Goal: Task Accomplishment & Management: Use online tool/utility

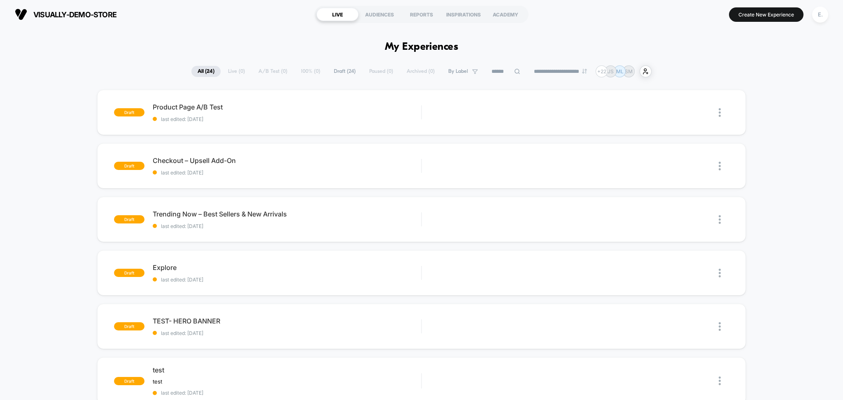
click at [806, 19] on section "Create New Experience E." at bounding box center [696, 14] width 269 height 21
click at [819, 16] on div "E." at bounding box center [820, 15] width 16 height 16
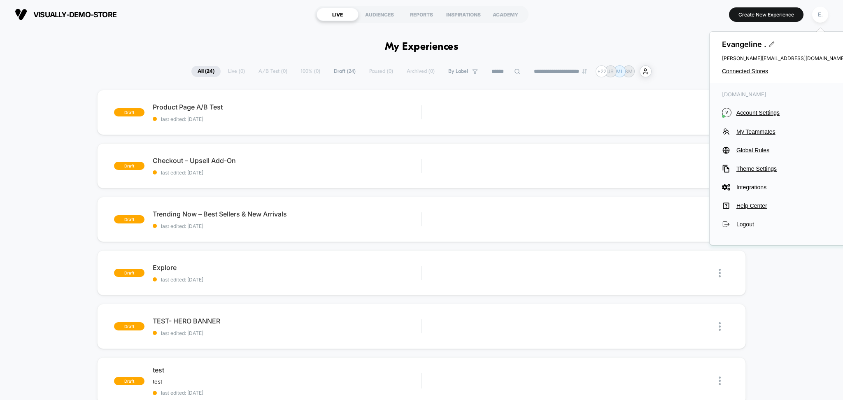
click at [765, 75] on div "Evangeline . evangeline@visually.io Connected Stores" at bounding box center [784, 57] width 148 height 51
click at [761, 72] on span "Connected Stores" at bounding box center [783, 71] width 123 height 7
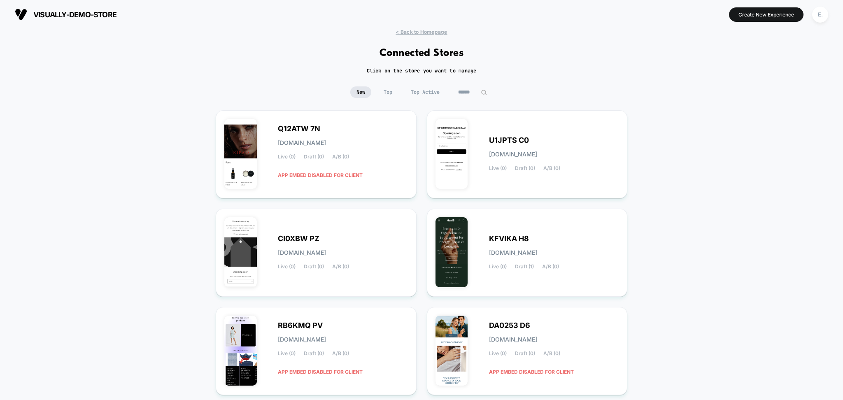
click at [467, 93] on input at bounding box center [472, 92] width 41 height 12
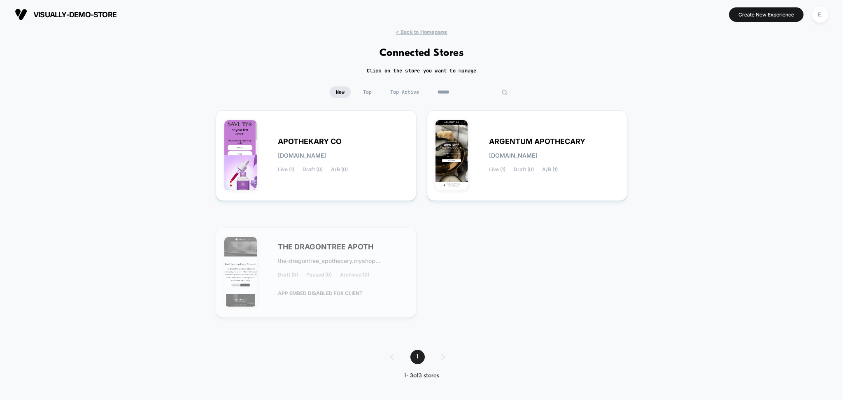
type input "******"
click at [335, 167] on span "A/B (0)" at bounding box center [339, 170] width 17 height 6
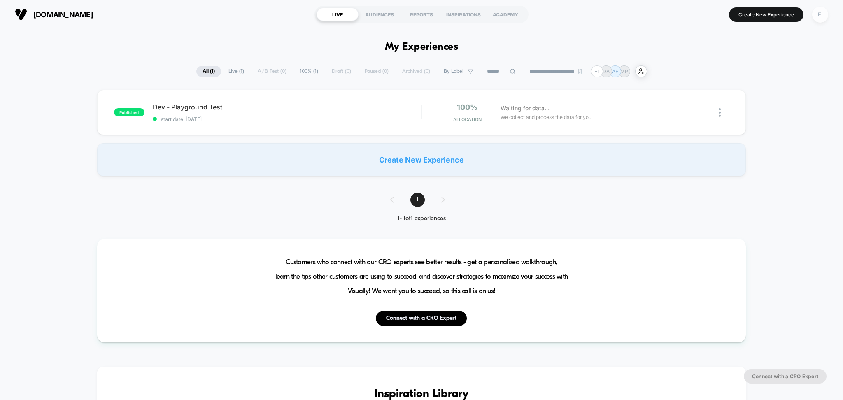
click at [823, 16] on div "E." at bounding box center [820, 15] width 16 height 16
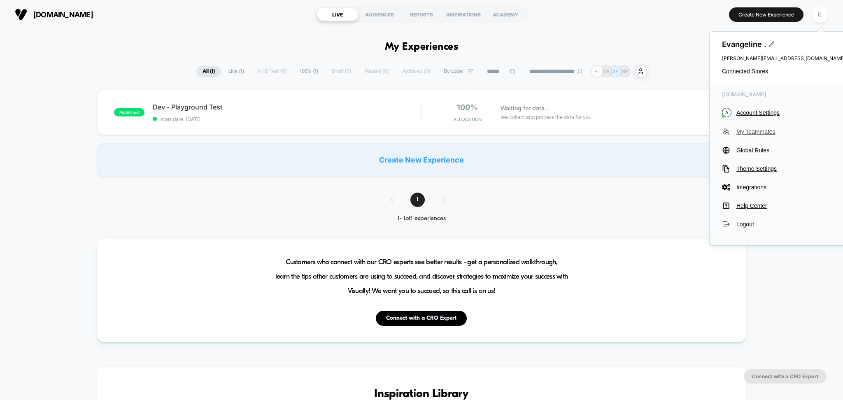
click at [751, 130] on span "My Teammates" at bounding box center [790, 131] width 109 height 7
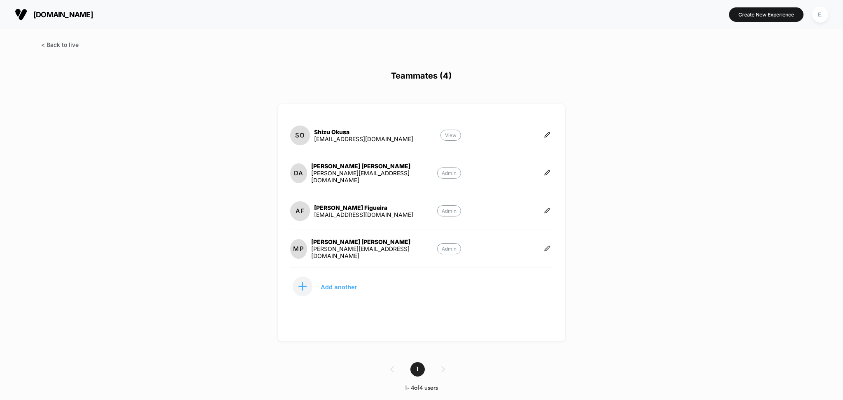
click at [51, 47] on span at bounding box center [59, 44] width 37 height 7
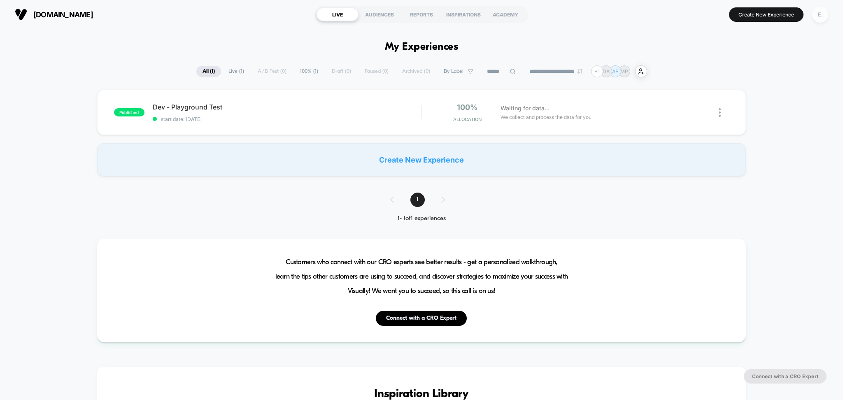
click at [817, 16] on div "E." at bounding box center [820, 15] width 16 height 16
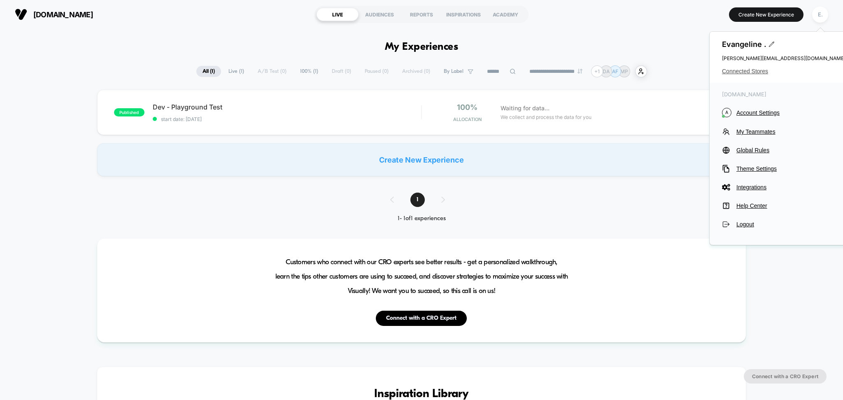
click at [753, 73] on span "Connected Stores" at bounding box center [783, 71] width 123 height 7
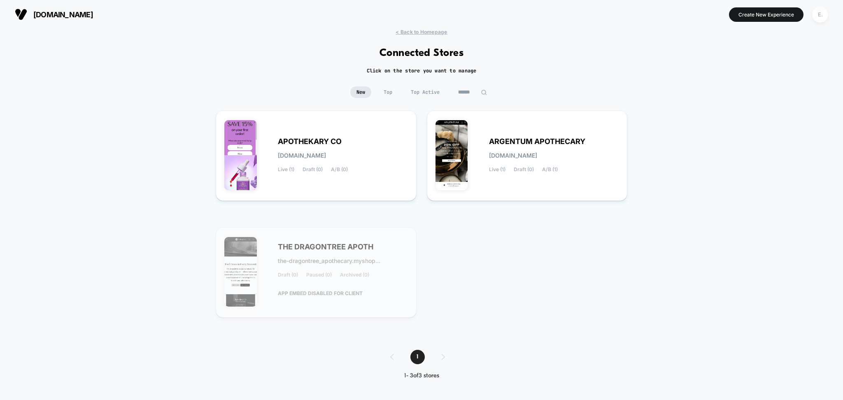
click at [818, 14] on div "E." at bounding box center [820, 15] width 16 height 16
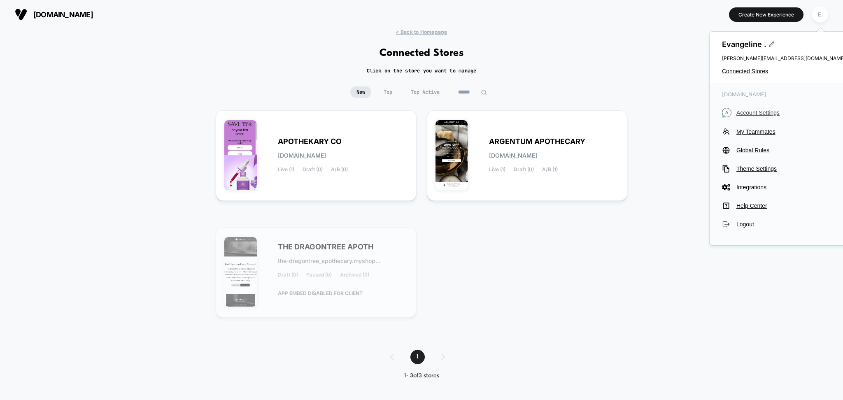
click at [764, 112] on span "Account Settings" at bounding box center [790, 112] width 109 height 7
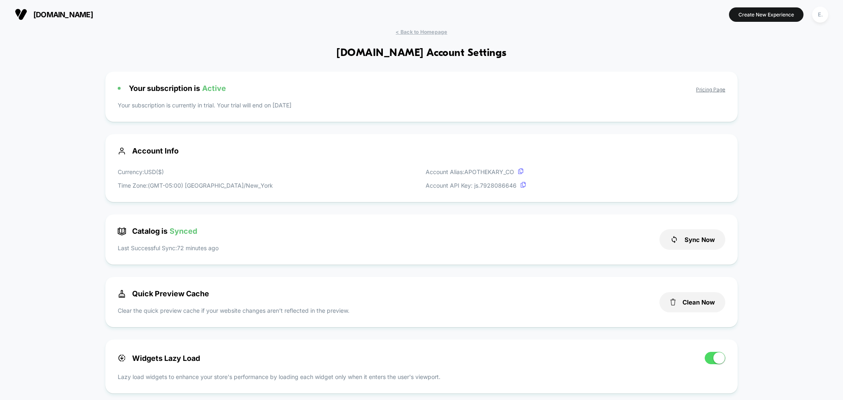
drag, startPoint x: 105, startPoint y: 13, endPoint x: 33, endPoint y: 11, distance: 72.5
click at [33, 11] on section "apothekary.com" at bounding box center [146, 14] width 269 height 21
copy span "apothekary.com"
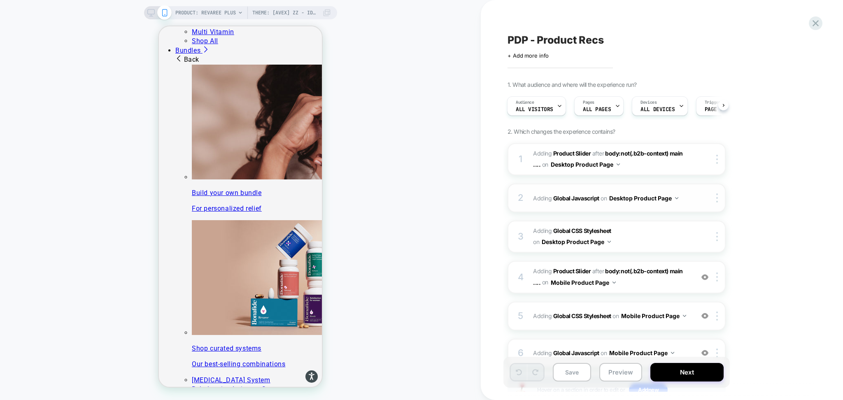
scroll to position [1079, 0]
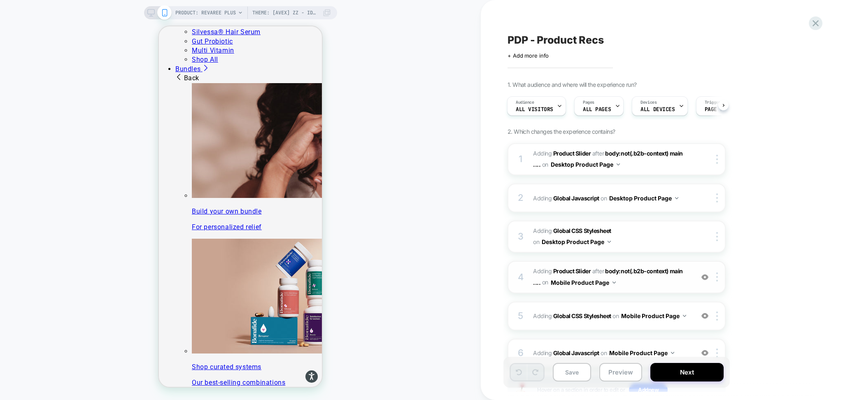
click at [707, 277] on img at bounding box center [704, 277] width 7 height 7
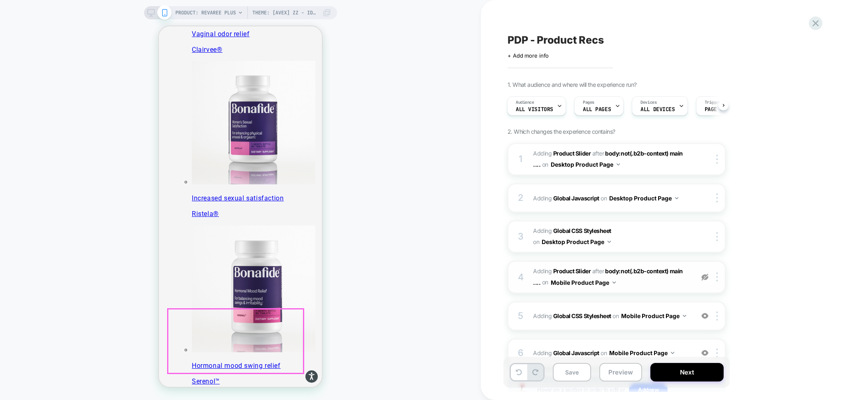
scroll to position [585, 0]
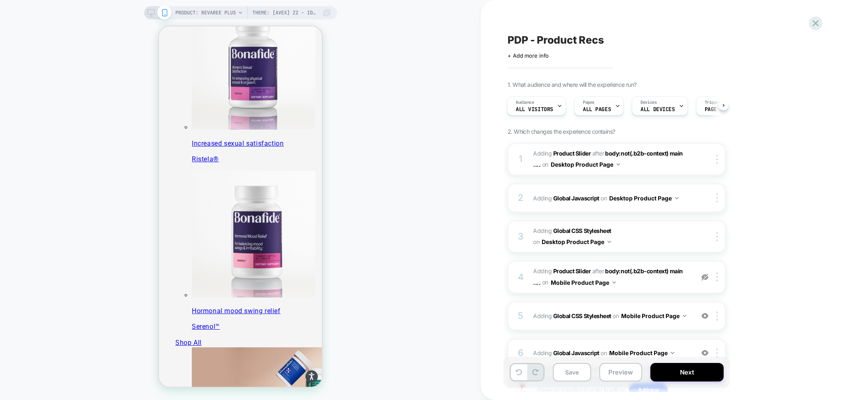
click at [705, 277] on img at bounding box center [704, 277] width 7 height 7
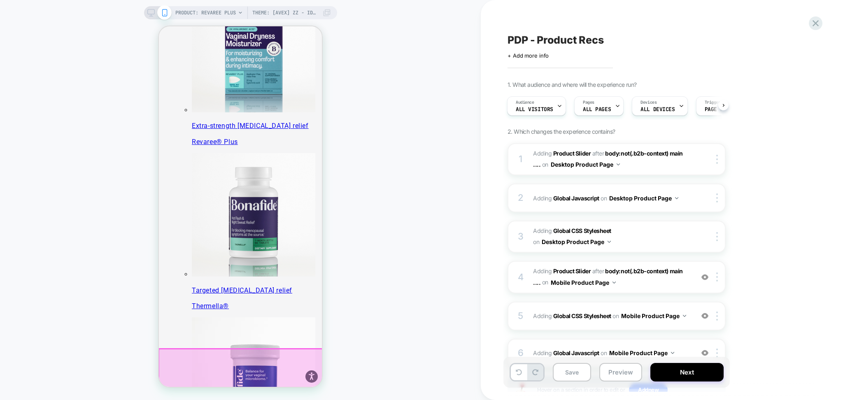
scroll to position [384, 0]
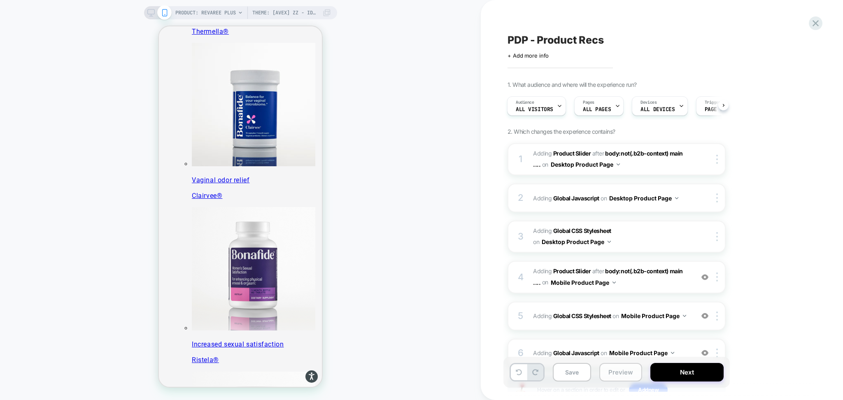
click at [612, 374] on button "Preview" at bounding box center [620, 372] width 43 height 19
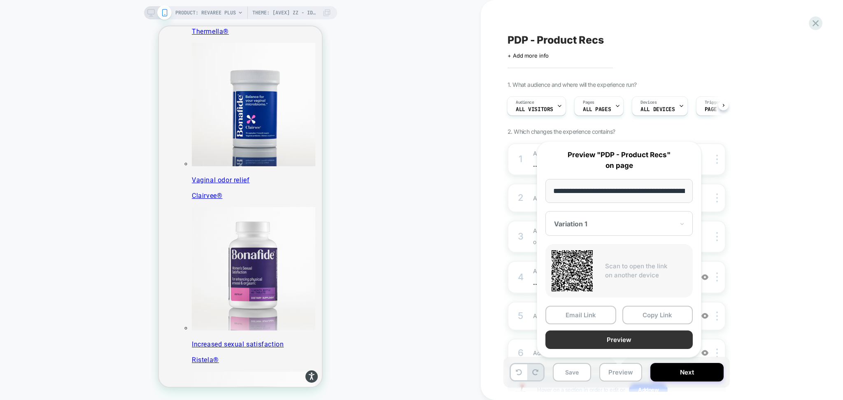
scroll to position [0, 142]
click at [598, 342] on button "Preview" at bounding box center [618, 340] width 147 height 19
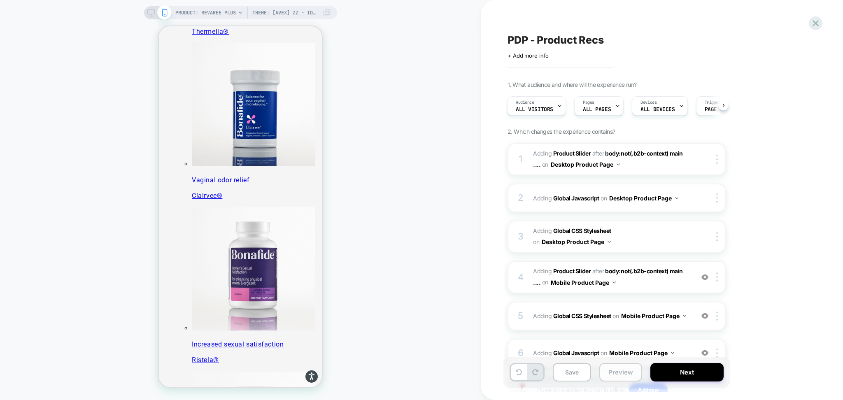
click at [606, 378] on button "Preview" at bounding box center [620, 372] width 43 height 19
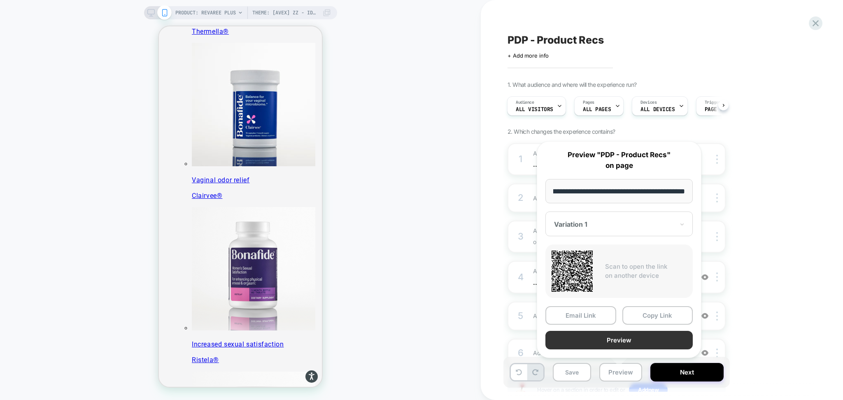
click at [591, 337] on button "Preview" at bounding box center [618, 340] width 147 height 19
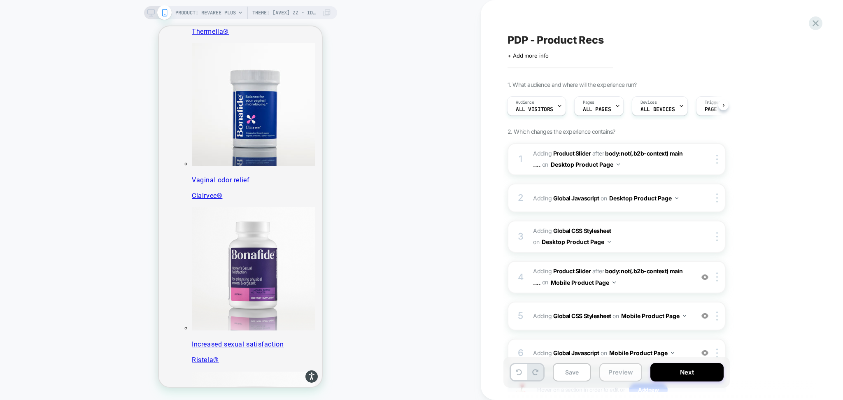
click at [616, 377] on button "Preview" at bounding box center [620, 372] width 43 height 19
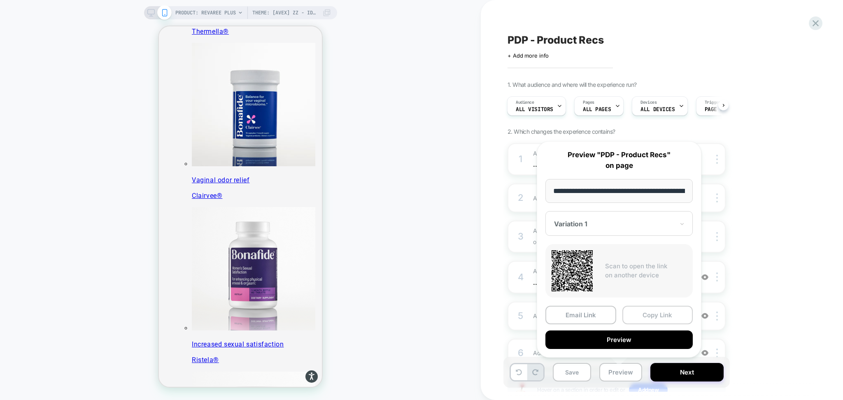
click at [641, 312] on button "Copy Link" at bounding box center [657, 315] width 71 height 19
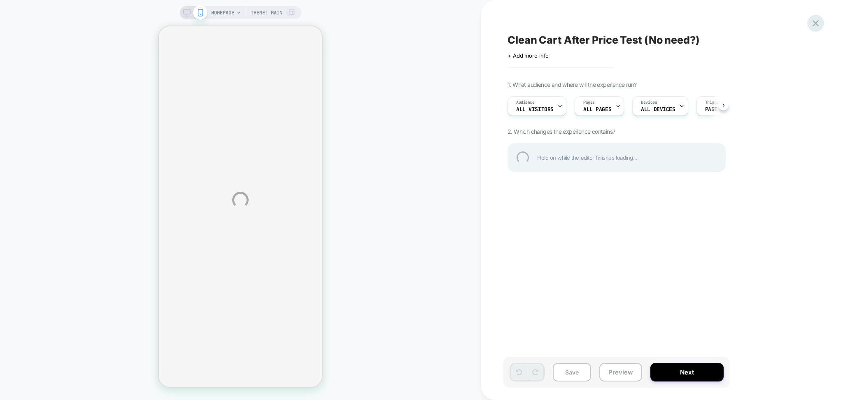
click at [817, 22] on div at bounding box center [815, 23] width 17 height 17
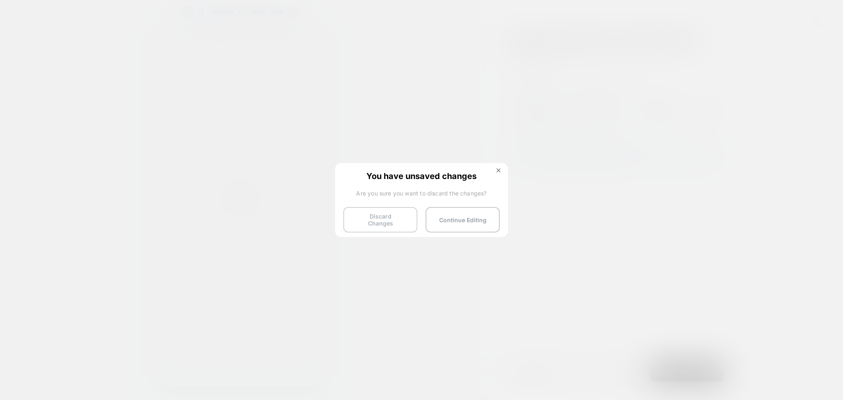
click at [357, 221] on button "Discard Changes" at bounding box center [380, 220] width 74 height 26
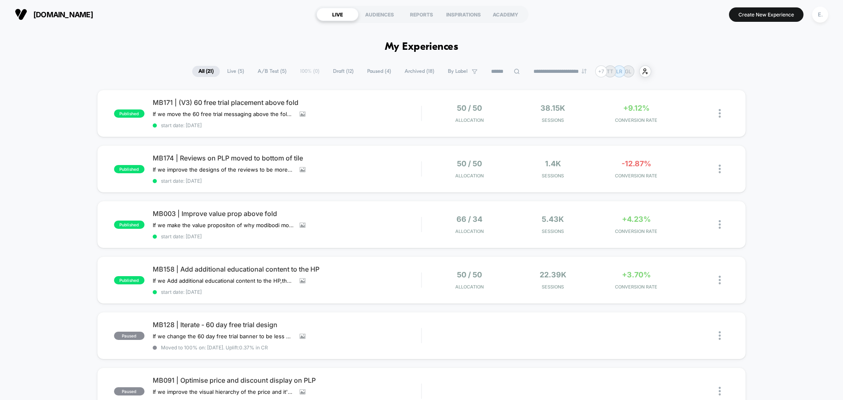
click at [498, 74] on input at bounding box center [505, 72] width 41 height 10
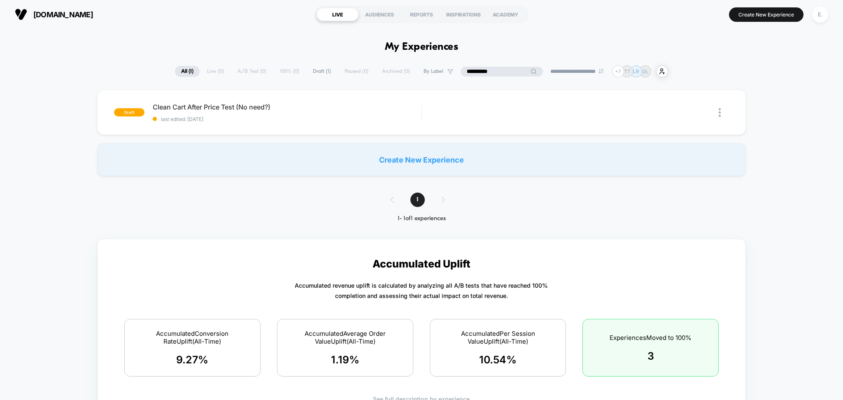
type input "**********"
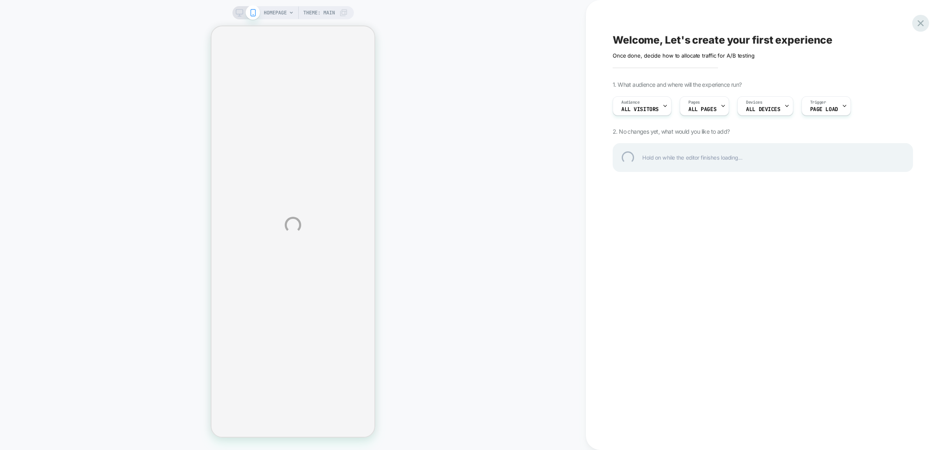
click at [918, 26] on div at bounding box center [921, 23] width 17 height 17
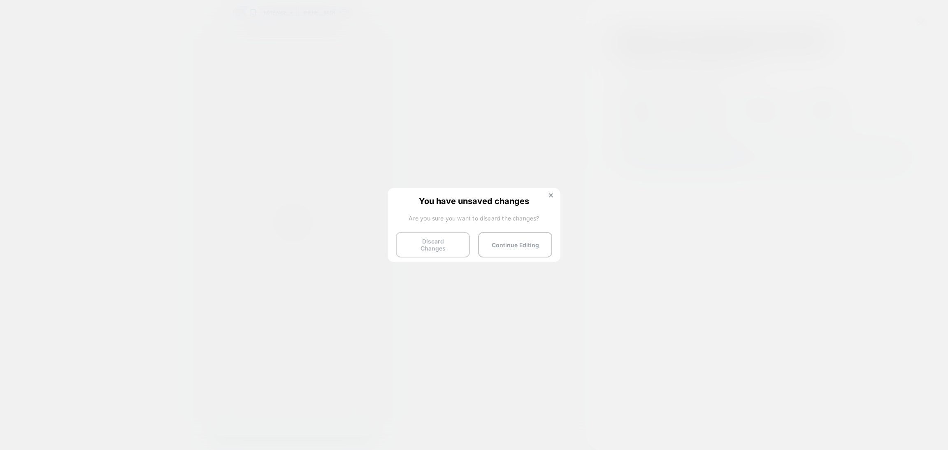
click at [456, 238] on button "Discard Changes" at bounding box center [433, 245] width 74 height 26
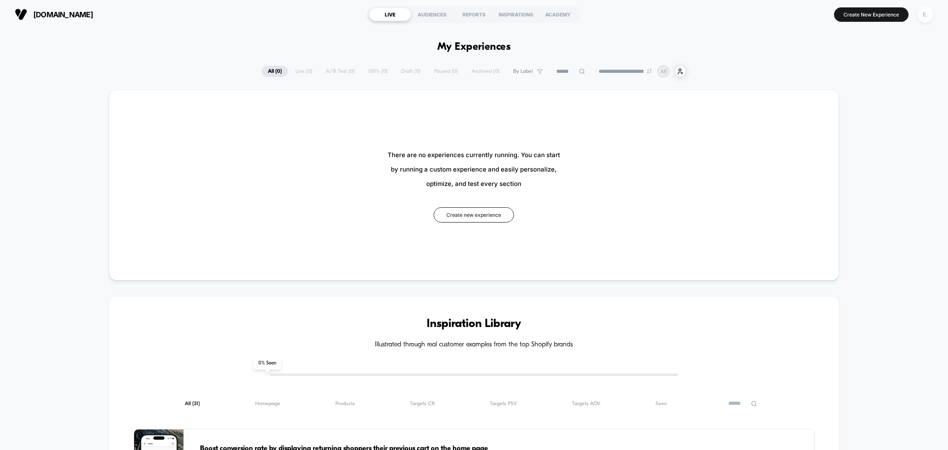
click at [929, 14] on div "E." at bounding box center [925, 15] width 16 height 16
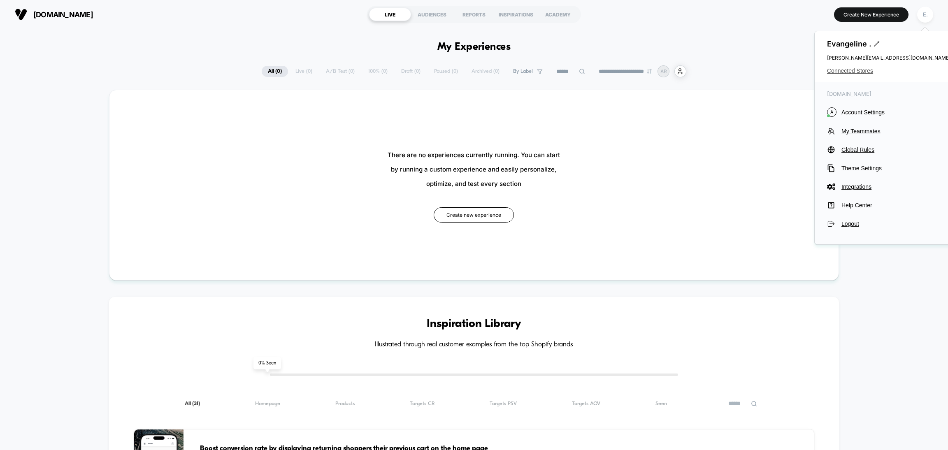
click at [846, 72] on span "Connected Stores" at bounding box center [888, 71] width 123 height 7
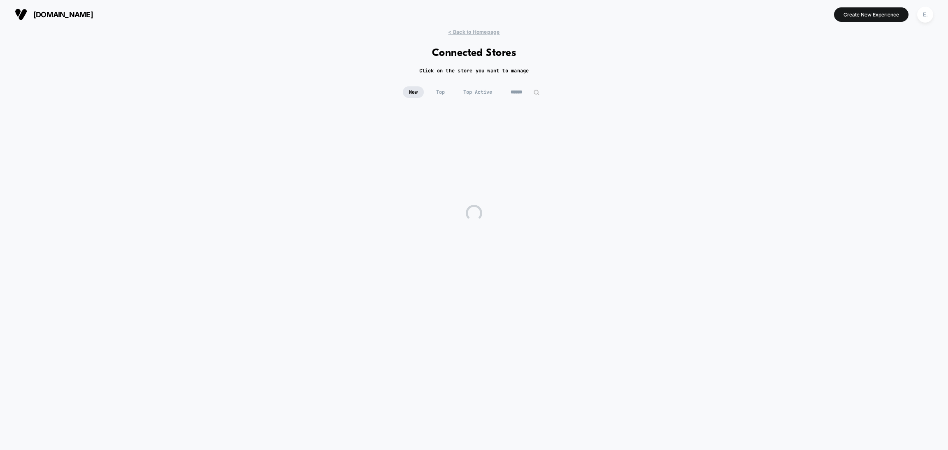
click at [519, 85] on div "< Back to Homepage Connected Stores Click on the store you want to manage New T…" at bounding box center [474, 235] width 948 height 413
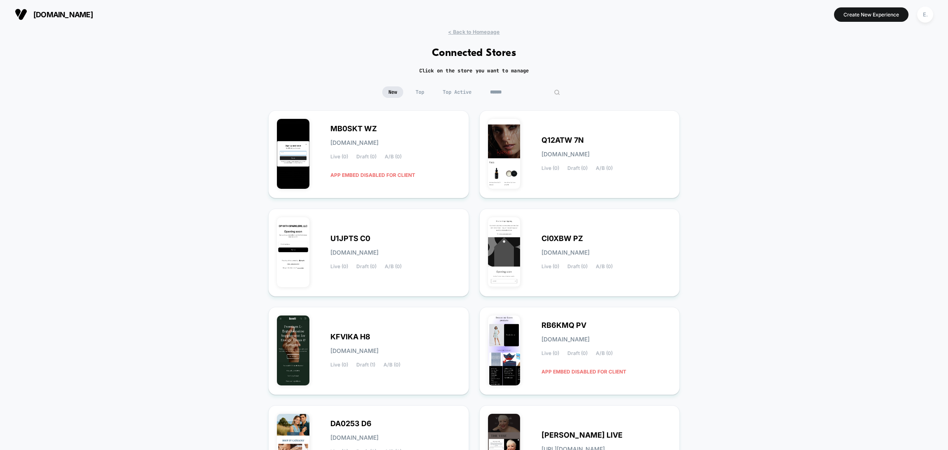
click at [520, 92] on input at bounding box center [525, 92] width 82 height 12
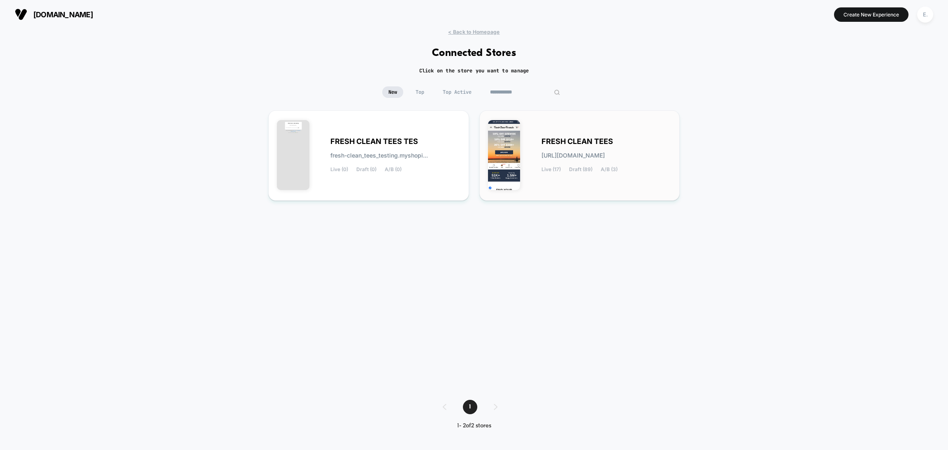
type input "**********"
click at [606, 182] on div "FRESH CLEAN TEES fresh-clean_tees.myshopify.com Live (17) Draft (89) A/B (3)" at bounding box center [580, 155] width 184 height 73
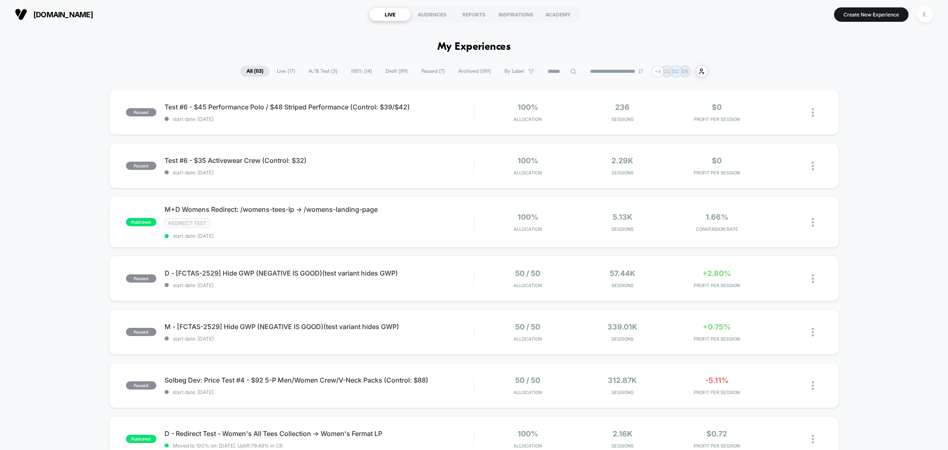
click at [917, 15] on button "E." at bounding box center [925, 14] width 21 height 17
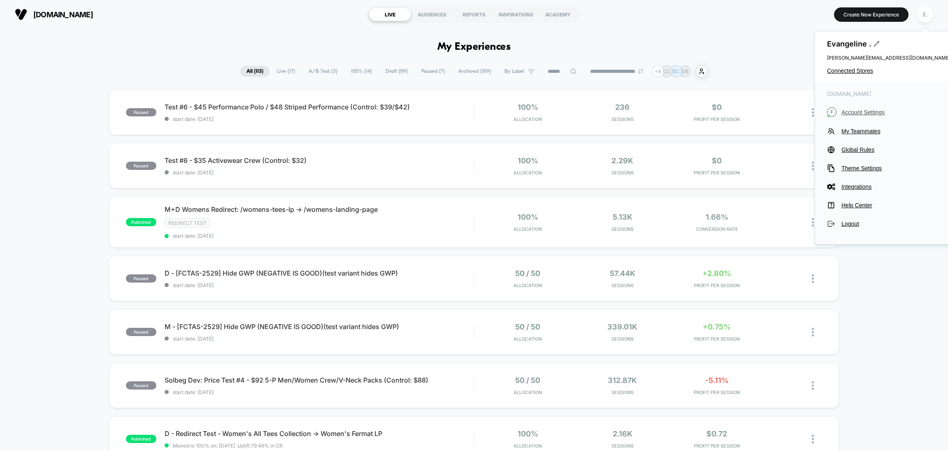
click at [861, 114] on span "Account Settings" at bounding box center [896, 112] width 109 height 7
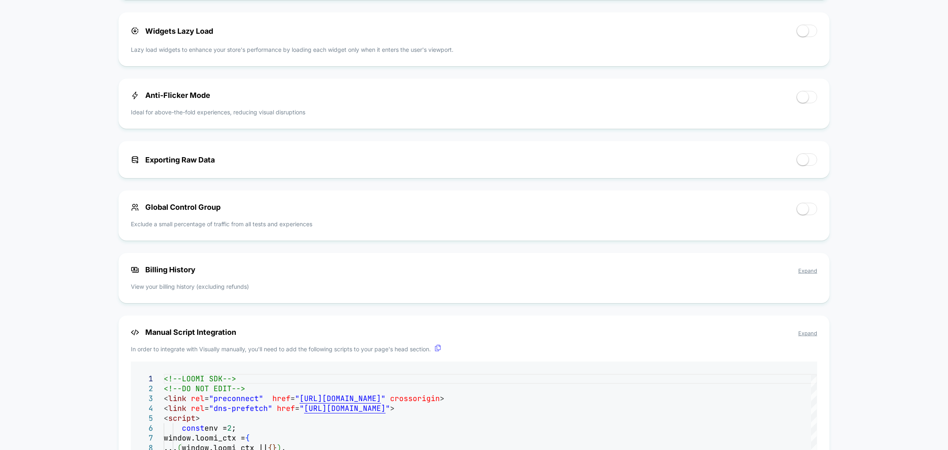
scroll to position [98, 0]
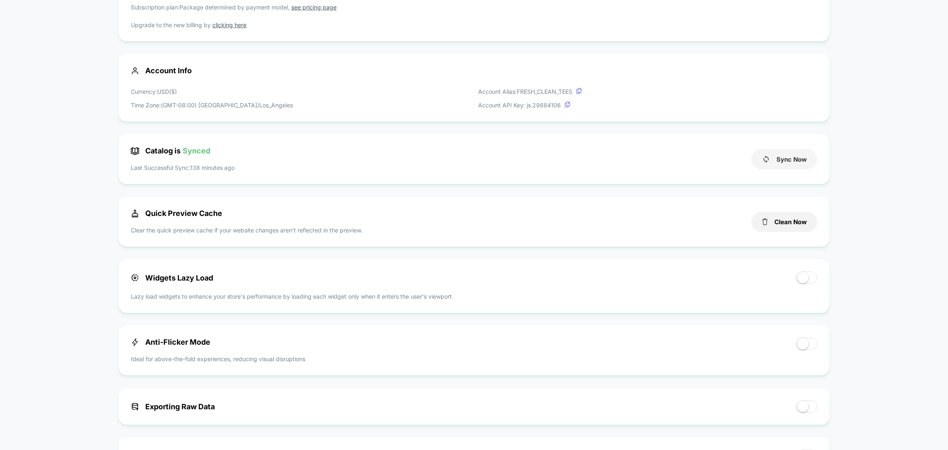
click at [779, 164] on button "Sync Now" at bounding box center [785, 159] width 66 height 21
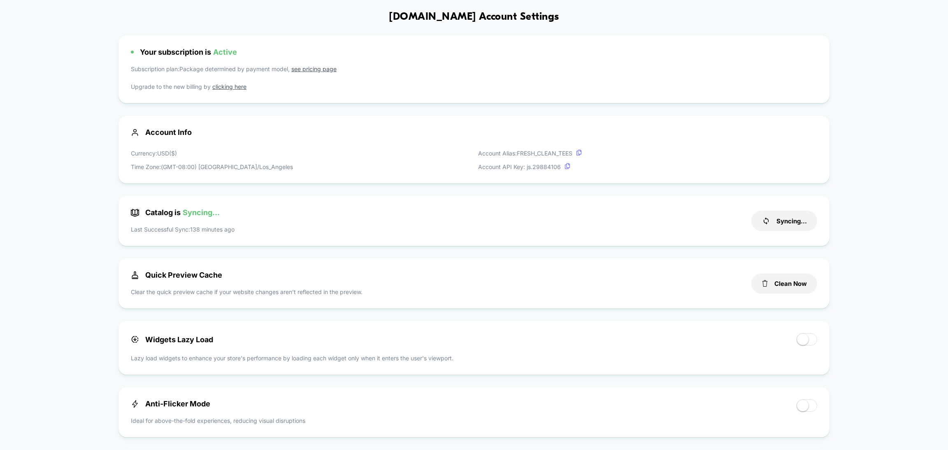
scroll to position [0, 0]
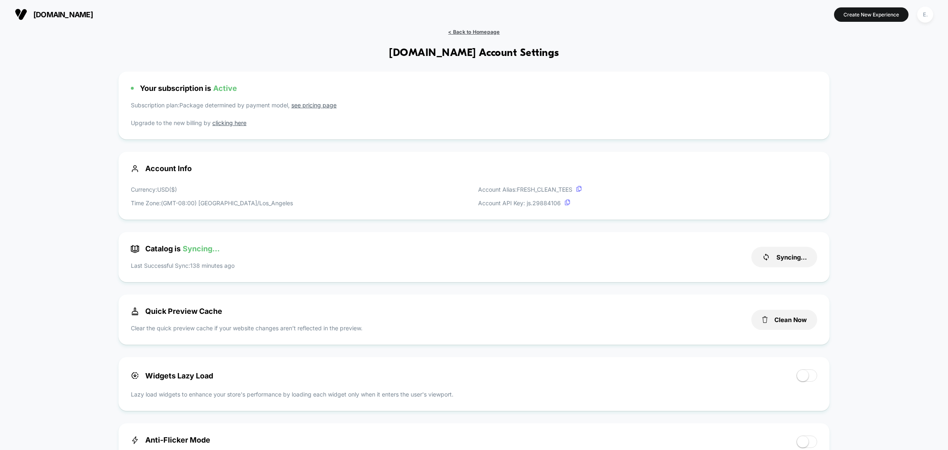
click at [463, 31] on span "< Back to Homepage" at bounding box center [473, 32] width 51 height 6
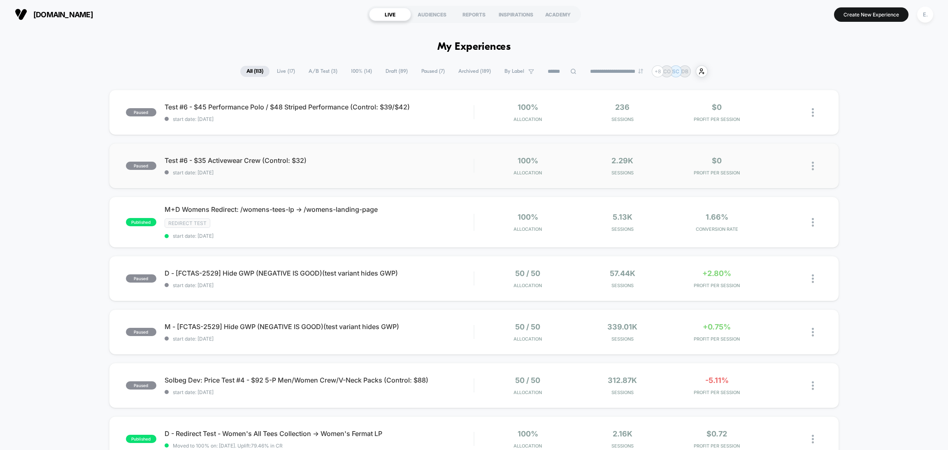
click at [347, 180] on div "paused Test #6 - $35 Activewear Crew (Control: $32) start date: 9/15/2025 100% …" at bounding box center [474, 165] width 730 height 45
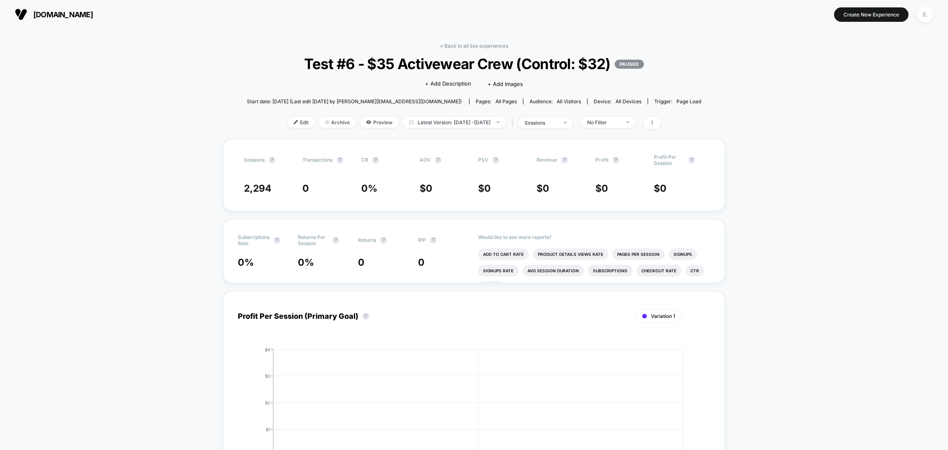
click at [552, 114] on div "< Back to all live experiences Test #6 - $35 Activewear Crew (Control: $32) PAU…" at bounding box center [474, 91] width 454 height 96
click at [552, 123] on div "sessions" at bounding box center [541, 123] width 33 height 6
click at [559, 171] on span "Sessions with impressions" at bounding box center [554, 169] width 70 height 7
click at [554, 212] on button "Save" at bounding box center [554, 210] width 98 height 14
click at [434, 120] on span "Latest Version: Sep 15, 2025 - Sep 18, 2025" at bounding box center [454, 122] width 103 height 11
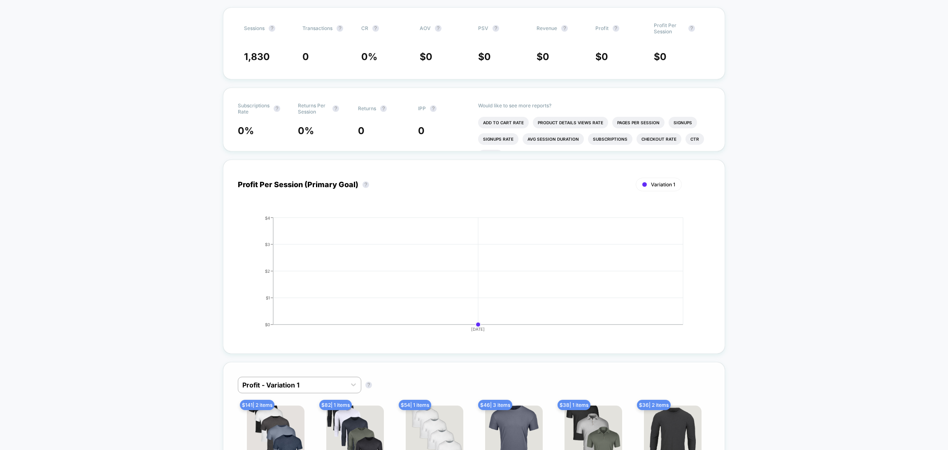
scroll to position [308, 0]
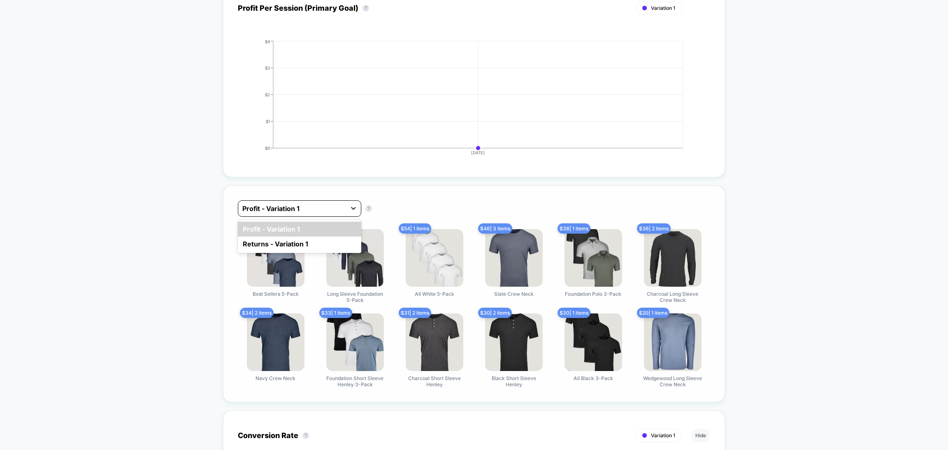
click at [351, 205] on icon at bounding box center [353, 208] width 8 height 8
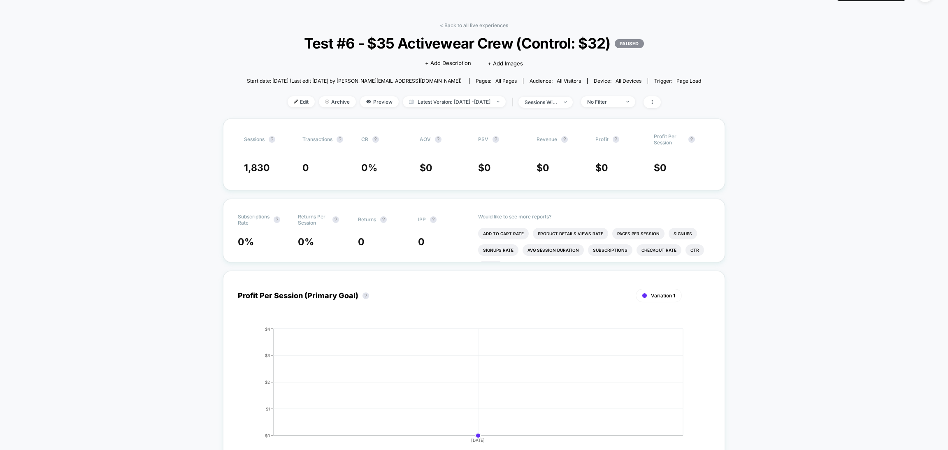
scroll to position [0, 0]
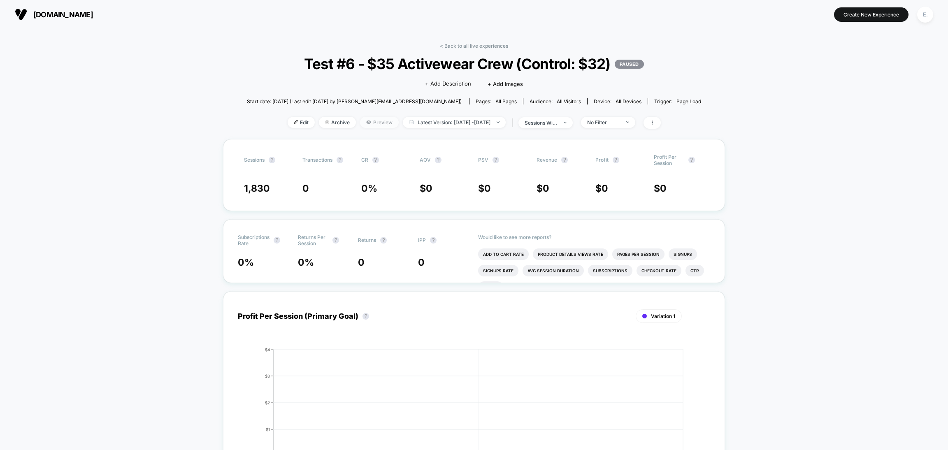
click at [360, 123] on span "Preview" at bounding box center [379, 122] width 39 height 11
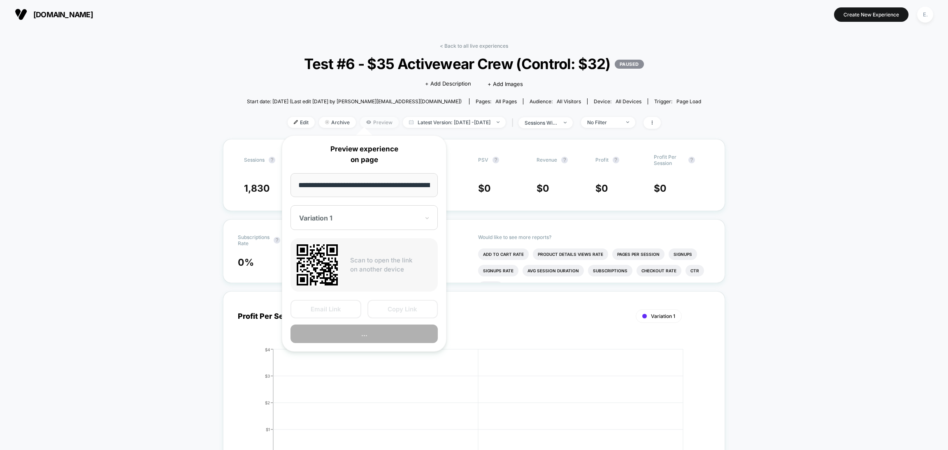
scroll to position [0, 58]
click at [374, 331] on button "Preview" at bounding box center [364, 334] width 147 height 19
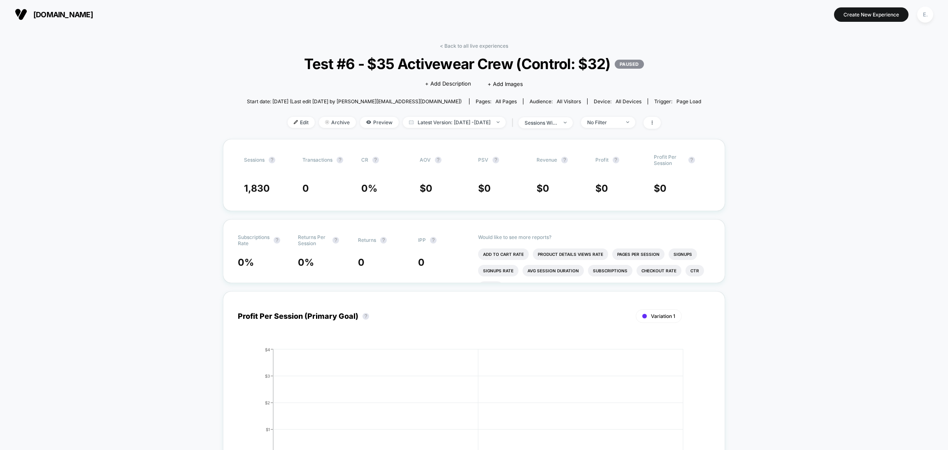
click at [287, 114] on div "< Back to all live experiences Test #6 - $35 Activewear Crew (Control: $32) PAU…" at bounding box center [474, 91] width 454 height 96
click at [288, 121] on span "Edit" at bounding box center [301, 122] width 27 height 11
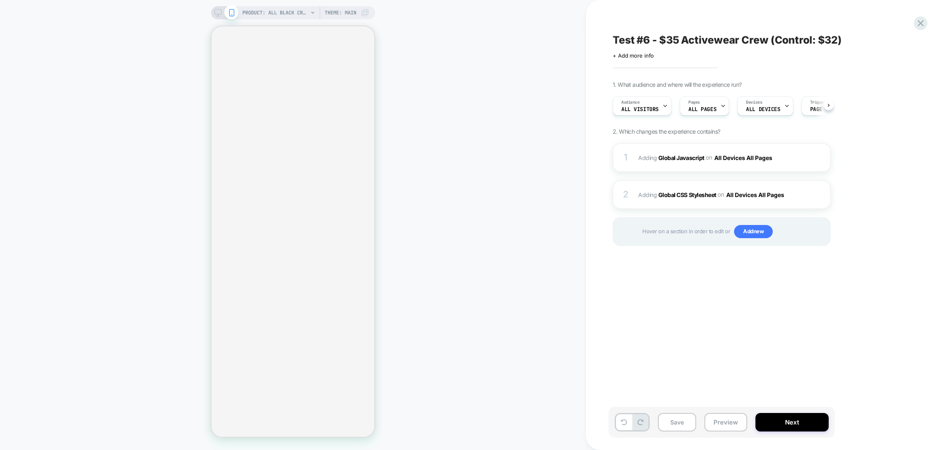
scroll to position [0, 0]
click at [769, 419] on button "Next" at bounding box center [792, 422] width 73 height 19
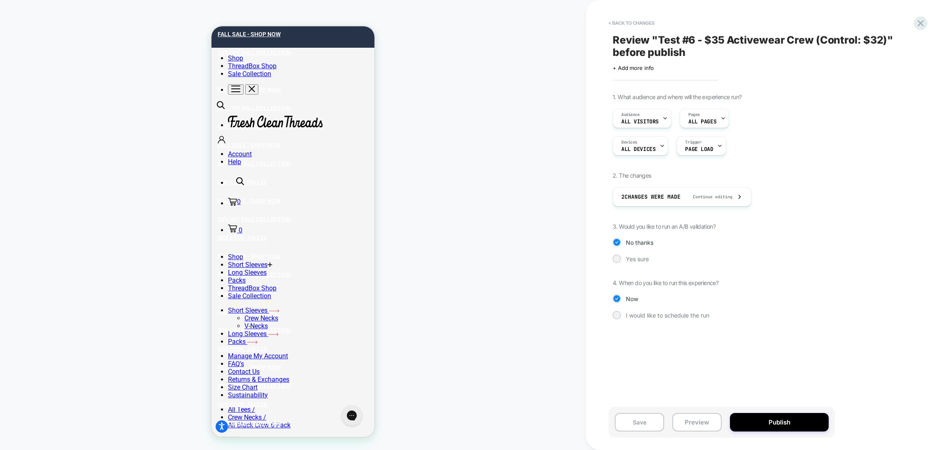
scroll to position [0, 0]
click at [640, 26] on button "< Back to changes" at bounding box center [632, 22] width 54 height 13
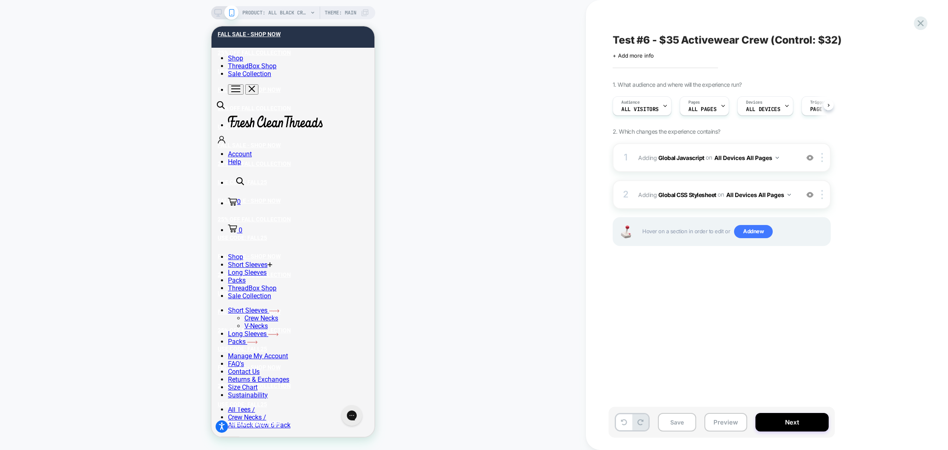
scroll to position [0, 0]
click at [252, 13] on span "PRODUCT: All Black Crew 6-Pack" at bounding box center [275, 12] width 66 height 13
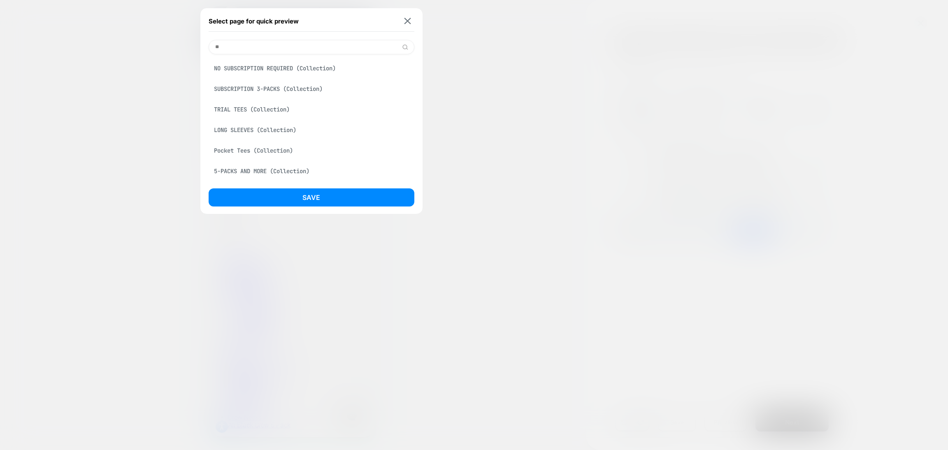
type input "*"
type input "******"
click at [265, 69] on div "Activewear (Collection)" at bounding box center [312, 69] width 206 height 16
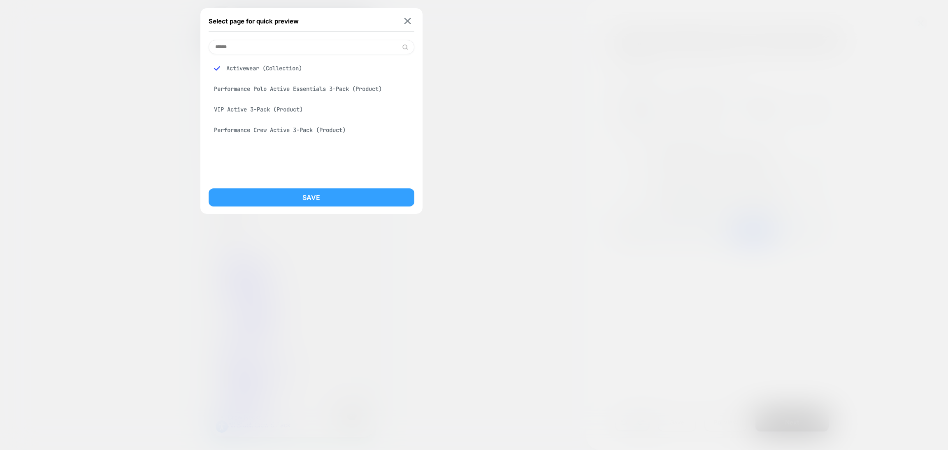
click at [278, 203] on button "Save" at bounding box center [312, 198] width 206 height 18
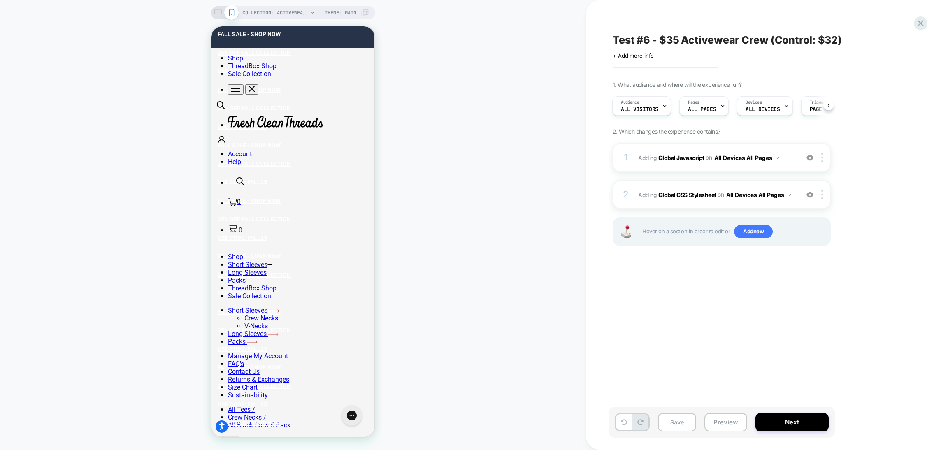
scroll to position [0, 1]
click at [729, 164] on div "1 Adding Global Javascript on All Devices All Pages Add Before Add After Target…" at bounding box center [722, 157] width 218 height 29
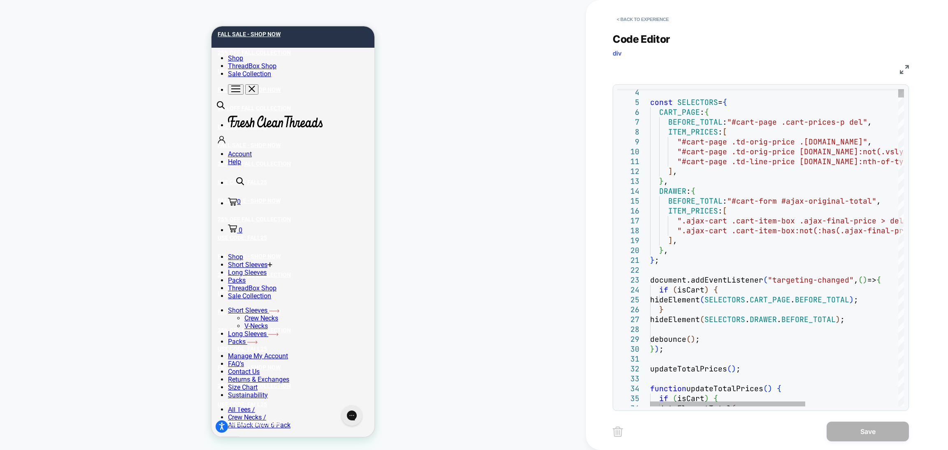
type textarea "**********"
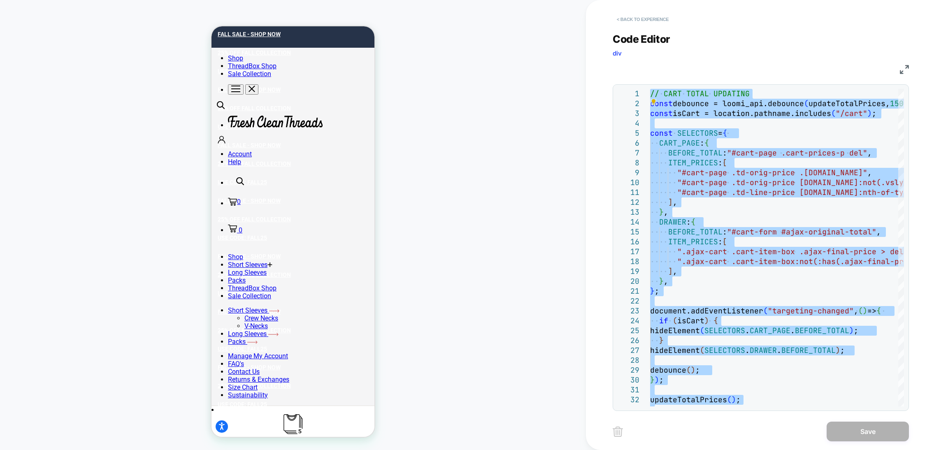
click at [640, 19] on button "< Back to experience" at bounding box center [643, 19] width 60 height 13
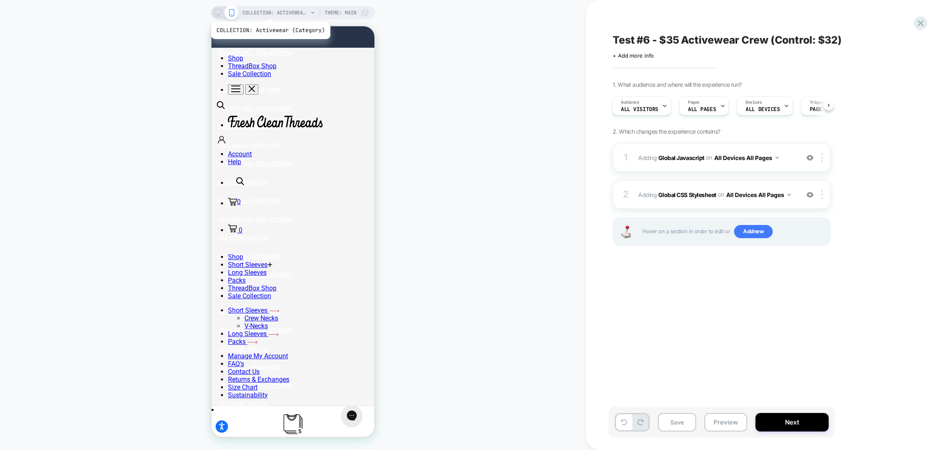
click at [270, 13] on span "COLLECTION: Activewear (Category)" at bounding box center [275, 12] width 66 height 13
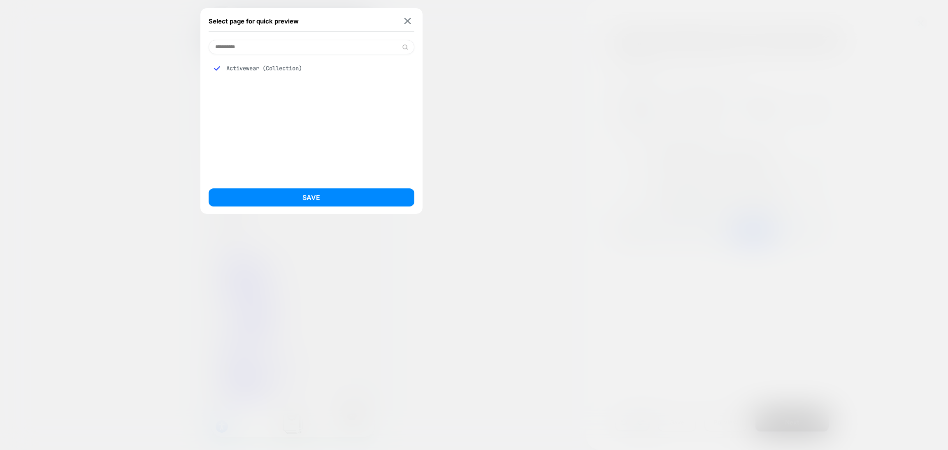
type input "**********"
click at [410, 20] on img at bounding box center [408, 21] width 7 height 6
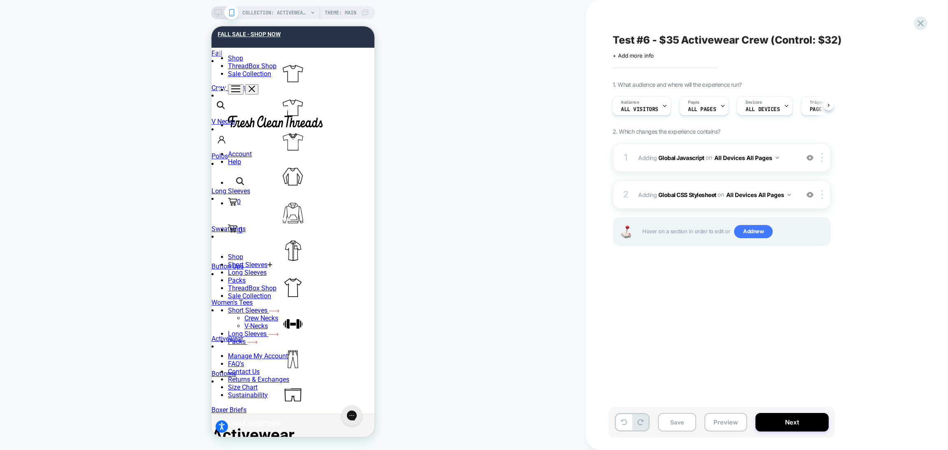
scroll to position [432, 0]
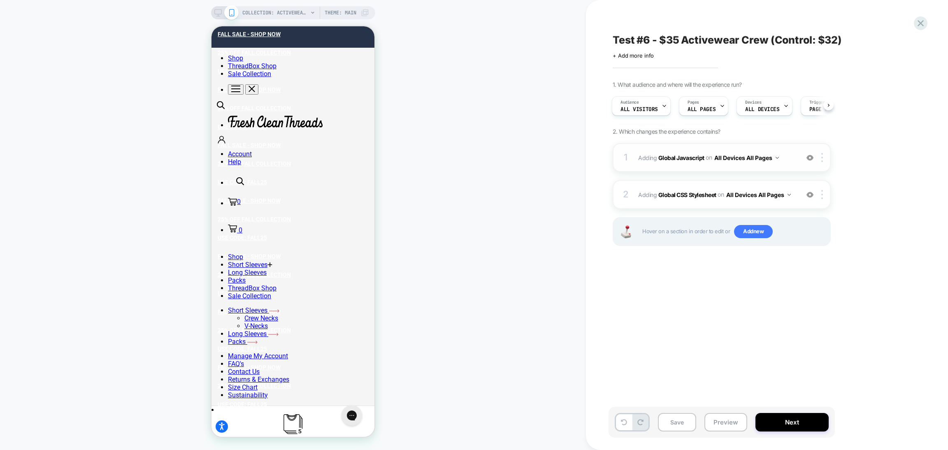
click at [705, 168] on div "1 Adding Global Javascript on All Devices All Pages Add Before Add After Target…" at bounding box center [722, 157] width 218 height 29
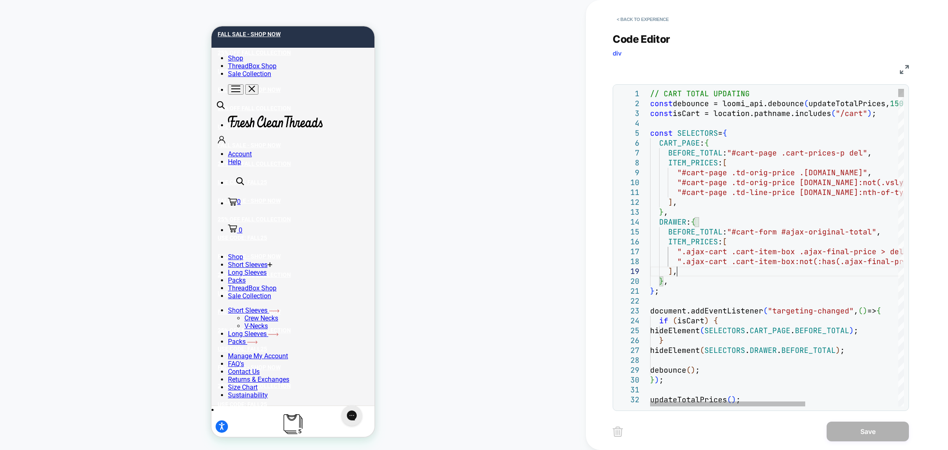
type textarea "**********"
type textarea "*"
type textarea "**********"
type textarea "**"
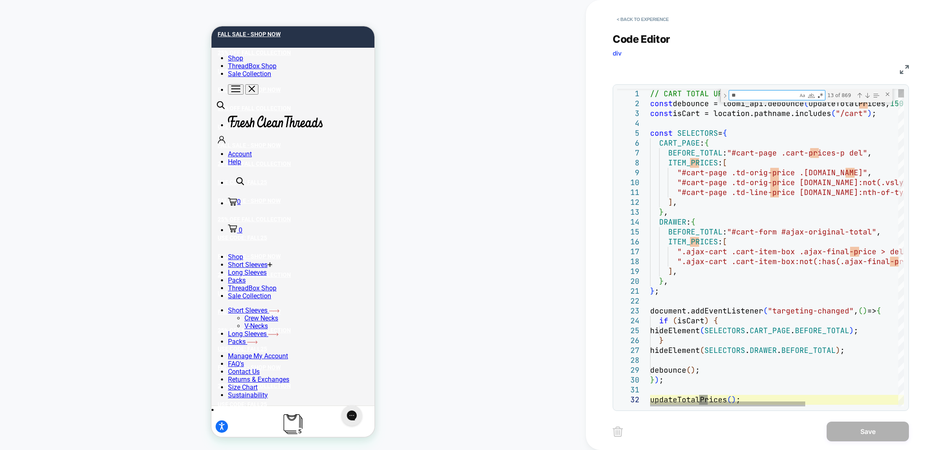
type textarea "**********"
type textarea "***"
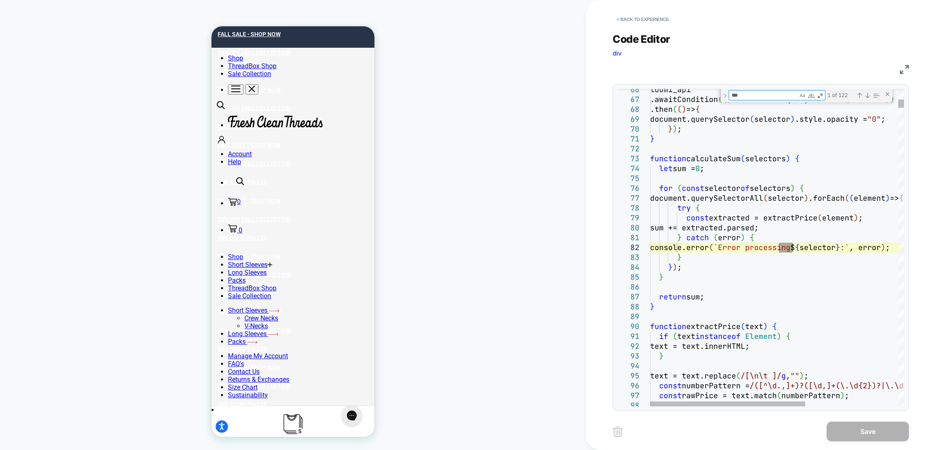
type textarea "**********"
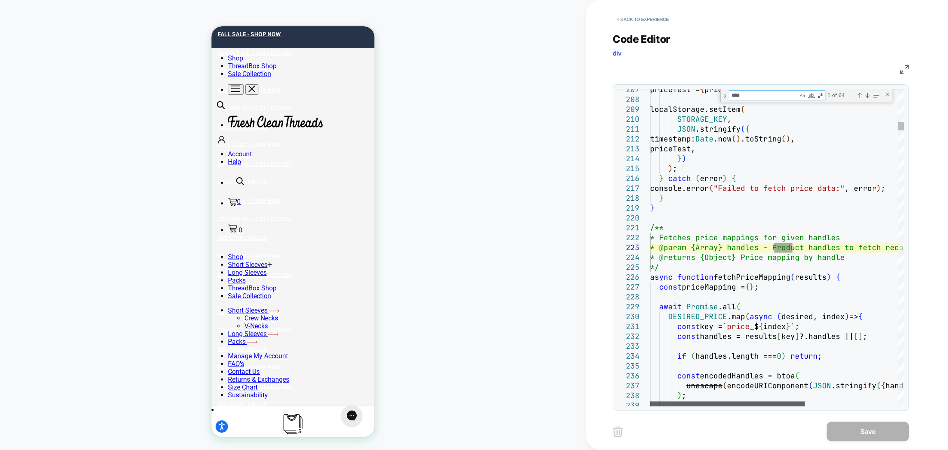
click at [732, 403] on div at bounding box center [727, 404] width 155 height 5
type textarea "****"
click at [866, 98] on div "Next Match (Enter)" at bounding box center [867, 95] width 7 height 7
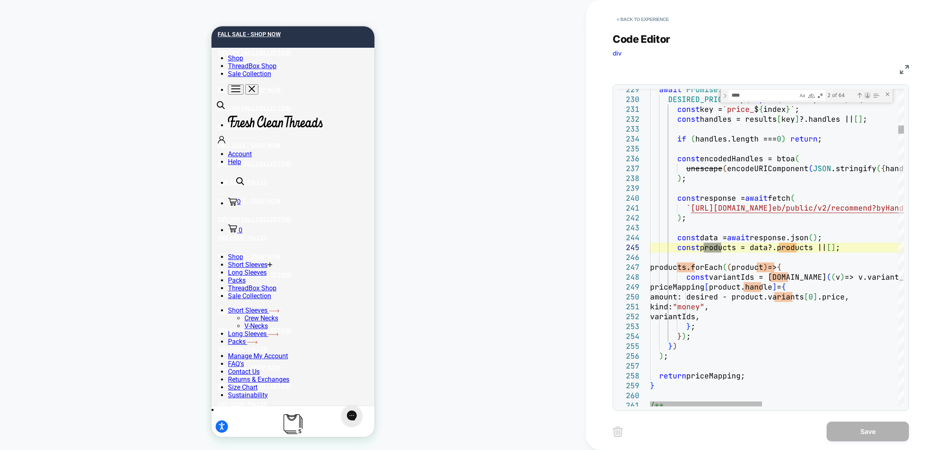
click at [866, 98] on div "Next Match (Enter)" at bounding box center [867, 95] width 7 height 7
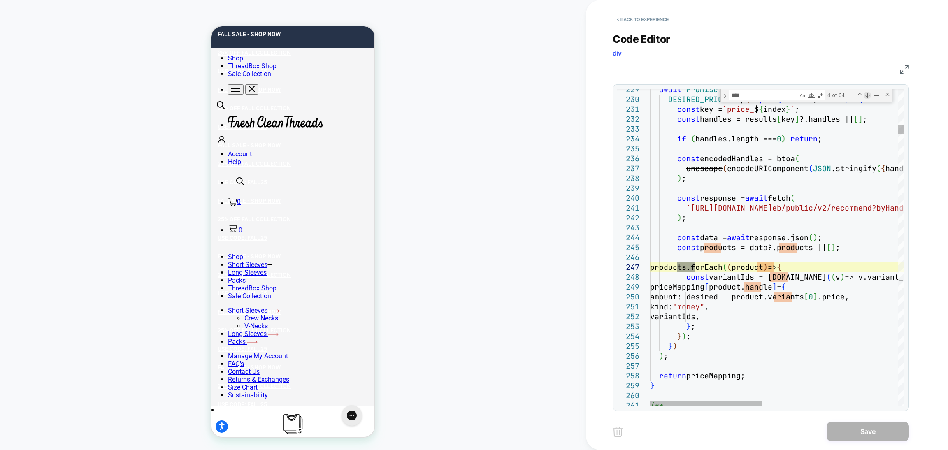
click at [866, 98] on div "Next Match (Enter)" at bounding box center [867, 95] width 7 height 7
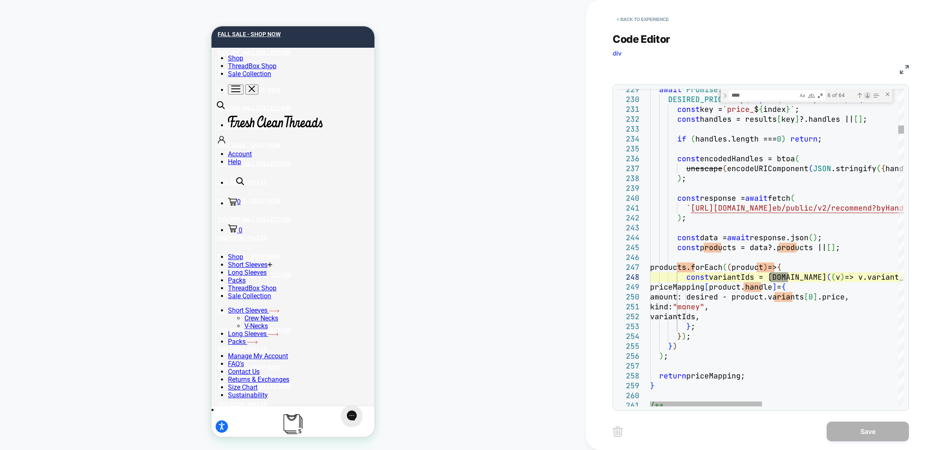
click at [866, 98] on div "Next Match (Enter)" at bounding box center [867, 95] width 7 height 7
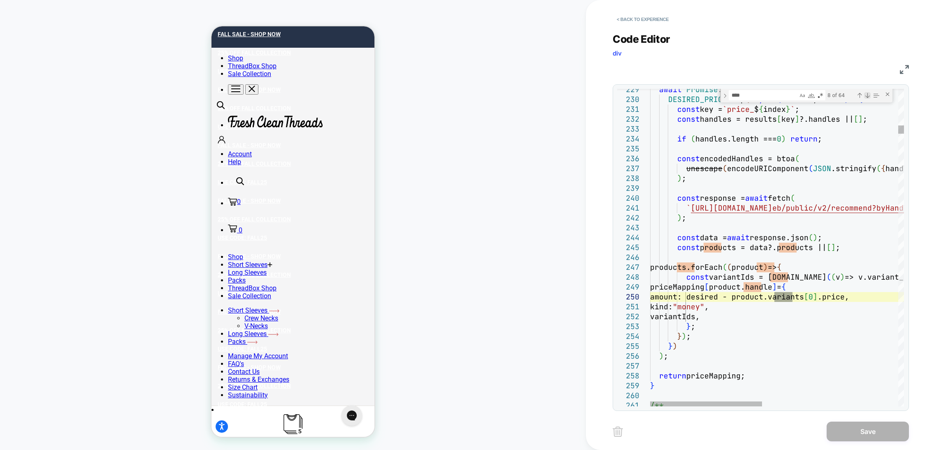
click at [866, 98] on div "Next Match (Enter)" at bounding box center [867, 95] width 7 height 7
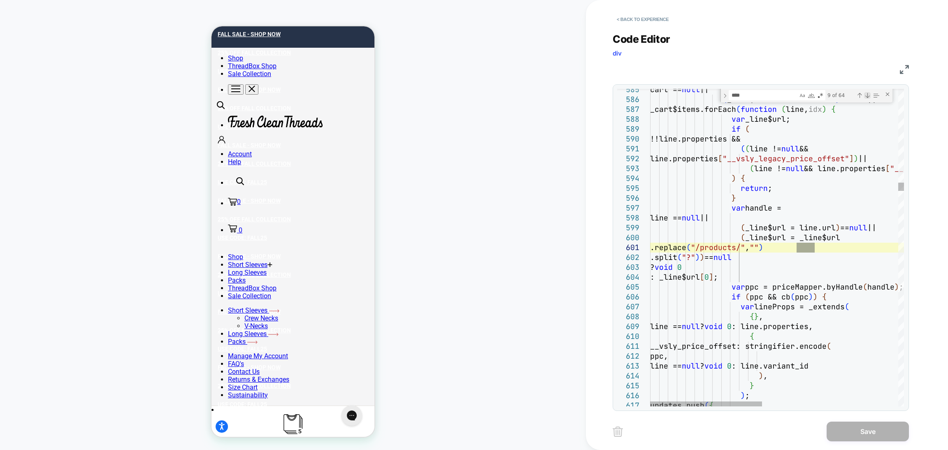
click at [866, 98] on div "Next Match (Enter)" at bounding box center [867, 95] width 7 height 7
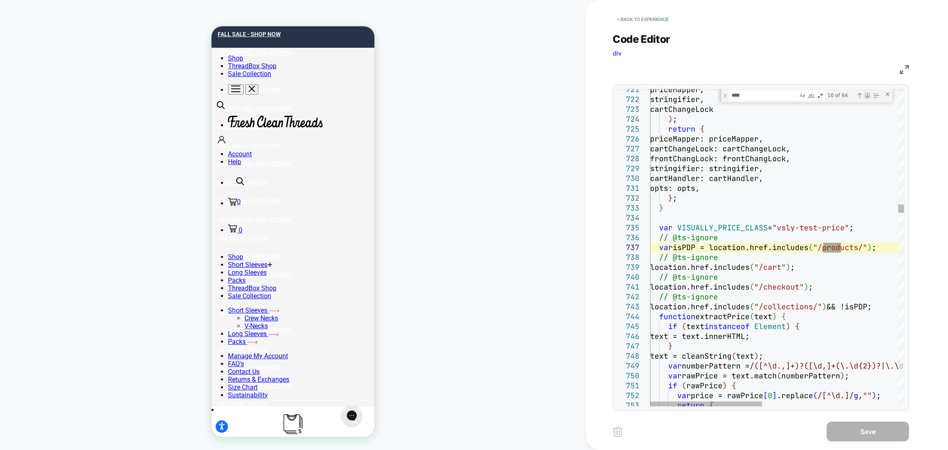
click at [866, 98] on div "Next Match (Enter)" at bounding box center [867, 95] width 7 height 7
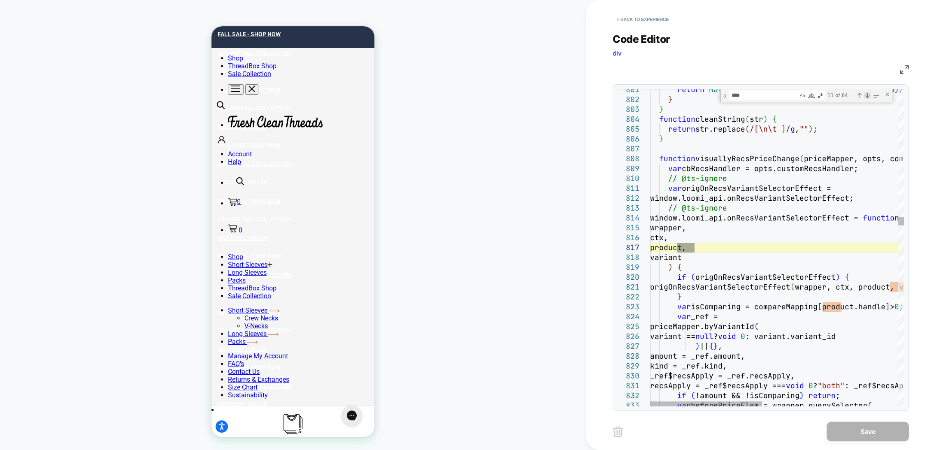
click at [866, 98] on div "Next Match (Enter)" at bounding box center [867, 95] width 7 height 7
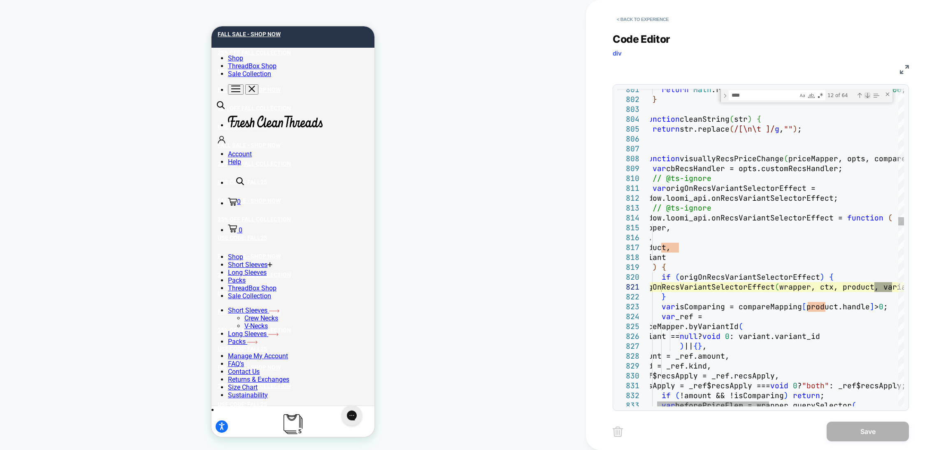
click at [866, 98] on div "Next Match (Enter)" at bounding box center [867, 95] width 7 height 7
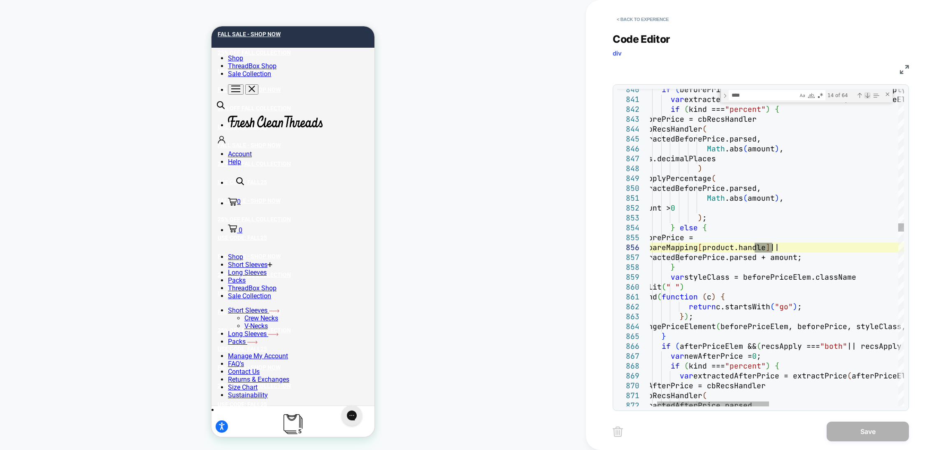
click at [866, 98] on div "Next Match (Enter)" at bounding box center [867, 95] width 7 height 7
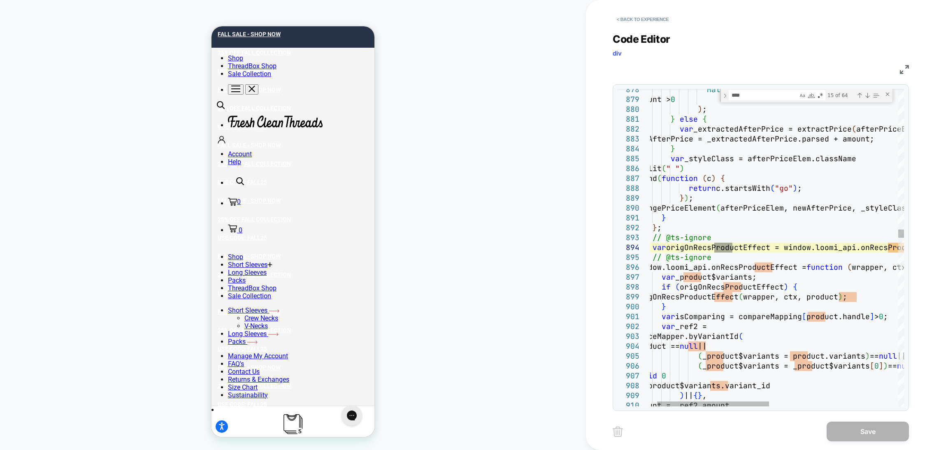
type textarea "**********"
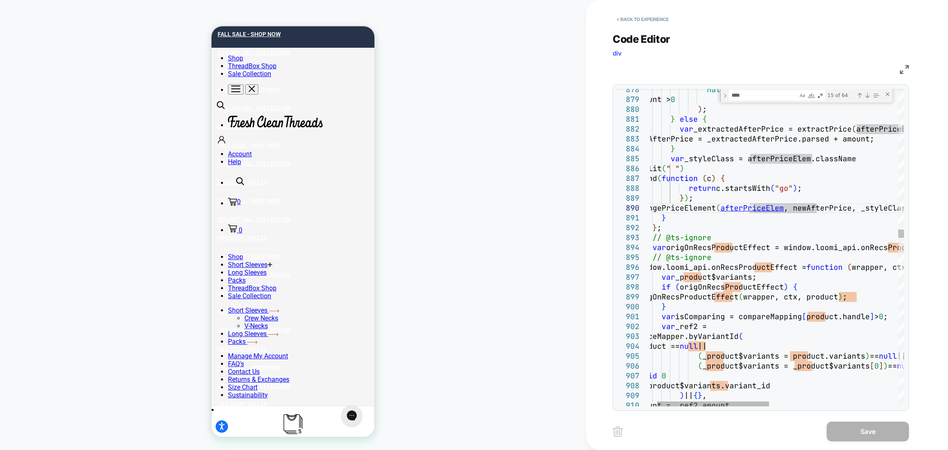
type textarea "**********"
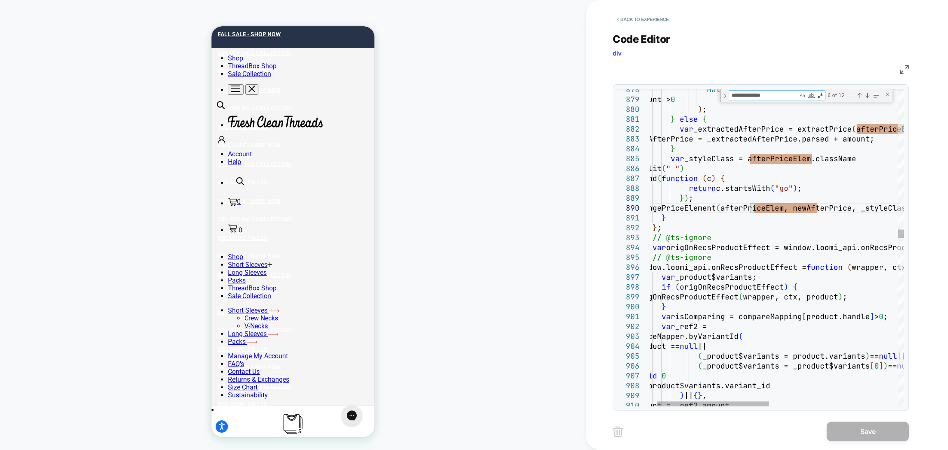
type textarea "**********"
type textarea "*"
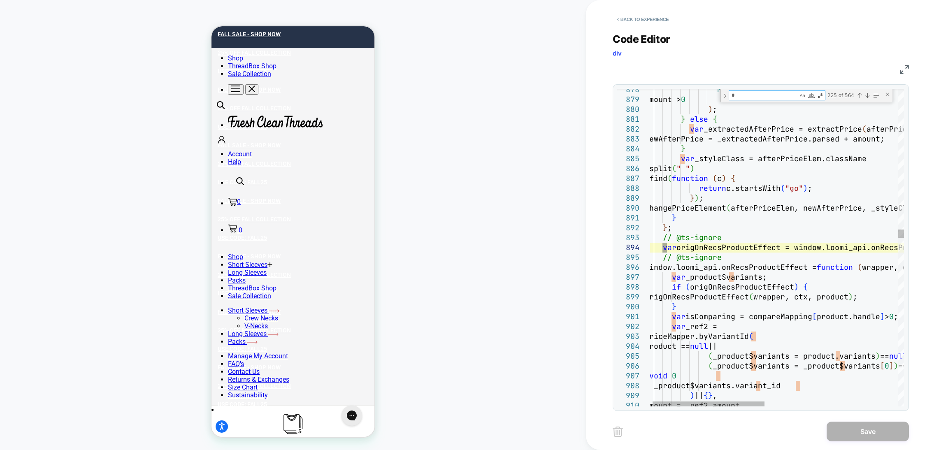
type textarea "**********"
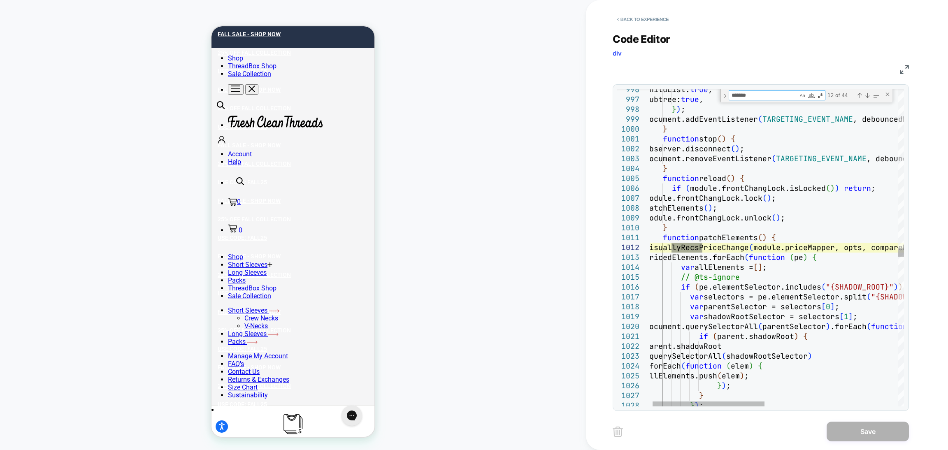
type textarea "********"
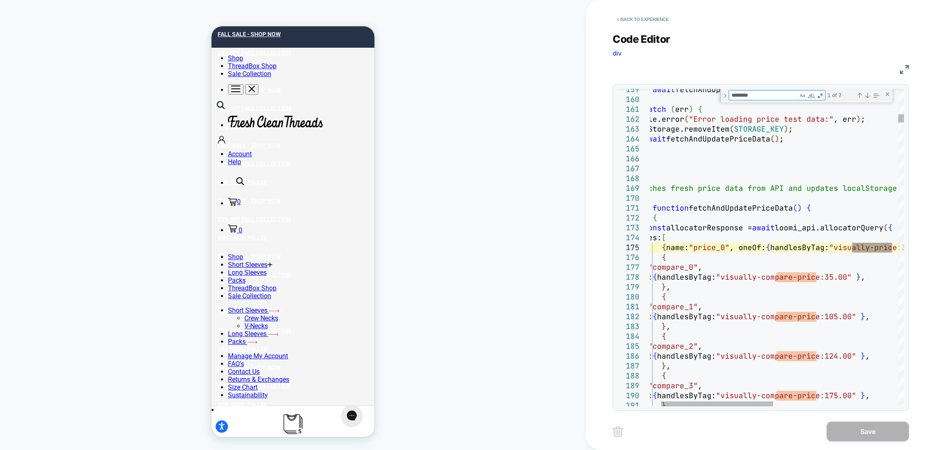
type textarea "**********"
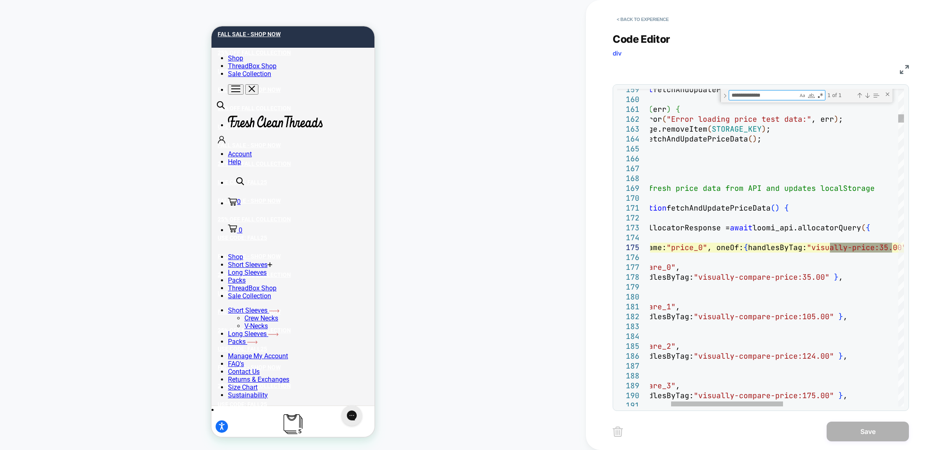
type textarea "**********"
click at [756, 408] on div "159 160 161 162 163 164 165 166 167 168 169 170 171 172 173 174 175 176 177 178…" at bounding box center [761, 247] width 296 height 327
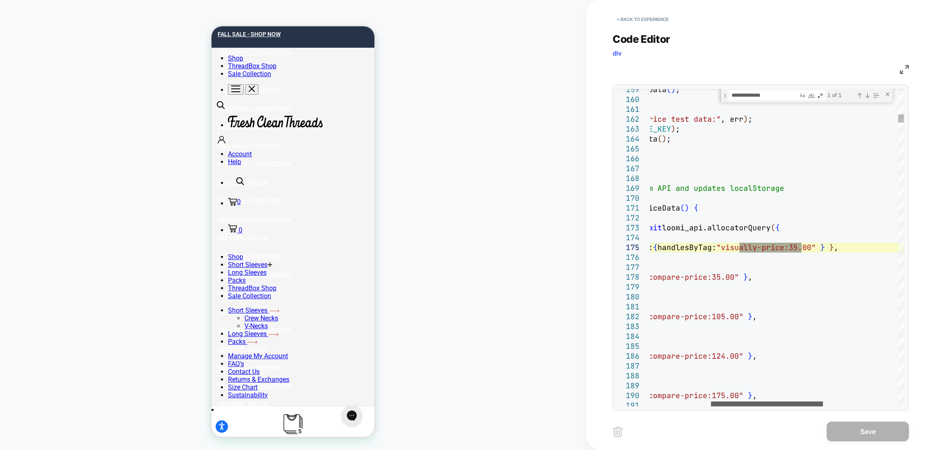
click at [798, 406] on div at bounding box center [767, 404] width 112 height 5
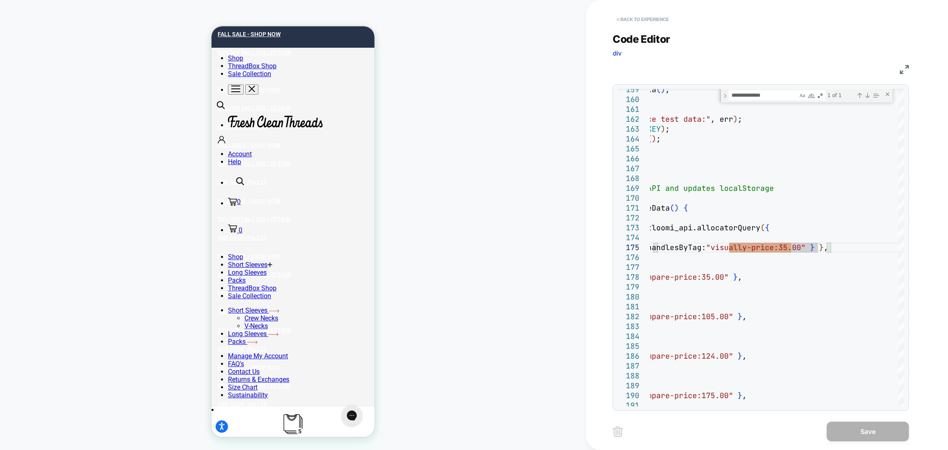
click at [634, 21] on button "< Back to experience" at bounding box center [643, 19] width 60 height 13
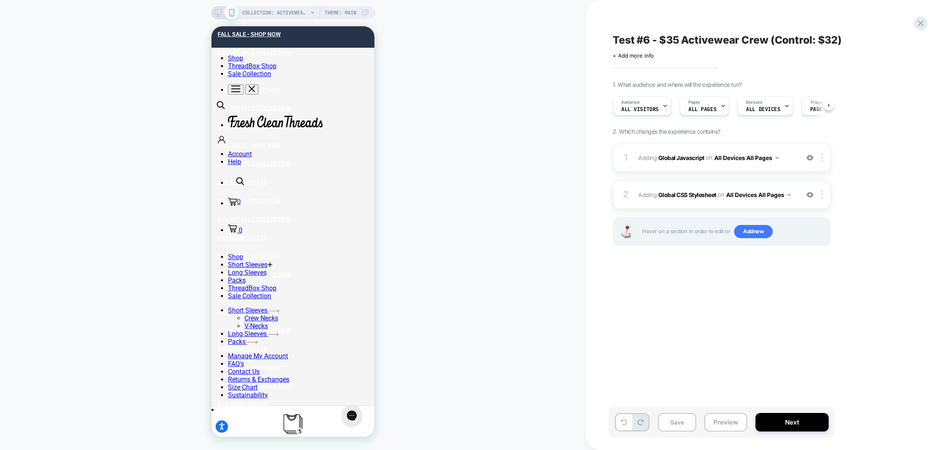
scroll to position [0, 0]
click at [705, 106] on div "Pages ALL PAGES" at bounding box center [702, 106] width 44 height 19
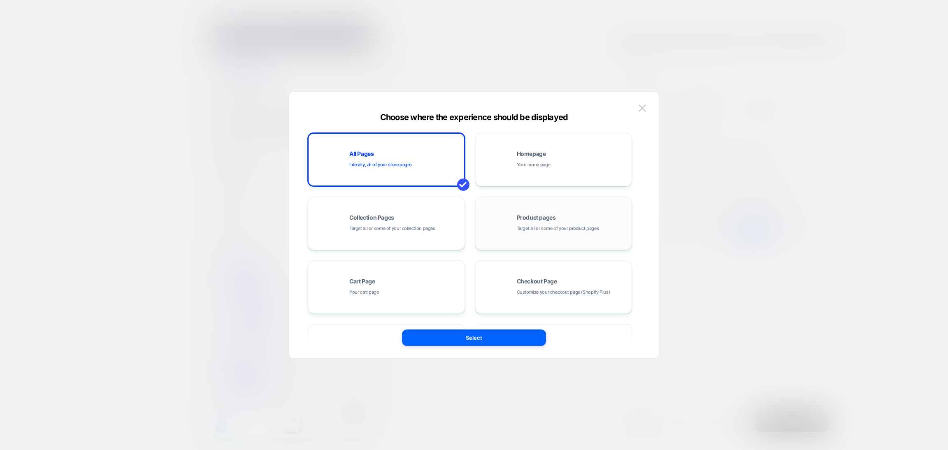
click at [564, 236] on div "Product pages Target all or some of your product pages" at bounding box center [554, 223] width 148 height 45
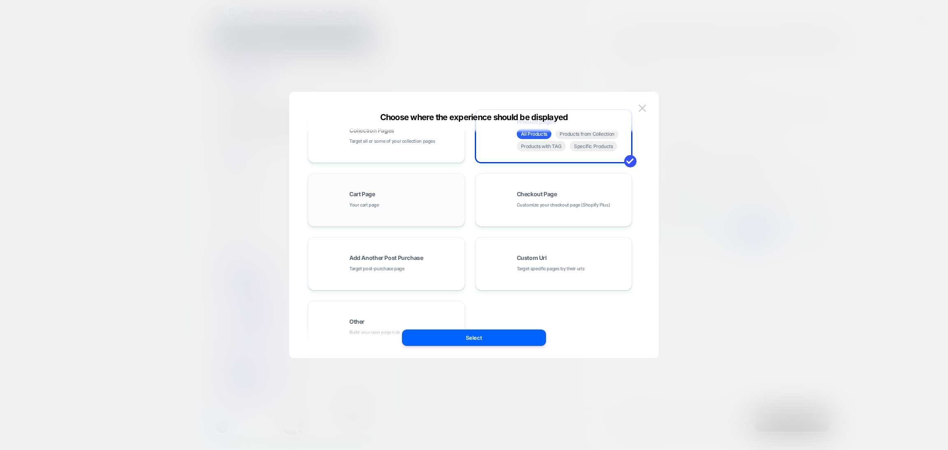
scroll to position [124, 0]
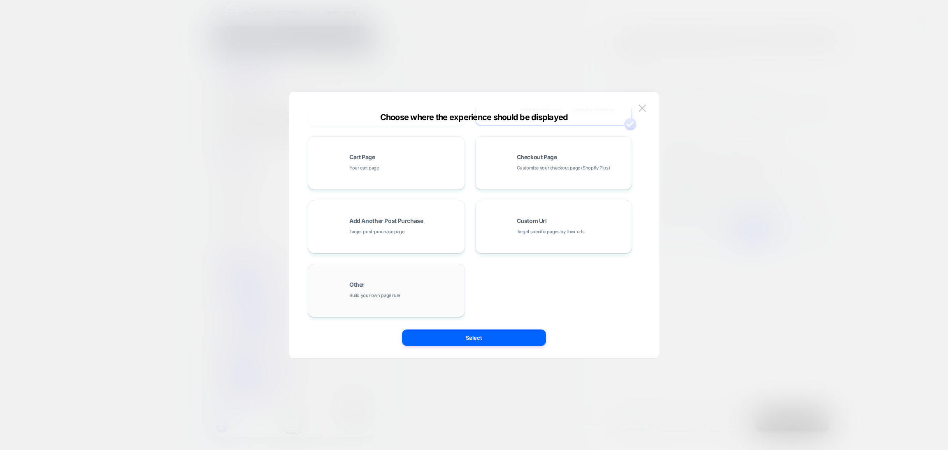
click at [415, 287] on div "Other Build your own page rule" at bounding box center [404, 291] width 111 height 18
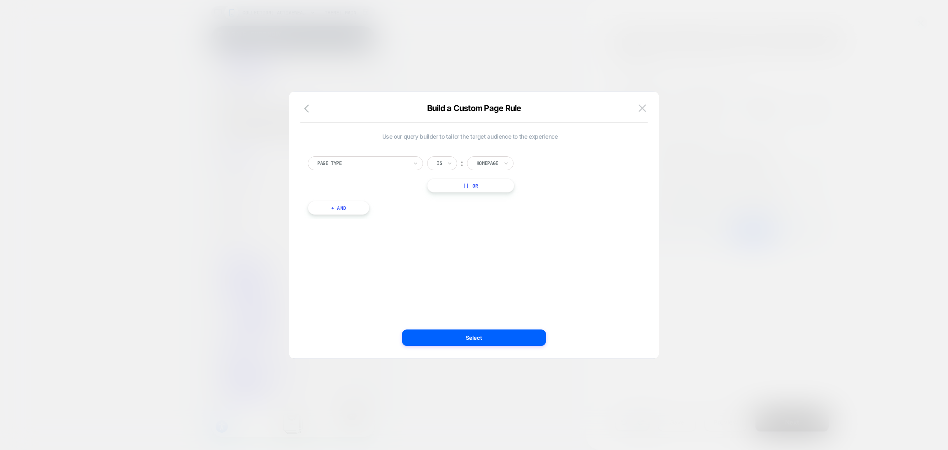
scroll to position [0, 0]
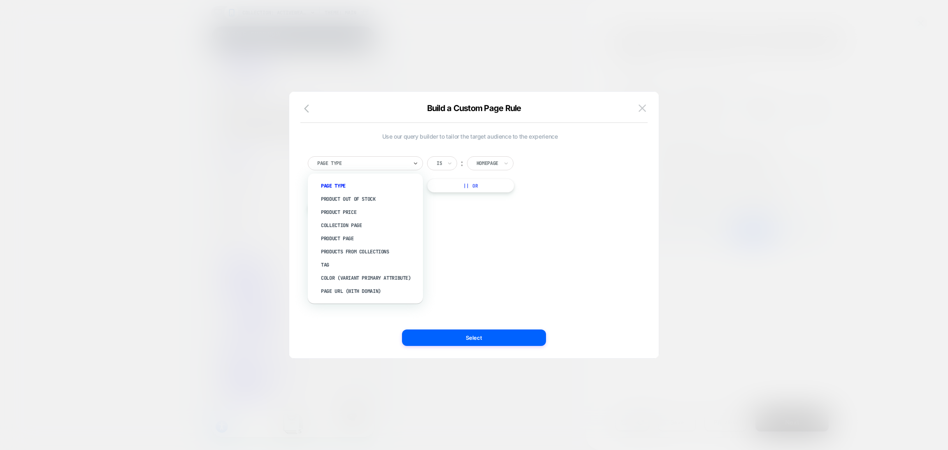
click at [376, 156] on div "Page Type" at bounding box center [365, 163] width 115 height 14
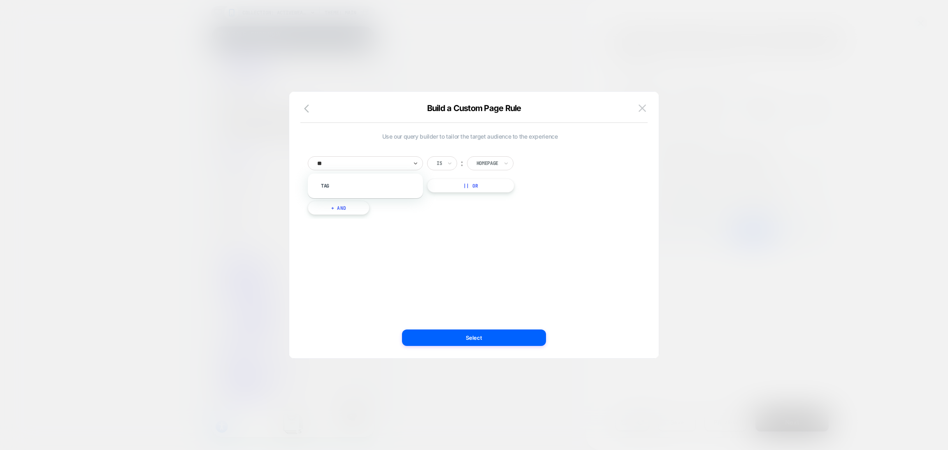
type input "***"
click at [375, 194] on div "Tag" at bounding box center [365, 186] width 115 height 25
click at [349, 193] on div "Tag" at bounding box center [365, 186] width 107 height 16
click at [343, 190] on div "Tag" at bounding box center [369, 185] width 107 height 13
click at [489, 166] on div at bounding box center [522, 163] width 91 height 7
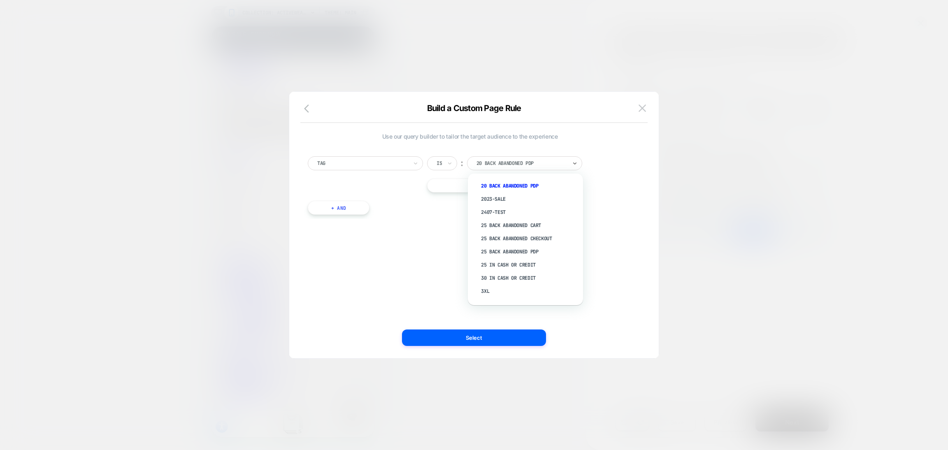
type input "*"
type input "*******"
click at [509, 266] on div "visually-price:35.00" at bounding box center [529, 269] width 107 height 13
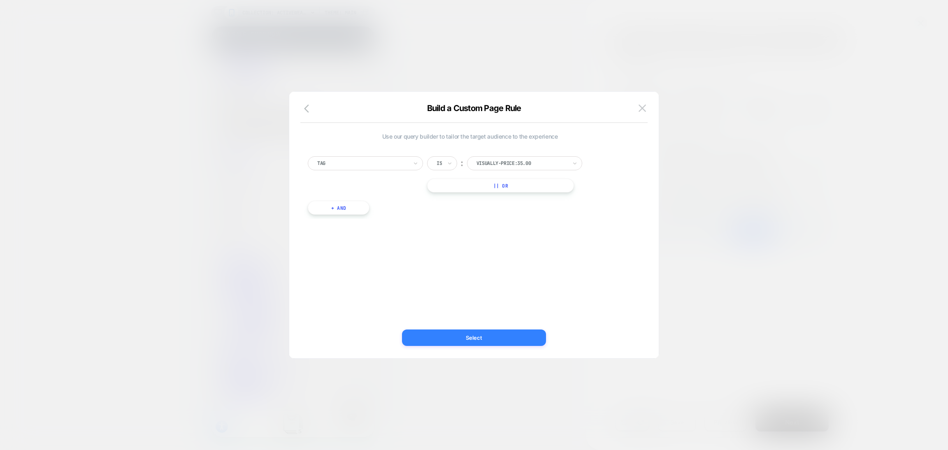
click at [485, 338] on button "Select" at bounding box center [474, 338] width 144 height 16
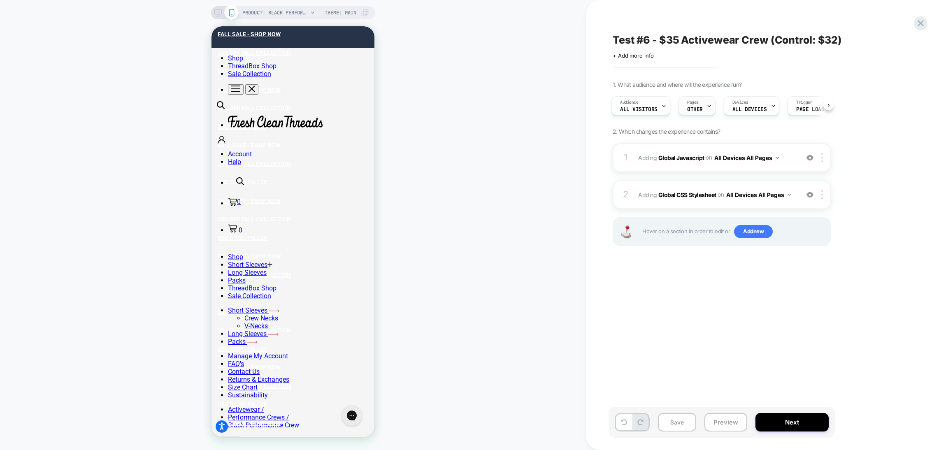
scroll to position [0, 0]
click at [691, 109] on span "OTHER" at bounding box center [695, 110] width 16 height 6
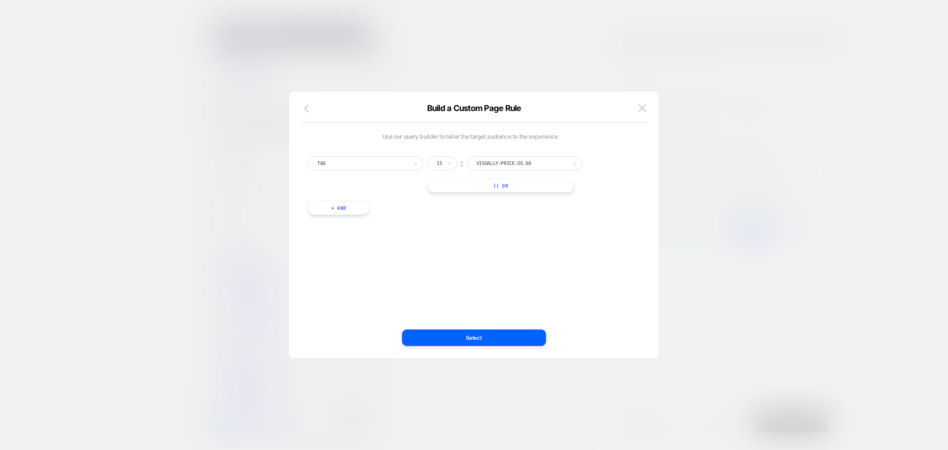
click at [308, 112] on icon "button" at bounding box center [306, 109] width 5 height 8
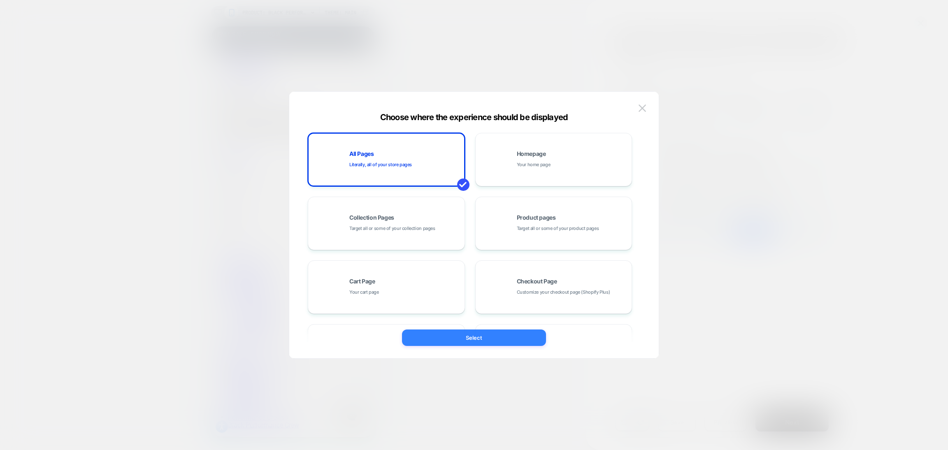
click at [437, 336] on button "Select" at bounding box center [474, 338] width 144 height 16
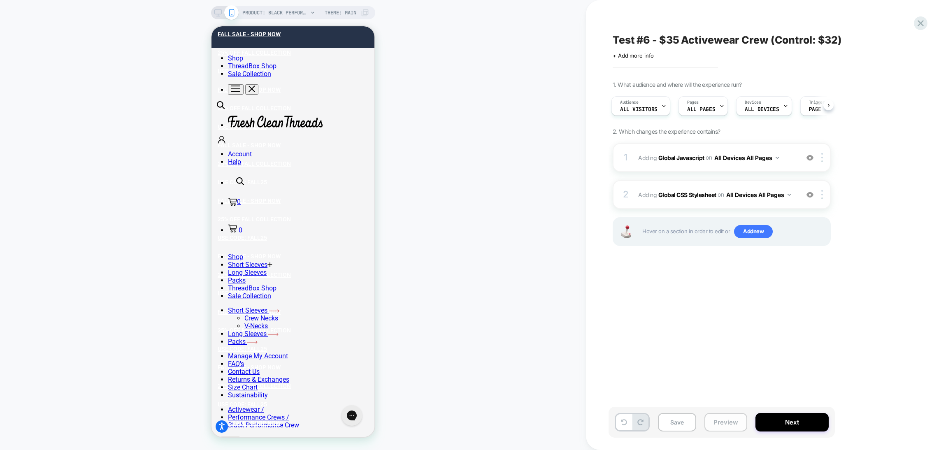
click at [726, 419] on button "Preview" at bounding box center [726, 422] width 43 height 19
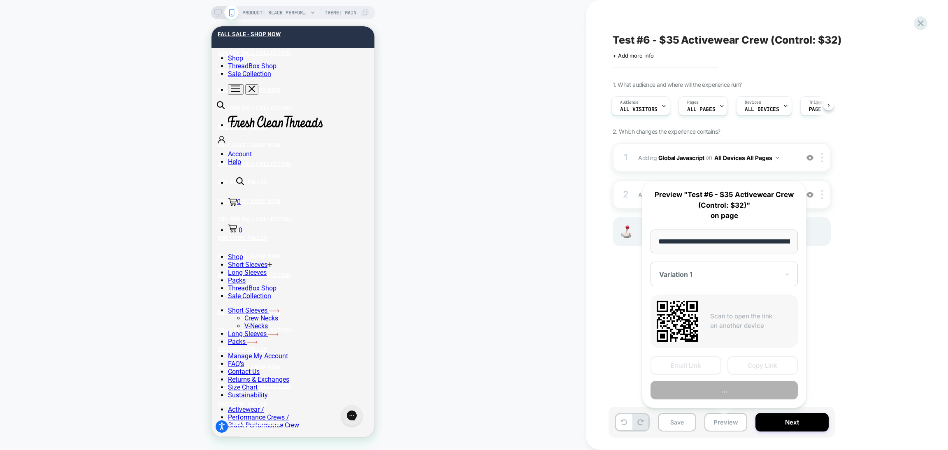
scroll to position [0, 135]
click at [708, 391] on button "Preview" at bounding box center [724, 390] width 147 height 19
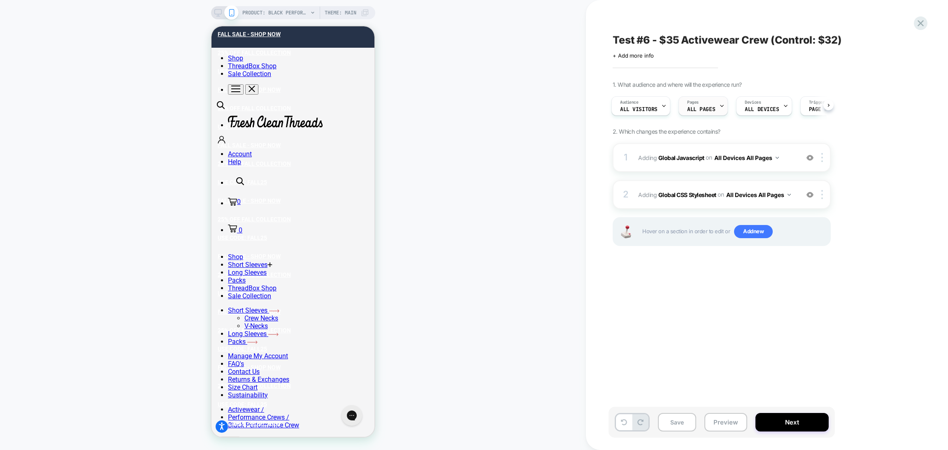
click at [714, 101] on div "Pages ALL PAGES" at bounding box center [701, 106] width 44 height 19
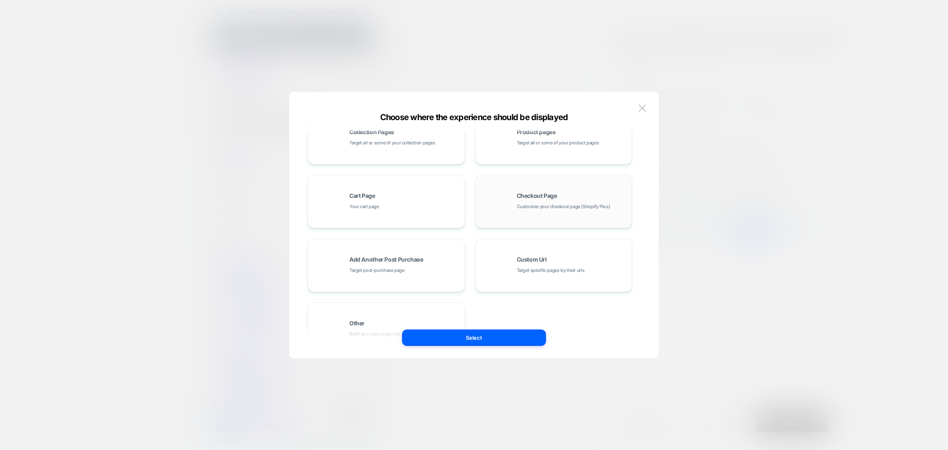
scroll to position [124, 0]
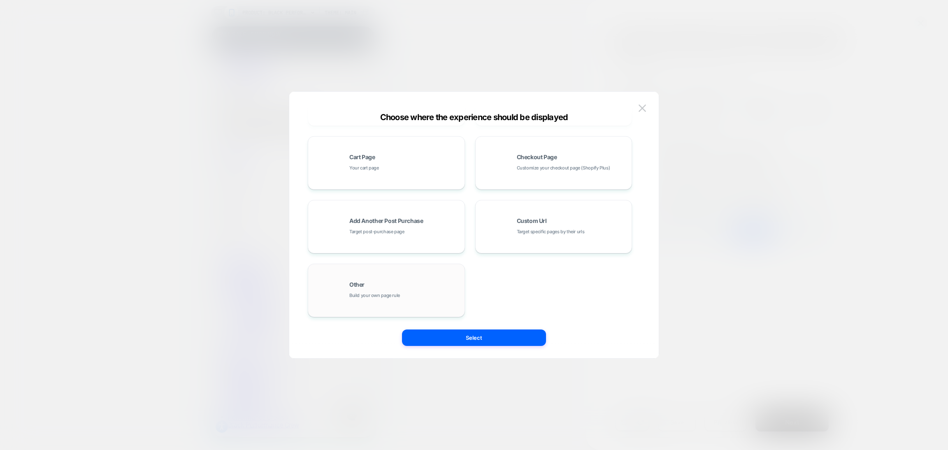
click at [428, 290] on div "Other Build your own page rule" at bounding box center [404, 291] width 111 height 18
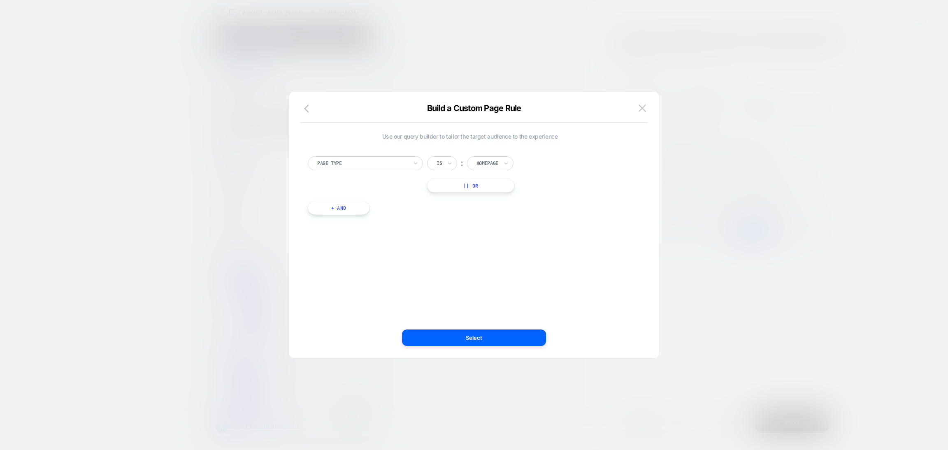
scroll to position [0, 0]
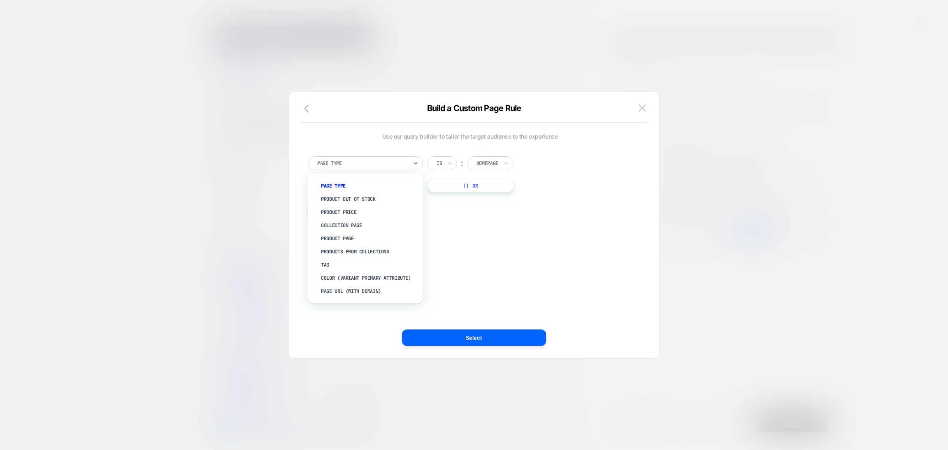
click at [371, 157] on div "Page Type" at bounding box center [365, 163] width 115 height 14
type input "***"
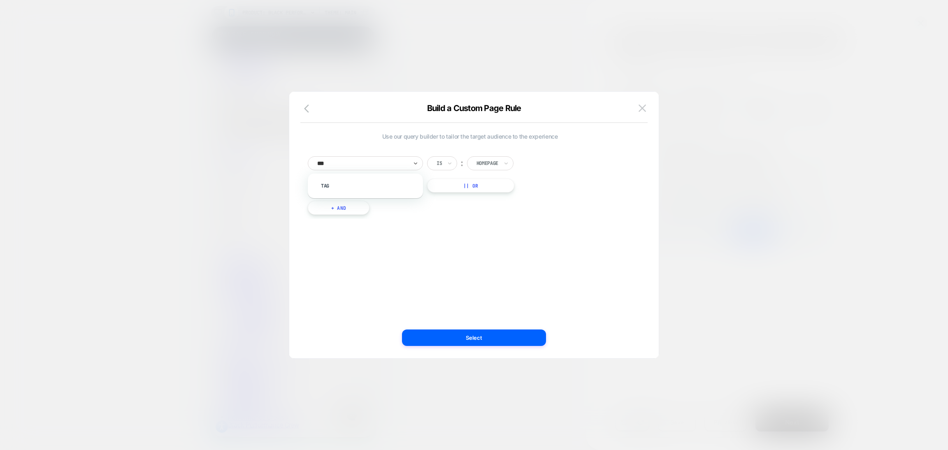
click at [397, 179] on div "Tag" at bounding box center [365, 186] width 107 height 16
click at [395, 183] on div "Tag" at bounding box center [369, 185] width 107 height 13
click at [498, 168] on div "20 back abandoned pdp" at bounding box center [522, 163] width 92 height 9
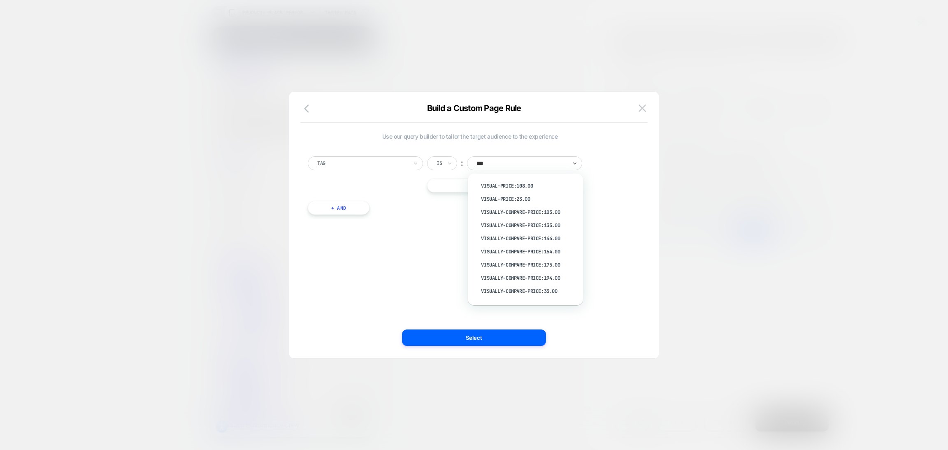
type input "****"
click at [524, 211] on div "visually-compare-price:105.00" at bounding box center [529, 212] width 107 height 13
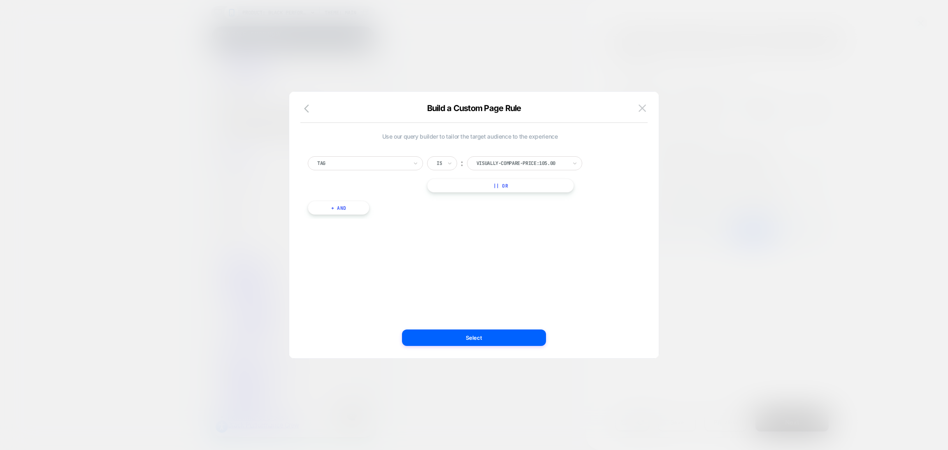
click at [513, 344] on button "Select" at bounding box center [474, 338] width 144 height 16
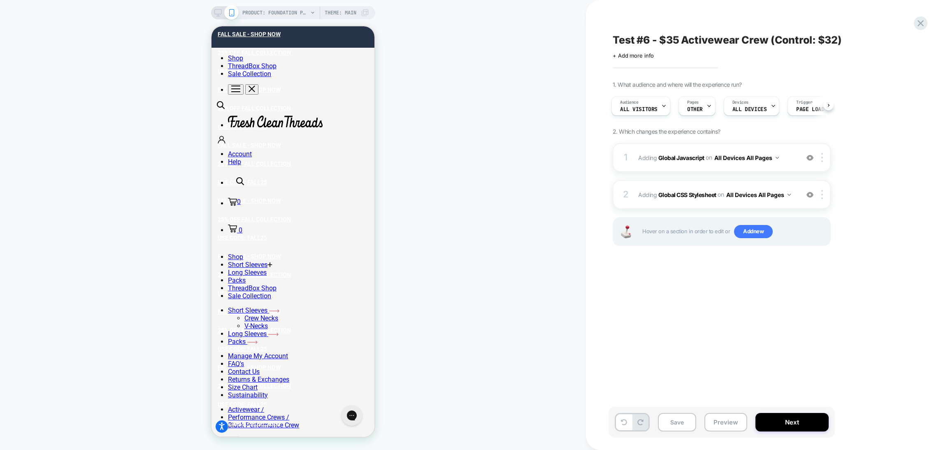
scroll to position [0, 2]
click at [725, 422] on button "Preview" at bounding box center [726, 422] width 43 height 19
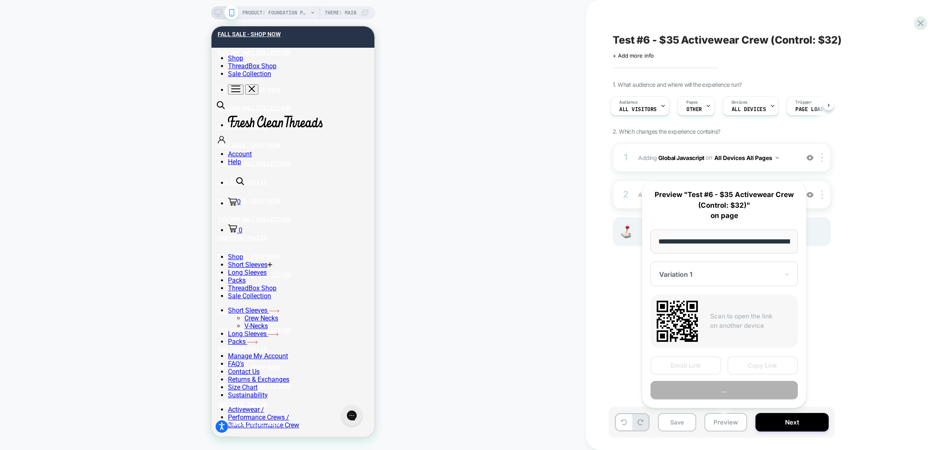
scroll to position [0, 177]
click at [699, 386] on button "Preview" at bounding box center [724, 390] width 147 height 19
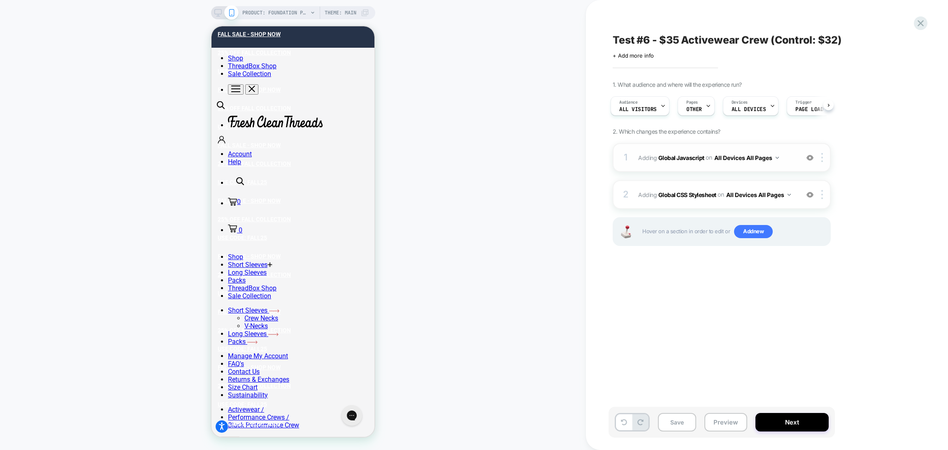
click at [736, 169] on div "1 Adding Global Javascript on All Devices All Pages Add Before Add After Target…" at bounding box center [722, 157] width 218 height 29
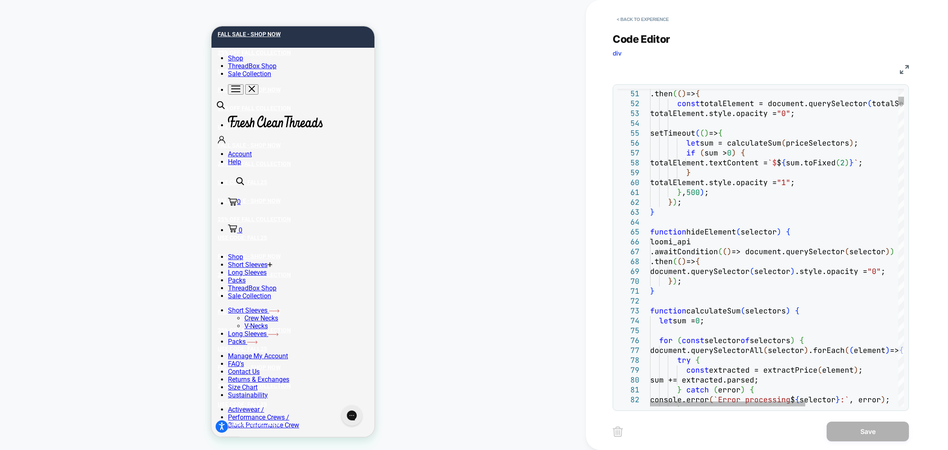
type textarea "**********"
type textarea "*"
type textarea "**********"
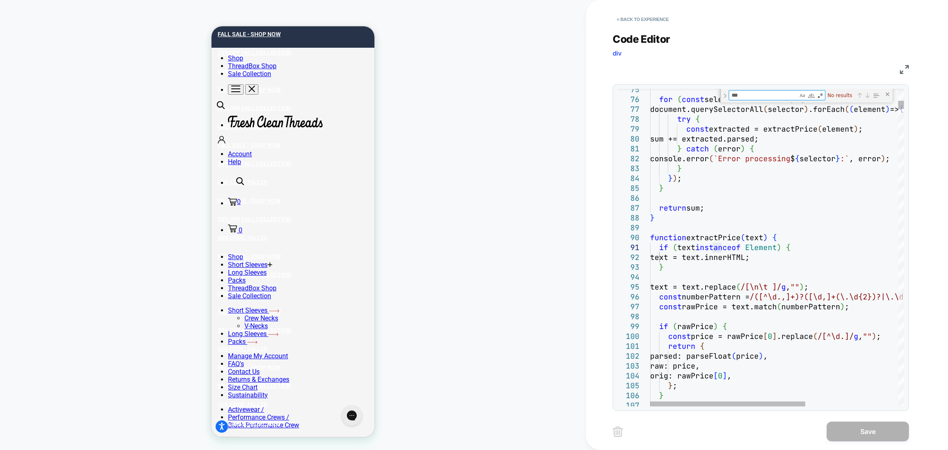
type textarea "**"
type textarea "**********"
type textarea "*"
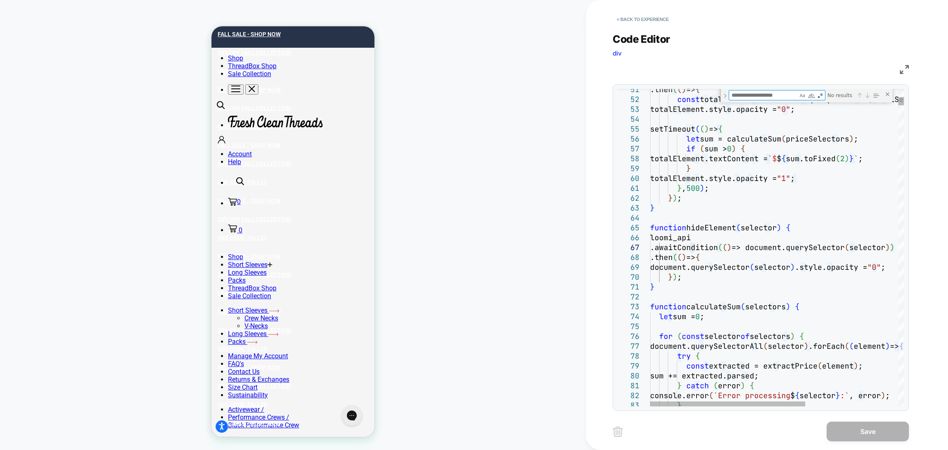
type textarea "**********"
type textarea "*"
type textarea "**********"
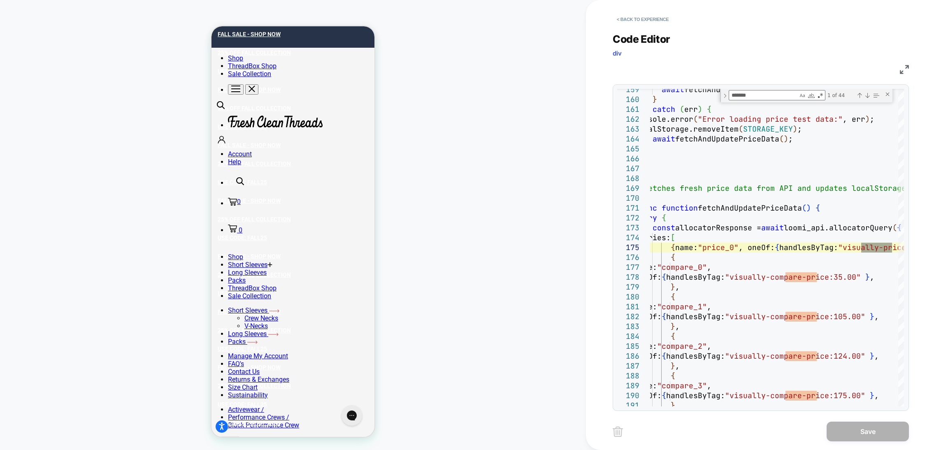
type textarea "*******"
click at [908, 65] on img at bounding box center [904, 69] width 9 height 9
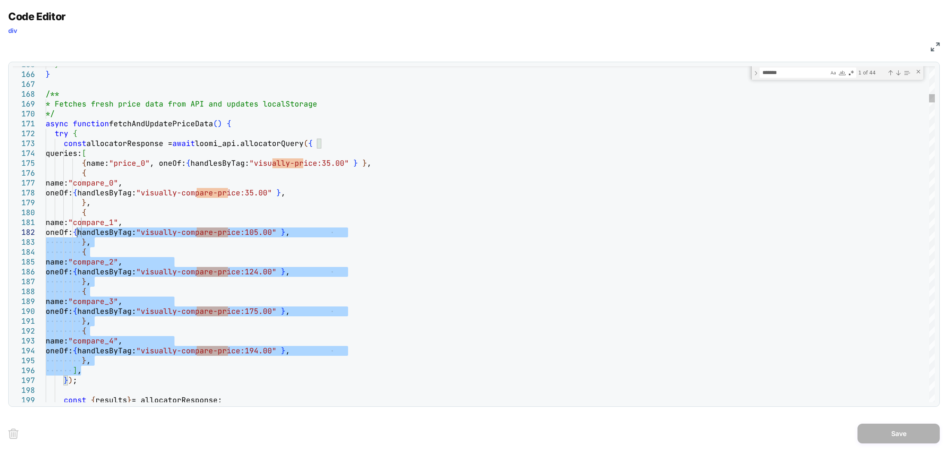
type textarea "**********"
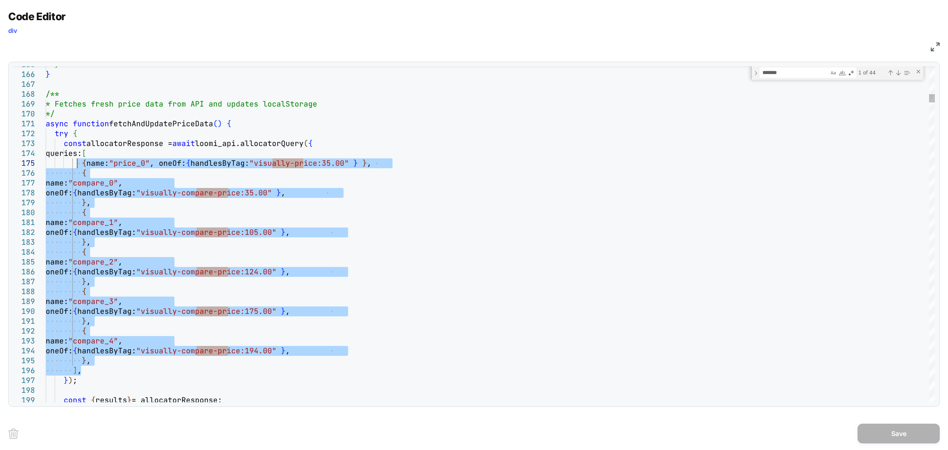
drag, startPoint x: 100, startPoint y: 373, endPoint x: 76, endPoint y: 163, distance: 211.0
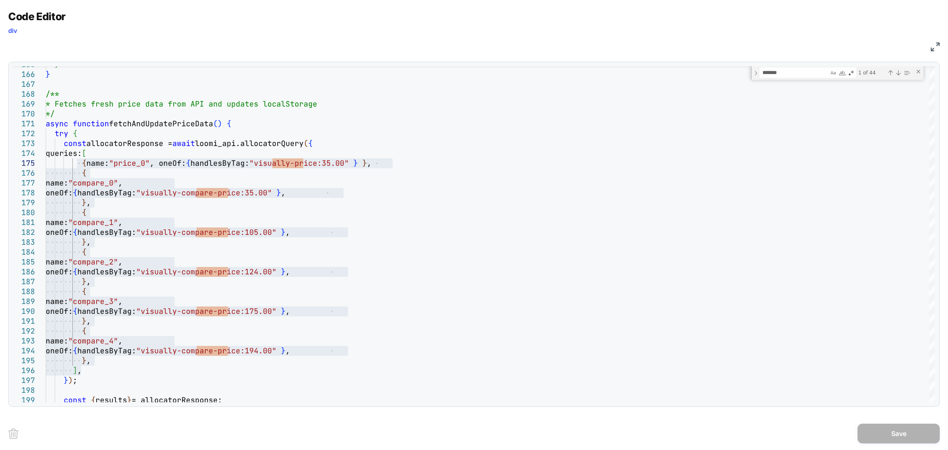
click at [933, 49] on img at bounding box center [935, 46] width 9 height 9
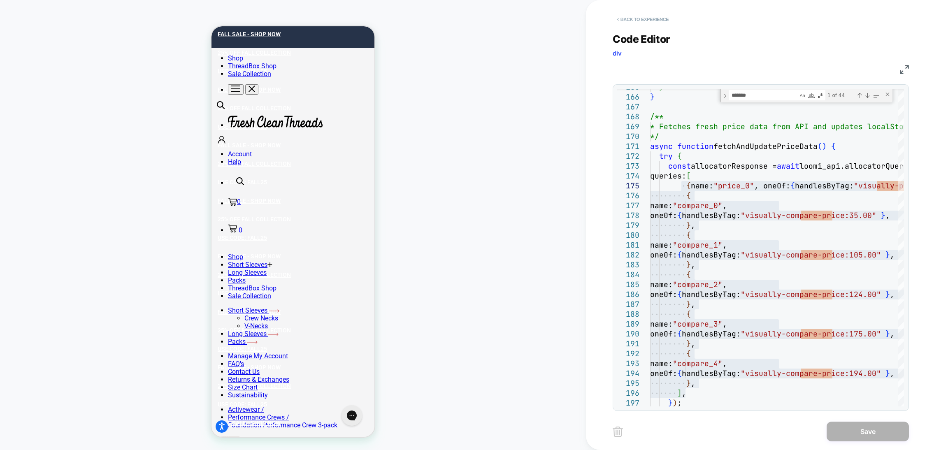
click at [650, 13] on button "< Back to experience" at bounding box center [643, 19] width 60 height 13
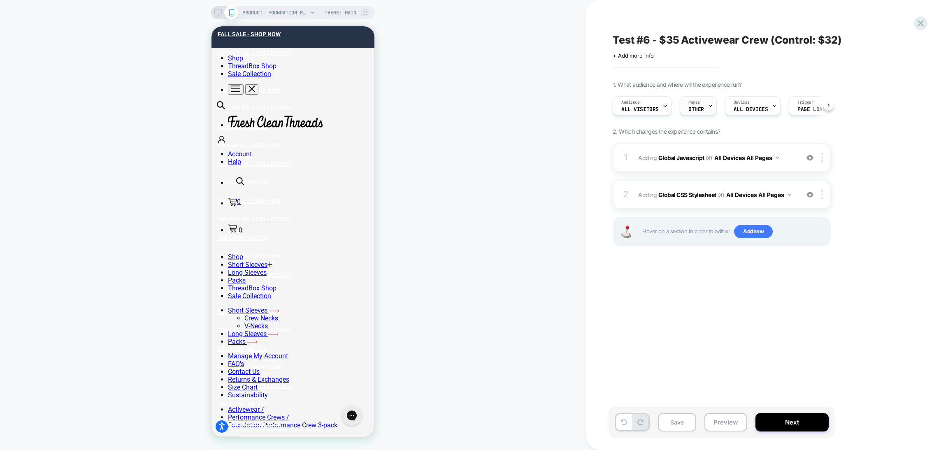
scroll to position [0, 0]
click at [708, 109] on div at bounding box center [710, 106] width 5 height 19
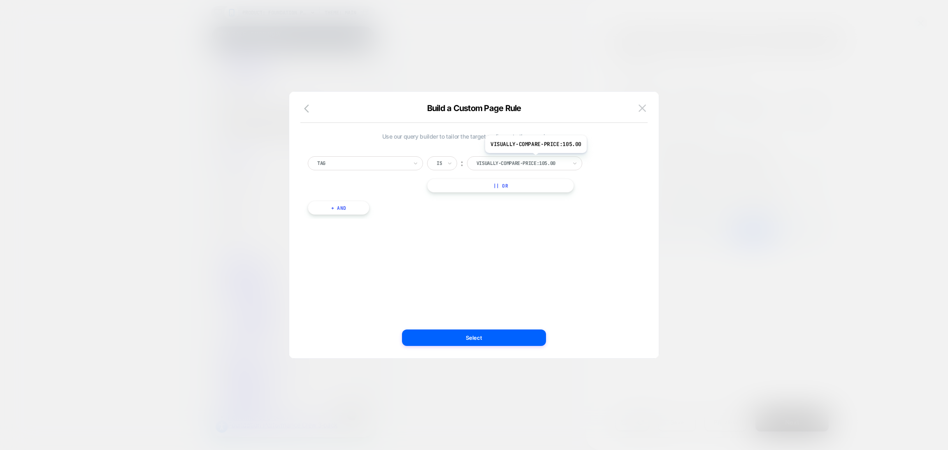
click at [535, 160] on div at bounding box center [522, 163] width 91 height 7
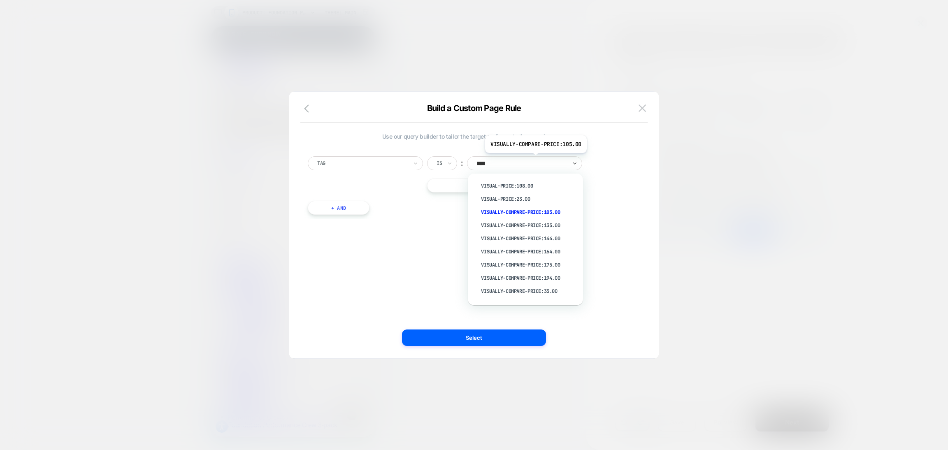
type input "*****"
click at [520, 239] on div "visually-compare-price:144.00" at bounding box center [529, 238] width 107 height 13
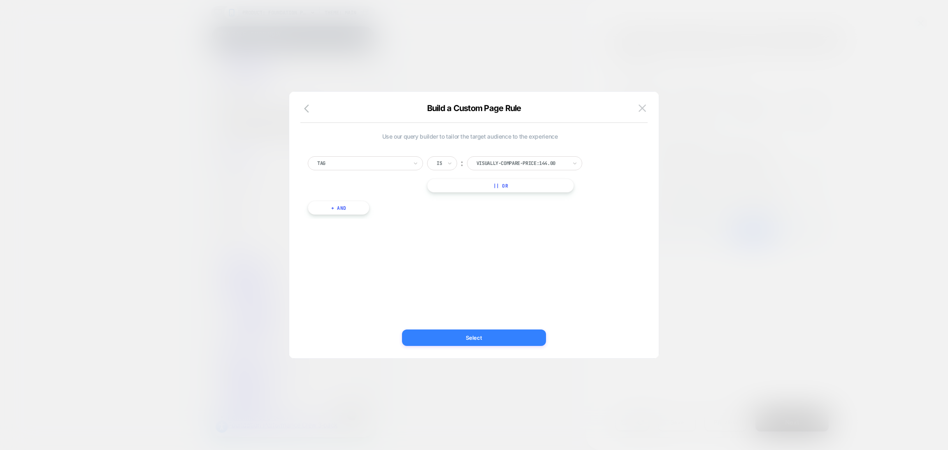
click at [522, 332] on button "Select" at bounding box center [474, 338] width 144 height 16
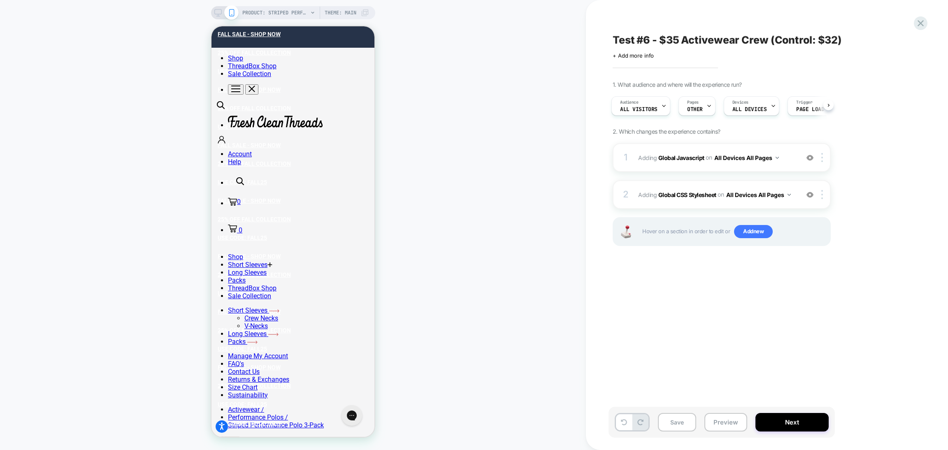
scroll to position [0, 0]
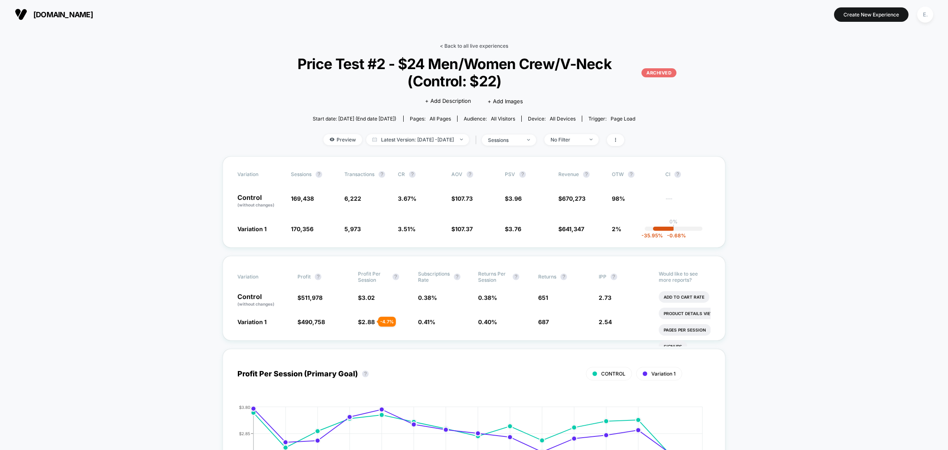
click at [472, 45] on link "< Back to all live experiences" at bounding box center [474, 46] width 68 height 6
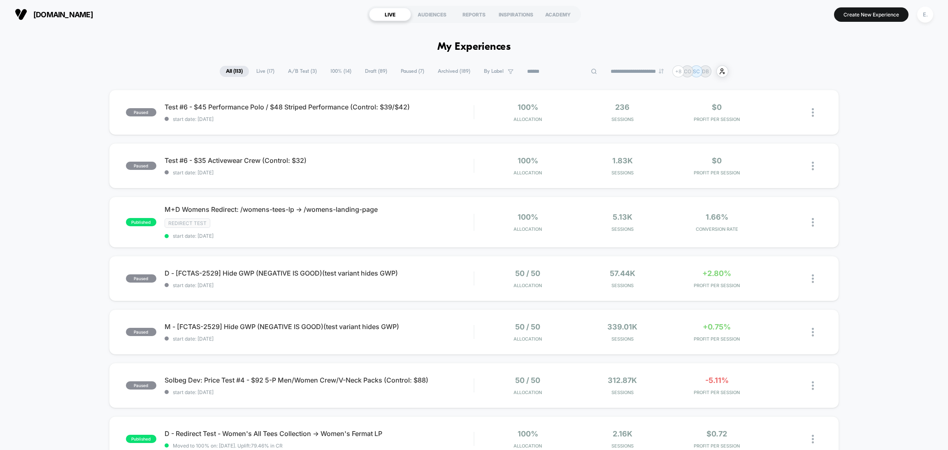
click at [555, 70] on input at bounding box center [562, 72] width 82 height 10
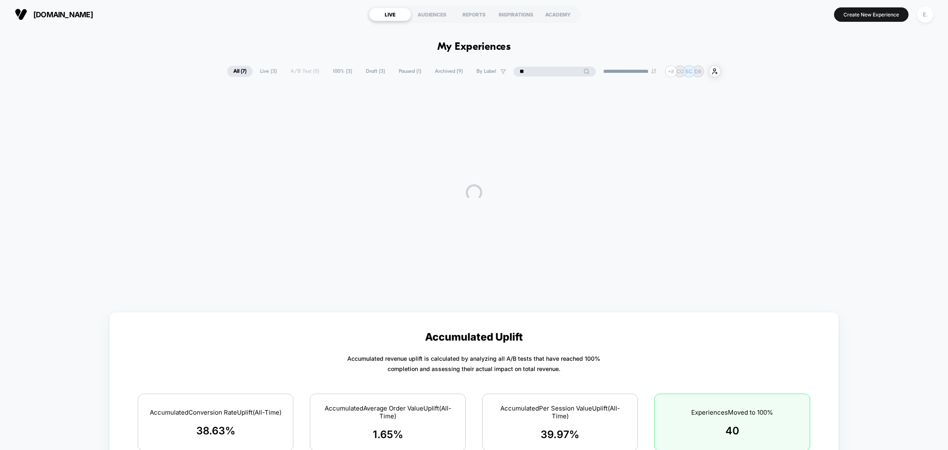
type input "*"
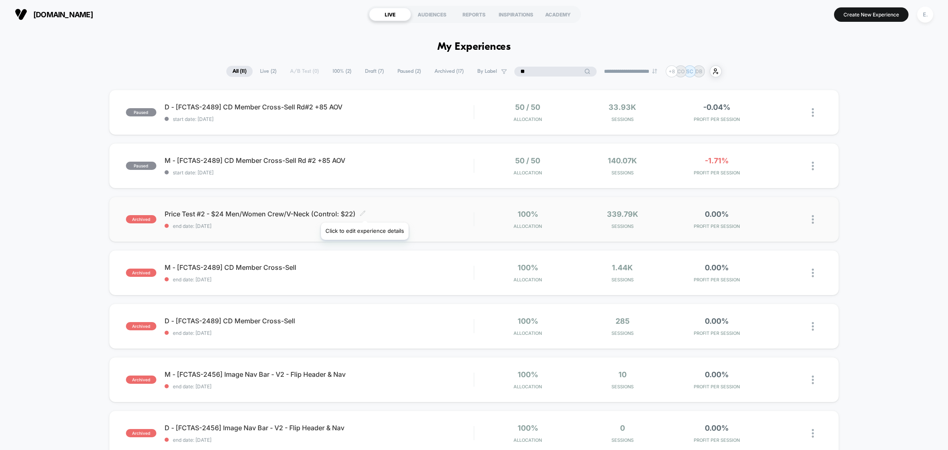
type input "**"
click at [364, 212] on icon at bounding box center [362, 213] width 5 height 5
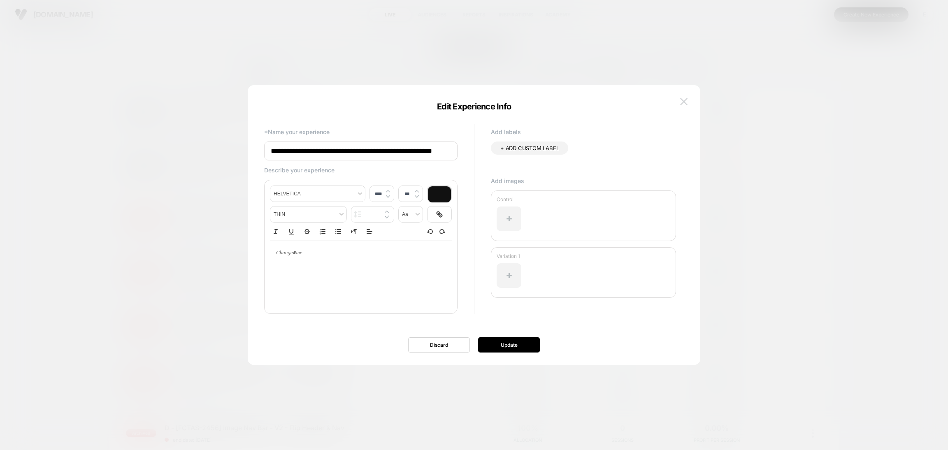
scroll to position [0, 31]
click at [679, 100] on button at bounding box center [684, 101] width 12 height 12
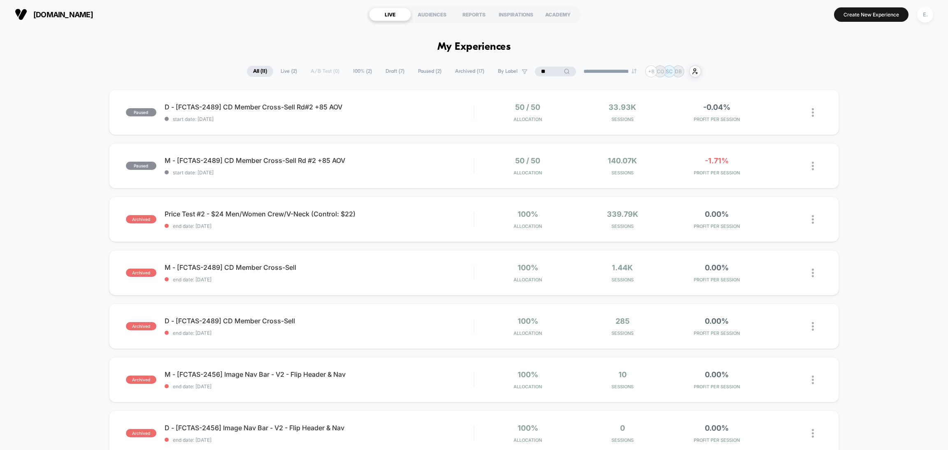
click at [458, 70] on span "Archived ( 17 )" at bounding box center [470, 71] width 42 height 11
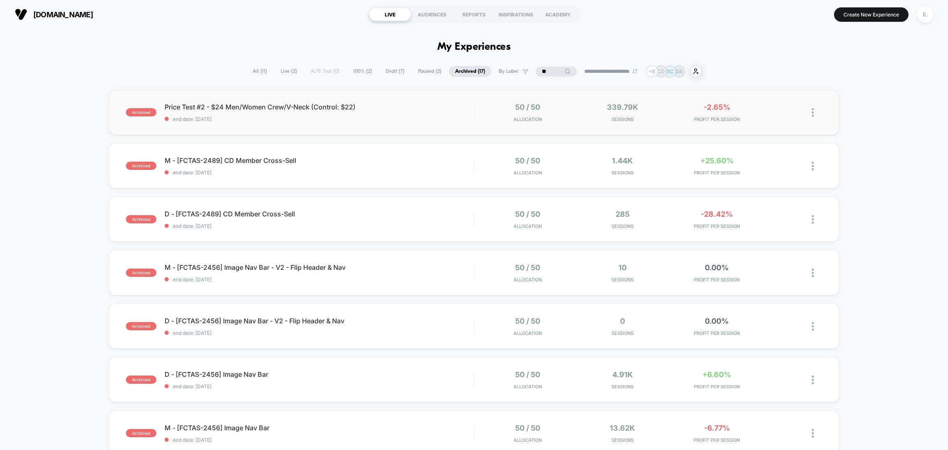
click at [812, 111] on img at bounding box center [813, 112] width 2 height 9
click at [785, 82] on div "View" at bounding box center [771, 84] width 74 height 19
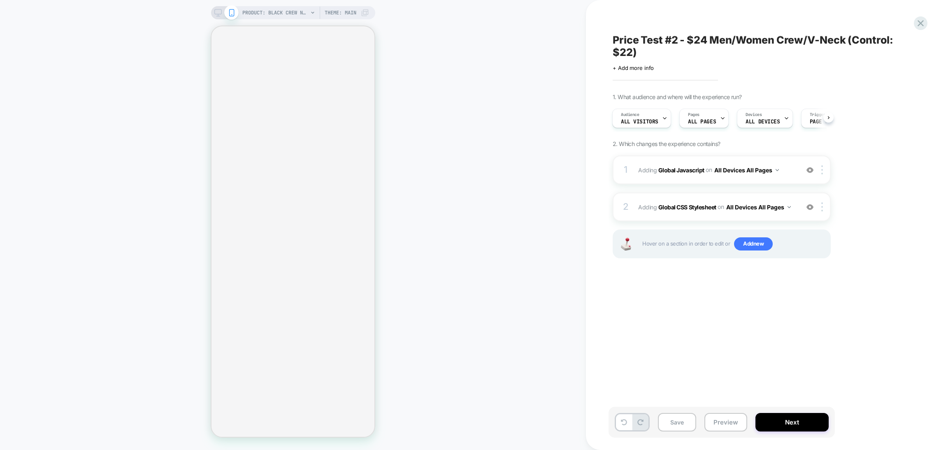
scroll to position [0, 1]
click at [711, 422] on button "Preview" at bounding box center [726, 422] width 43 height 19
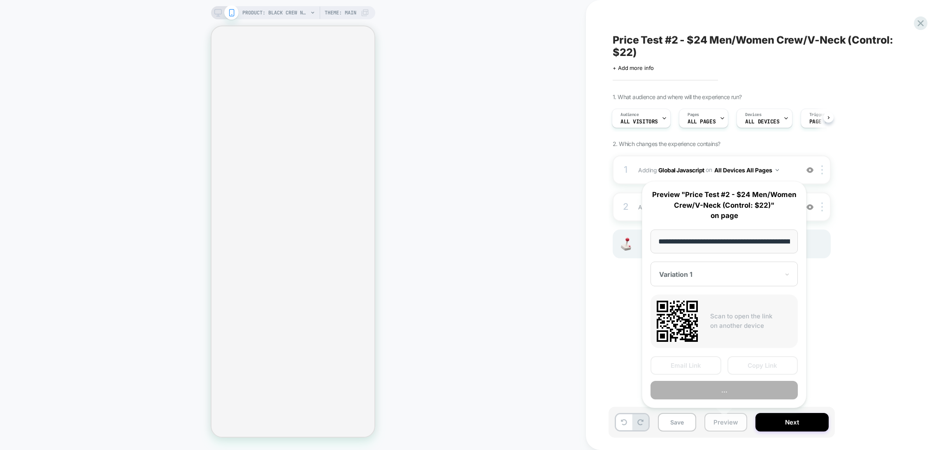
scroll to position [0, 109]
click at [689, 389] on button "Preview" at bounding box center [724, 390] width 147 height 19
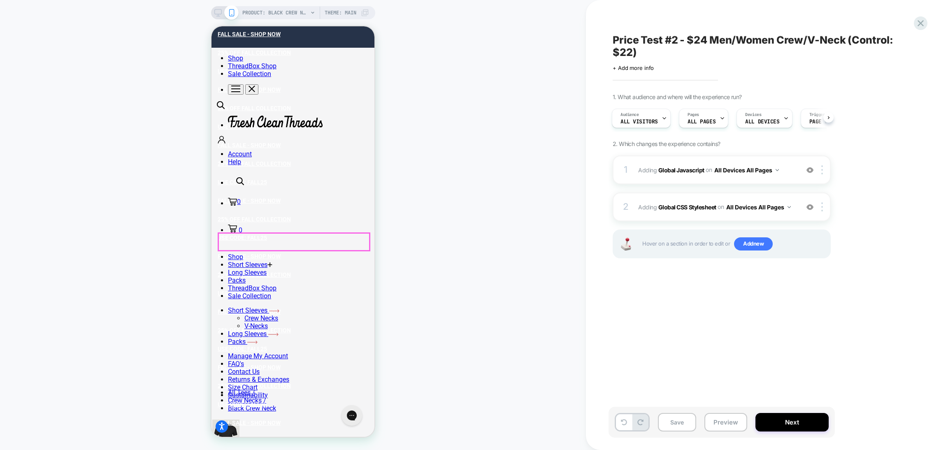
scroll to position [0, 0]
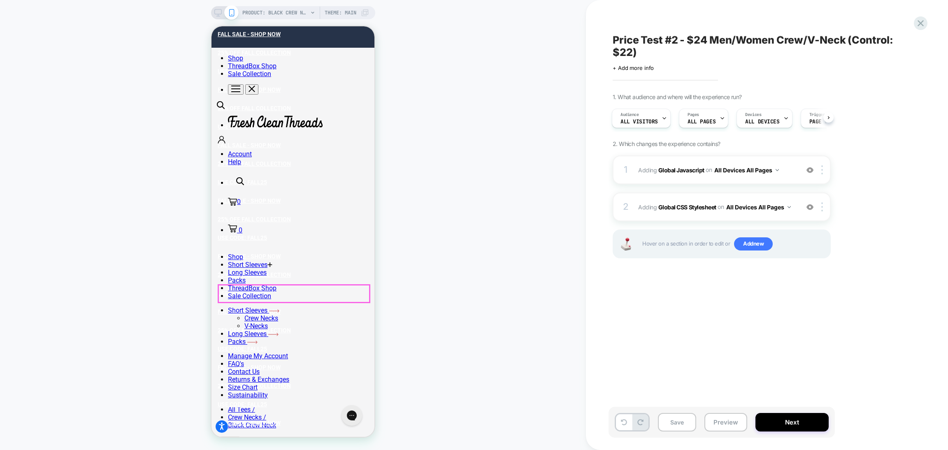
click at [695, 175] on span "Adding Global Javascript on All Devices All Pages" at bounding box center [716, 170] width 157 height 12
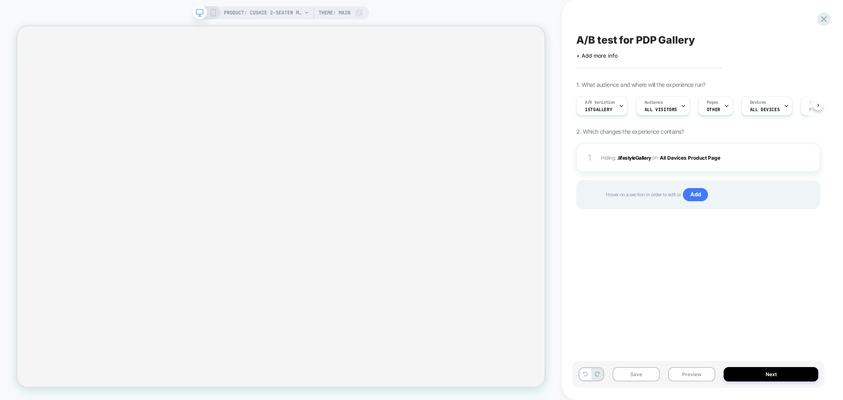
scroll to position [0, 0]
click at [796, 159] on img at bounding box center [796, 157] width 7 height 7
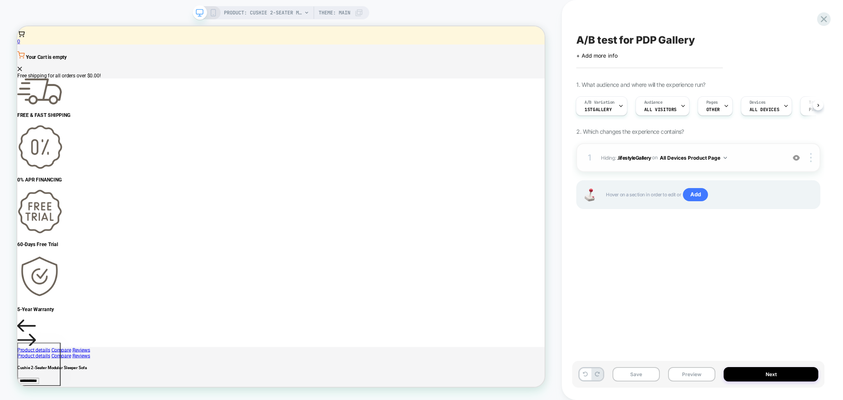
scroll to position [0, 0]
click at [796, 159] on img at bounding box center [796, 157] width 7 height 7
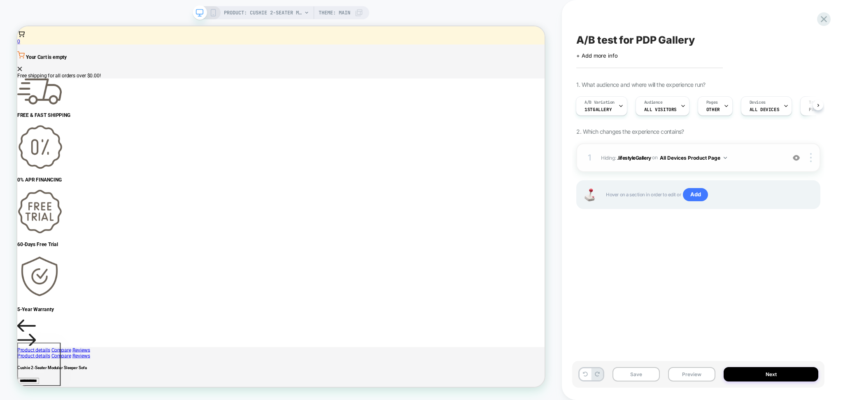
click at [796, 159] on img at bounding box center [796, 157] width 7 height 7
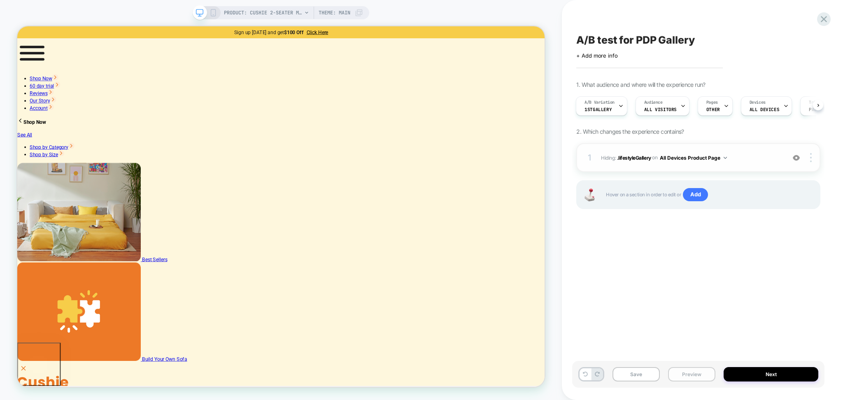
click at [678, 375] on button "Preview" at bounding box center [691, 374] width 47 height 14
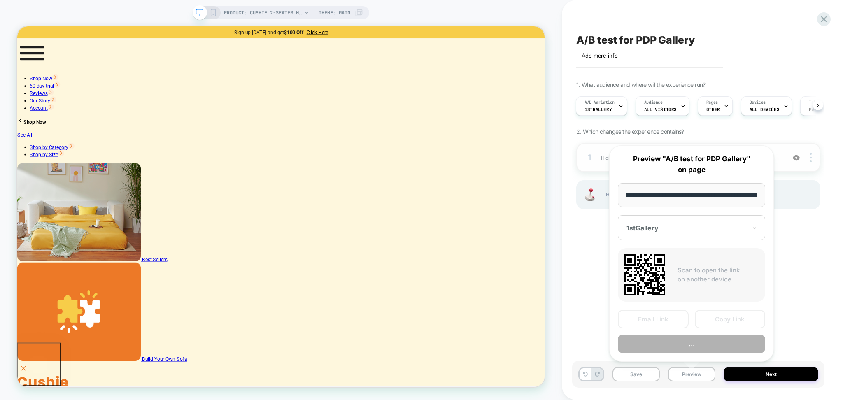
scroll to position [0, 189]
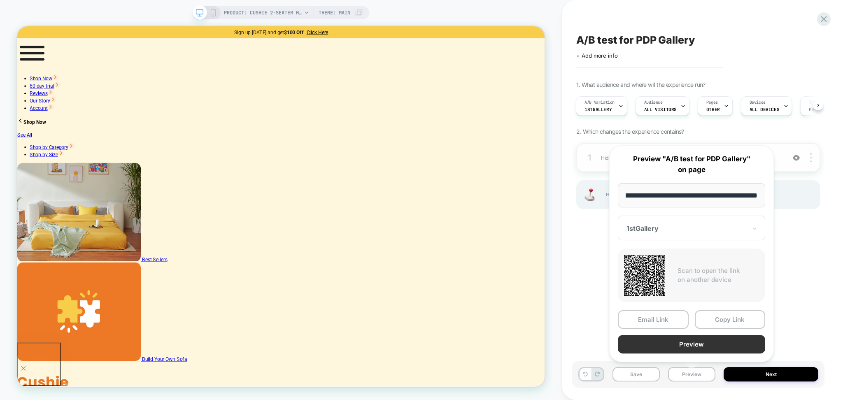
click at [631, 340] on button "Preview" at bounding box center [691, 344] width 147 height 19
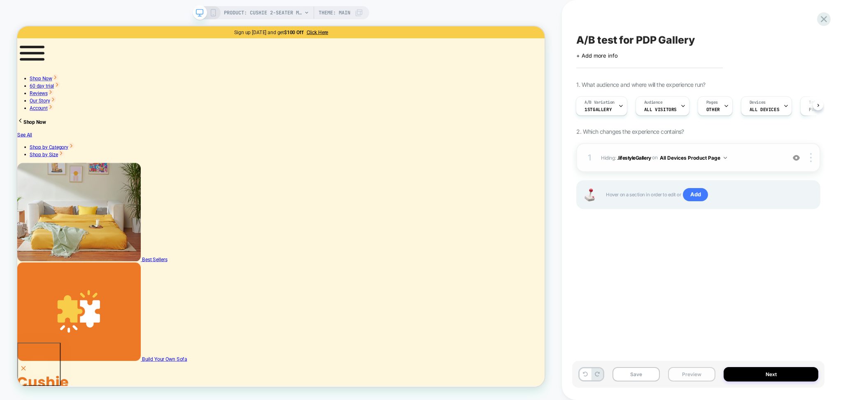
click at [698, 370] on button "Preview" at bounding box center [691, 374] width 47 height 14
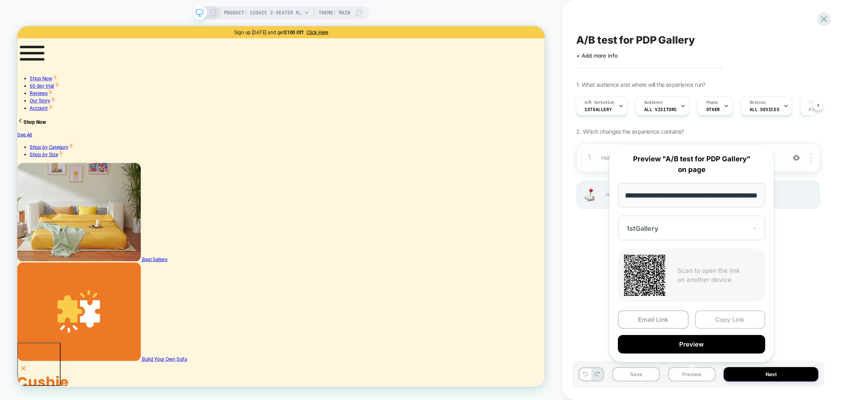
click at [715, 319] on button "Copy Link" at bounding box center [730, 319] width 71 height 19
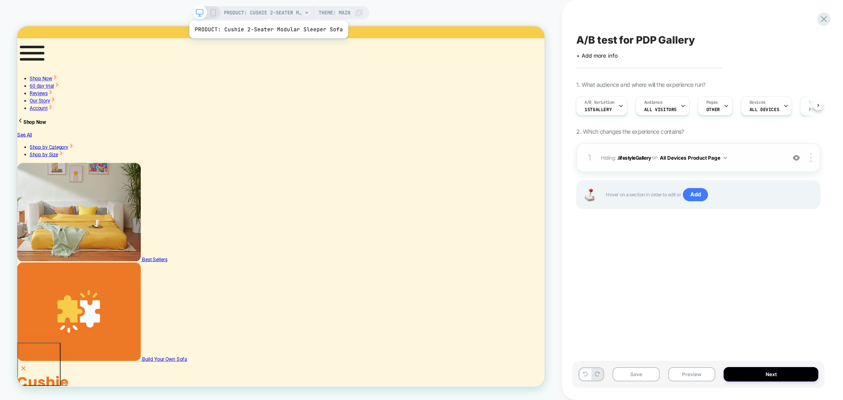
click at [266, 10] on span "PRODUCT: Cushie 2-Seater Modular Sleeper Sofa" at bounding box center [263, 12] width 78 height 13
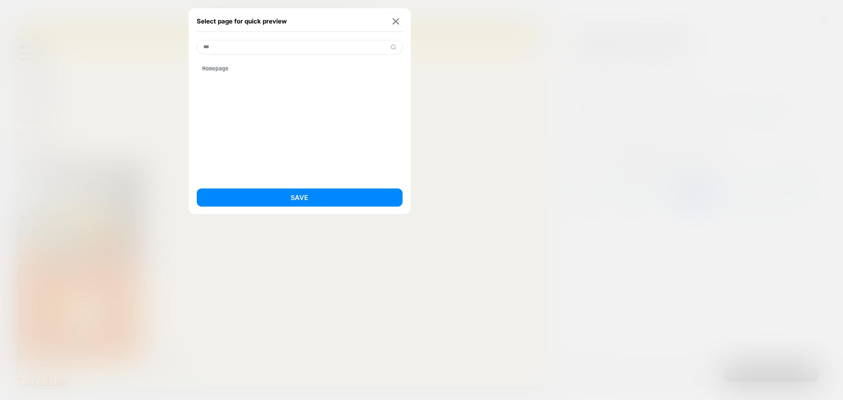
type input "***"
click at [238, 67] on div "Homepage" at bounding box center [300, 69] width 206 height 16
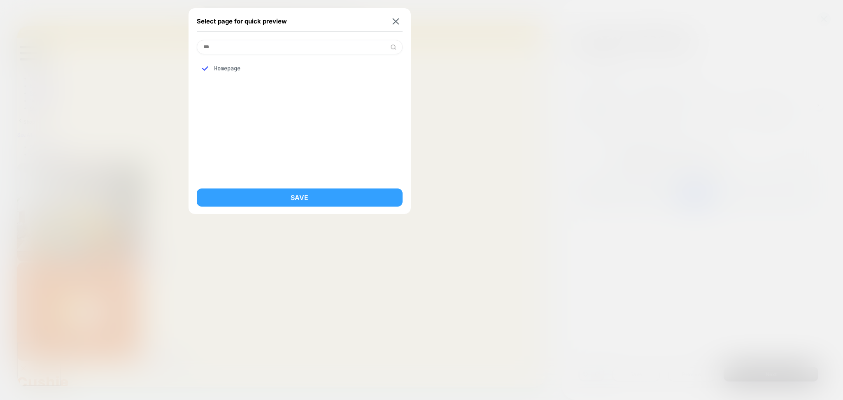
click at [284, 198] on button "Save" at bounding box center [300, 198] width 206 height 18
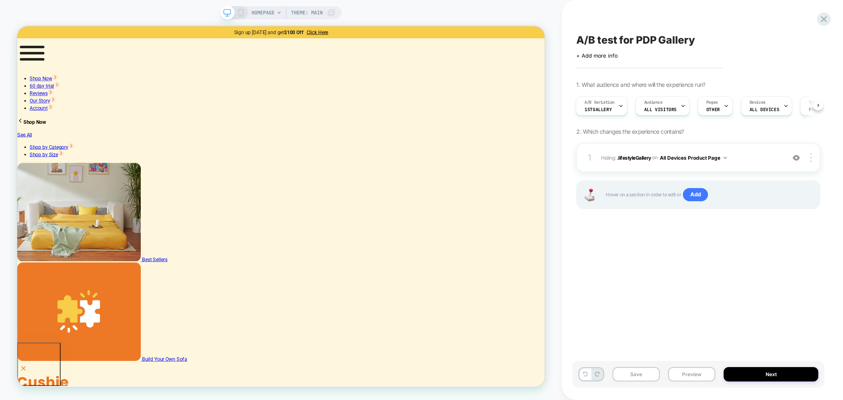
scroll to position [0, 1]
click at [622, 108] on icon at bounding box center [620, 105] width 5 height 5
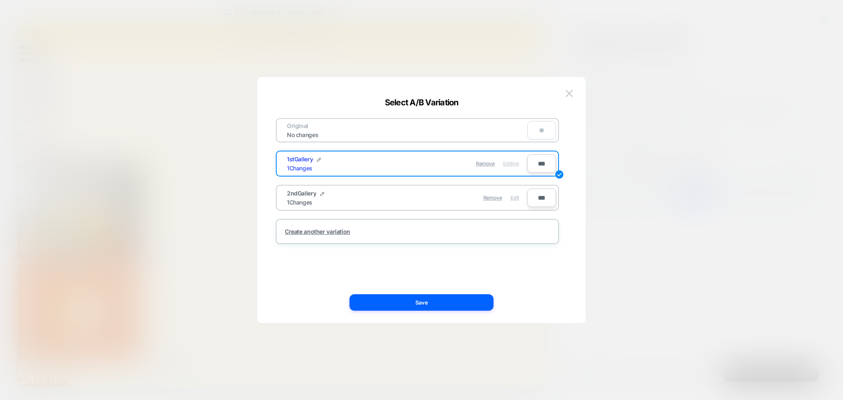
click at [512, 198] on span "Edit" at bounding box center [514, 198] width 9 height 6
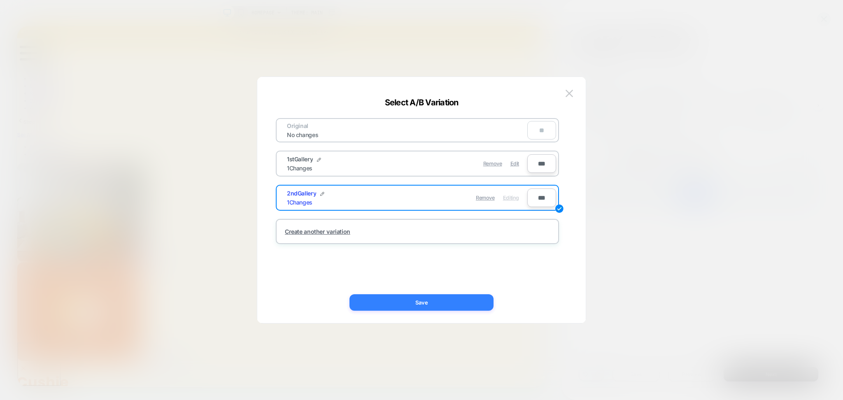
click at [468, 304] on button "Save" at bounding box center [421, 302] width 144 height 16
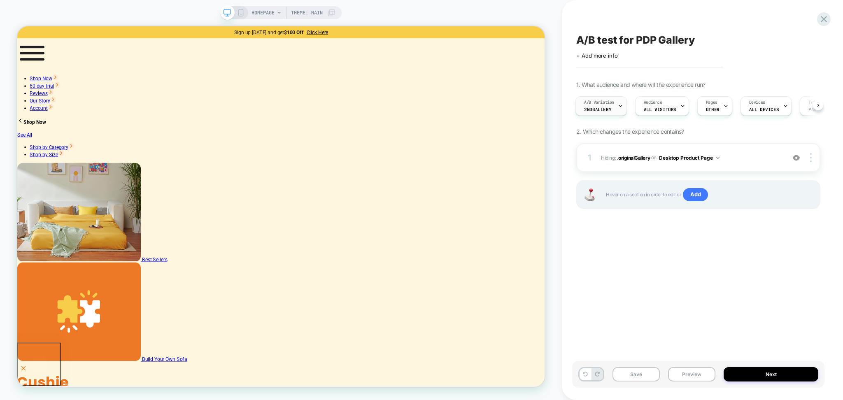
click at [617, 108] on div "A/B Variation 2ndGallery" at bounding box center [599, 106] width 47 height 19
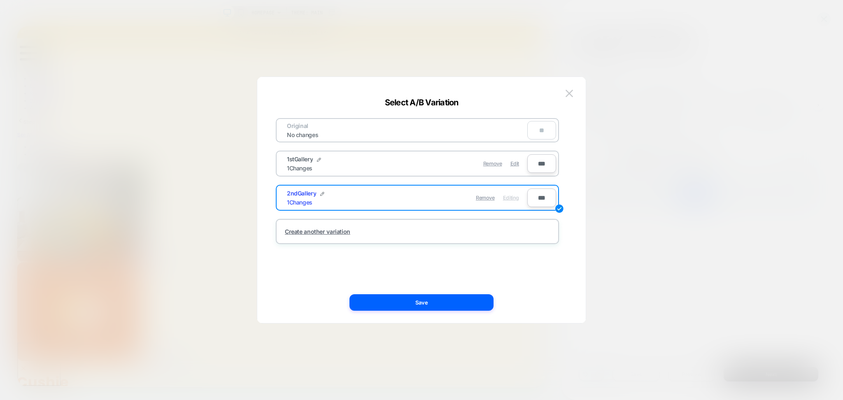
click at [519, 165] on div "Remove Edit" at bounding box center [465, 164] width 116 height 16
click at [517, 161] on span "Edit" at bounding box center [514, 164] width 9 height 6
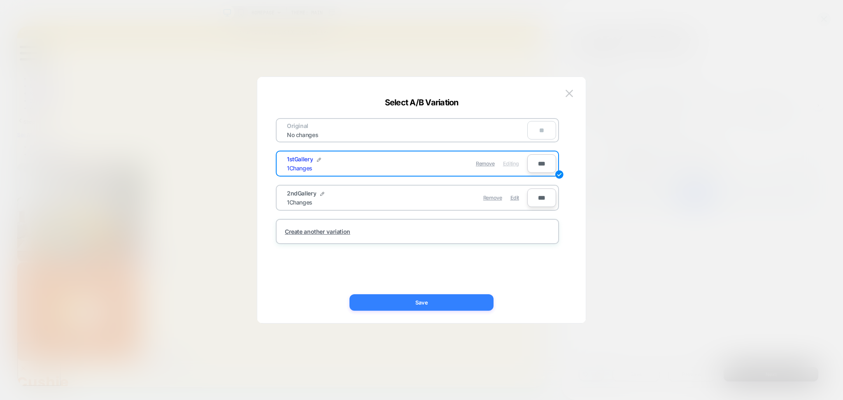
click at [468, 303] on button "Save" at bounding box center [421, 302] width 144 height 16
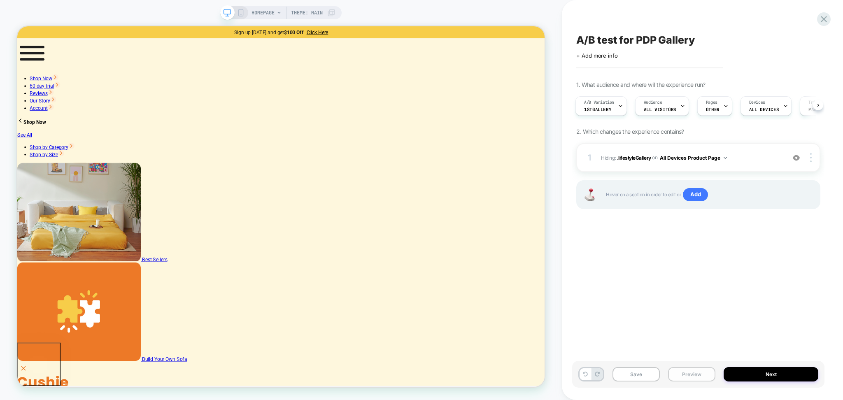
click at [682, 372] on button "Preview" at bounding box center [691, 374] width 47 height 14
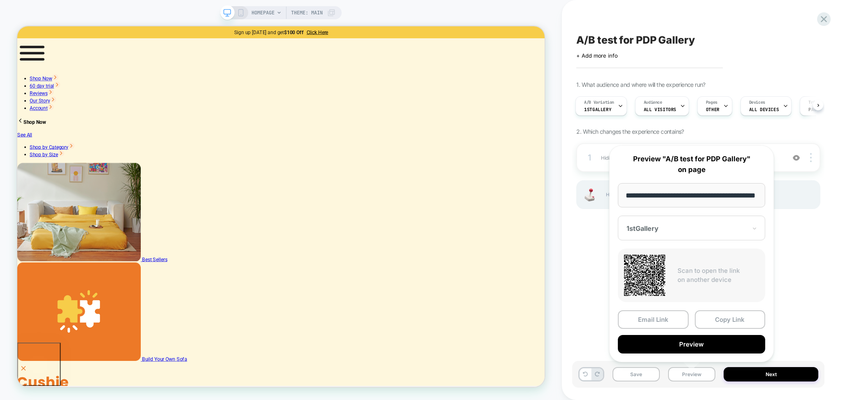
scroll to position [0, 0]
click at [825, 16] on icon at bounding box center [823, 19] width 11 height 11
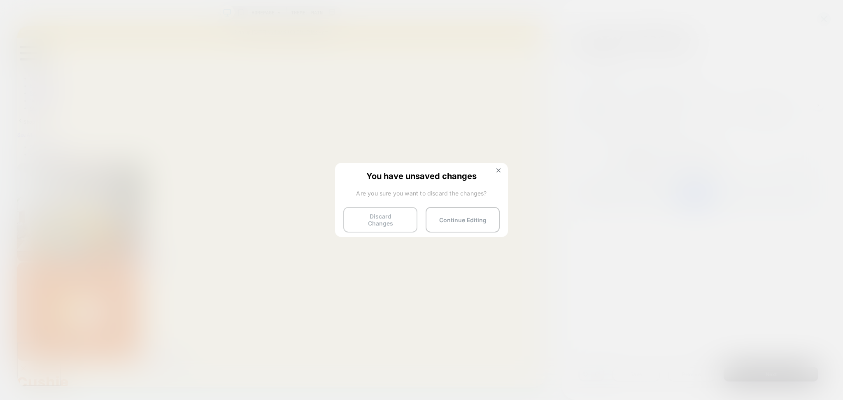
click at [392, 215] on button "Discard Changes" at bounding box center [380, 220] width 74 height 26
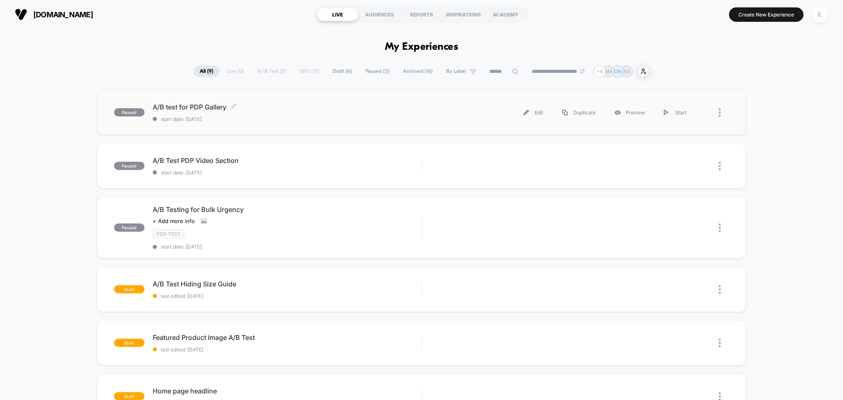
click at [339, 121] on span "start date: 9/17/2025" at bounding box center [287, 119] width 269 height 6
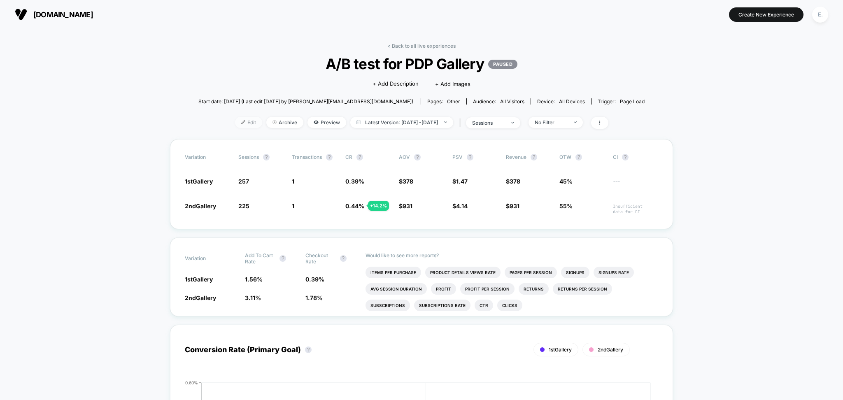
click at [235, 119] on span "Edit" at bounding box center [248, 122] width 27 height 11
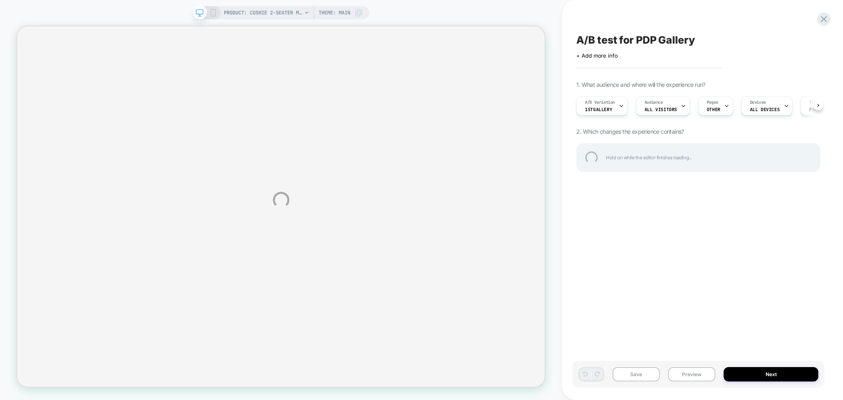
click at [239, 14] on div "PRODUCT: Cushie 2-Seater Modular Sleeper Sofa PRODUCT: Cushie 2-Seater Modular …" at bounding box center [421, 200] width 843 height 400
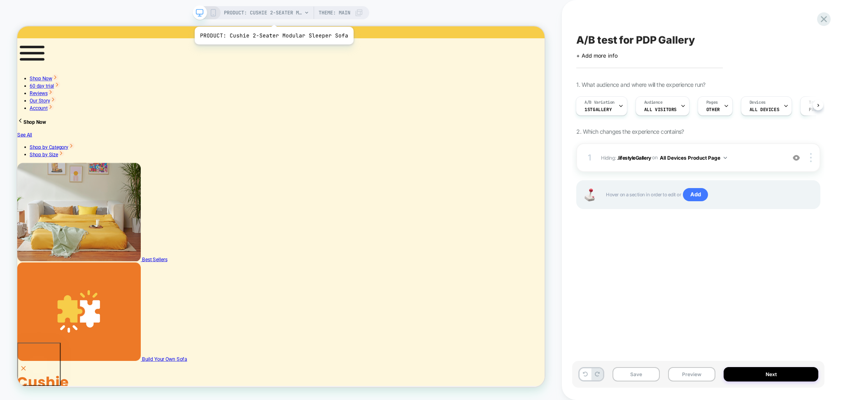
click at [279, 14] on span "PRODUCT: Cushie 2-Seater Modular Sleeper Sofa" at bounding box center [263, 12] width 78 height 13
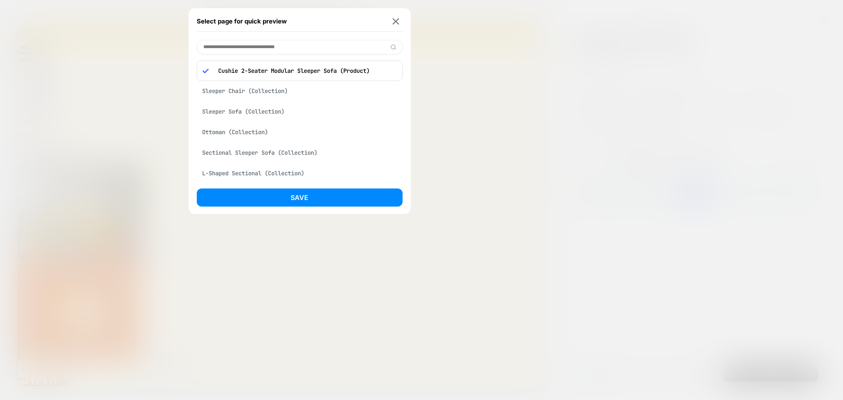
paste input "**********"
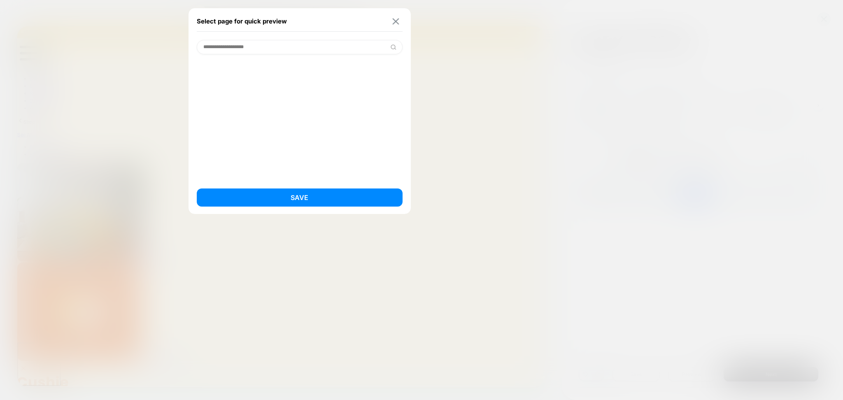
type input "**********"
click at [397, 19] on img at bounding box center [395, 21] width 7 height 6
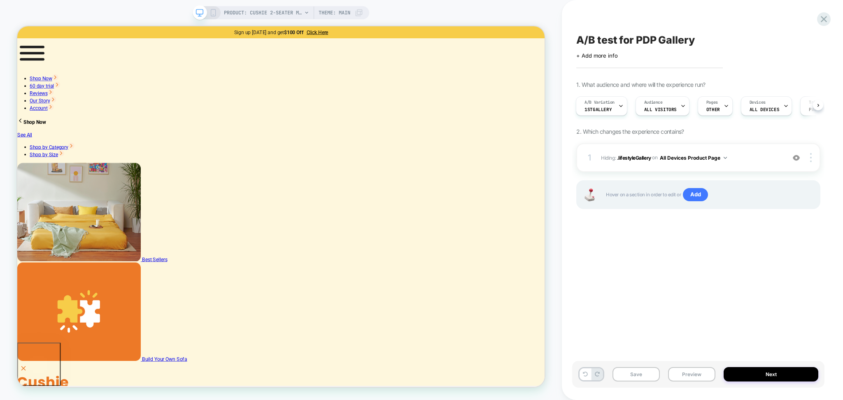
click at [327, 11] on span "Theme: MAIN" at bounding box center [335, 12] width 32 height 13
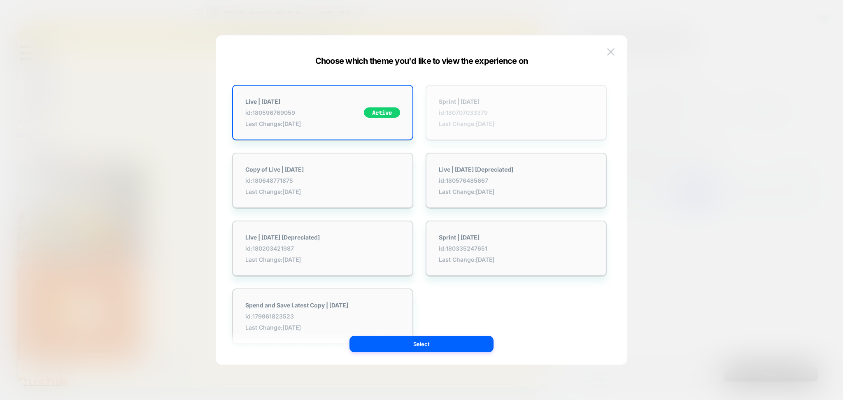
click at [487, 123] on span "Last Change: 9/17/2025" at bounding box center [467, 123] width 56 height 7
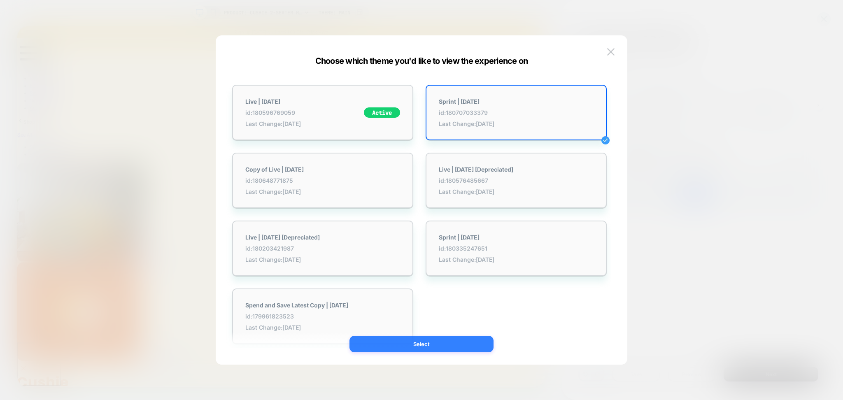
click at [433, 337] on button "Select" at bounding box center [421, 344] width 144 height 16
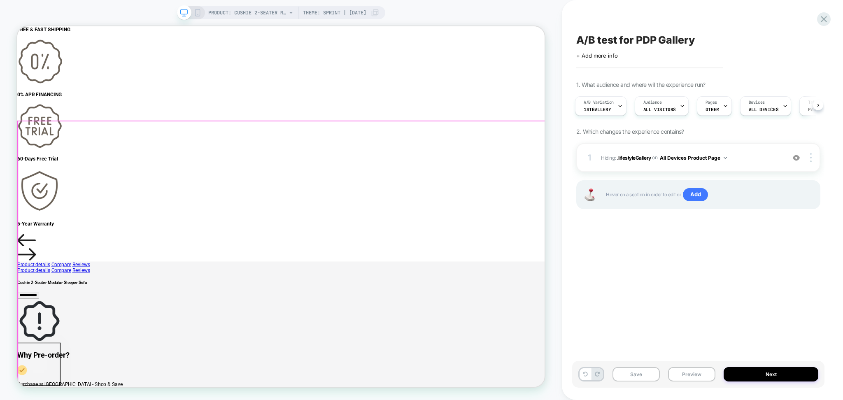
scroll to position [714, 0]
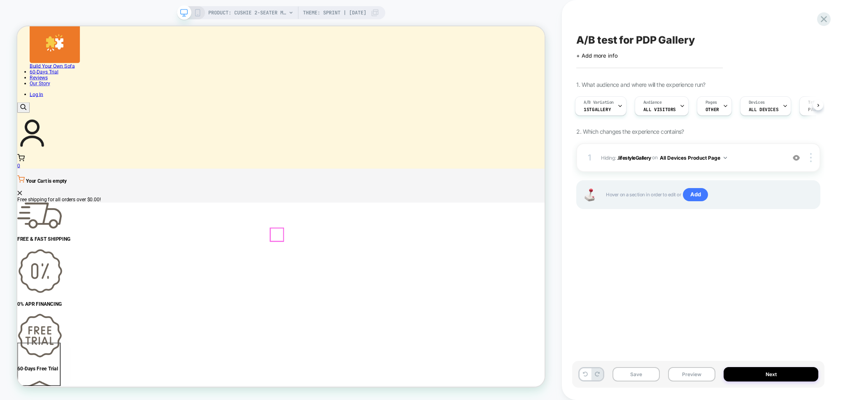
click at [798, 155] on img at bounding box center [796, 157] width 7 height 7
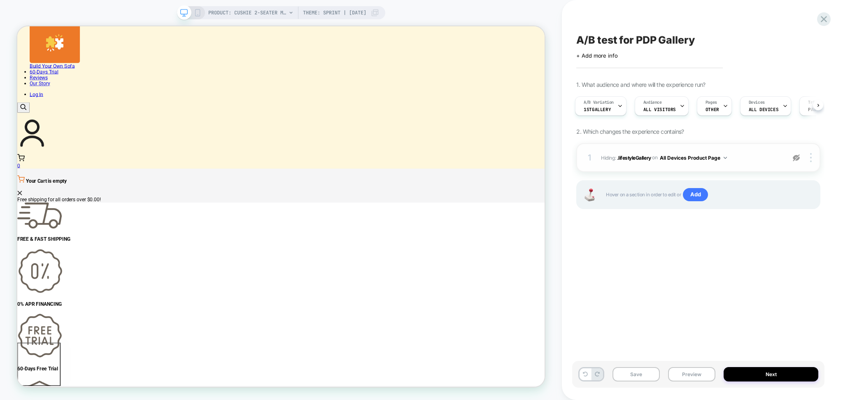
click at [798, 155] on img at bounding box center [796, 157] width 7 height 7
click at [796, 159] on img at bounding box center [796, 157] width 7 height 7
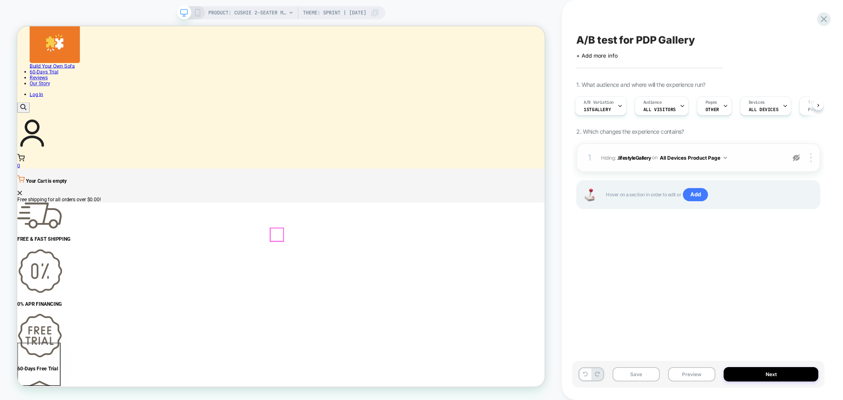
click at [363, 302] on div at bounding box center [363, 304] width 17 height 17
click at [363, 302] on div at bounding box center [402, 302] width 78 height 0
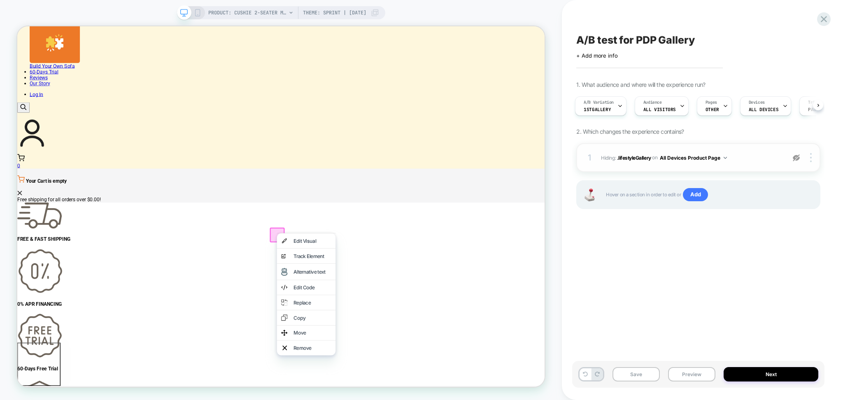
click at [363, 302] on div at bounding box center [402, 302] width 78 height 0
click at [798, 157] on img at bounding box center [796, 157] width 7 height 7
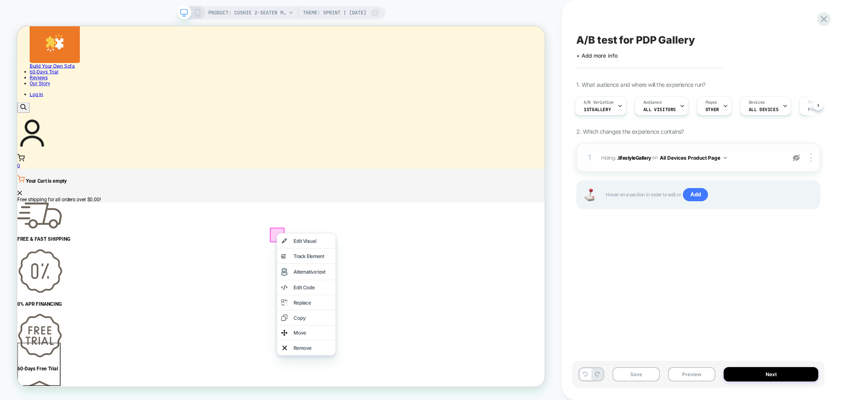
click at [798, 157] on img at bounding box center [796, 157] width 7 height 7
click at [616, 100] on div "A/B Variation 1stGallery" at bounding box center [598, 106] width 47 height 19
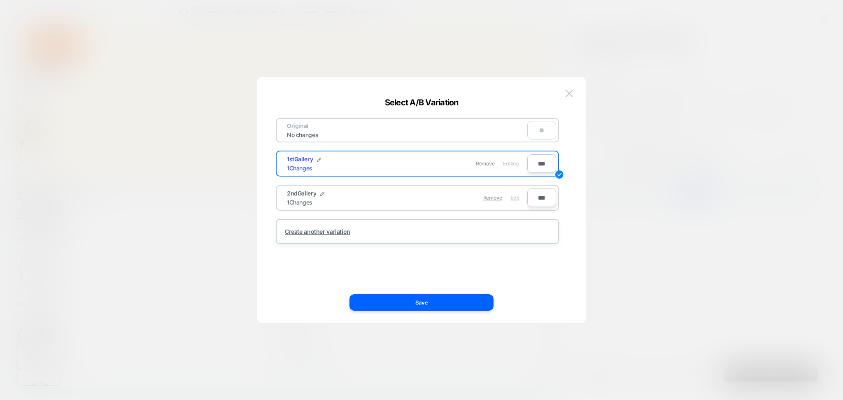
click at [515, 196] on span "Edit" at bounding box center [514, 198] width 9 height 6
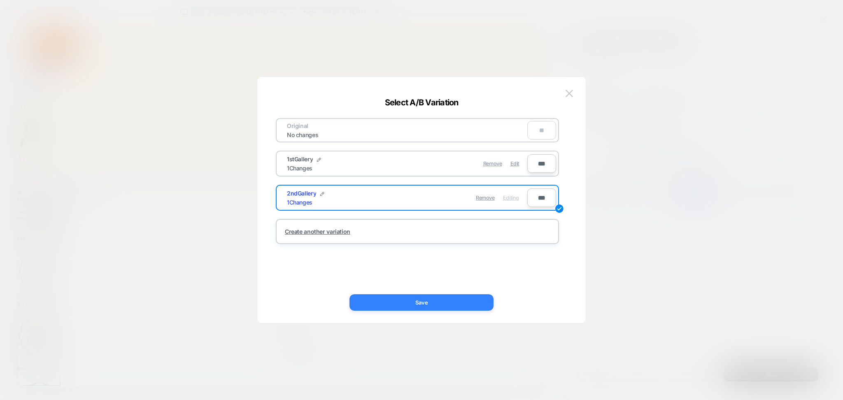
click at [478, 298] on button "Save" at bounding box center [421, 302] width 144 height 16
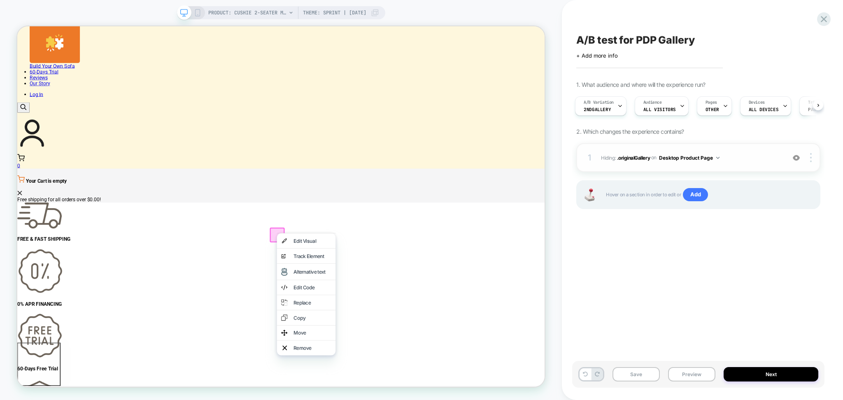
click at [763, 163] on div "1 Hiding : .originalGallery .originalGallery on Desktop Product Page Add Before…" at bounding box center [698, 157] width 244 height 29
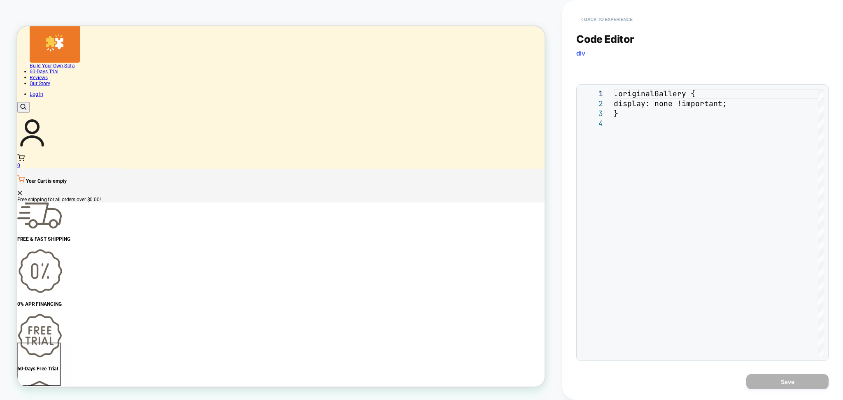
click at [613, 21] on button "< Back to experience" at bounding box center [606, 19] width 60 height 13
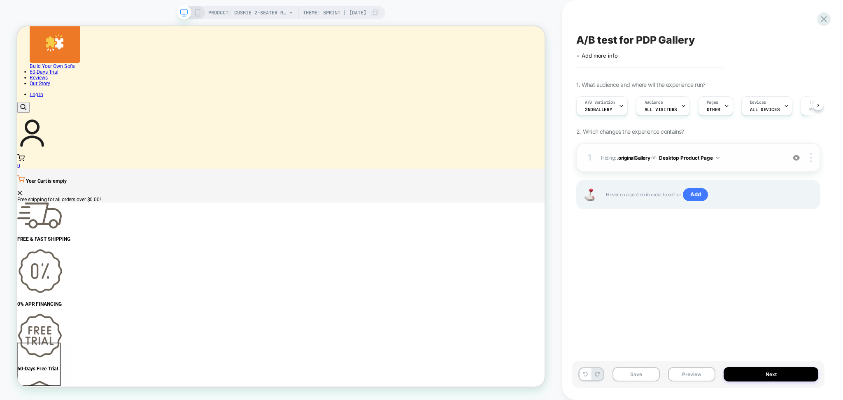
scroll to position [0, 0]
click at [796, 158] on img at bounding box center [796, 157] width 7 height 7
click at [799, 159] on img at bounding box center [796, 157] width 7 height 7
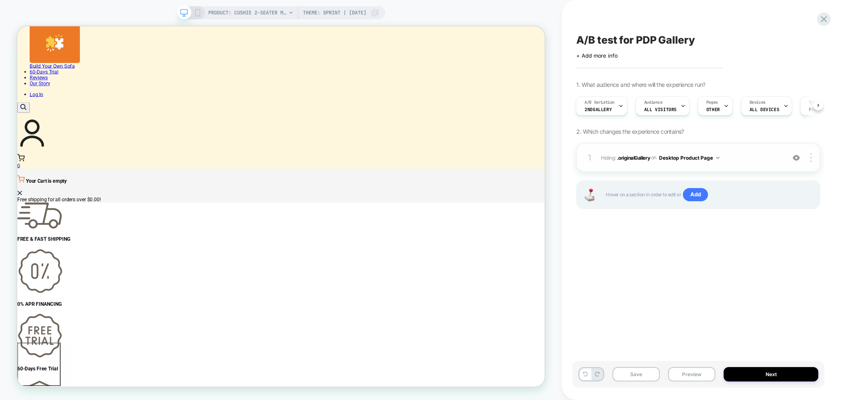
click at [799, 159] on img at bounding box center [796, 157] width 7 height 7
click at [798, 159] on img at bounding box center [796, 157] width 7 height 7
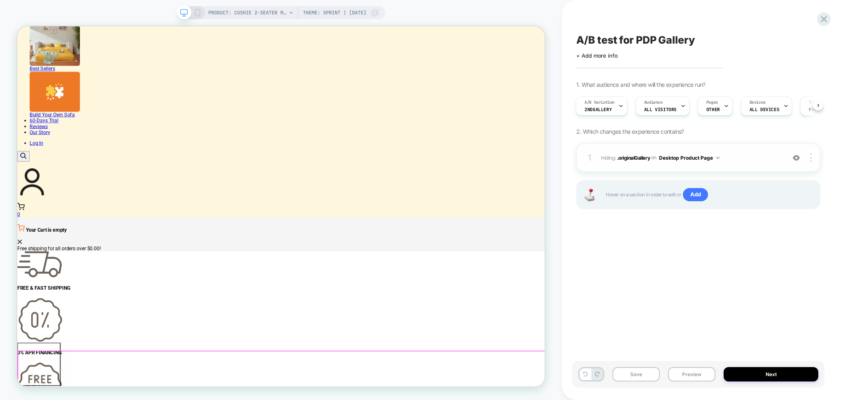
scroll to position [549, 0]
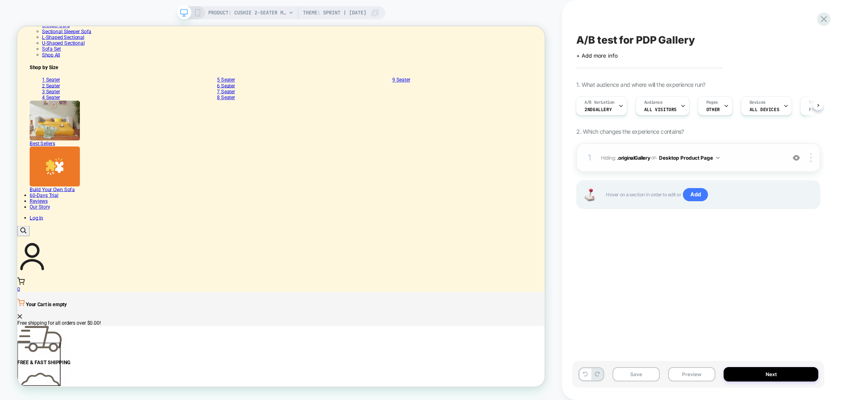
click at [795, 158] on img at bounding box center [796, 157] width 7 height 7
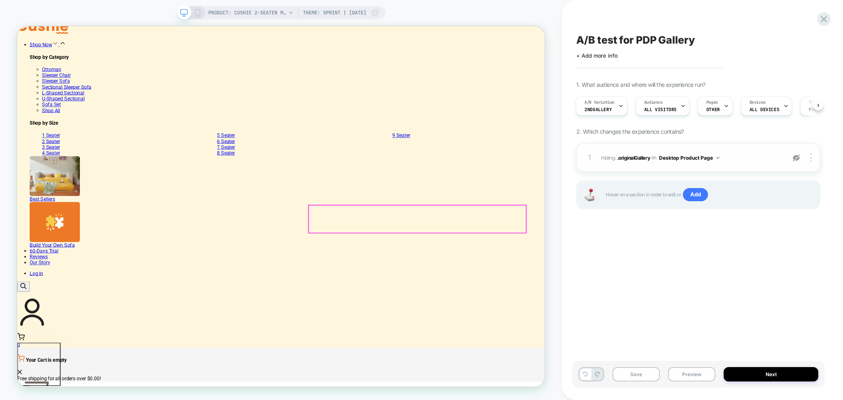
scroll to position [384, 0]
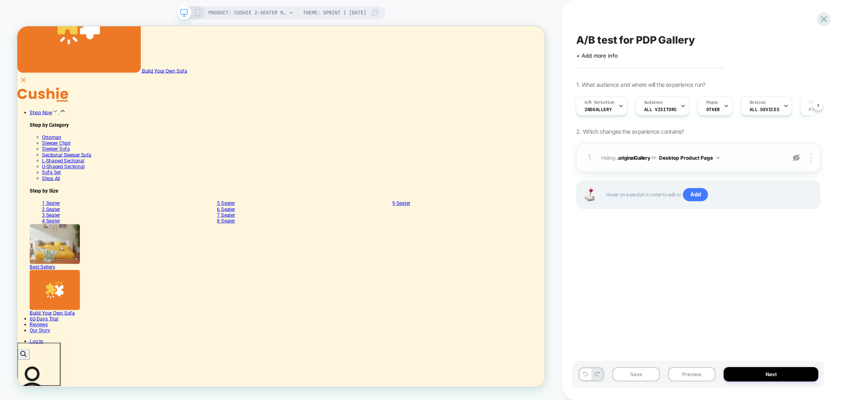
click at [794, 157] on img at bounding box center [796, 157] width 7 height 7
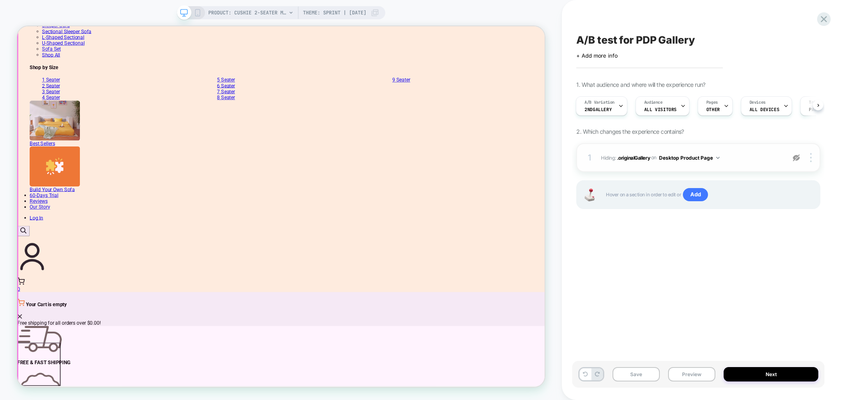
scroll to position [768, 0]
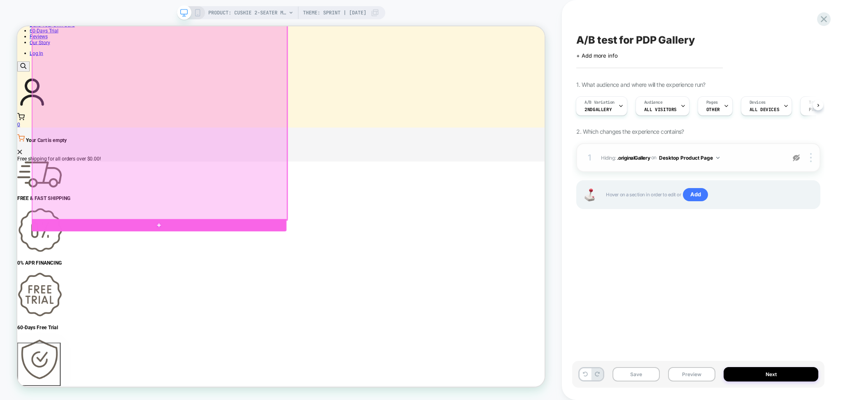
click at [366, 273] on div at bounding box center [207, 125] width 340 height 318
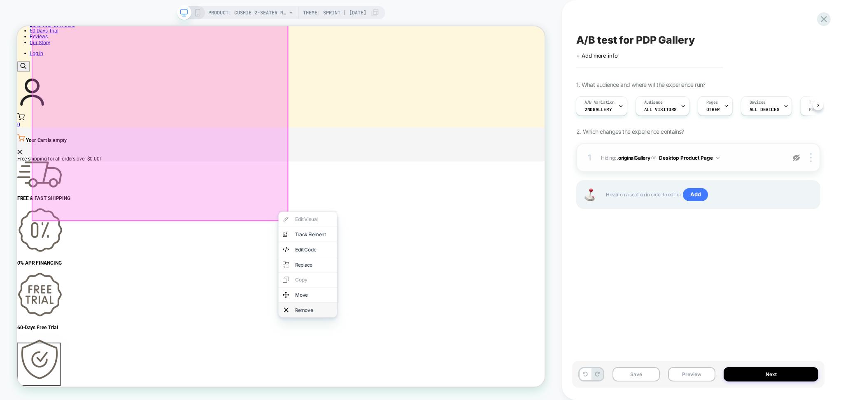
click at [405, 400] on div "Remove" at bounding box center [413, 405] width 50 height 8
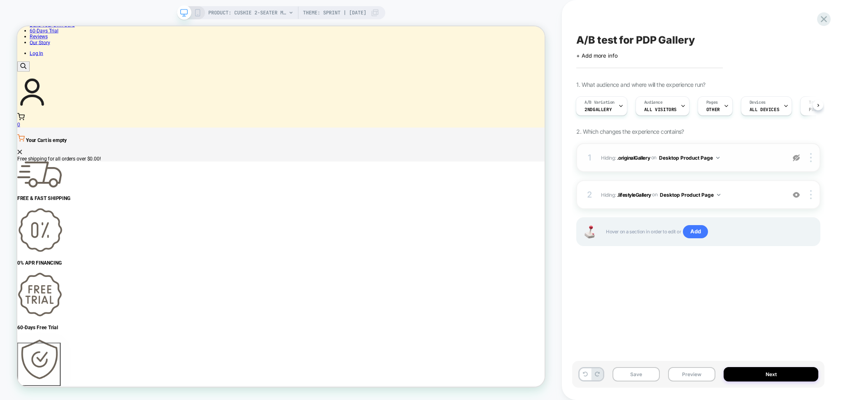
click at [796, 161] on img at bounding box center [796, 157] width 7 height 7
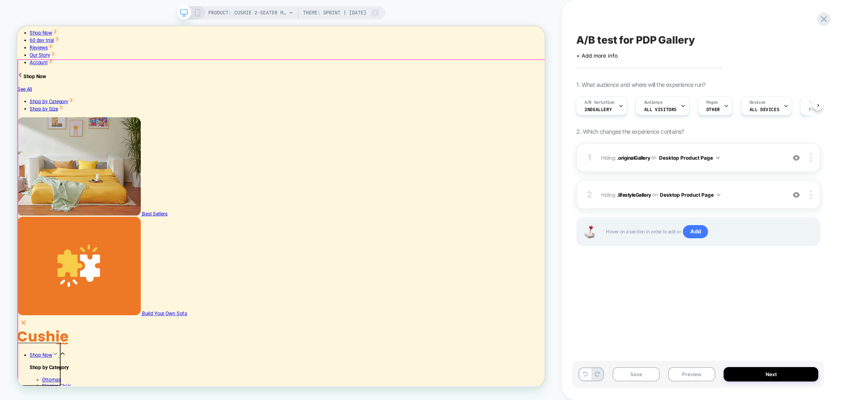
scroll to position [0, 0]
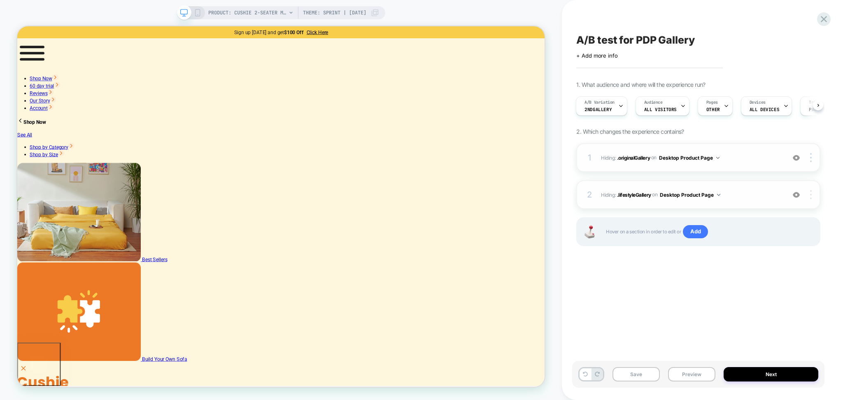
click at [811, 196] on img at bounding box center [811, 194] width 2 height 9
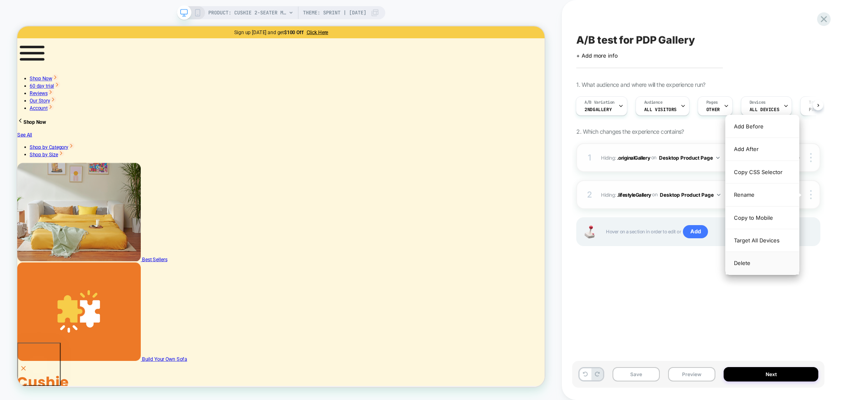
click at [754, 265] on div "Delete" at bounding box center [762, 263] width 73 height 22
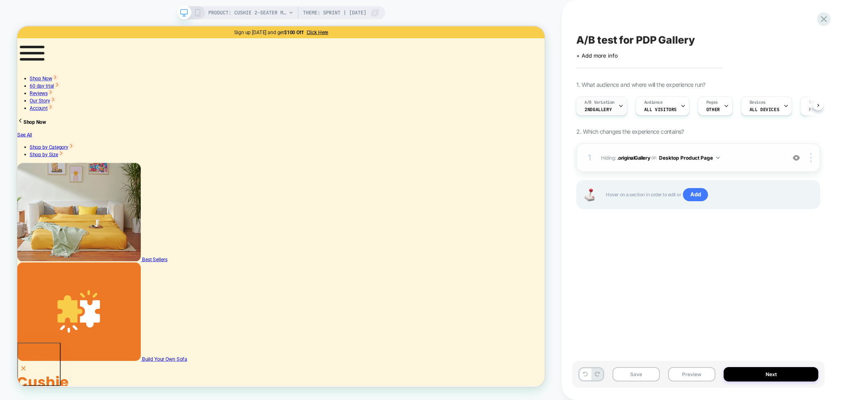
click at [621, 106] on icon at bounding box center [620, 105] width 5 height 5
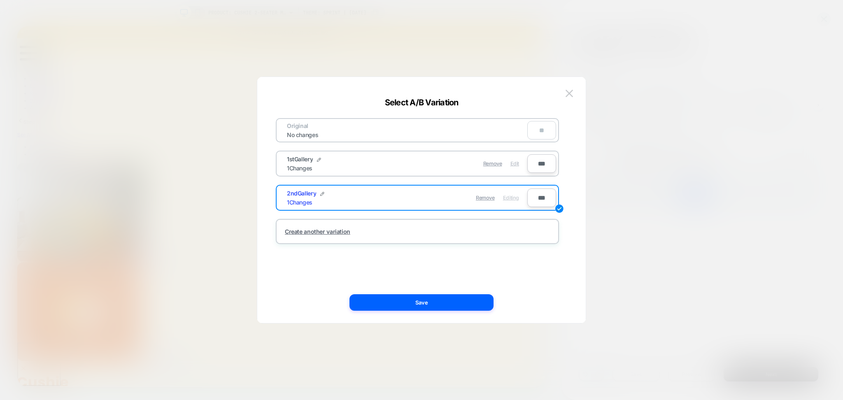
click at [517, 161] on span "Edit" at bounding box center [514, 164] width 9 height 6
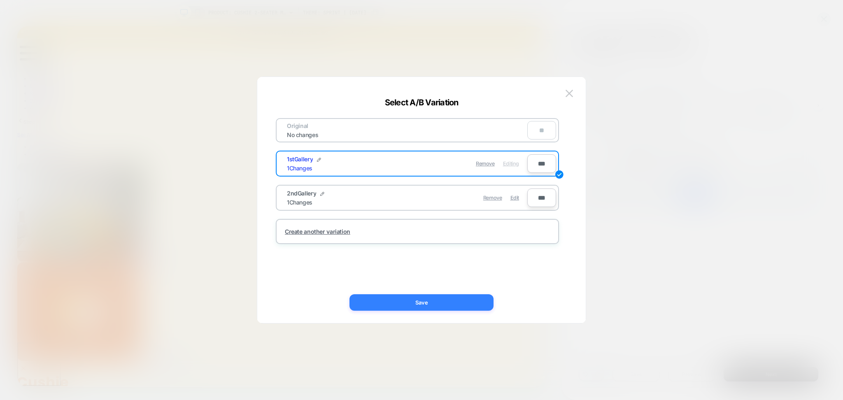
drag, startPoint x: 468, startPoint y: 304, endPoint x: 599, endPoint y: 371, distance: 147.5
click at [468, 304] on button "Save" at bounding box center [421, 302] width 144 height 16
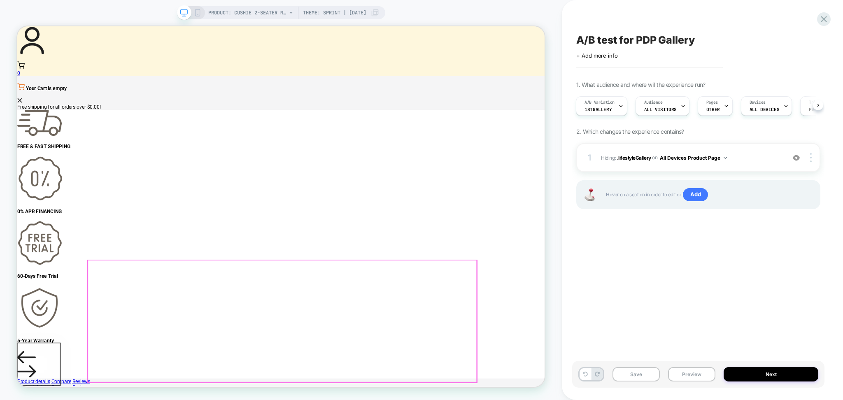
scroll to position [659, 0]
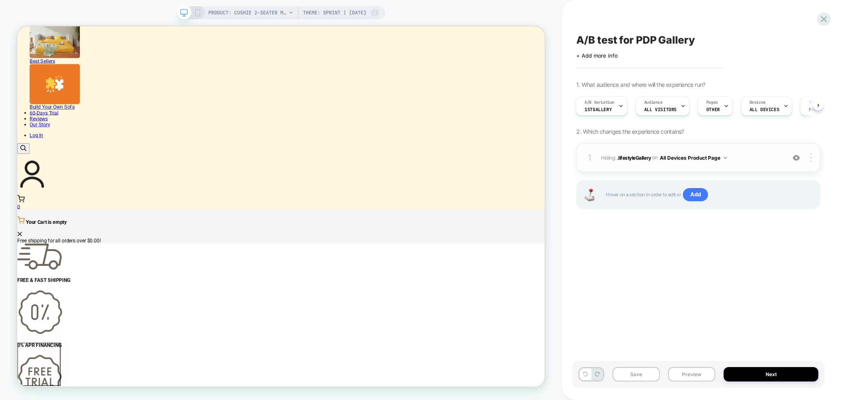
click at [794, 158] on img at bounding box center [796, 157] width 7 height 7
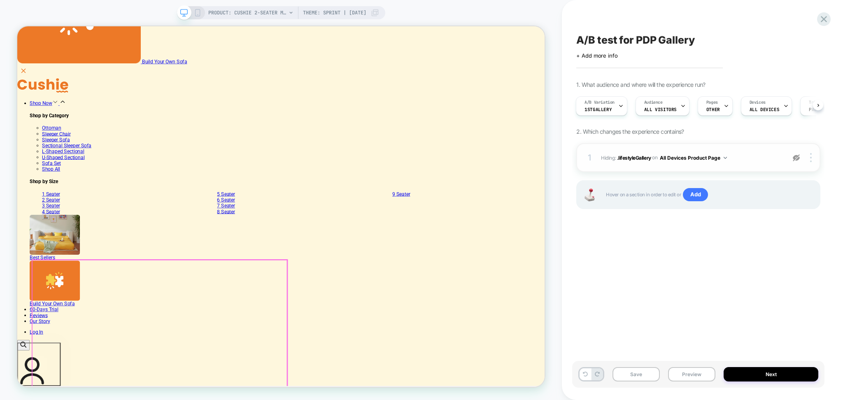
scroll to position [330, 0]
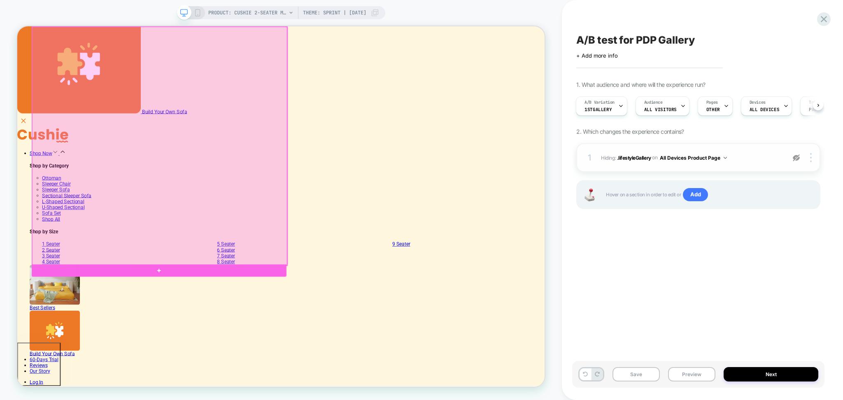
click at [47, 331] on div at bounding box center [207, 186] width 340 height 318
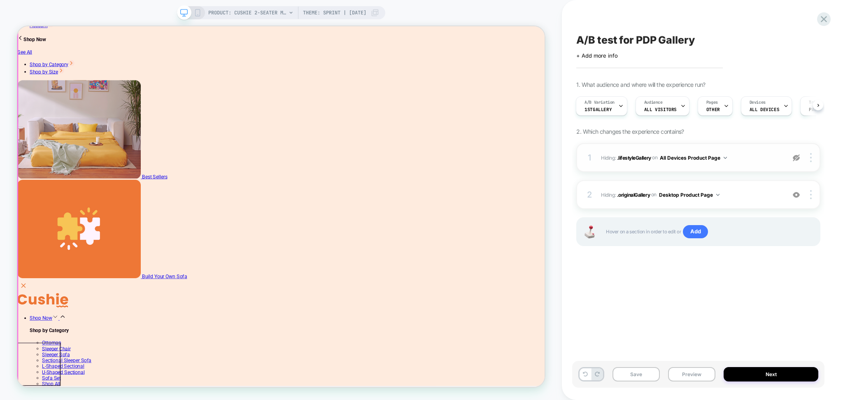
scroll to position [0, 0]
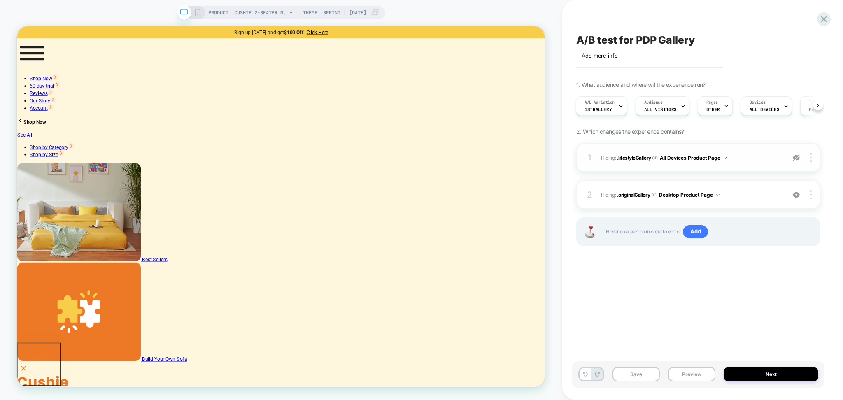
click at [195, 12] on rect at bounding box center [197, 12] width 5 height 7
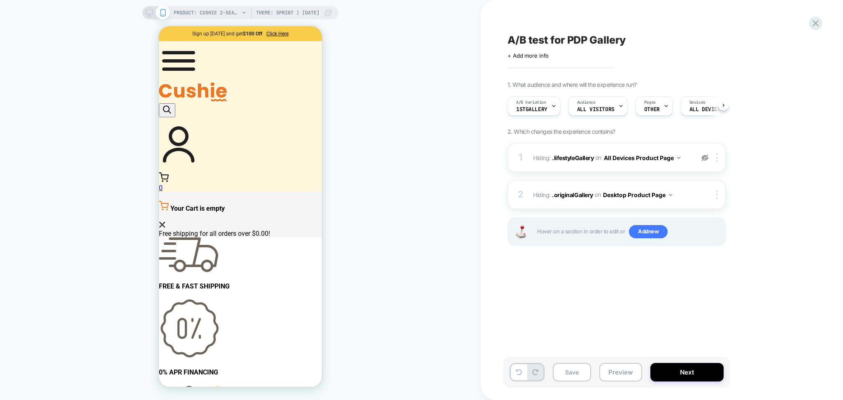
scroll to position [0, 0]
click at [718, 193] on img at bounding box center [717, 194] width 2 height 9
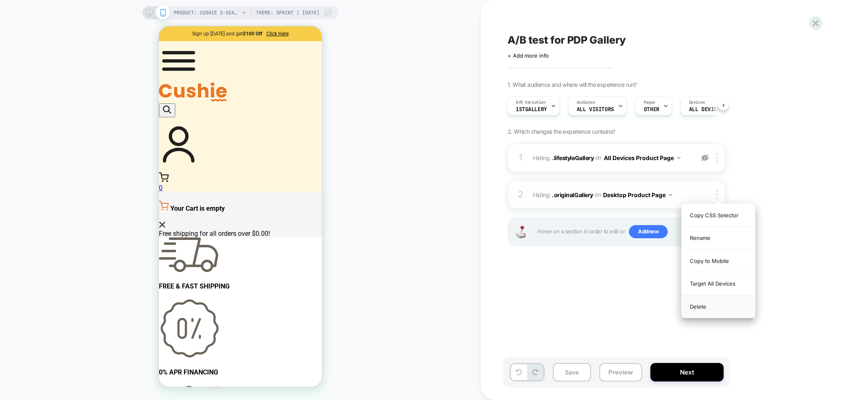
click at [706, 303] on div "Delete" at bounding box center [718, 307] width 73 height 22
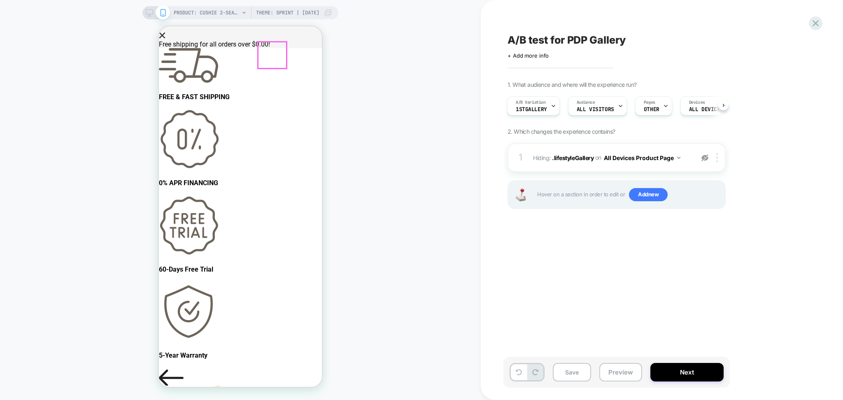
scroll to position [165, 0]
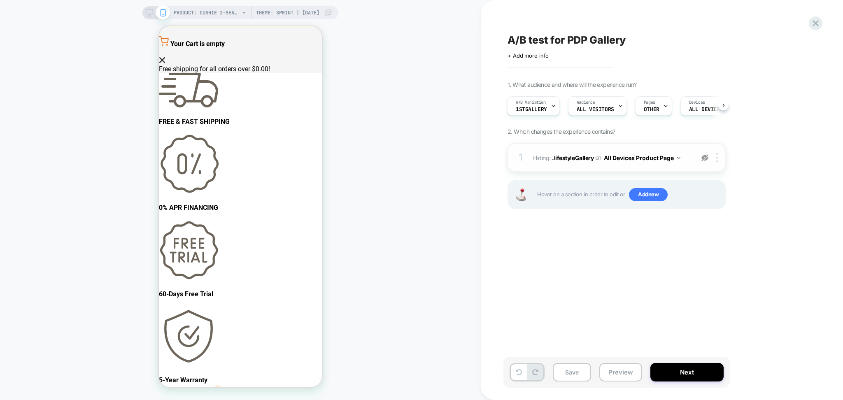
click at [705, 154] on img at bounding box center [704, 157] width 7 height 7
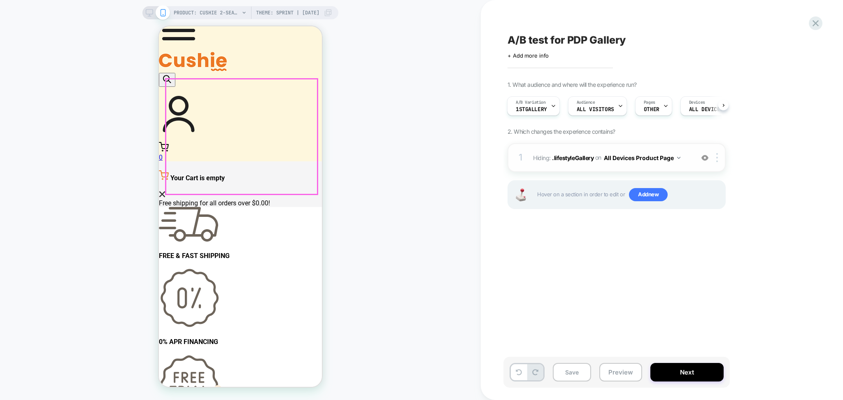
scroll to position [55, 0]
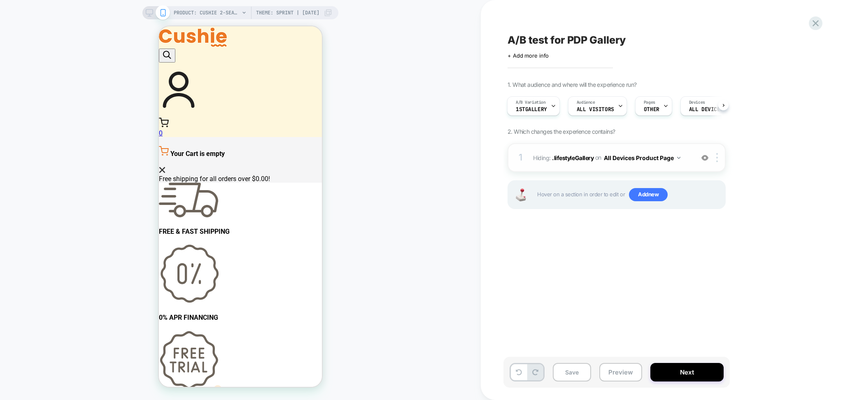
click at [705, 158] on img at bounding box center [704, 157] width 7 height 7
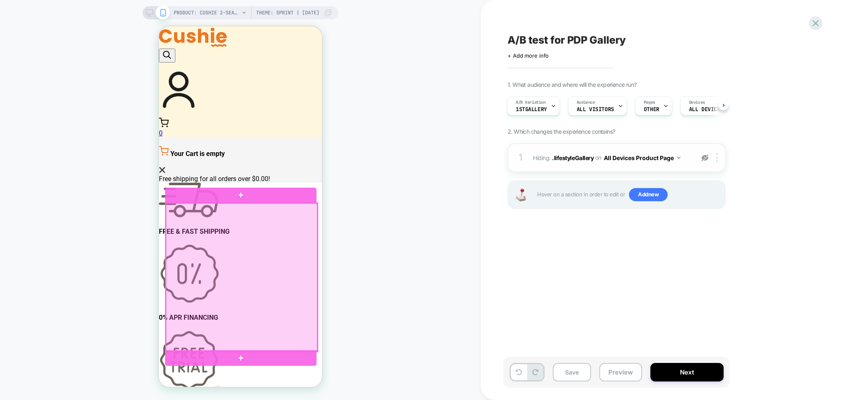
click at [170, 318] on div at bounding box center [241, 277] width 151 height 149
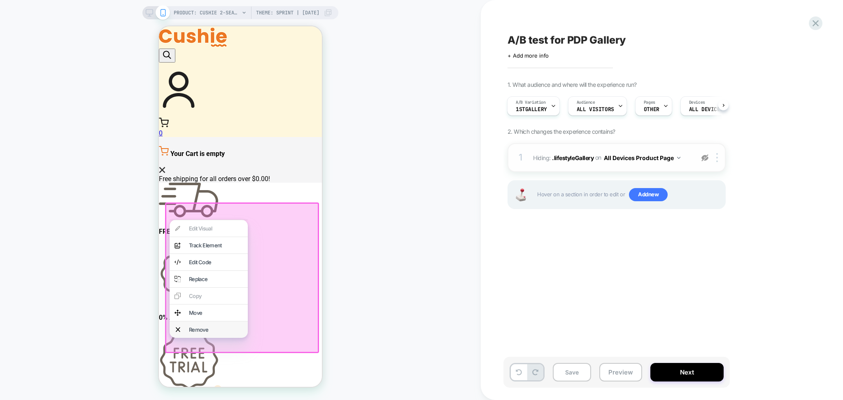
click at [237, 333] on div "Remove" at bounding box center [216, 329] width 54 height 7
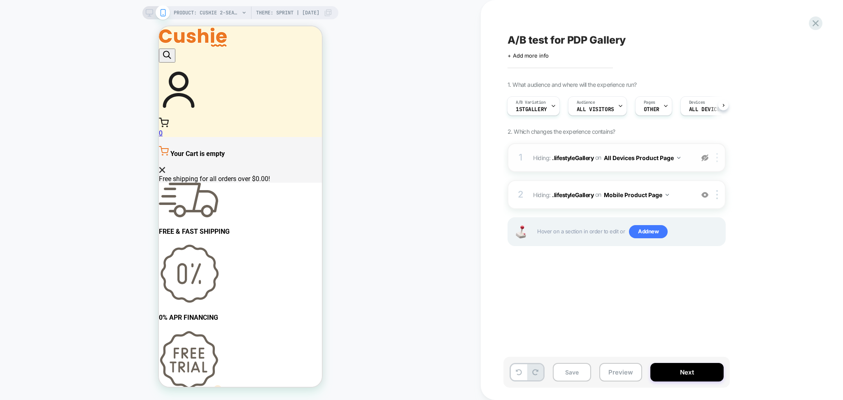
click at [718, 159] on img at bounding box center [717, 157] width 2 height 9
click at [697, 249] on div "Delete" at bounding box center [718, 246] width 73 height 22
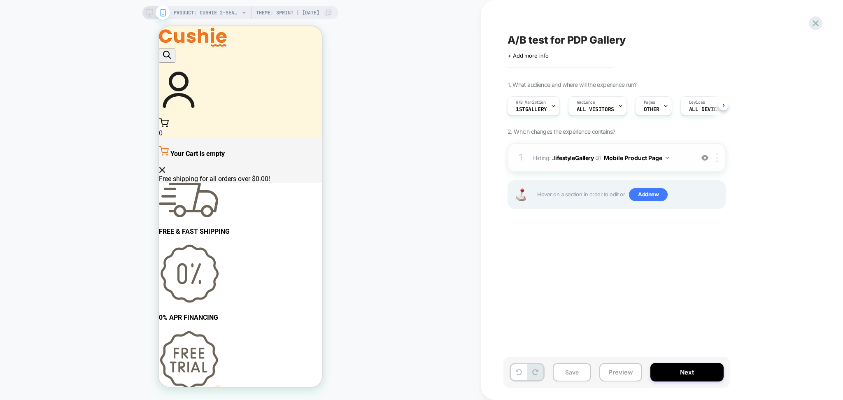
click at [717, 159] on img at bounding box center [717, 157] width 2 height 9
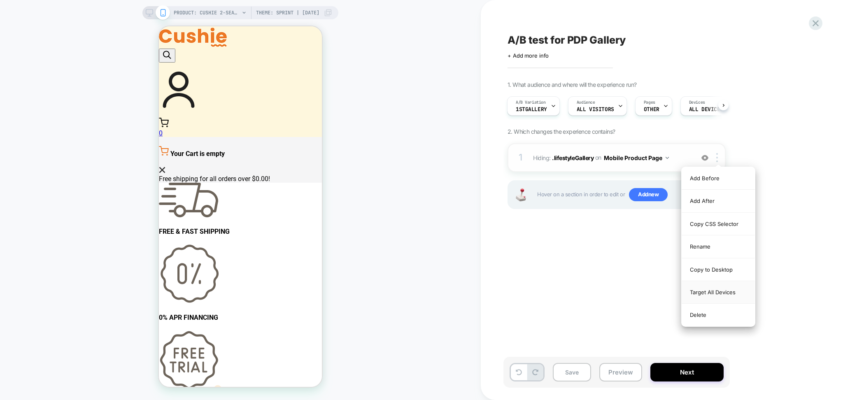
click at [705, 291] on div "Target All Devices" at bounding box center [718, 292] width 73 height 23
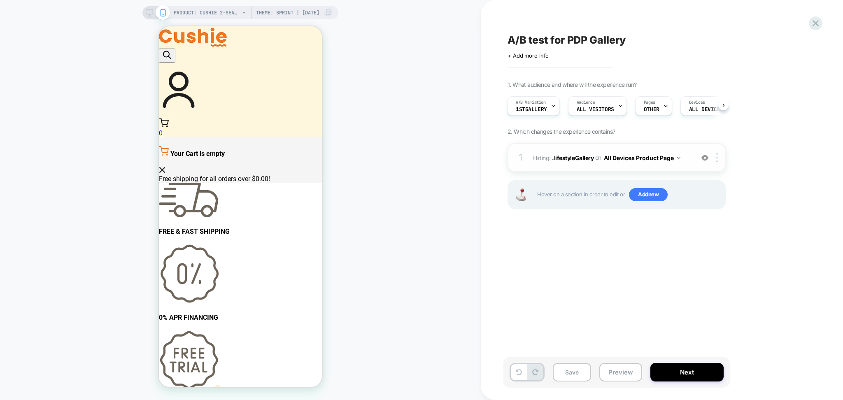
click at [632, 168] on div "1 Hiding : .lifestyleGallery .lifestyleGallery on All Devices Product Page Add …" at bounding box center [617, 157] width 218 height 29
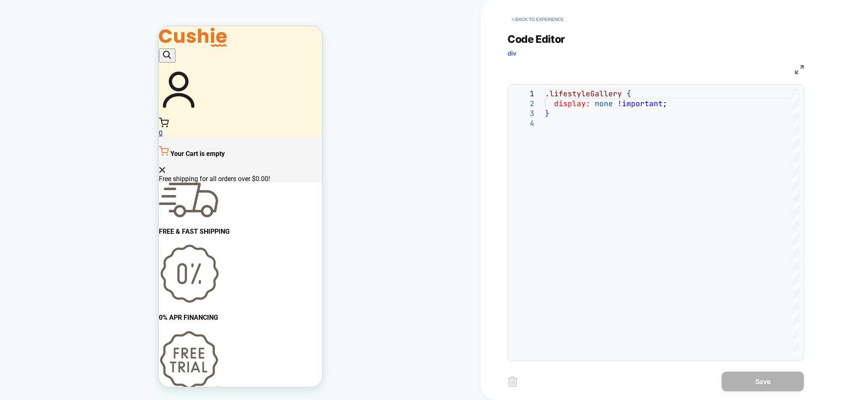
click at [431, 294] on div "PRODUCT: Cushie 2-Seater Modular Sleeper Sofa Theme: Sprint | 2025-09-18 PRODUC…" at bounding box center [240, 200] width 481 height 384
click at [552, 17] on button "< Back to experience" at bounding box center [538, 19] width 60 height 13
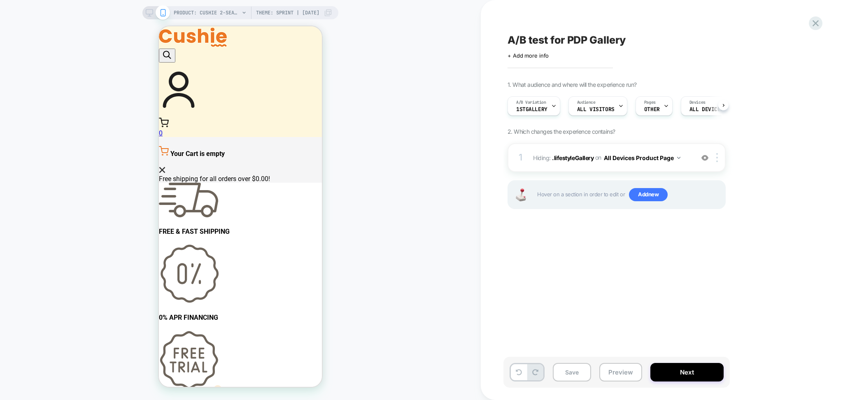
scroll to position [0, 0]
click at [557, 105] on div "A/B Variation 1stGallery" at bounding box center [533, 105] width 53 height 19
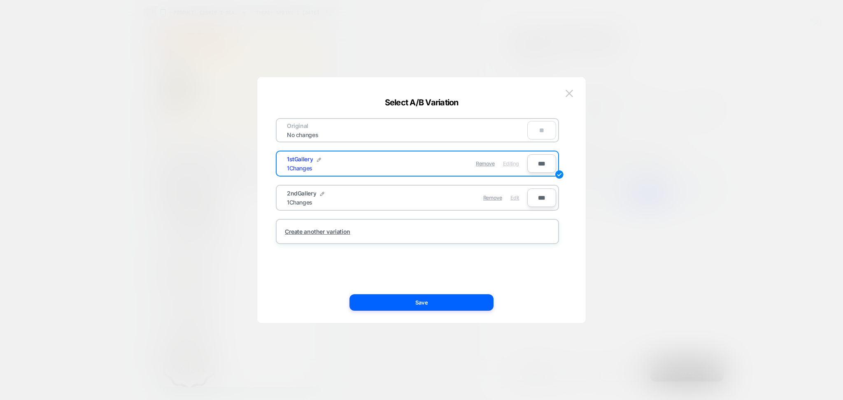
click at [512, 195] on span "Edit" at bounding box center [514, 198] width 9 height 6
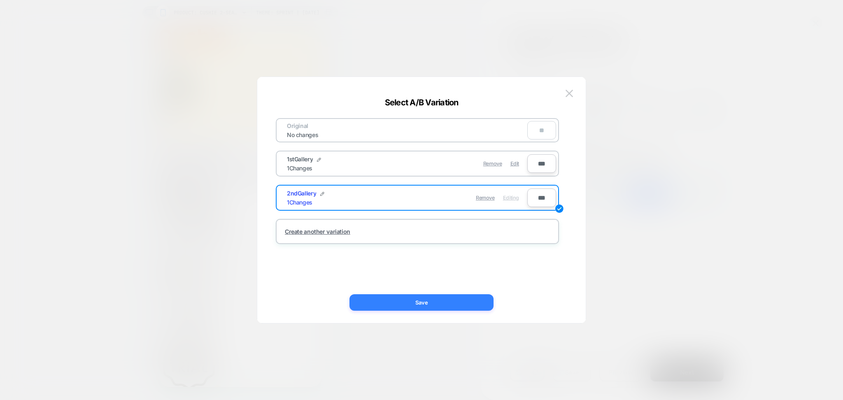
click at [463, 302] on button "Save" at bounding box center [421, 302] width 144 height 16
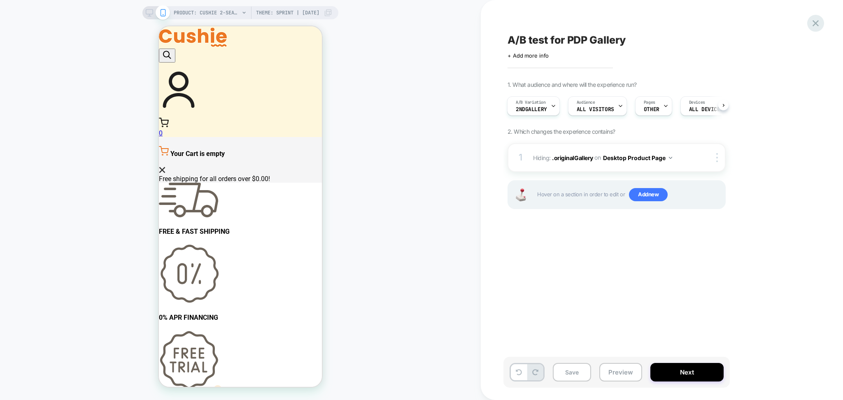
click at [818, 18] on icon at bounding box center [815, 23] width 11 height 11
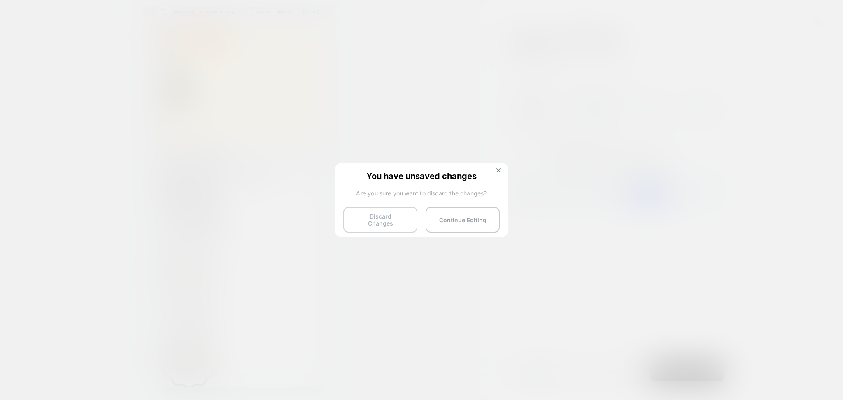
click at [382, 223] on button "Discard Changes" at bounding box center [380, 220] width 74 height 26
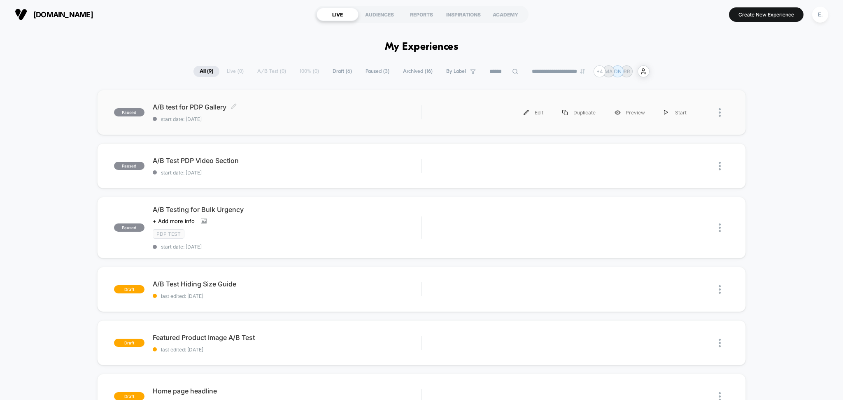
click at [420, 118] on span "start date: [DATE]" at bounding box center [287, 119] width 269 height 6
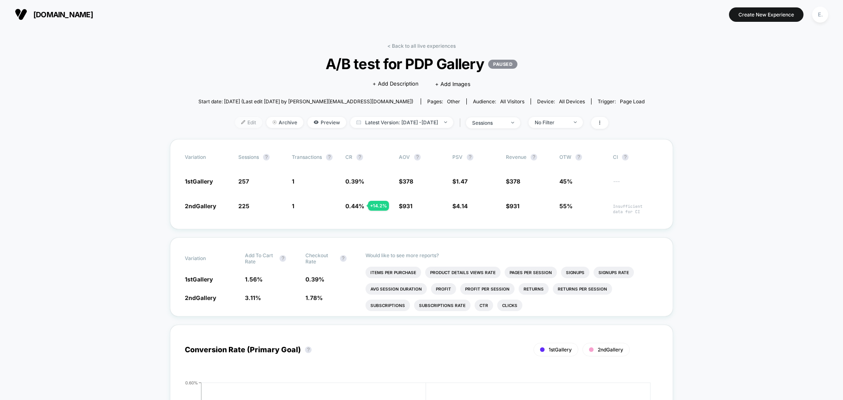
click at [239, 126] on span "Edit" at bounding box center [248, 122] width 27 height 11
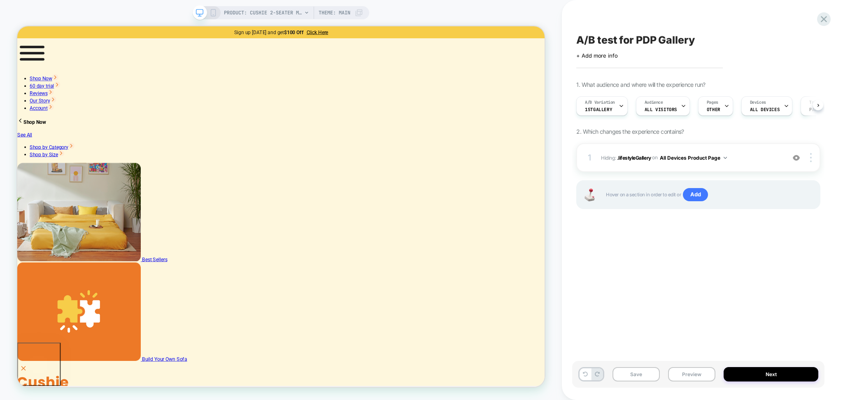
scroll to position [0, 0]
click at [322, 14] on span "Theme: MAIN" at bounding box center [335, 12] width 32 height 13
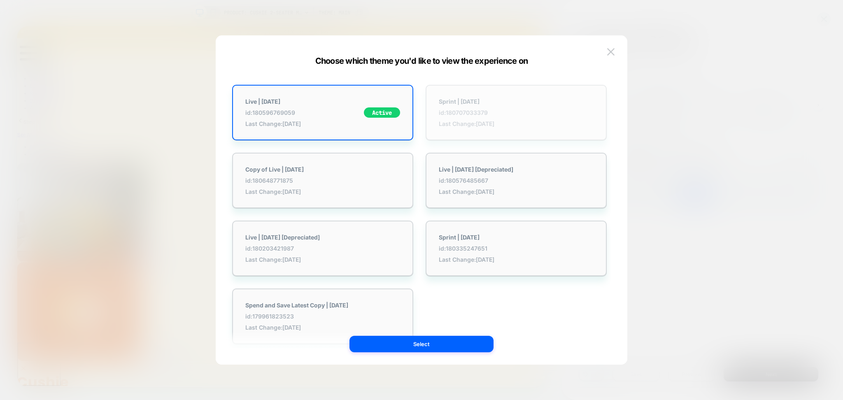
click at [463, 120] on span "Last Change: 9/17/2025" at bounding box center [467, 123] width 56 height 7
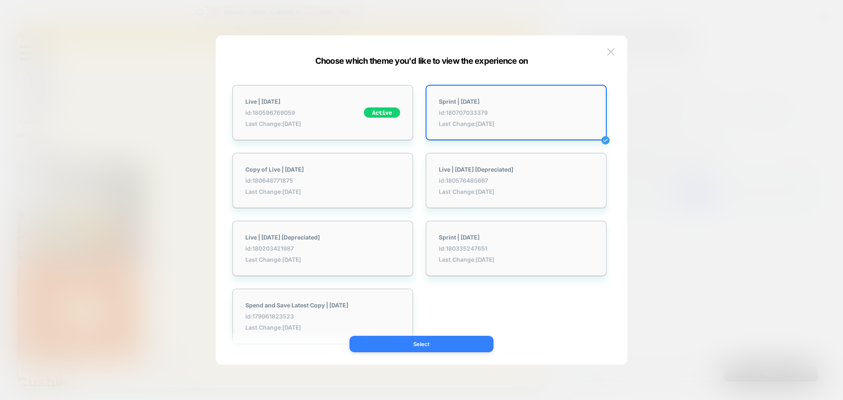
click at [462, 341] on button "Select" at bounding box center [421, 344] width 144 height 16
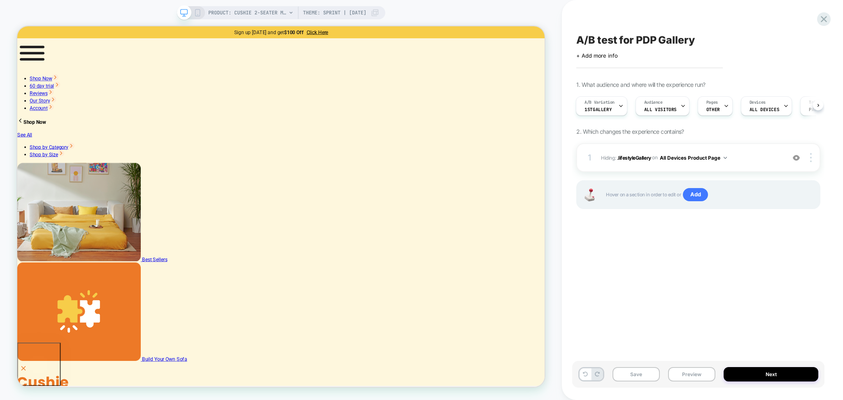
scroll to position [0, 1]
click at [638, 10] on div "A/B test for PDP Gallery Click to edit experience details + Add more info 1. Wh…" at bounding box center [698, 200] width 252 height 384
click at [621, 105] on icon at bounding box center [620, 105] width 5 height 5
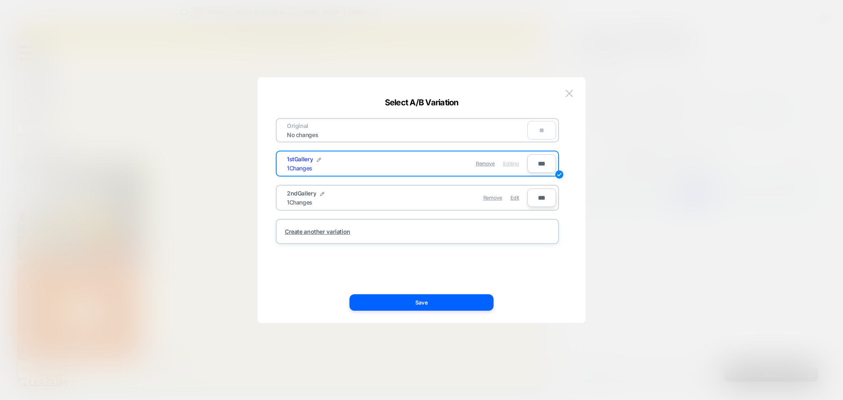
click at [510, 198] on div "Remove Edit" at bounding box center [465, 198] width 116 height 16
click at [517, 195] on span "Edit" at bounding box center [514, 198] width 9 height 6
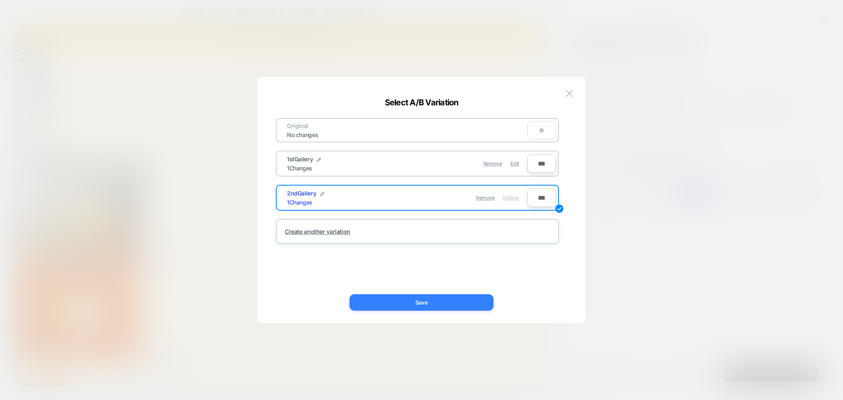
click at [467, 297] on button "Save" at bounding box center [421, 302] width 144 height 16
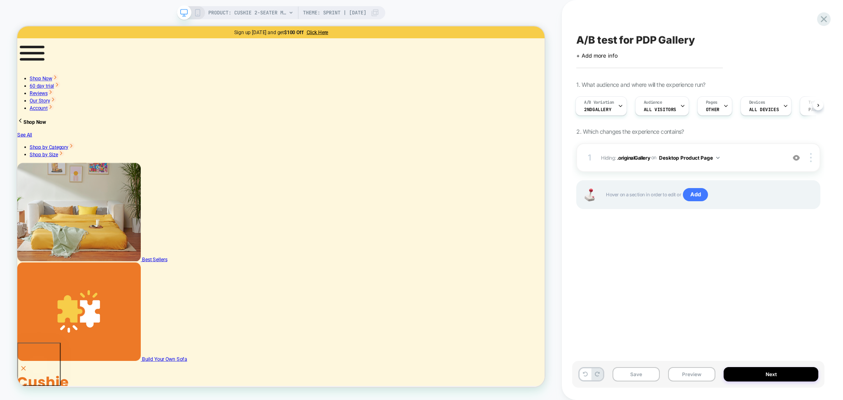
click at [195, 16] on rect at bounding box center [197, 12] width 5 height 7
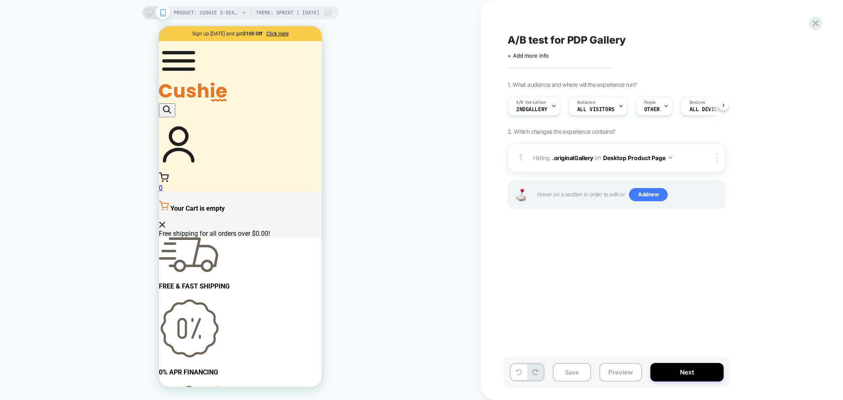
scroll to position [0, 0]
click at [659, 28] on div "A/B test for PDP Gallery Click to edit experience details + Add more info 1. Wh…" at bounding box center [657, 200] width 309 height 384
click at [716, 161] on div at bounding box center [719, 157] width 14 height 9
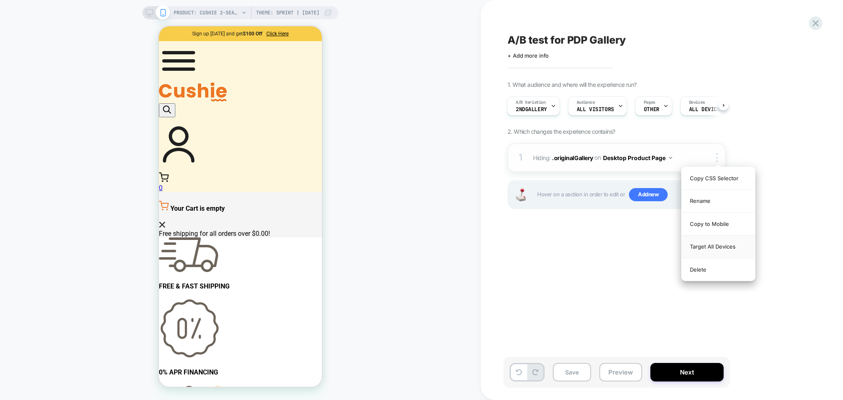
click at [712, 242] on div "Target All Devices" at bounding box center [718, 246] width 73 height 23
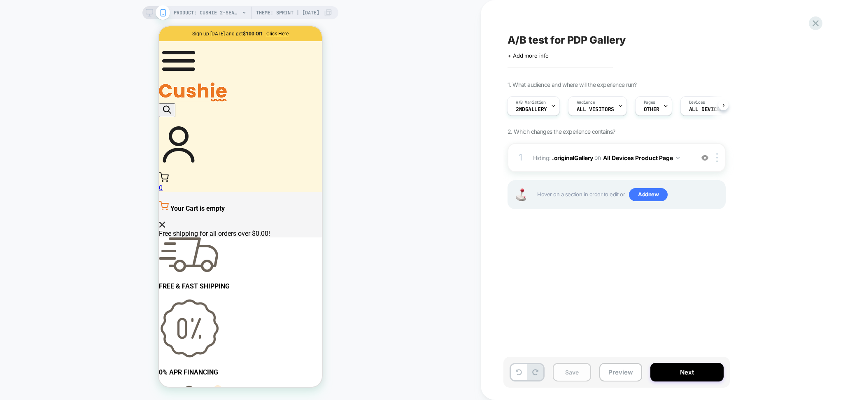
click at [563, 371] on button "Save" at bounding box center [572, 372] width 38 height 19
click at [604, 377] on button "Preview" at bounding box center [620, 372] width 43 height 19
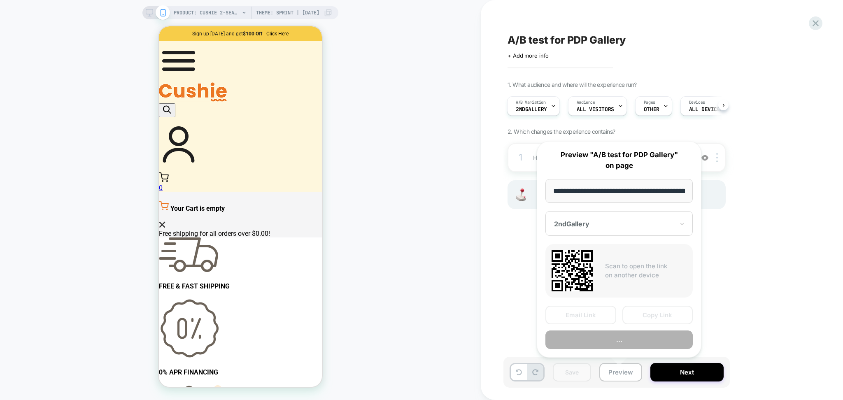
scroll to position [0, 238]
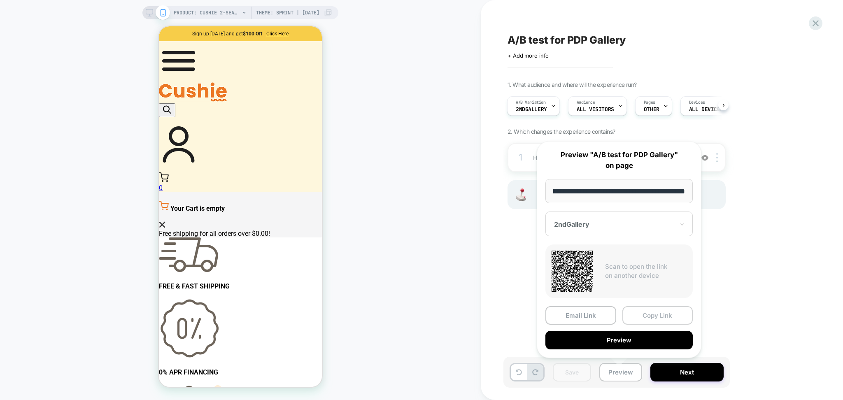
click at [648, 316] on button "Copy Link" at bounding box center [657, 315] width 71 height 19
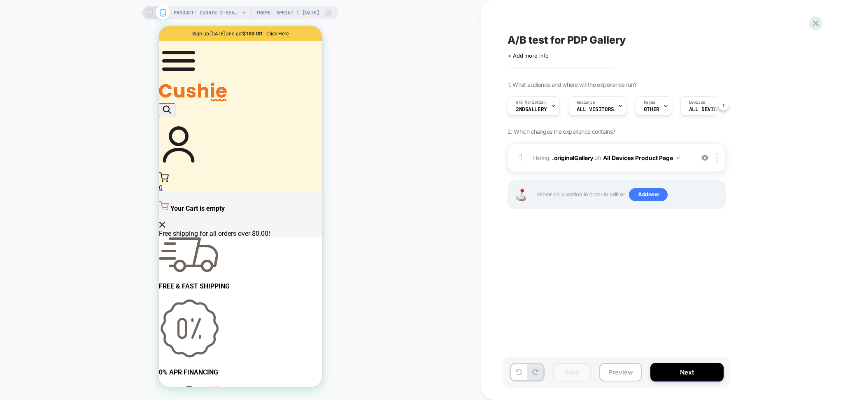
click at [596, 66] on div "A/B test for PDP Gallery Click to edit experience details + Add more info 1. Wh…" at bounding box center [657, 200] width 309 height 384
click at [573, 42] on span "A/B test for PDP Gallery" at bounding box center [567, 40] width 118 height 12
click at [270, 11] on span "Theme: Sprint | 2025-09-18" at bounding box center [287, 12] width 63 height 13
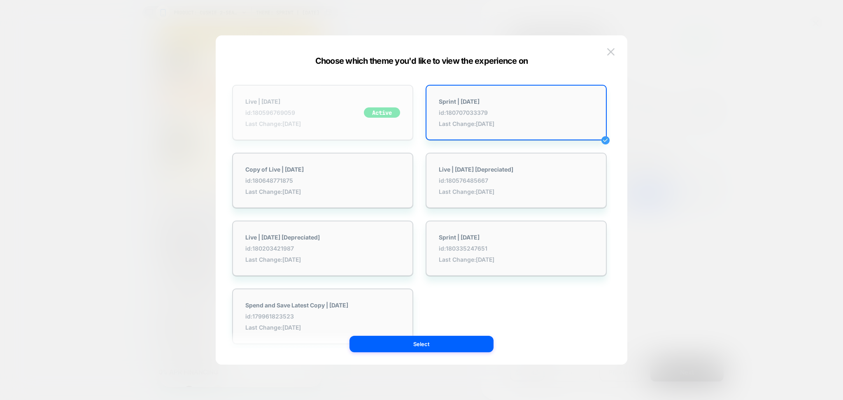
click at [325, 122] on div "Live | 2025-09-11 id: 180596769059 Last Change: 9/18/2025 Active" at bounding box center [322, 113] width 181 height 56
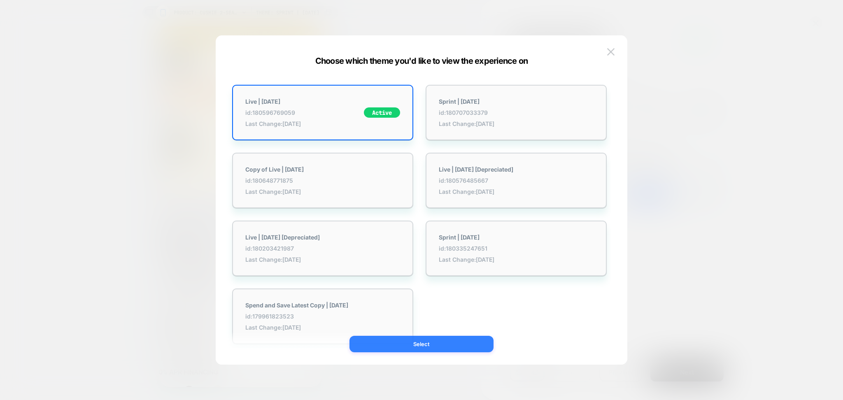
click at [426, 347] on button "Select" at bounding box center [421, 344] width 144 height 16
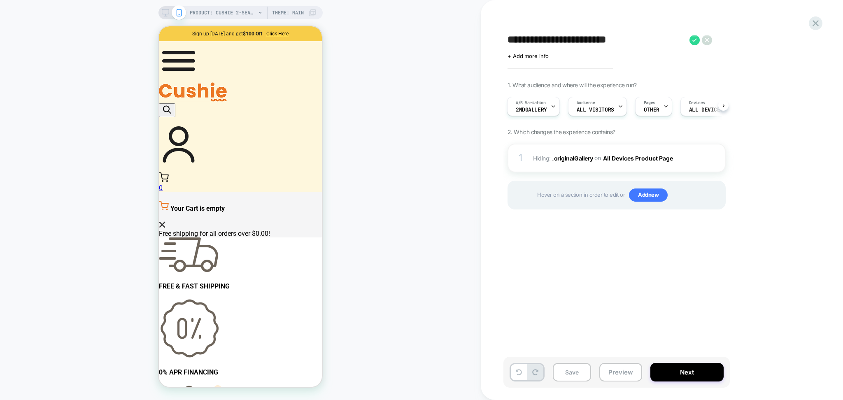
scroll to position [0, 1]
click at [620, 375] on button "Preview" at bounding box center [620, 372] width 43 height 19
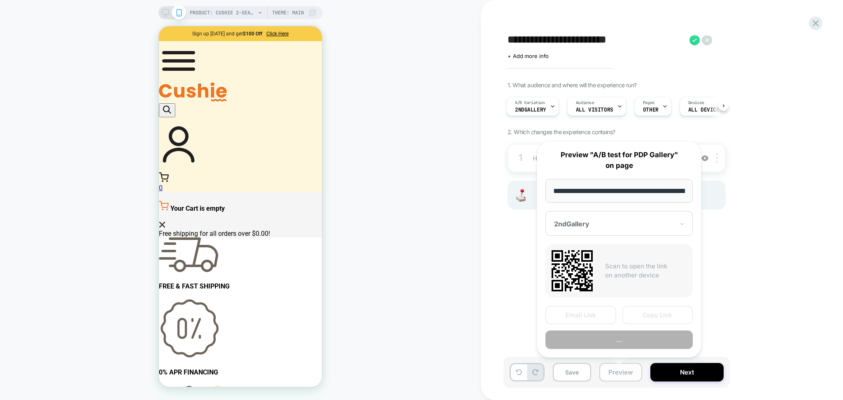
scroll to position [0, 189]
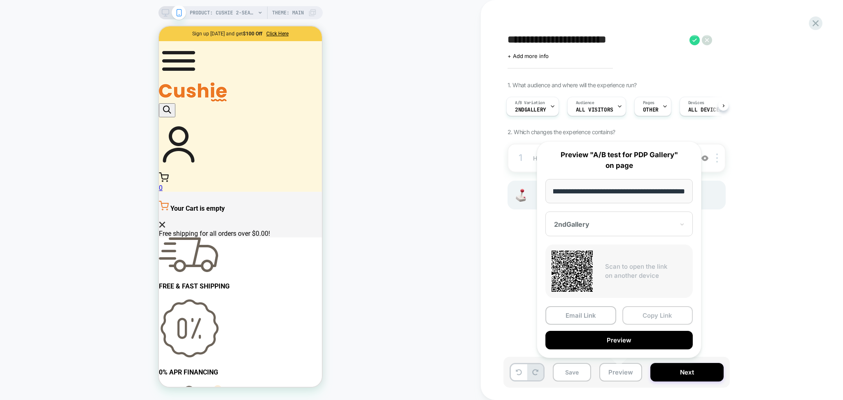
click at [643, 320] on button "Copy Link" at bounding box center [657, 315] width 71 height 19
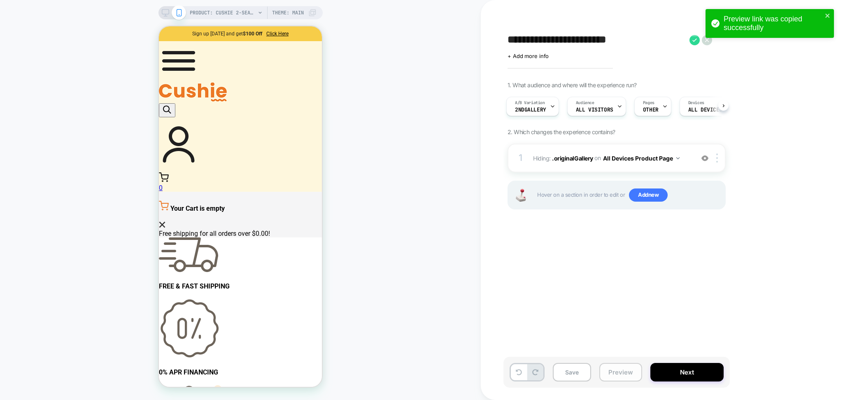
click at [614, 368] on button "Preview" at bounding box center [620, 372] width 43 height 19
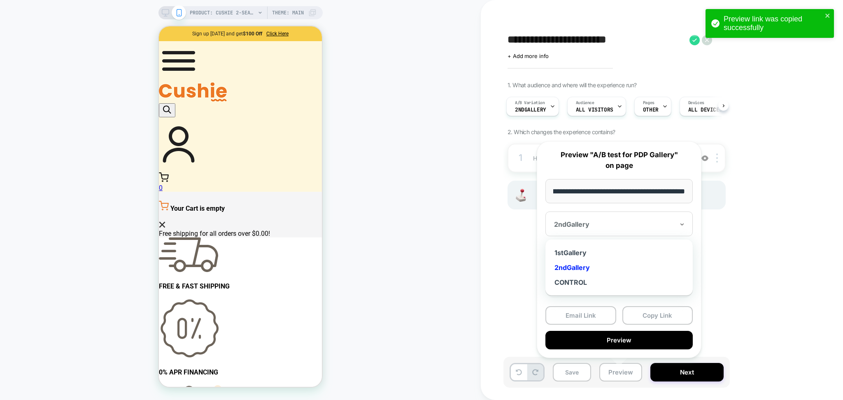
click at [601, 225] on div at bounding box center [614, 224] width 120 height 8
click at [572, 251] on div "1stGallery" at bounding box center [619, 252] width 139 height 15
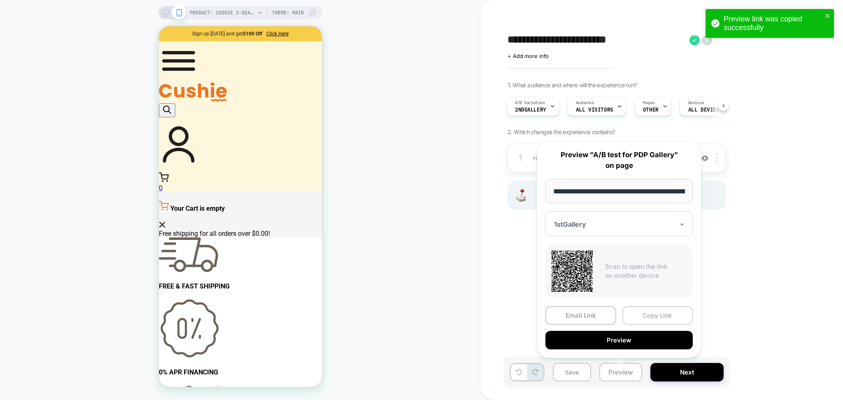
click at [634, 317] on button "Copy Link" at bounding box center [657, 315] width 71 height 19
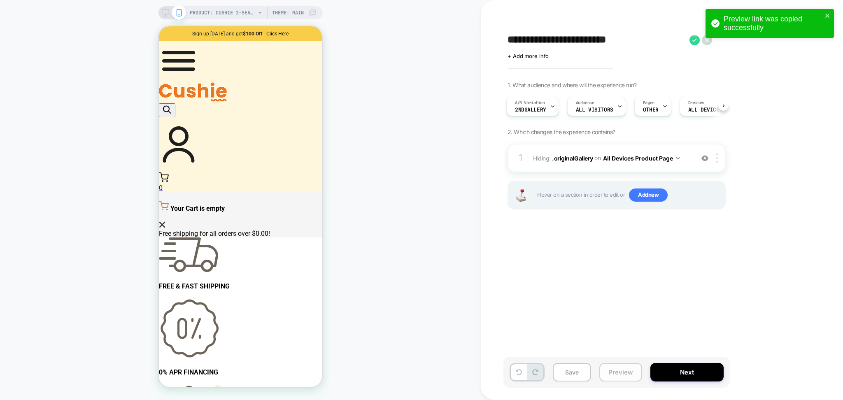
click at [612, 368] on button "Preview" at bounding box center [620, 372] width 43 height 19
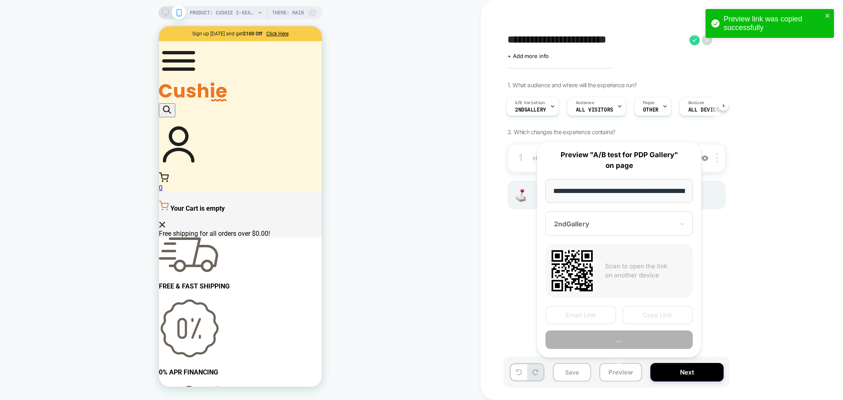
scroll to position [0, 189]
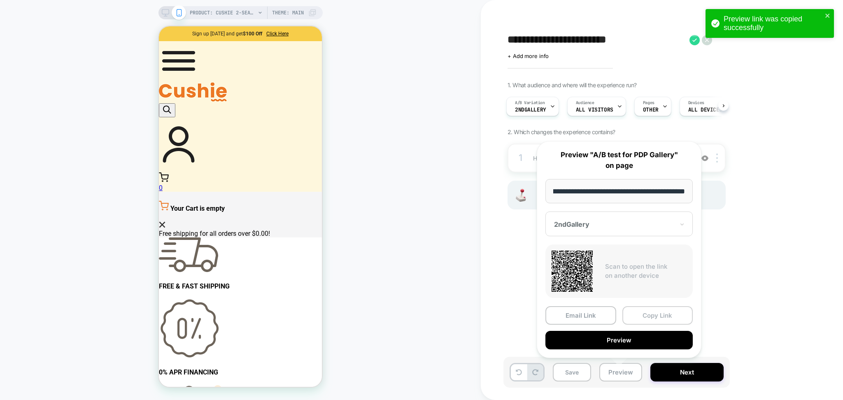
click at [644, 319] on button "Copy Link" at bounding box center [657, 315] width 71 height 19
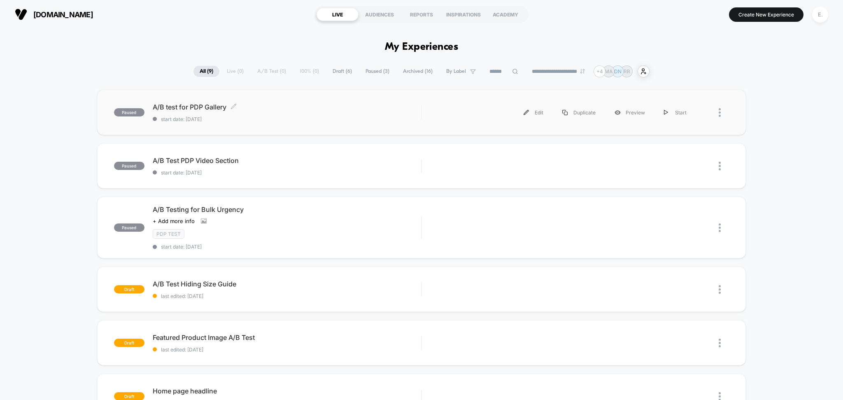
click at [307, 103] on span "A/B test for PDP Gallery Click to edit experience details" at bounding box center [287, 107] width 269 height 8
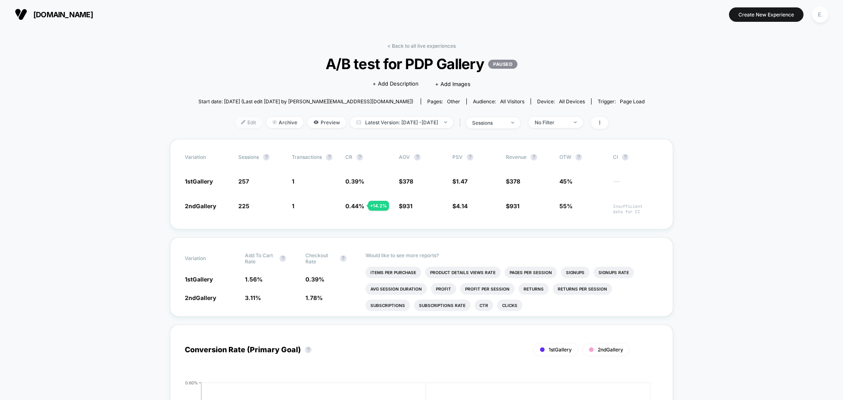
click at [241, 121] on span "Edit" at bounding box center [248, 122] width 27 height 11
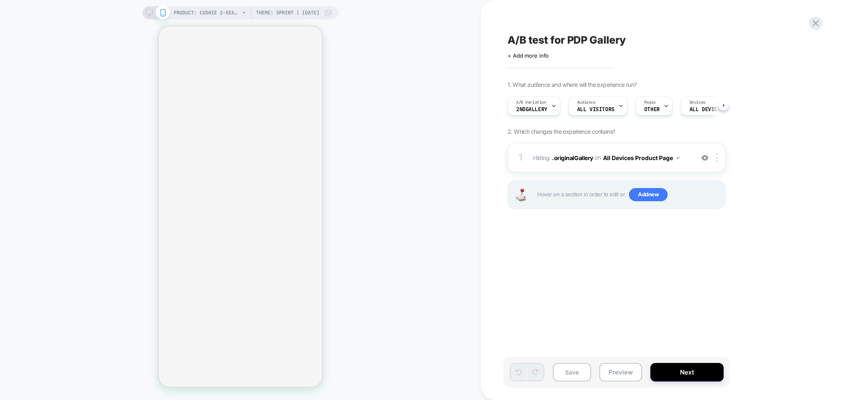
scroll to position [0, 0]
click at [295, 17] on span "Theme: Sprint | [DATE]" at bounding box center [287, 12] width 63 height 13
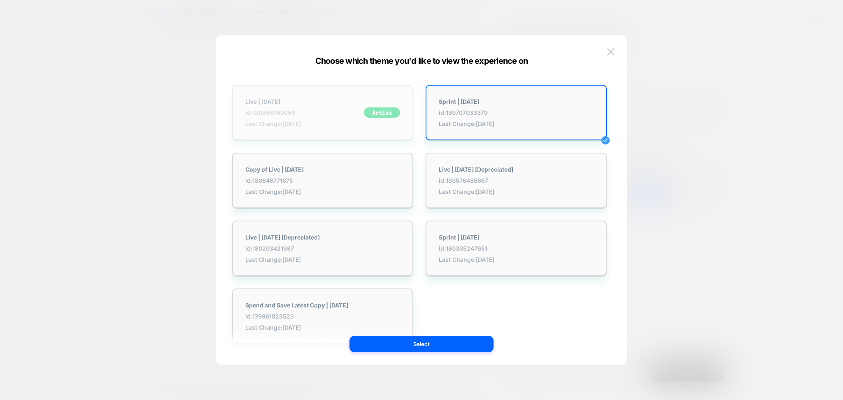
click at [299, 110] on span "id: 180596769059" at bounding box center [273, 112] width 56 height 7
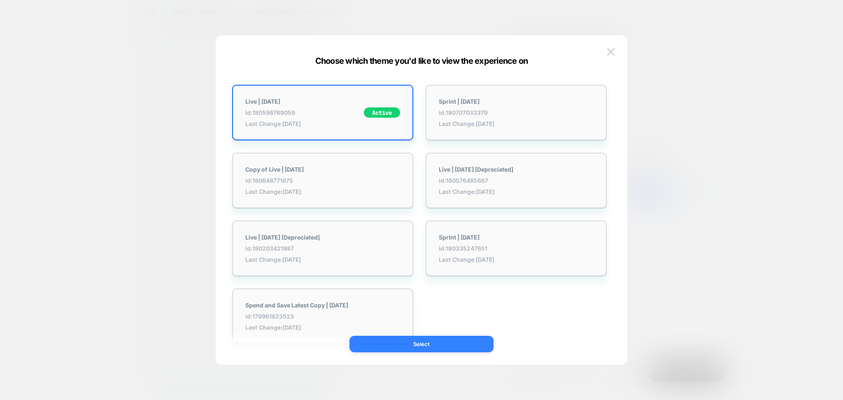
click at [400, 343] on button "Select" at bounding box center [421, 344] width 144 height 16
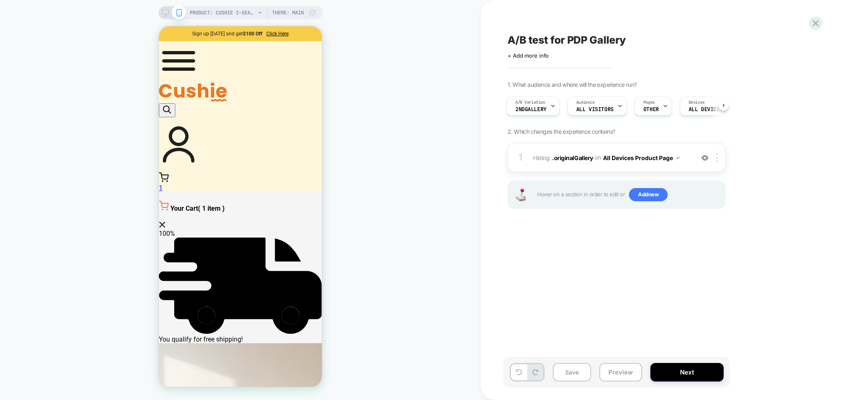
scroll to position [0, 0]
click at [568, 165] on div "1 Hiding : .originalGallery .originalGallery on All Devices Product Page Add Be…" at bounding box center [617, 157] width 218 height 29
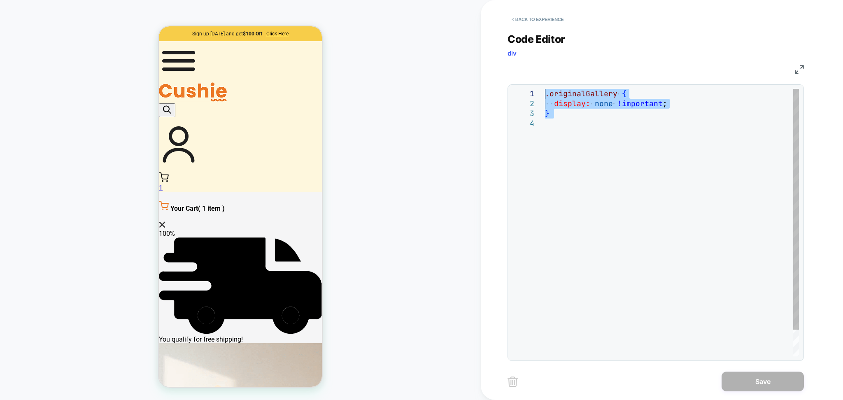
drag, startPoint x: 557, startPoint y: 123, endPoint x: 534, endPoint y: 88, distance: 42.2
click at [545, 89] on div ".originalGallery { display: none !important ; }" at bounding box center [672, 237] width 254 height 297
click at [527, 28] on div "**********" at bounding box center [656, 192] width 296 height 338
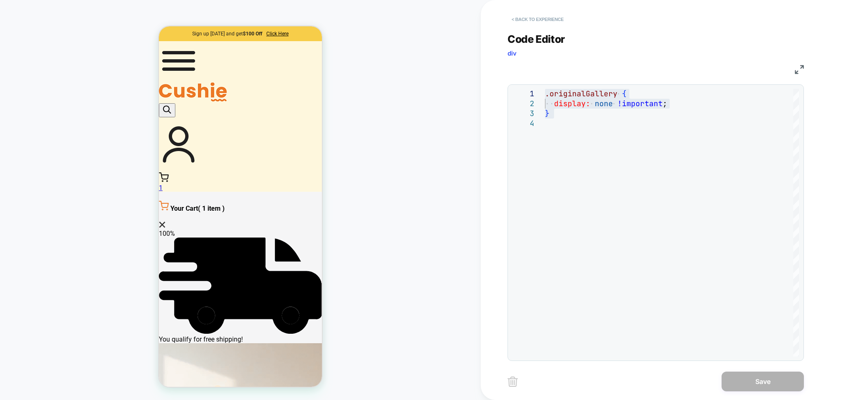
click at [525, 17] on button "< Back to experience" at bounding box center [538, 19] width 60 height 13
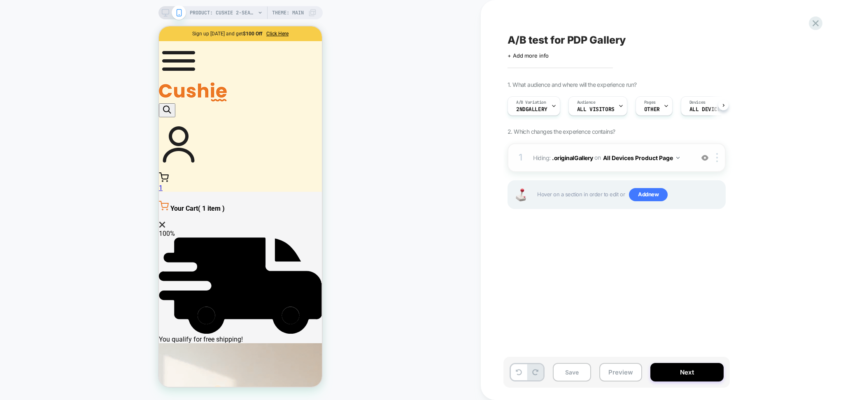
scroll to position [0, 0]
click at [704, 157] on img at bounding box center [704, 157] width 7 height 7
click at [647, 188] on span "Add new" at bounding box center [648, 194] width 39 height 13
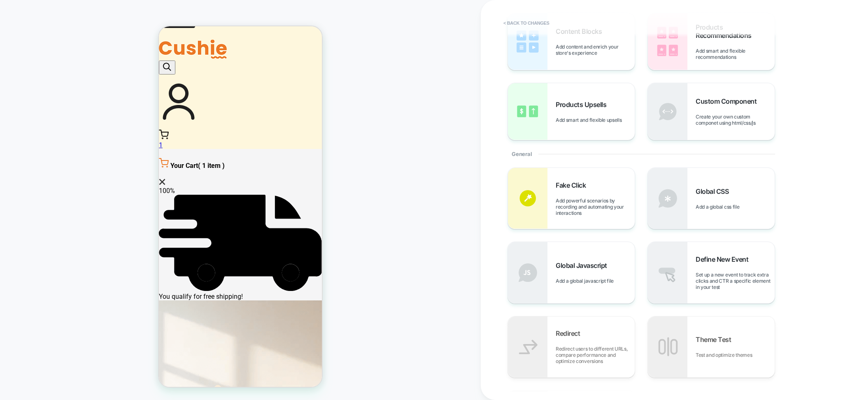
scroll to position [0, 0]
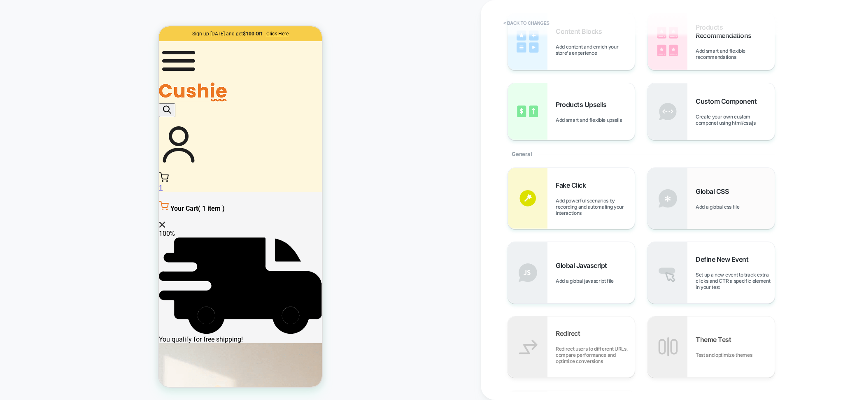
click at [707, 206] on span "Add a global css file" at bounding box center [720, 207] width 48 height 6
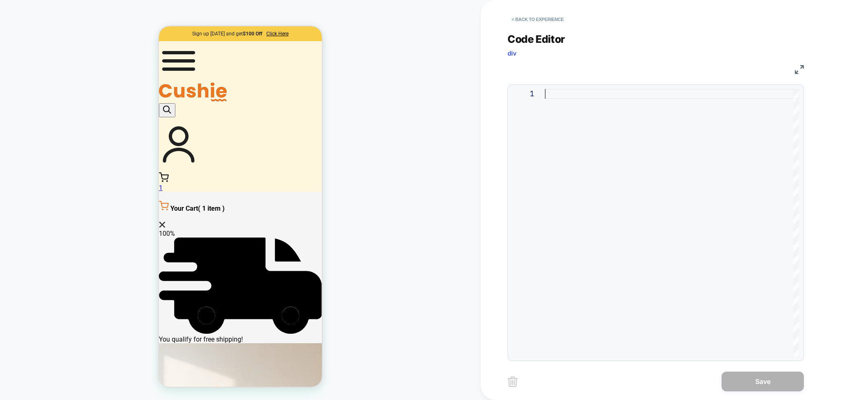
click at [582, 93] on div at bounding box center [672, 223] width 254 height 268
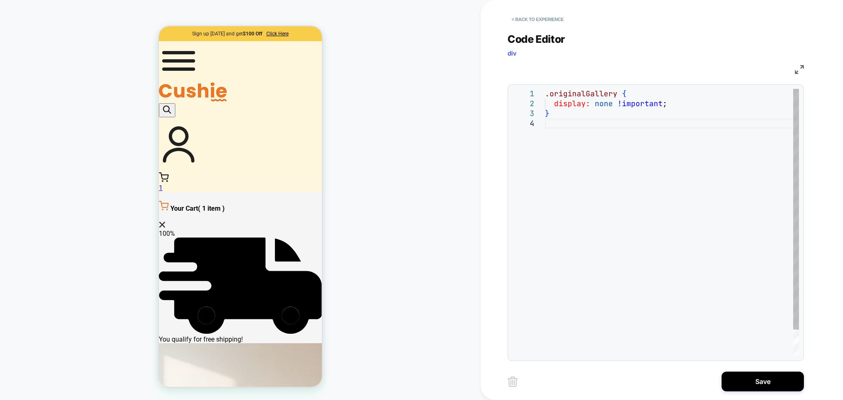
click at [605, 109] on div ".originalGallery { display: none !important ; }" at bounding box center [672, 237] width 254 height 297
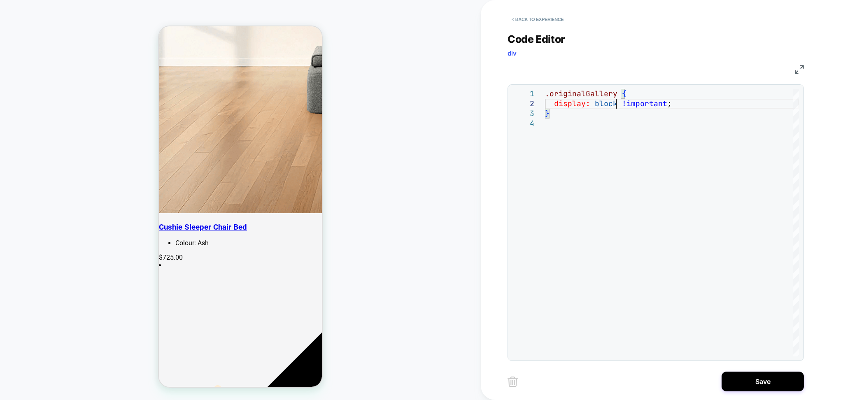
scroll to position [165, 0]
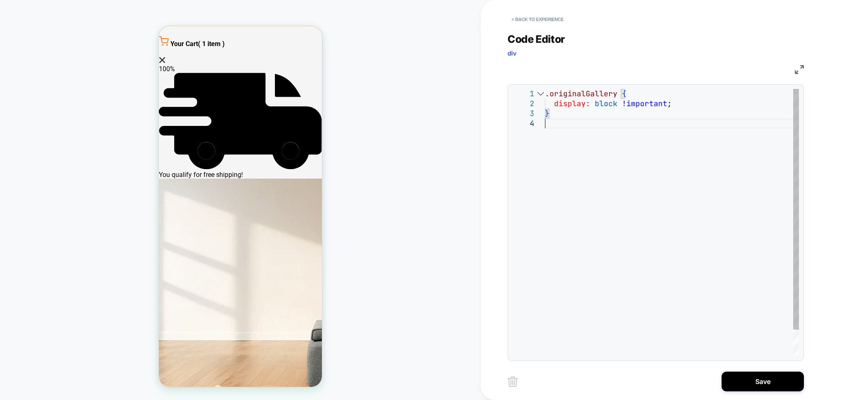
click at [545, 227] on div ".originalGallery { display: block !important ; }" at bounding box center [672, 237] width 254 height 297
click at [607, 149] on div ".originalGallery { display: block !important ; }" at bounding box center [672, 237] width 254 height 297
drag, startPoint x: 617, startPoint y: 93, endPoint x: 512, endPoint y: 97, distance: 105.0
click at [545, 97] on div ".originalGallery { display: block !important ; }" at bounding box center [672, 237] width 254 height 297
click at [625, 127] on div ".originalGallery { display: block !important ; }" at bounding box center [672, 237] width 254 height 297
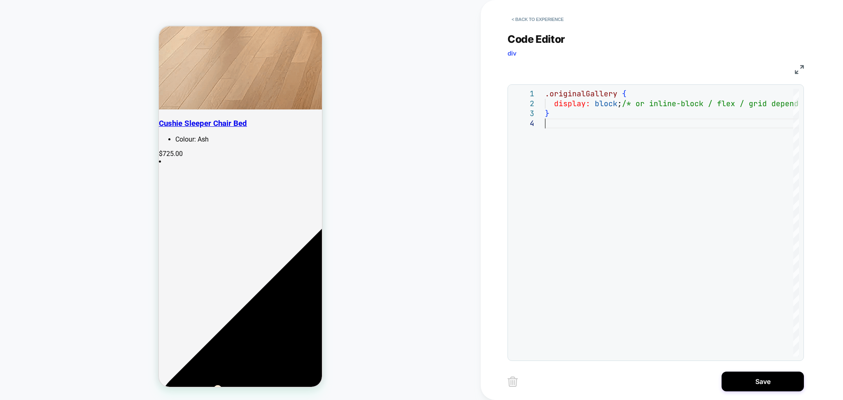
scroll to position [439, 0]
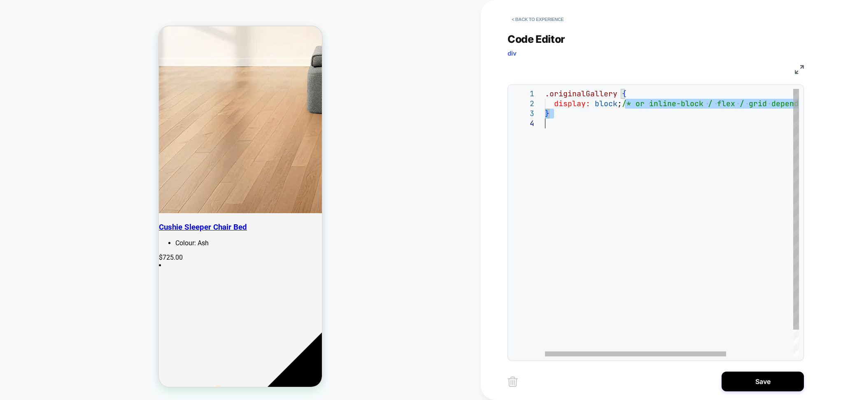
drag, startPoint x: 626, startPoint y: 102, endPoint x: 687, endPoint y: 166, distance: 87.9
click at [687, 166] on div ".originalGallery { display: block ; /* or inline-block / flex / grid depending …" at bounding box center [719, 237] width 348 height 297
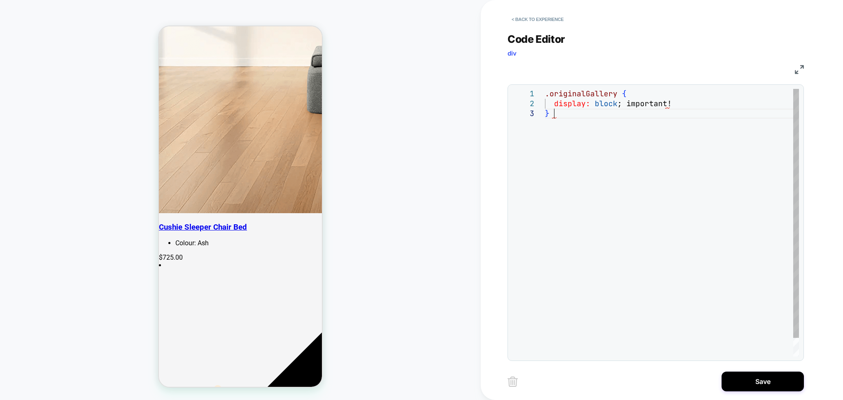
click at [609, 127] on div ".originalGallery { display: block ; important! }" at bounding box center [672, 232] width 254 height 287
type textarea "**********"
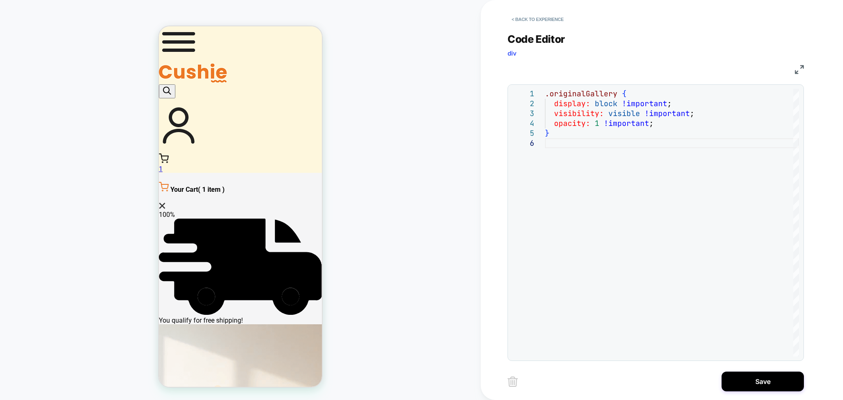
scroll to position [0, 0]
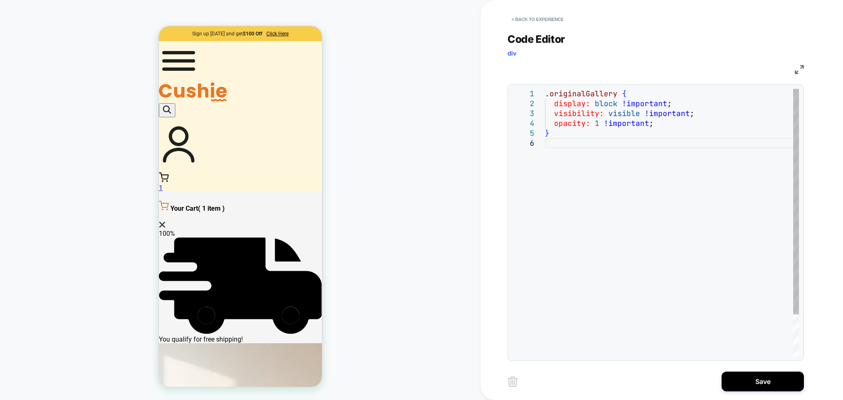
click at [575, 162] on div ".originalGallery { display: block !important ; visibility: visible !important ;…" at bounding box center [672, 247] width 254 height 317
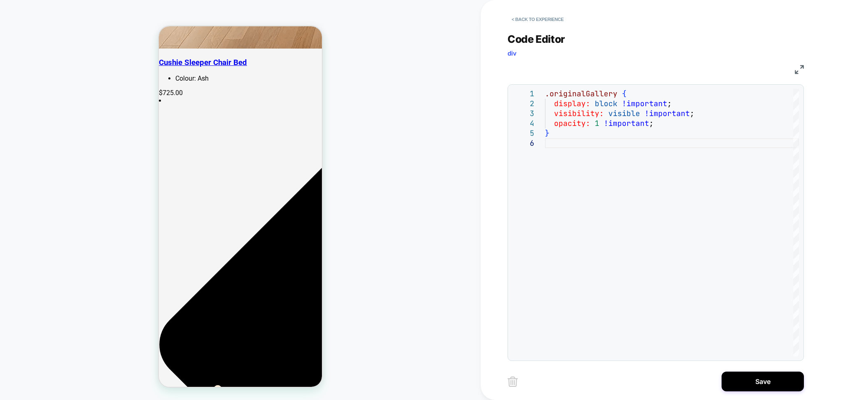
scroll to position [823, 0]
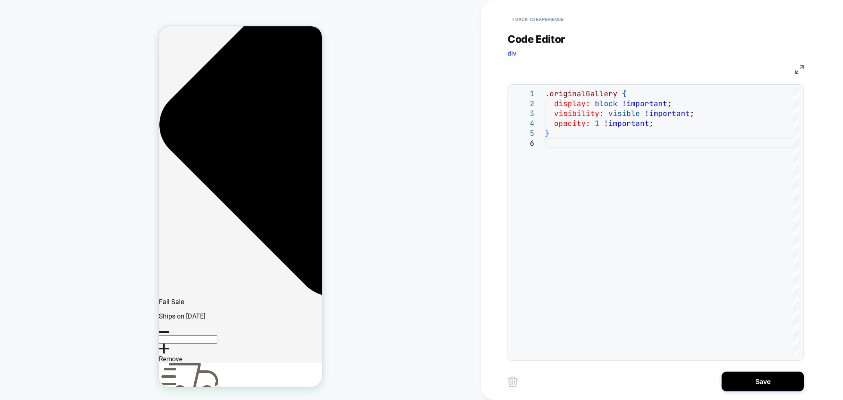
click at [532, 1] on div "< Back to experience" at bounding box center [689, 12] width 362 height 25
drag, startPoint x: 536, startPoint y: 9, endPoint x: 536, endPoint y: 27, distance: 17.7
click at [536, 9] on div "< Back to experience" at bounding box center [689, 12] width 362 height 25
click at [536, 27] on div "**********" at bounding box center [656, 192] width 296 height 338
click at [532, 9] on div "< Back to experience" at bounding box center [689, 12] width 362 height 25
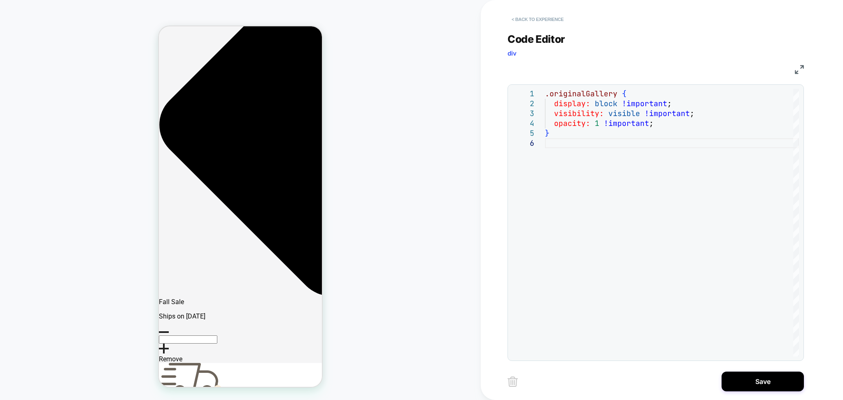
click at [532, 21] on button "< Back to experience" at bounding box center [538, 19] width 60 height 13
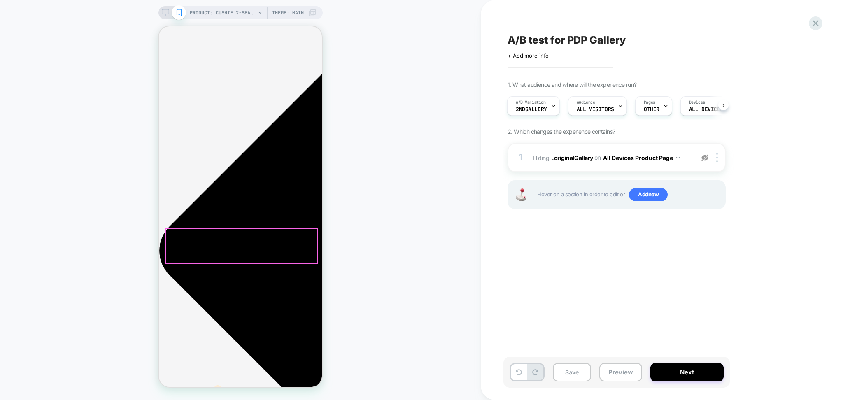
scroll to position [439, 0]
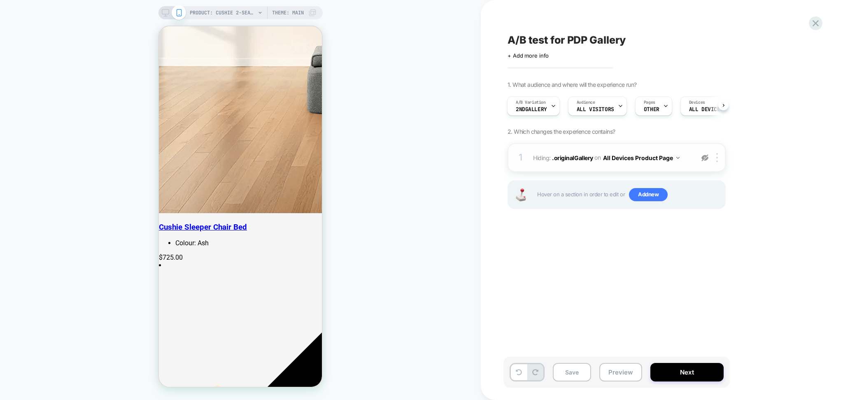
click at [716, 165] on div "1 Hiding : .originalGallery .originalGallery on All Devices Product Page Copy C…" at bounding box center [617, 157] width 218 height 29
click at [717, 157] on img at bounding box center [717, 157] width 2 height 9
click at [708, 252] on div "Delete" at bounding box center [718, 246] width 73 height 22
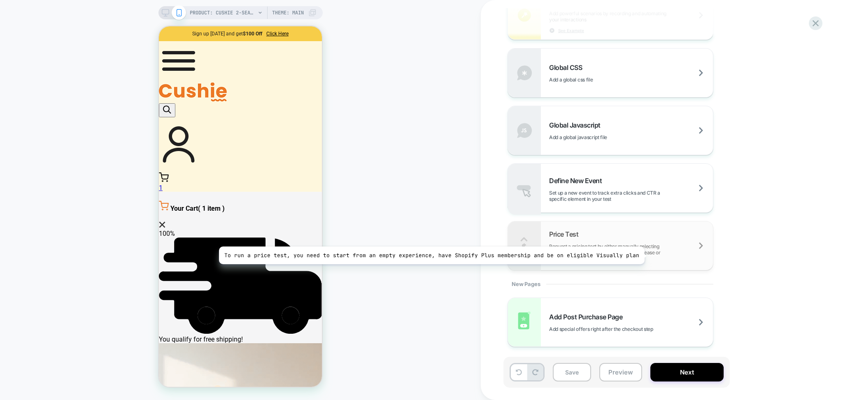
scroll to position [353, 0]
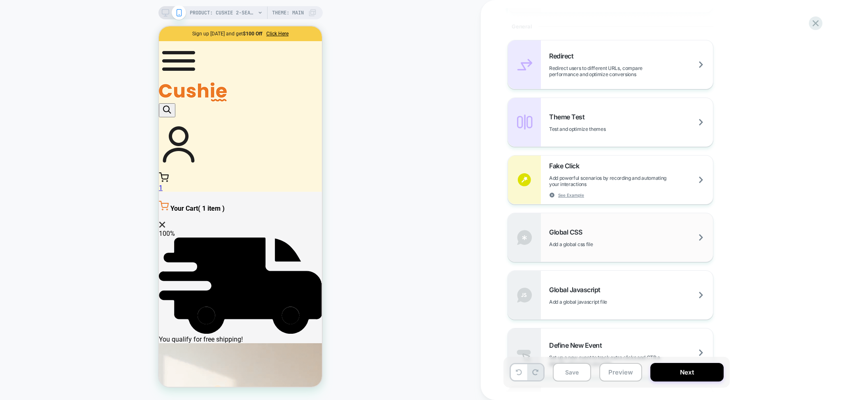
click at [650, 238] on div "Global CSS Add a global css file" at bounding box center [631, 237] width 164 height 19
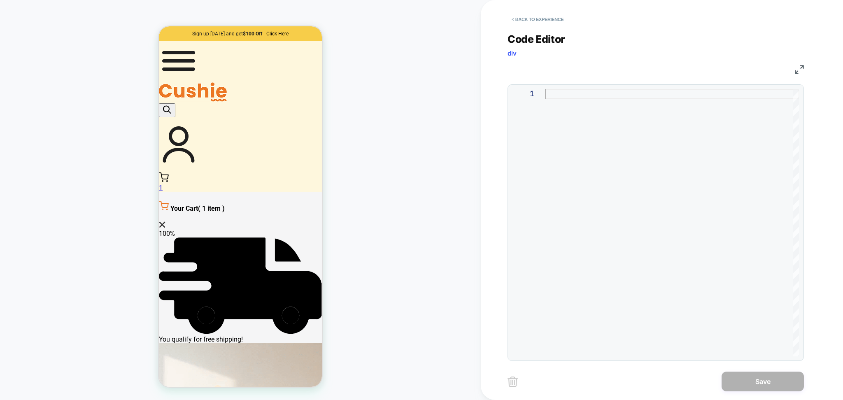
click at [565, 99] on div at bounding box center [672, 223] width 254 height 268
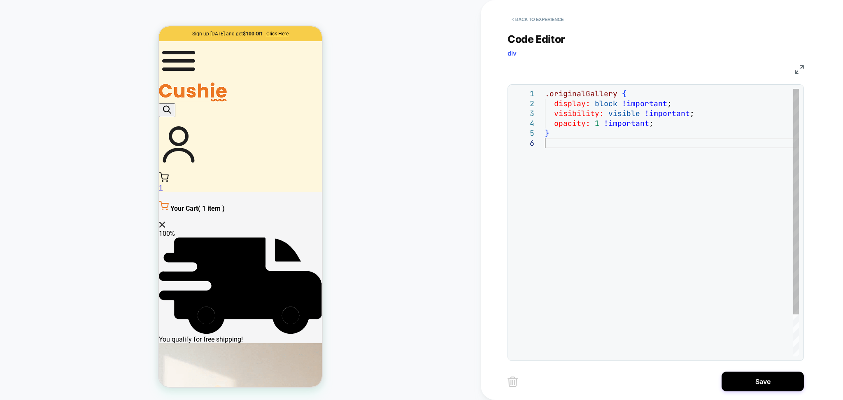
click at [579, 128] on div ".originalGallery { display: block !important ; visibility: visible !important ;…" at bounding box center [672, 247] width 254 height 317
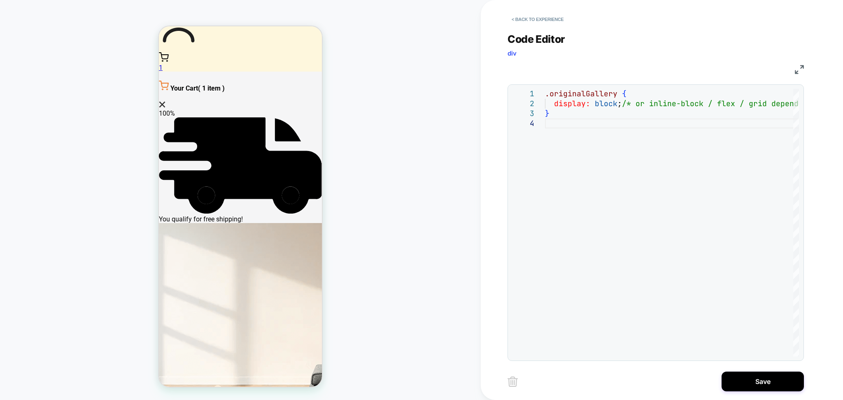
scroll to position [55, 0]
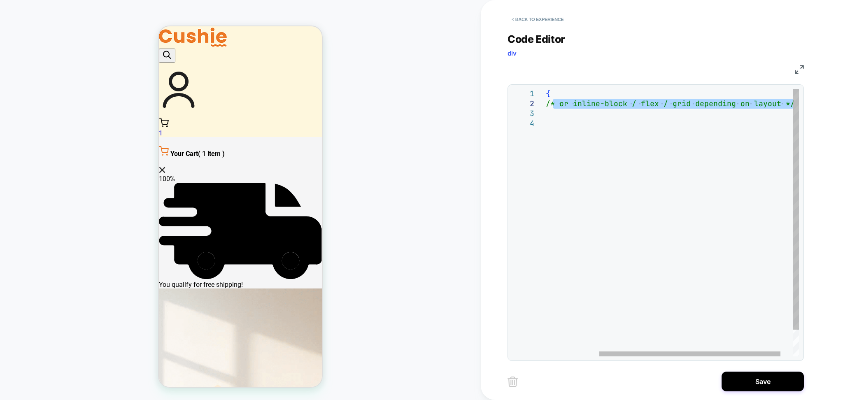
drag, startPoint x: 628, startPoint y: 106, endPoint x: 836, endPoint y: 102, distance: 207.9
click at [817, 102] on div ".originalGallery { display: block ; /* or inline-block / flex / grid depending …" at bounding box center [643, 237] width 348 height 297
type textarea "**********"
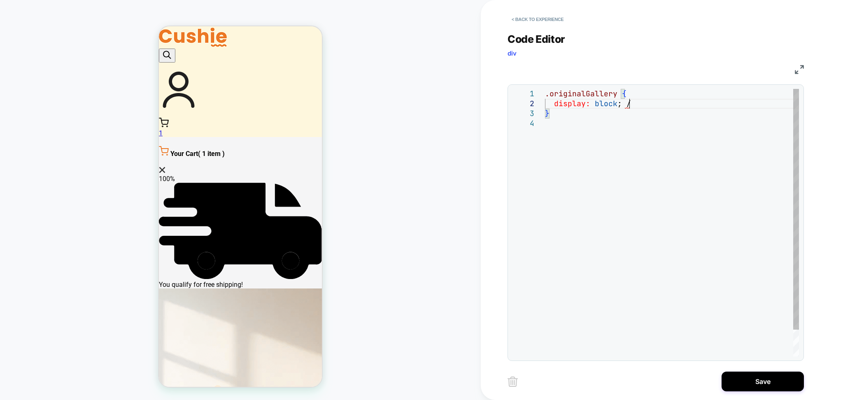
click at [680, 246] on div ".originalGallery { display: block ; / }" at bounding box center [672, 237] width 254 height 297
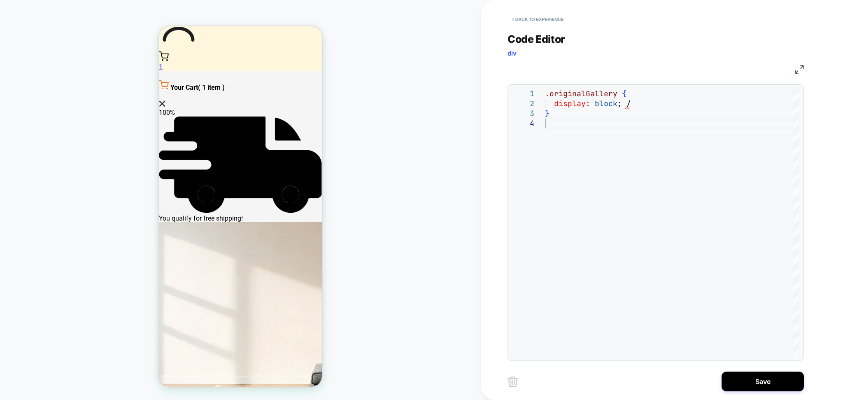
scroll to position [109, 0]
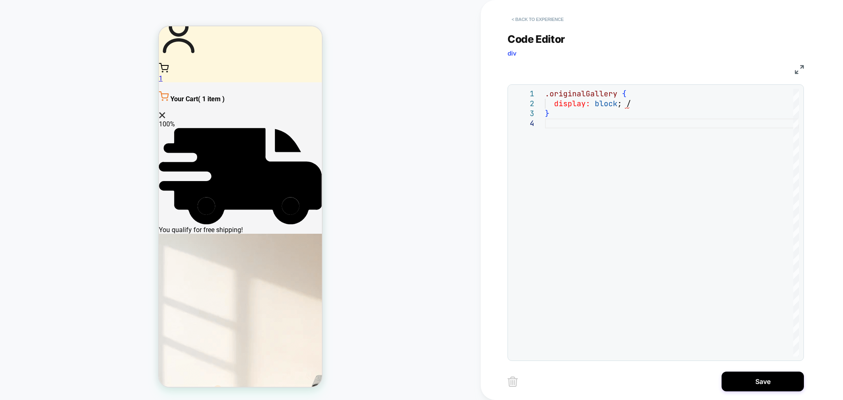
click at [552, 20] on button "< Back to experience" at bounding box center [538, 19] width 60 height 13
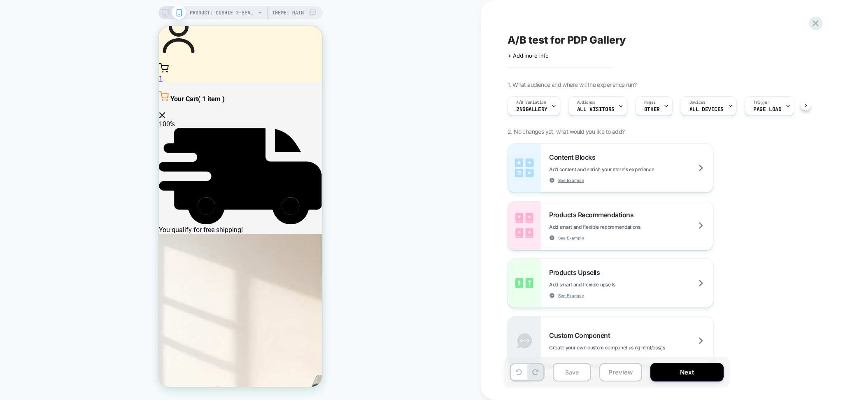
scroll to position [0, 0]
click at [516, 374] on icon at bounding box center [519, 372] width 6 height 6
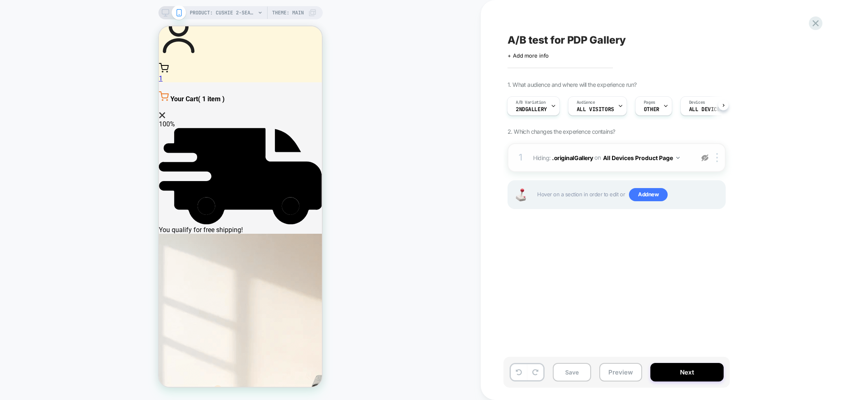
click at [705, 156] on img at bounding box center [704, 157] width 7 height 7
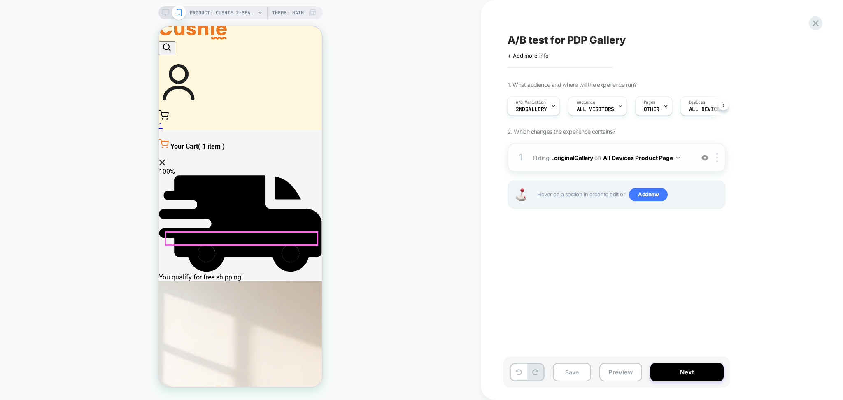
scroll to position [0, 0]
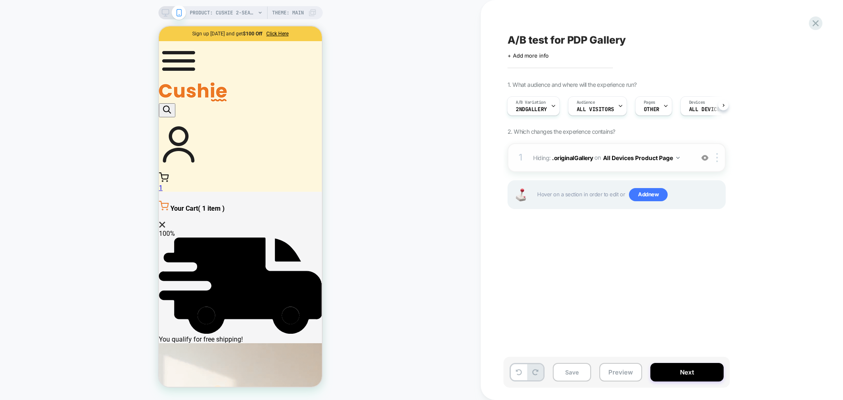
click at [704, 159] on img at bounding box center [704, 157] width 7 height 7
click at [551, 107] on icon at bounding box center [553, 105] width 5 height 5
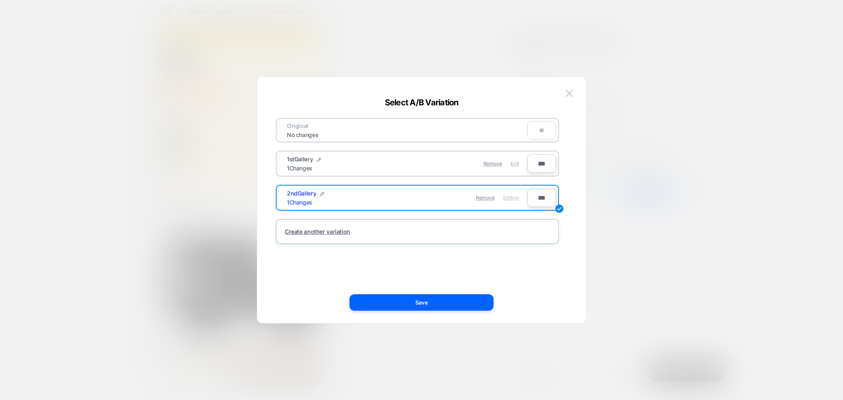
click at [518, 161] on span "Edit" at bounding box center [514, 164] width 9 height 6
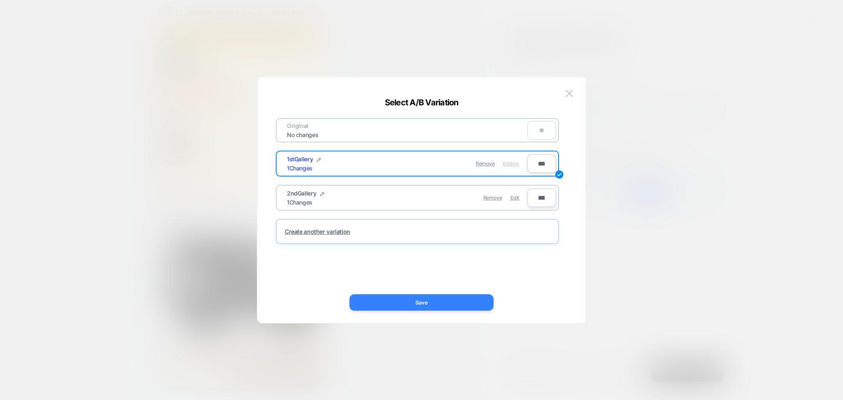
click at [469, 304] on button "Save" at bounding box center [421, 302] width 144 height 16
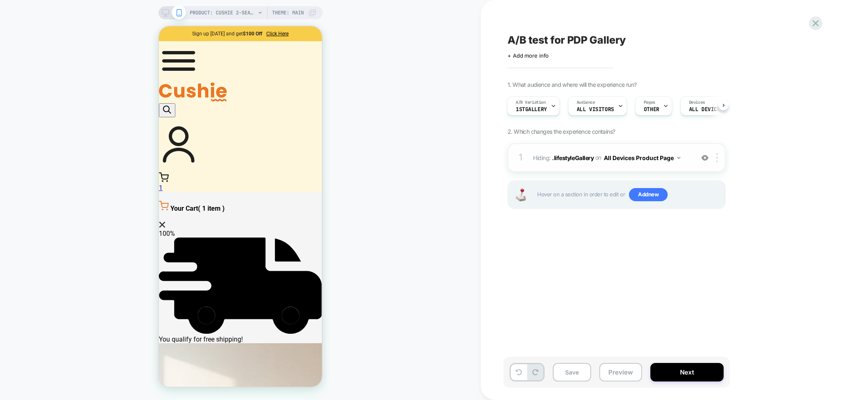
click at [709, 158] on div at bounding box center [705, 157] width 14 height 9
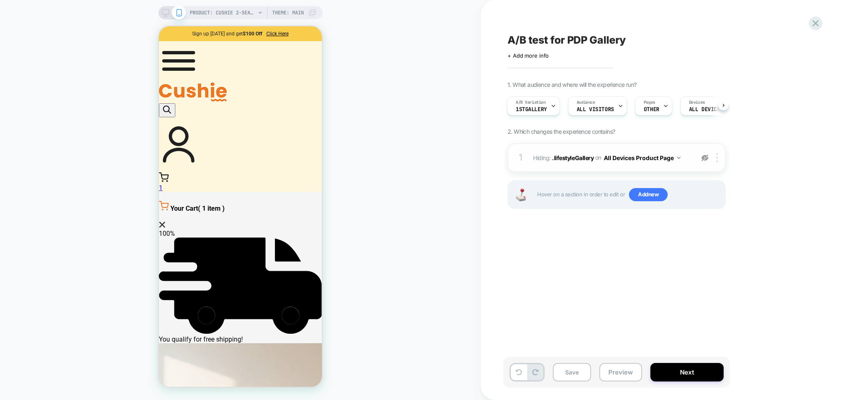
click at [709, 158] on div at bounding box center [705, 157] width 14 height 9
click at [604, 165] on div "1 Hiding : .lifestyleGallery .lifestyleGallery on All Devices Product Page Add …" at bounding box center [617, 157] width 218 height 29
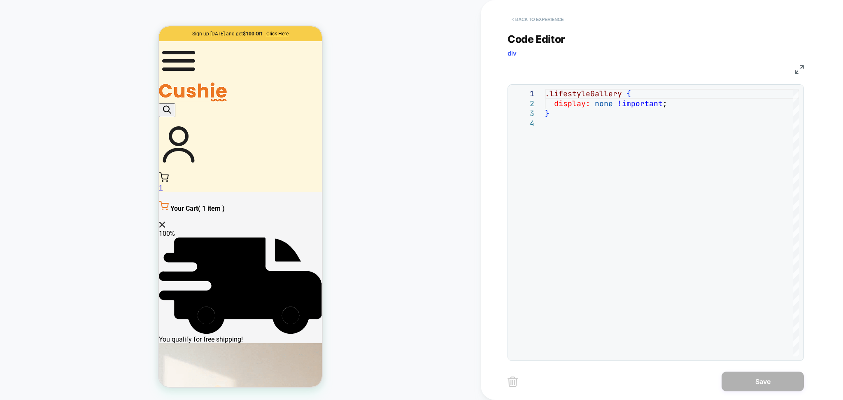
click at [527, 21] on button "< Back to experience" at bounding box center [538, 19] width 60 height 13
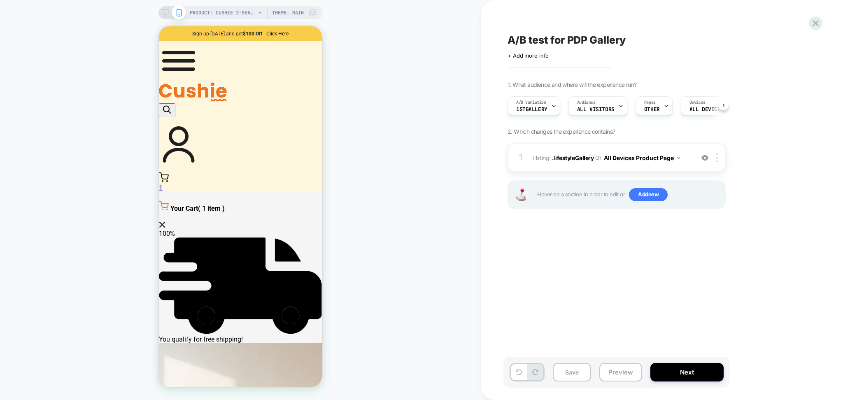
scroll to position [0, 0]
click at [705, 159] on img at bounding box center [704, 157] width 7 height 7
click at [654, 194] on span "Add new" at bounding box center [648, 194] width 39 height 13
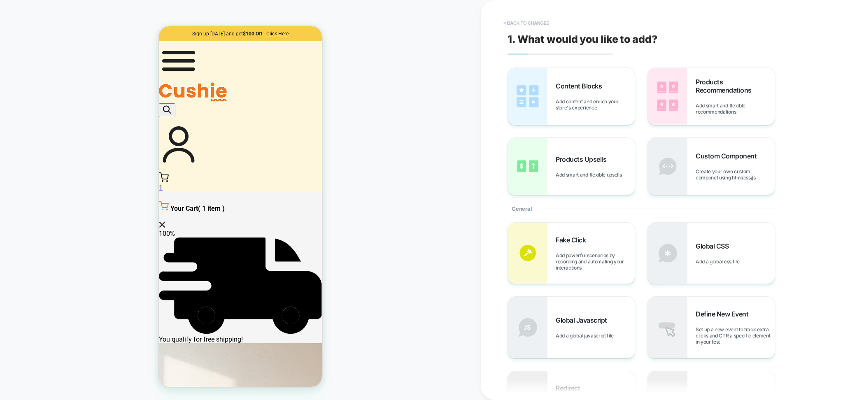
click at [539, 23] on button "< Back to changes" at bounding box center [526, 22] width 54 height 13
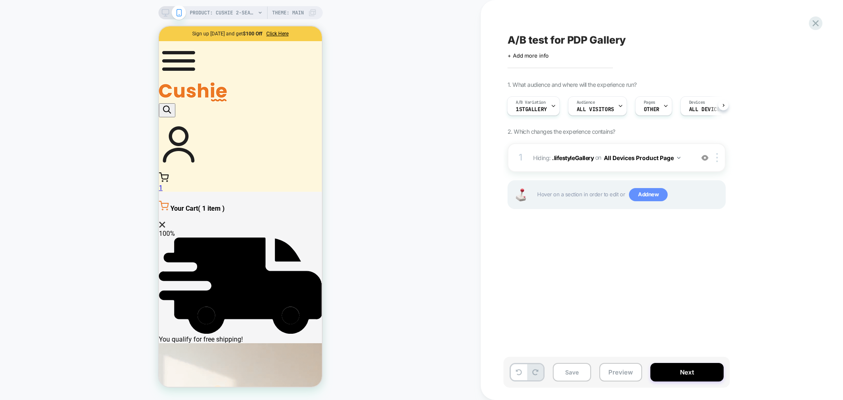
click at [659, 195] on span "Add new" at bounding box center [648, 194] width 39 height 13
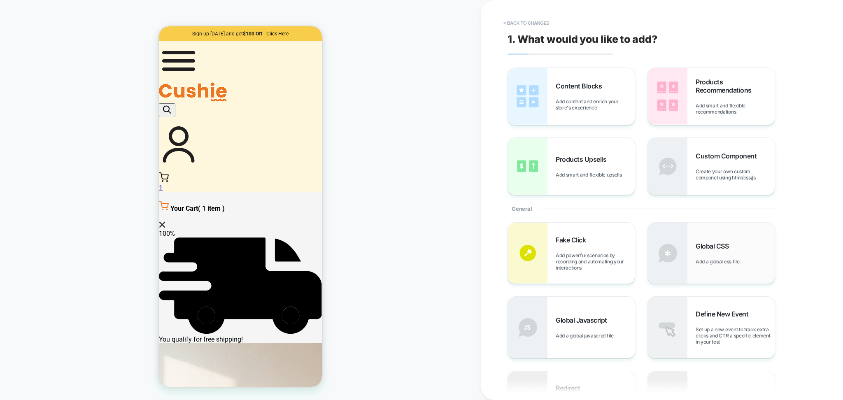
click at [703, 258] on div "Global CSS Add a global css file" at bounding box center [735, 253] width 79 height 23
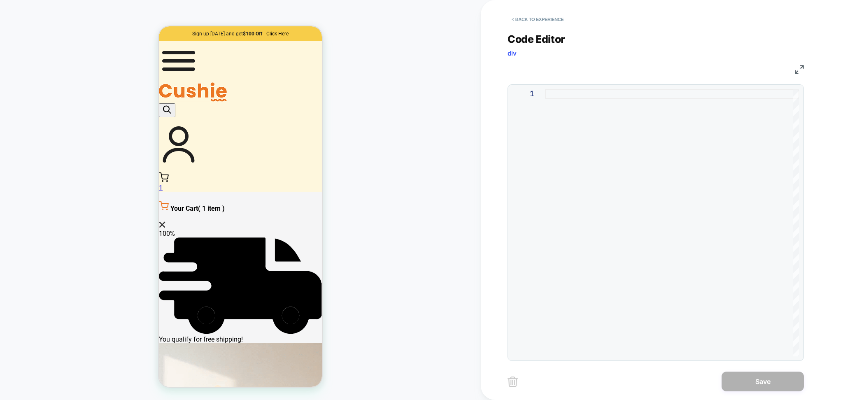
click at [557, 93] on div at bounding box center [672, 223] width 254 height 268
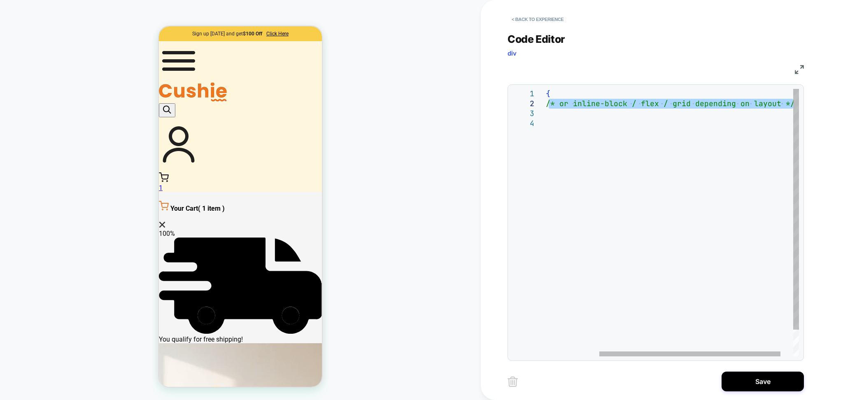
drag, startPoint x: 626, startPoint y: 106, endPoint x: 820, endPoint y: 102, distance: 194.3
click at [817, 102] on div ".originalGallery { display: block ; /* or inline-block / flex / grid depending …" at bounding box center [643, 237] width 348 height 297
type textarea "**********"
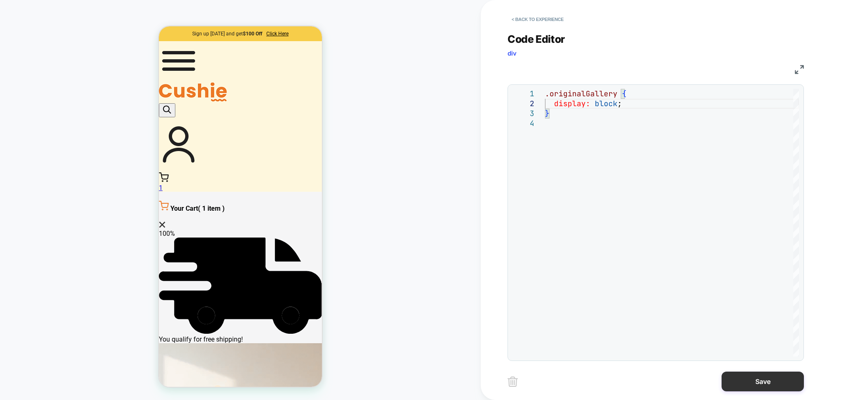
click at [734, 386] on button "Save" at bounding box center [763, 382] width 82 height 20
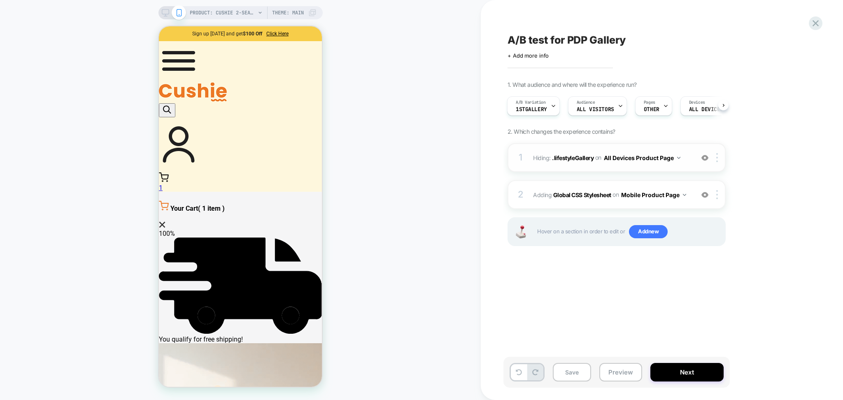
click at [706, 160] on img at bounding box center [704, 157] width 7 height 7
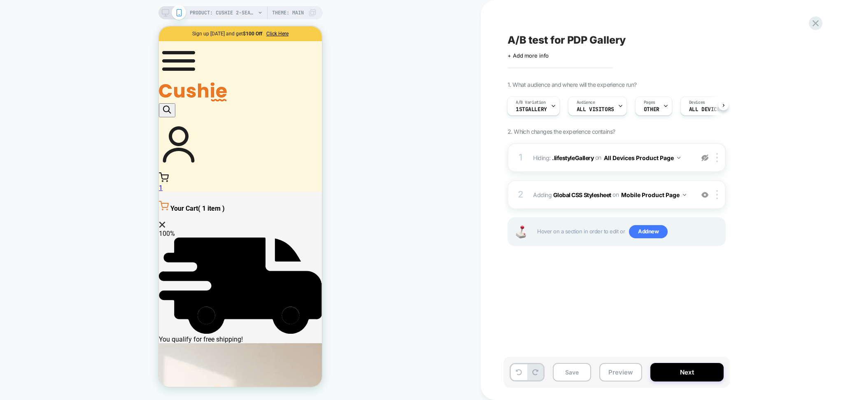
click at [706, 160] on img at bounding box center [704, 157] width 7 height 7
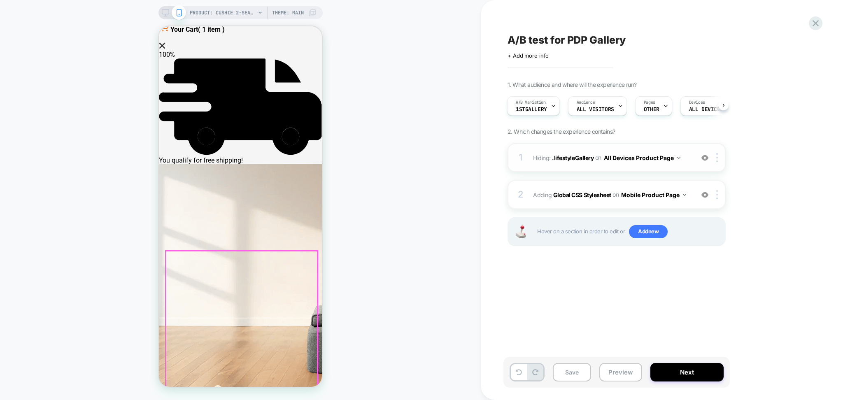
scroll to position [329, 0]
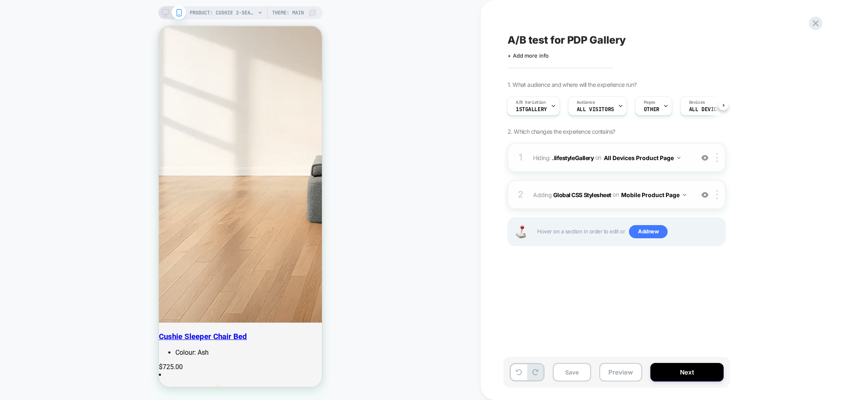
click at [716, 200] on div "2 Adding Global CSS Stylesheet on Mobile Product Page Add Before Add After Copy…" at bounding box center [617, 194] width 218 height 29
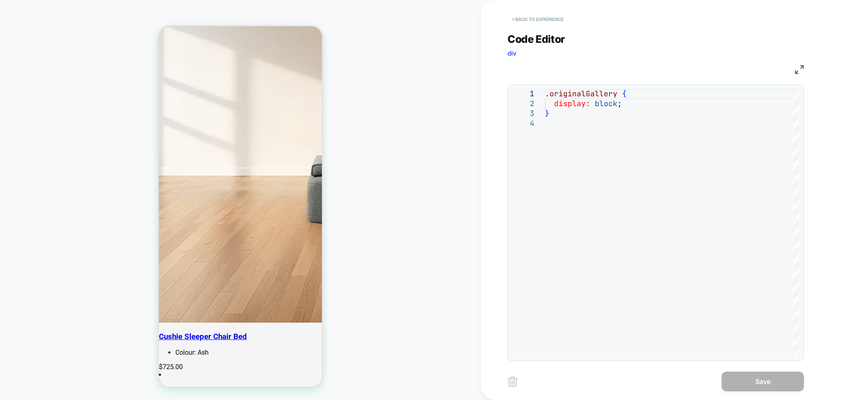
click at [524, 22] on button "< Back to experience" at bounding box center [538, 19] width 60 height 13
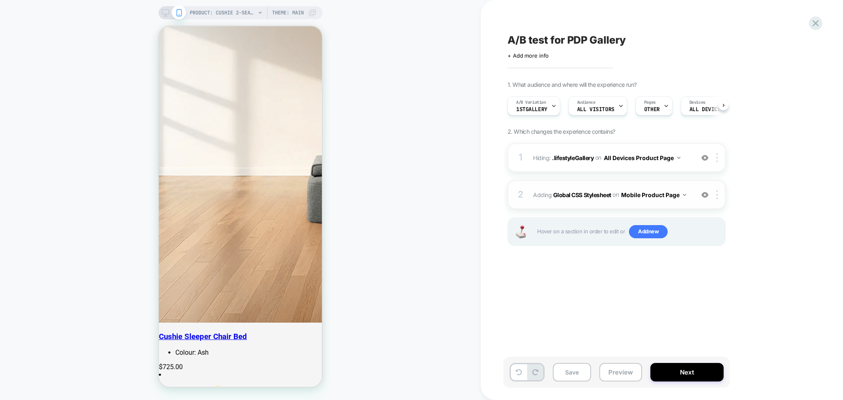
scroll to position [0, 0]
click at [716, 195] on img at bounding box center [717, 194] width 2 height 9
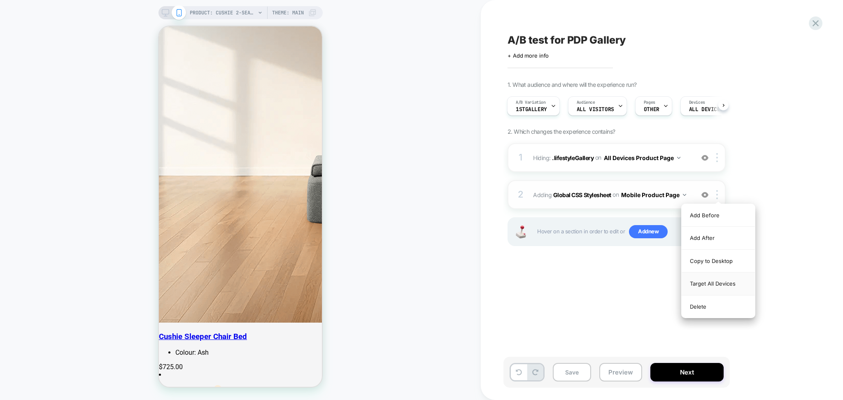
click at [720, 279] on div "Target All Devices" at bounding box center [718, 283] width 73 height 23
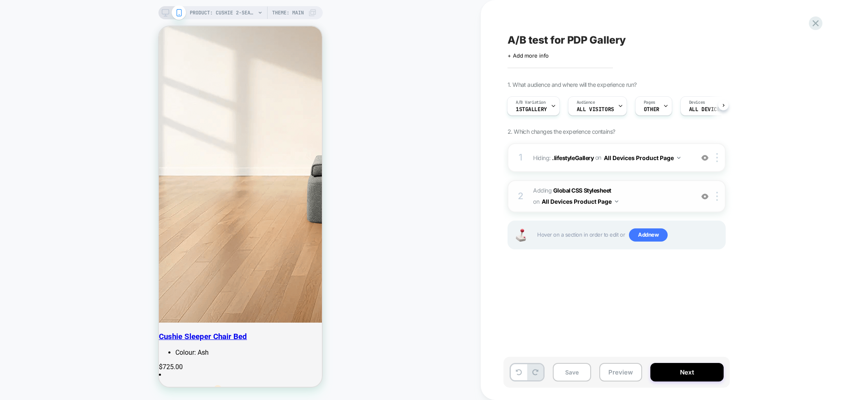
click at [635, 197] on span "Adding Global CSS Stylesheet on All Devices Product Page" at bounding box center [611, 196] width 157 height 22
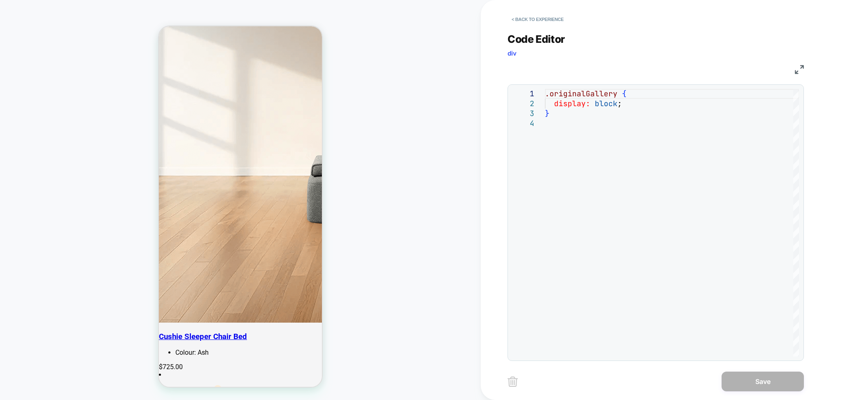
click at [542, 28] on div "**********" at bounding box center [656, 192] width 296 height 338
click at [541, 21] on button "< Back to experience" at bounding box center [538, 19] width 60 height 13
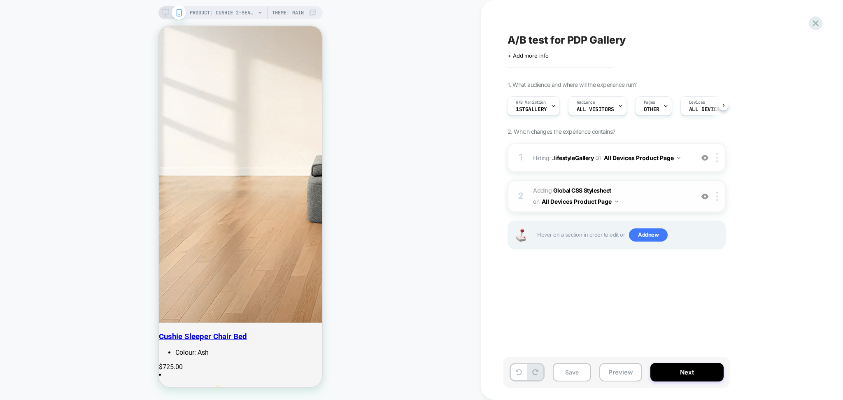
click at [652, 194] on span "Adding Global CSS Stylesheet on All Devices Product Page" at bounding box center [611, 196] width 157 height 22
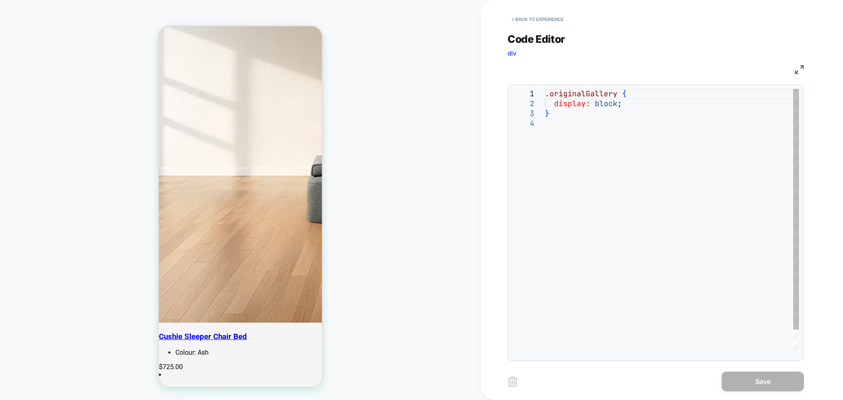
scroll to position [0, 0]
click at [613, 96] on div ".originalGallery { display: block ; }" at bounding box center [672, 237] width 254 height 297
drag, startPoint x: 616, startPoint y: 96, endPoint x: 540, endPoint y: 94, distance: 76.2
click at [545, 94] on div ".originalGallery { display: block ; }" at bounding box center [672, 237] width 254 height 297
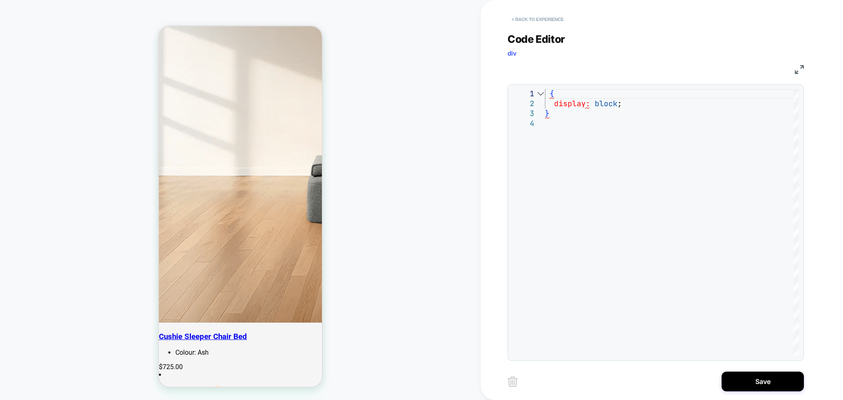
type textarea "**********"
click at [543, 21] on button "< Back to experience" at bounding box center [538, 19] width 60 height 13
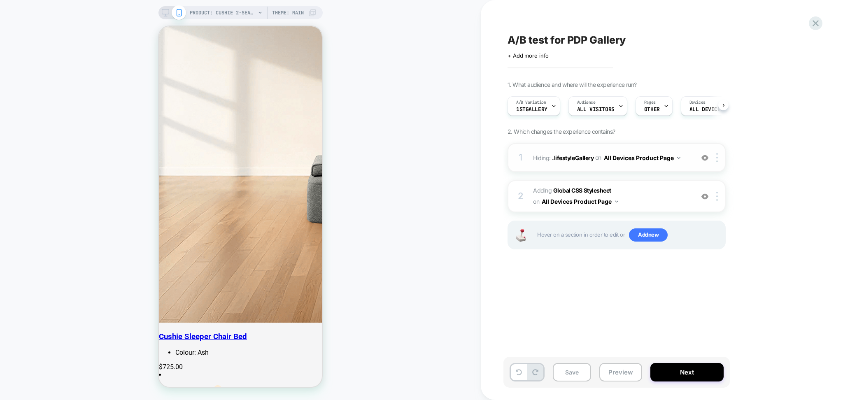
click at [601, 160] on span "on" at bounding box center [598, 157] width 6 height 10
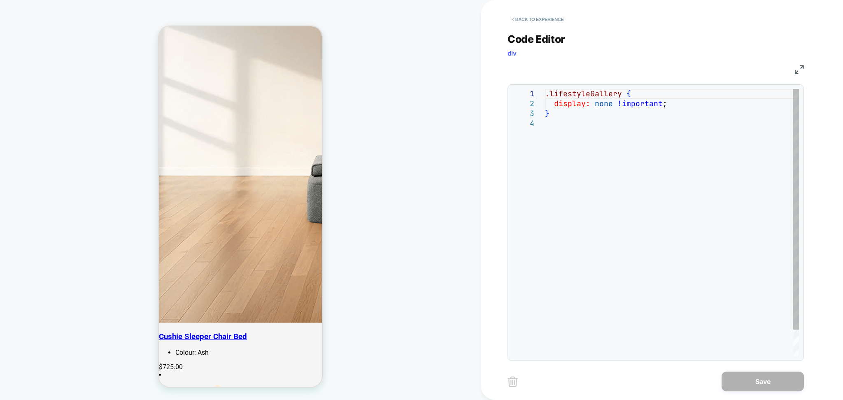
drag, startPoint x: 545, startPoint y: 95, endPoint x: 633, endPoint y: 96, distance: 88.1
click at [633, 96] on div "**********" at bounding box center [655, 223] width 287 height 268
drag, startPoint x: 620, startPoint y: 96, endPoint x: 535, endPoint y: 95, distance: 85.2
click at [545, 95] on div ".lifestyleGallery { display: none !important ; }" at bounding box center [672, 237] width 254 height 297
click at [536, 19] on button "< Back to experience" at bounding box center [538, 19] width 60 height 13
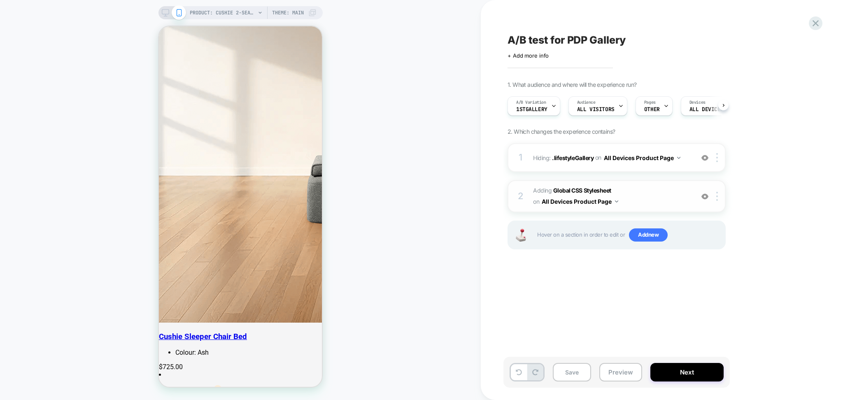
scroll to position [0, 0]
click at [614, 201] on button "All Devices Product Page" at bounding box center [580, 202] width 77 height 12
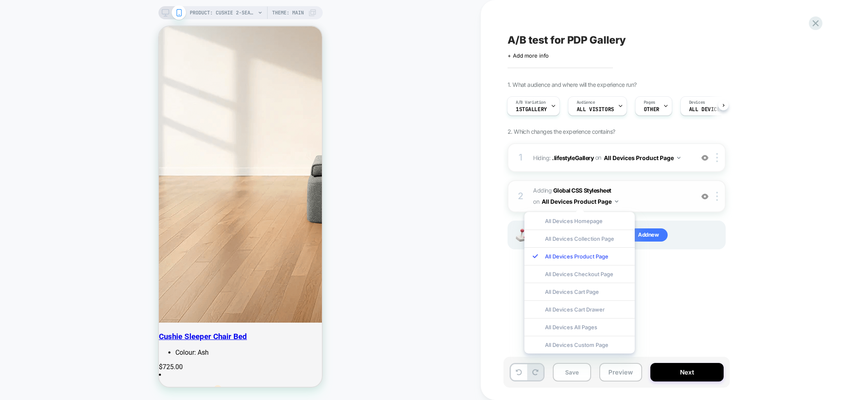
click at [653, 192] on span "Adding Global CSS Stylesheet on All Devices Product Page" at bounding box center [611, 196] width 157 height 22
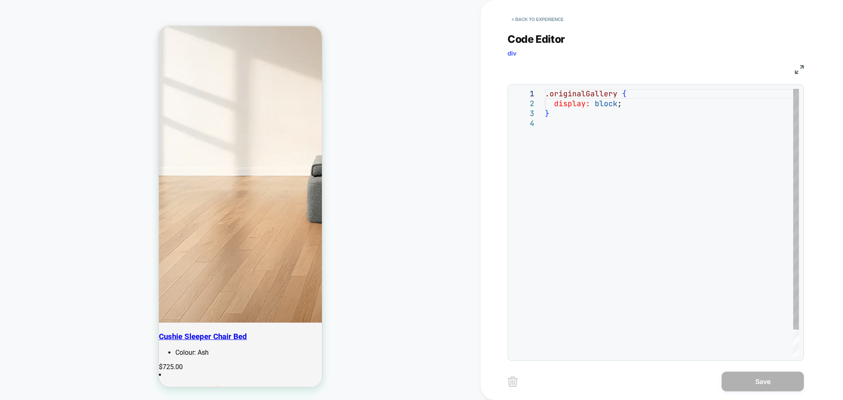
scroll to position [0, 0]
drag, startPoint x: 617, startPoint y: 93, endPoint x: 545, endPoint y: 95, distance: 72.1
click at [545, 95] on div ".originalGallery { display: block ; }" at bounding box center [672, 237] width 254 height 297
type textarea "**********"
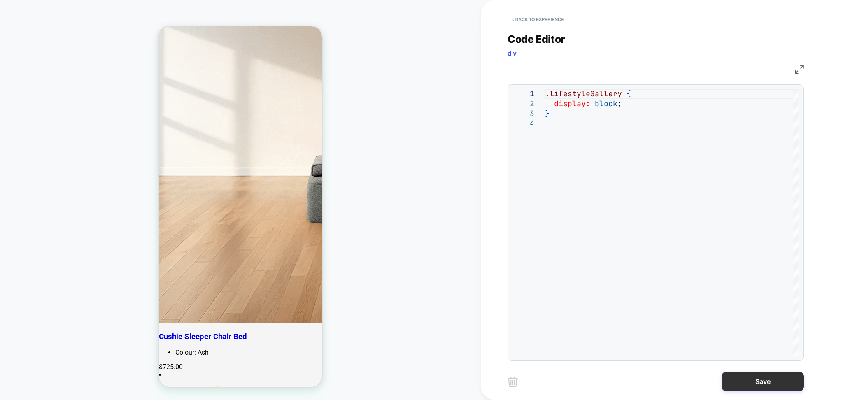
click at [734, 385] on button "Save" at bounding box center [763, 382] width 82 height 20
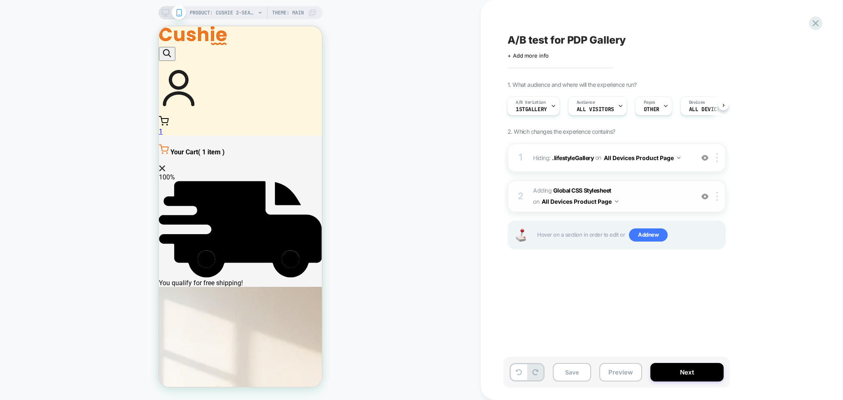
scroll to position [55, 0]
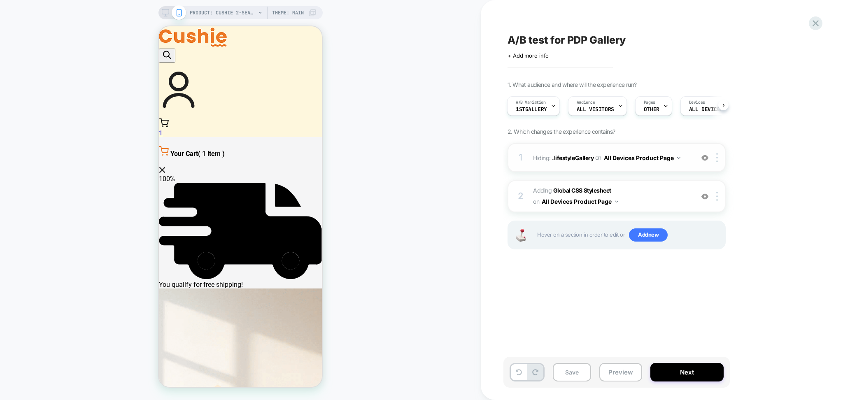
click at [709, 159] on div at bounding box center [705, 157] width 14 height 9
click at [594, 230] on span "Hover on a section in order to edit or Add new" at bounding box center [629, 234] width 184 height 13
click at [626, 205] on span "Adding Global CSS Stylesheet on All Devices Product Page" at bounding box center [611, 196] width 157 height 22
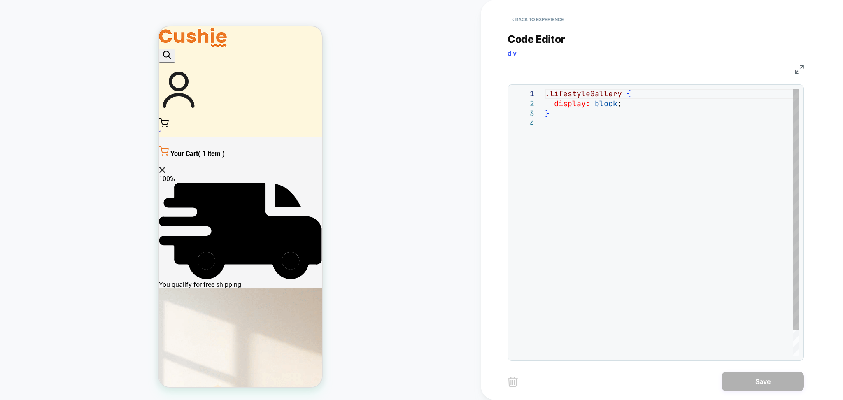
click at [599, 149] on div ".lifestyleGallery { display: block ; }" at bounding box center [672, 237] width 254 height 297
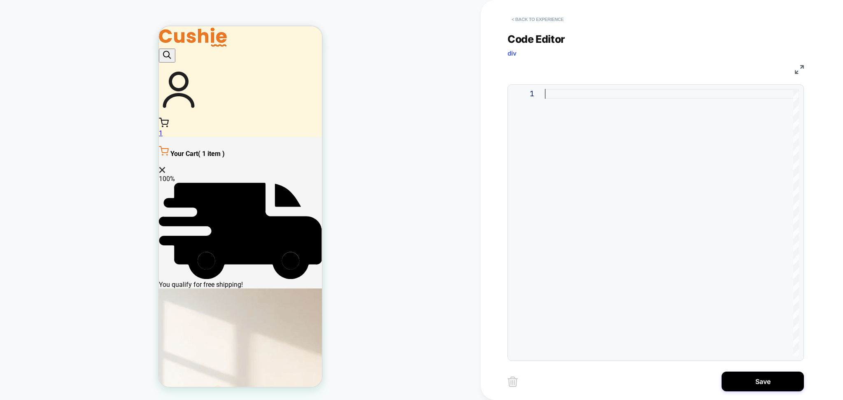
click at [540, 19] on button "< Back to experience" at bounding box center [538, 19] width 60 height 13
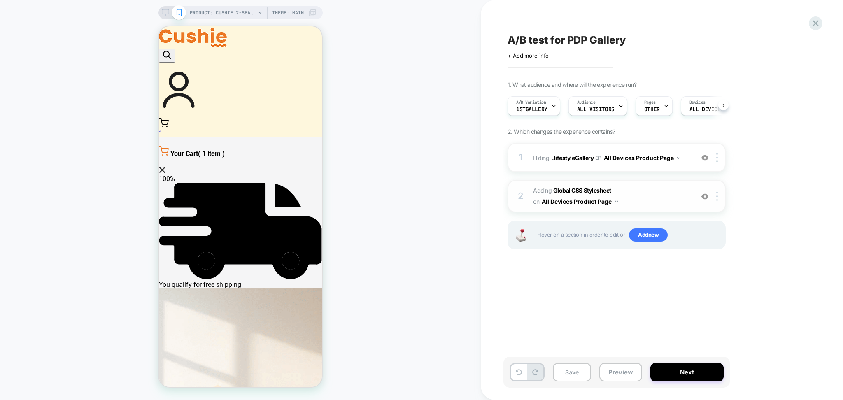
scroll to position [0, 0]
click at [717, 193] on img at bounding box center [717, 196] width 2 height 9
click at [694, 284] on div "Delete" at bounding box center [718, 285] width 73 height 22
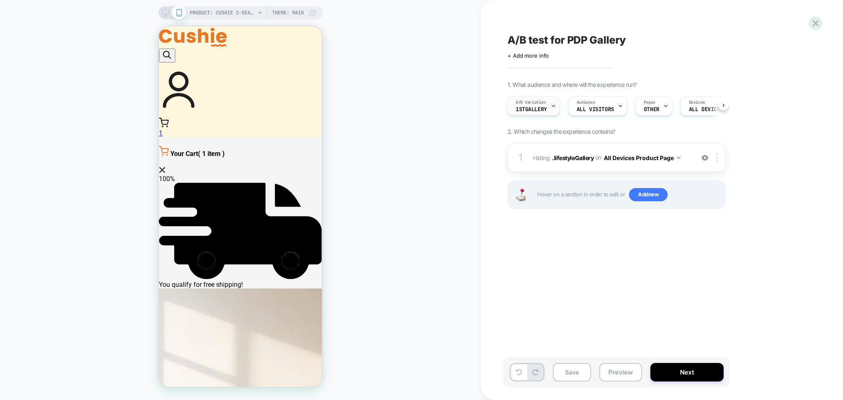
click at [555, 106] on icon at bounding box center [553, 105] width 5 height 5
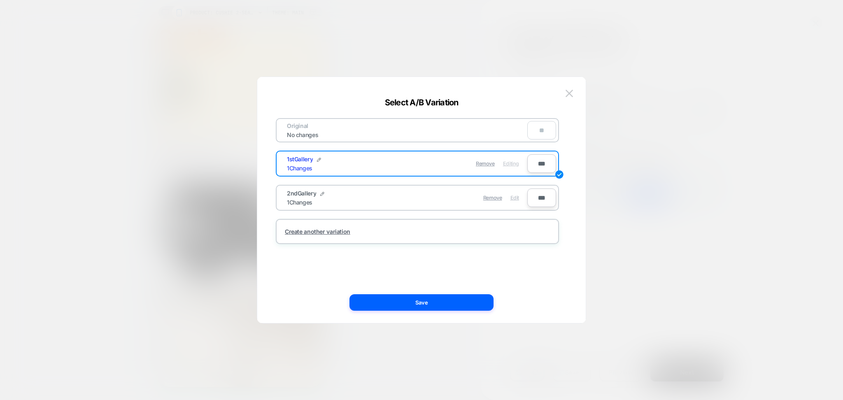
click at [517, 195] on span "Edit" at bounding box center [514, 198] width 9 height 6
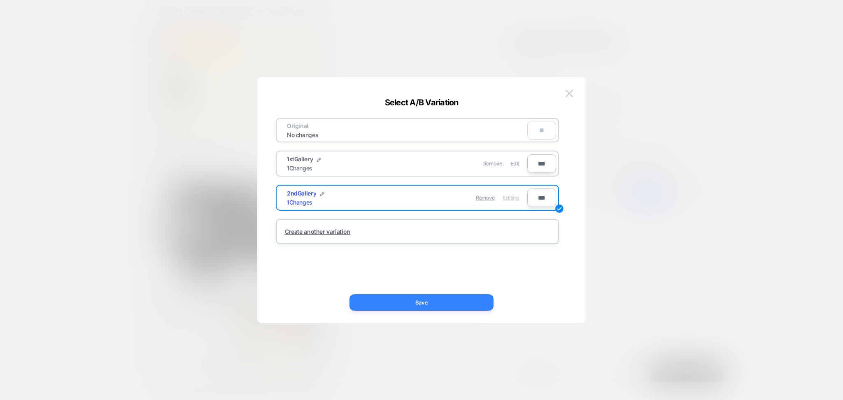
click at [468, 301] on button "Save" at bounding box center [421, 302] width 144 height 16
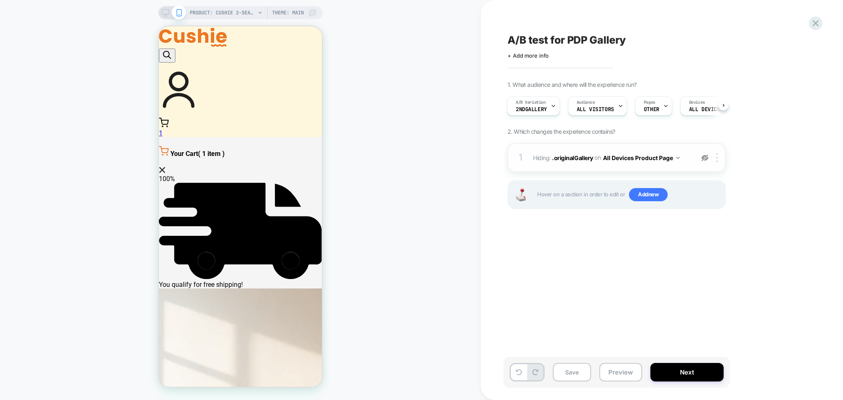
click at [705, 158] on img at bounding box center [704, 157] width 7 height 7
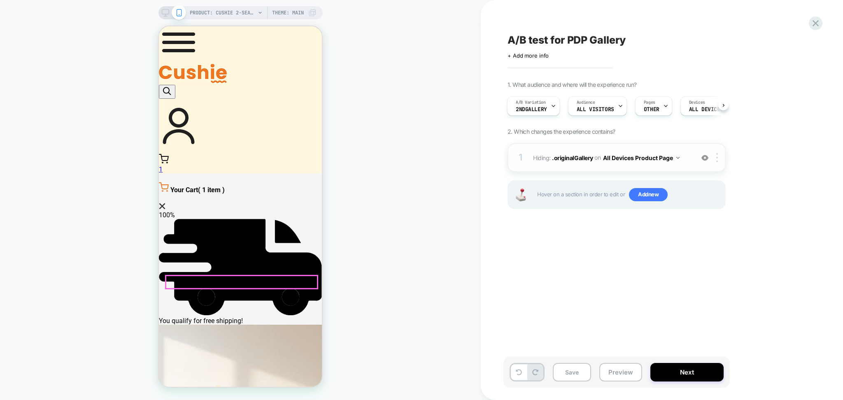
scroll to position [0, 0]
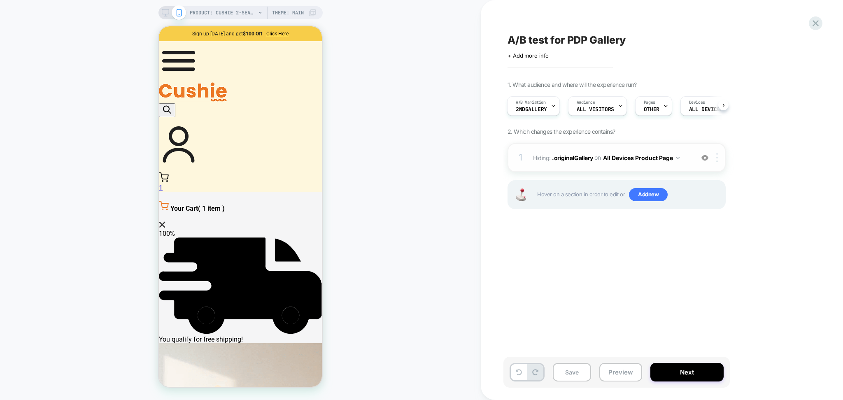
click at [715, 162] on div at bounding box center [719, 157] width 14 height 9
click at [718, 156] on img at bounding box center [717, 157] width 2 height 9
click at [592, 289] on div "A/B test for PDP Gallery Click to edit experience details + Add more info 1. Wh…" at bounding box center [657, 200] width 309 height 384
click at [644, 200] on span "Add new" at bounding box center [648, 194] width 39 height 13
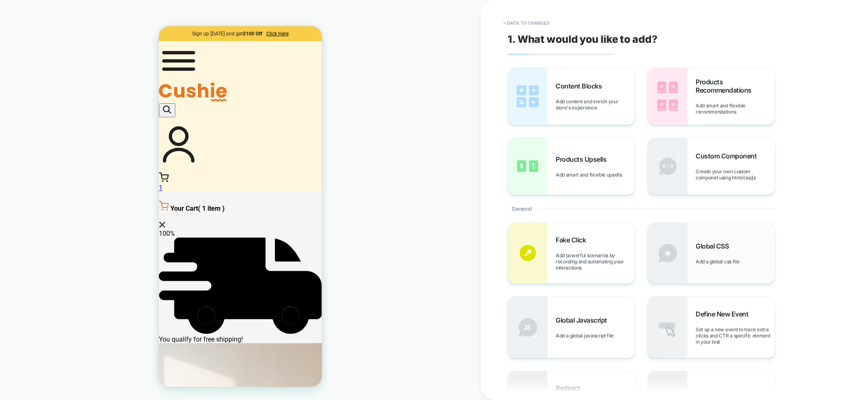
click at [694, 265] on div "Global CSS Add a global css file" at bounding box center [711, 253] width 127 height 61
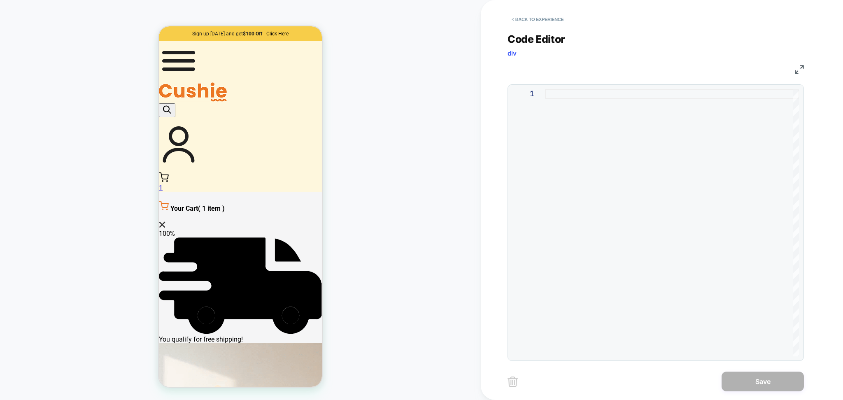
click at [568, 102] on div at bounding box center [672, 223] width 254 height 268
type textarea "**********"
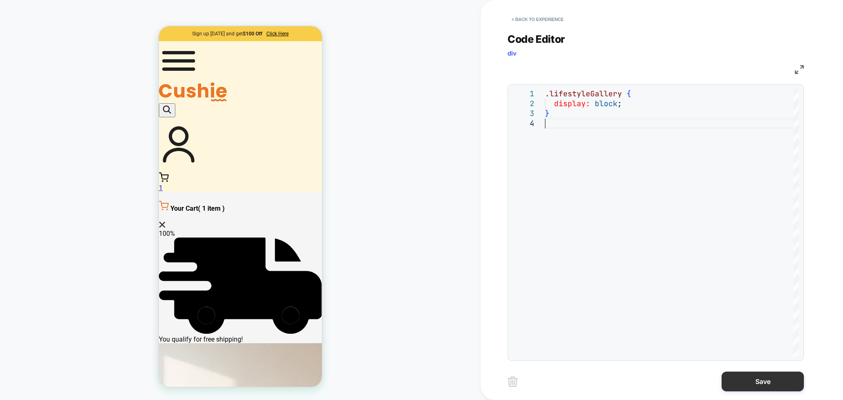
click at [771, 379] on button "Save" at bounding box center [763, 382] width 82 height 20
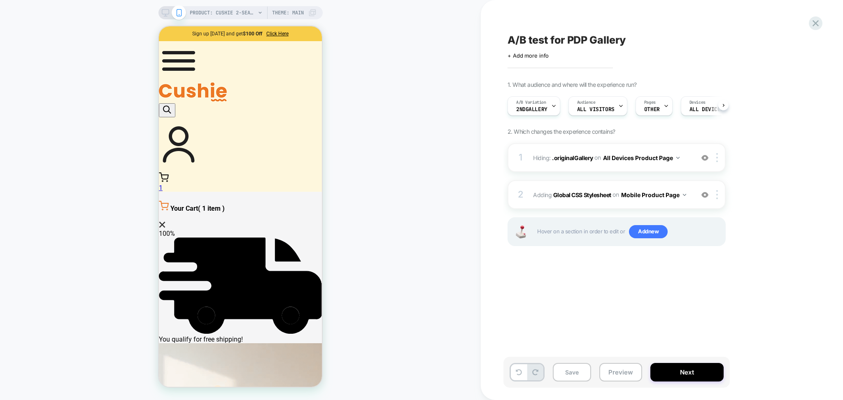
scroll to position [0, 0]
click at [647, 205] on div "2 Adding Global CSS Stylesheet on Mobile Product Page Add Before Add After Copy…" at bounding box center [617, 194] width 218 height 29
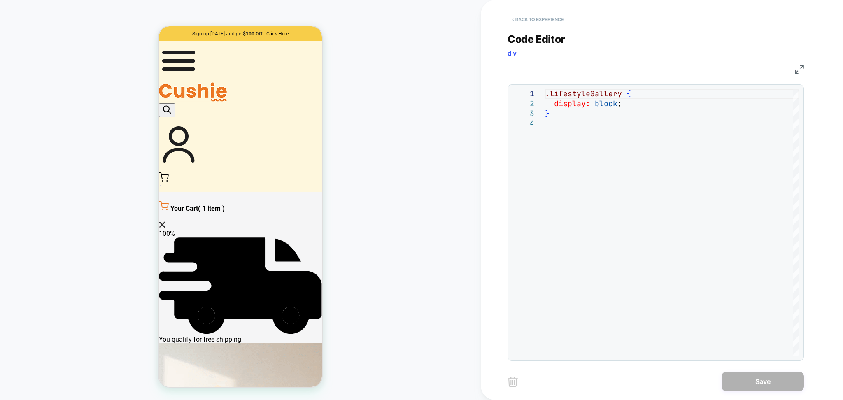
click at [558, 16] on button "< Back to experience" at bounding box center [538, 19] width 60 height 13
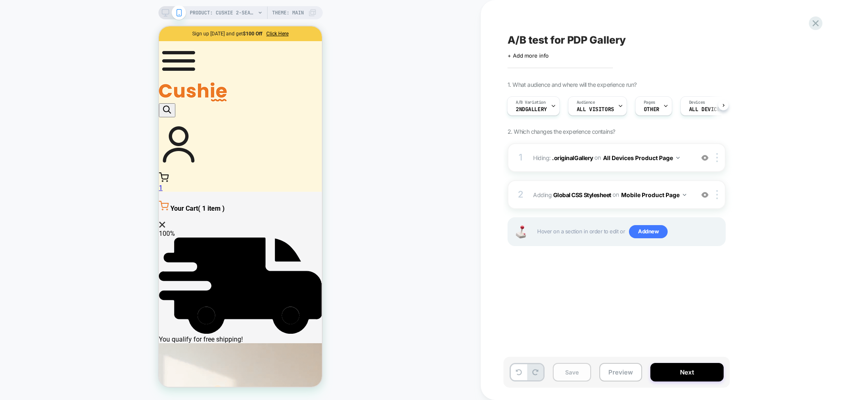
click at [563, 372] on button "Save" at bounding box center [572, 372] width 38 height 19
click at [812, 23] on icon at bounding box center [815, 23] width 11 height 11
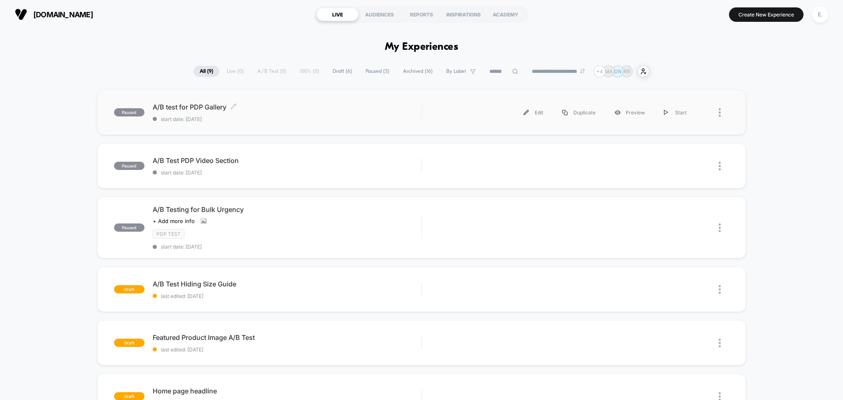
click at [299, 106] on span "A/B test for PDP Gallery Click to edit experience details" at bounding box center [287, 107] width 269 height 8
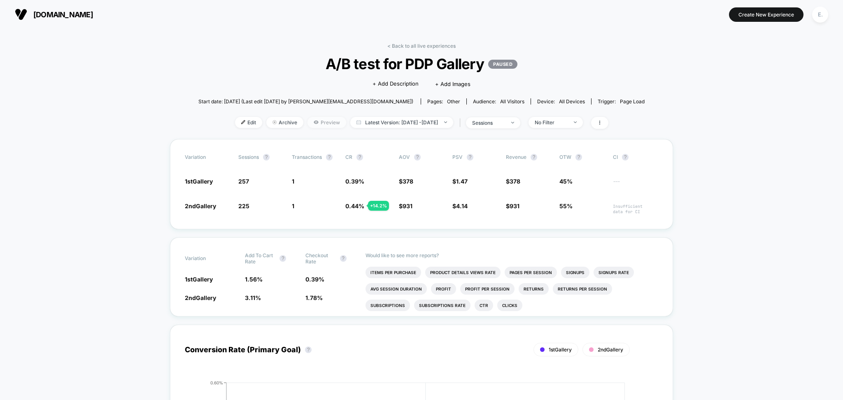
click at [314, 122] on icon at bounding box center [316, 122] width 5 height 3
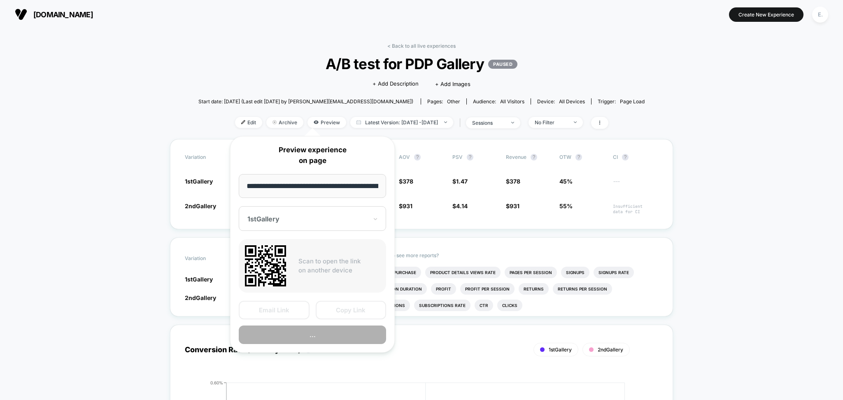
scroll to position [0, 120]
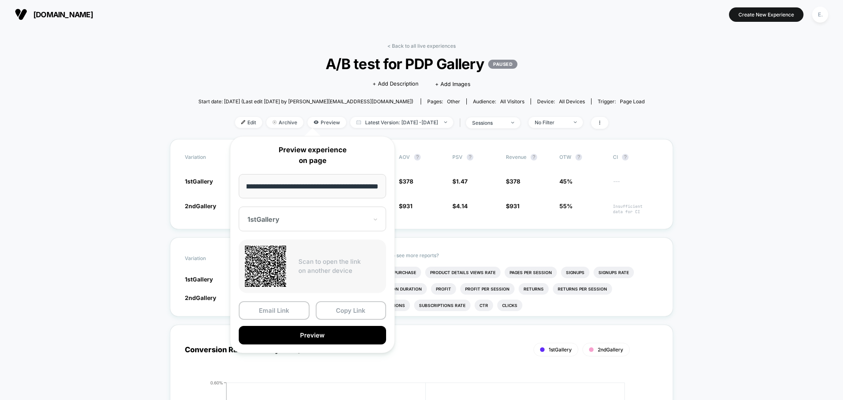
click at [380, 215] on div "1stGallery" at bounding box center [312, 219] width 147 height 25
click at [314, 265] on div "2ndGallery" at bounding box center [312, 262] width 139 height 15
click at [336, 331] on button "Preview" at bounding box center [312, 335] width 147 height 19
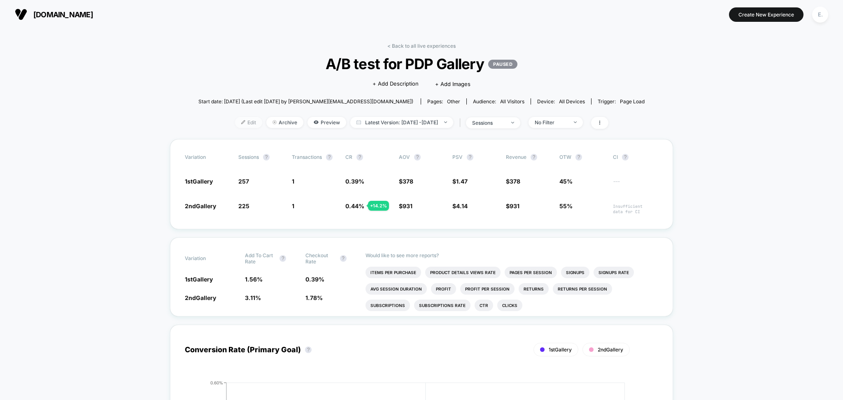
click at [241, 122] on span "Edit" at bounding box center [248, 122] width 27 height 11
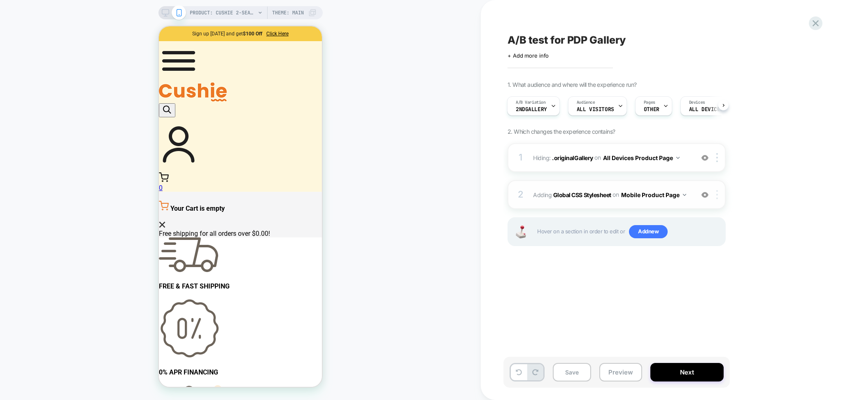
click at [716, 199] on img at bounding box center [717, 194] width 2 height 9
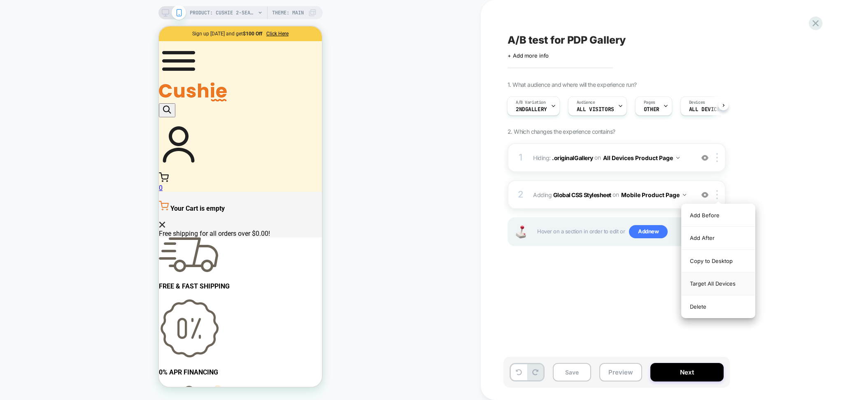
click at [721, 282] on div "Target All Devices" at bounding box center [718, 283] width 73 height 23
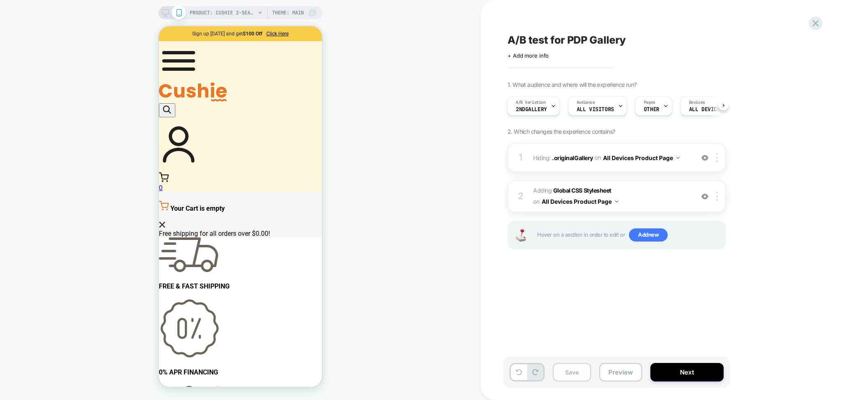
click at [578, 367] on button "Save" at bounding box center [572, 372] width 38 height 19
click at [621, 375] on button "Preview" at bounding box center [620, 372] width 43 height 19
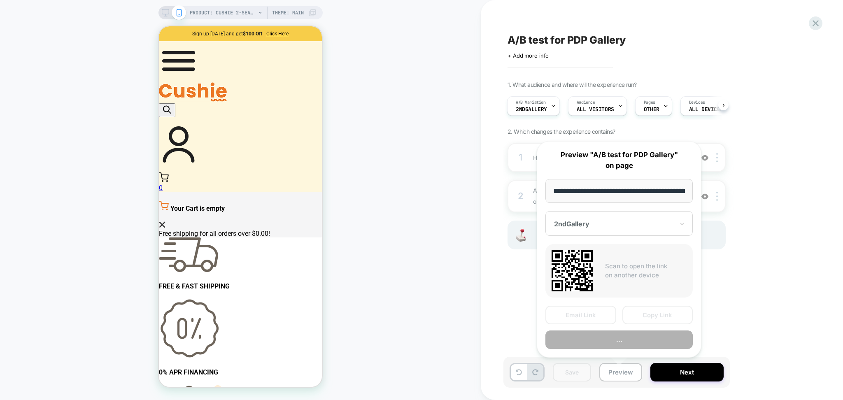
scroll to position [0, 189]
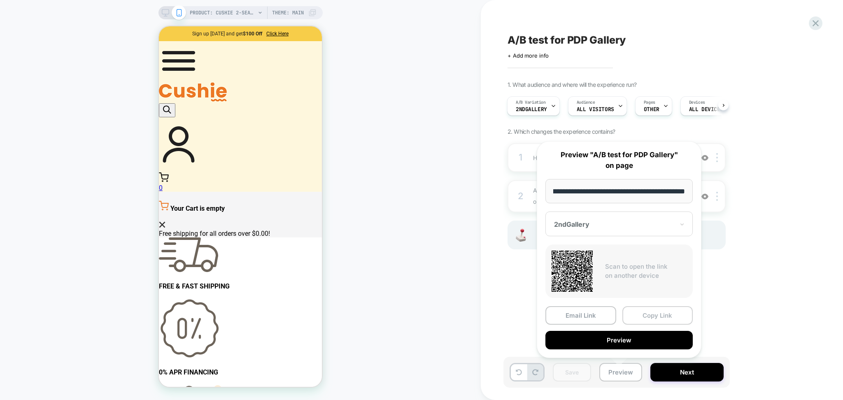
click at [640, 312] on button "Copy Link" at bounding box center [657, 315] width 71 height 19
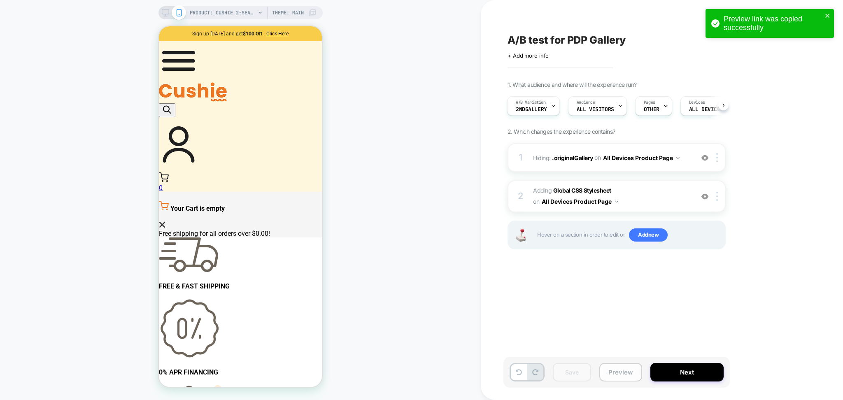
click at [624, 371] on button "Preview" at bounding box center [620, 372] width 43 height 19
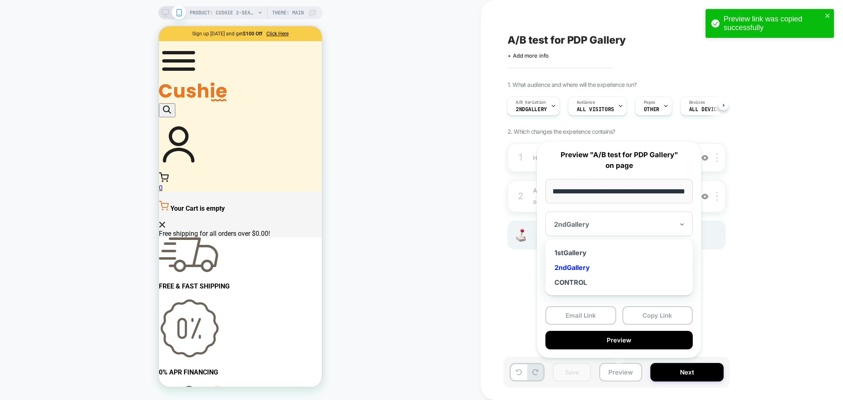
click at [650, 229] on div "2ndGallery" at bounding box center [614, 224] width 122 height 10
click at [603, 252] on div "1stGallery" at bounding box center [619, 252] width 139 height 15
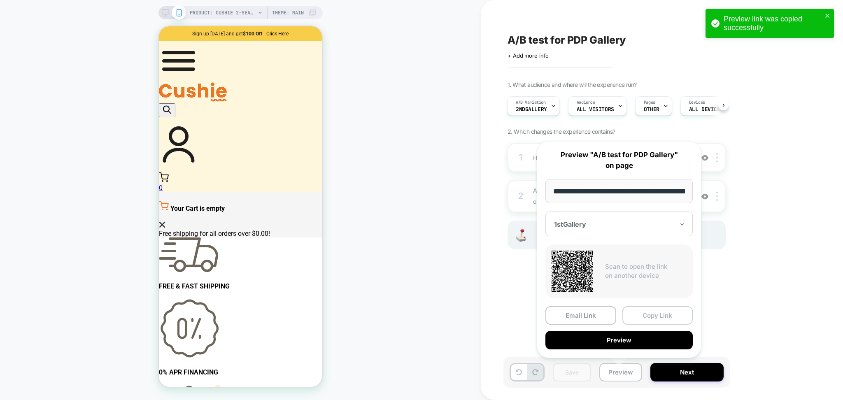
click at [648, 316] on button "Copy Link" at bounding box center [657, 315] width 71 height 19
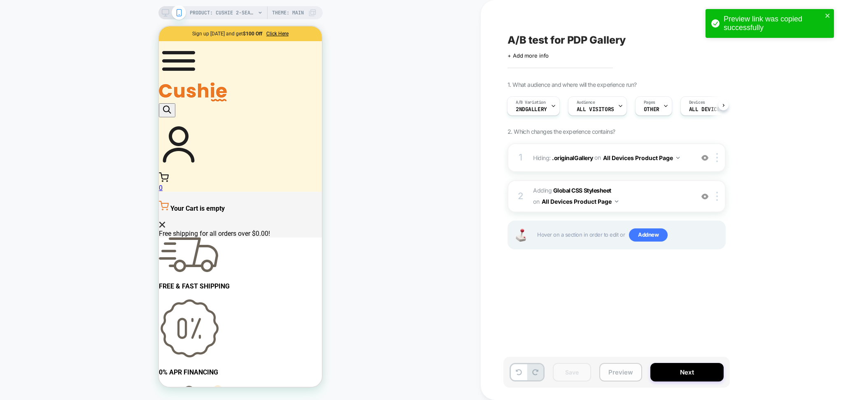
click at [619, 370] on button "Preview" at bounding box center [620, 372] width 43 height 19
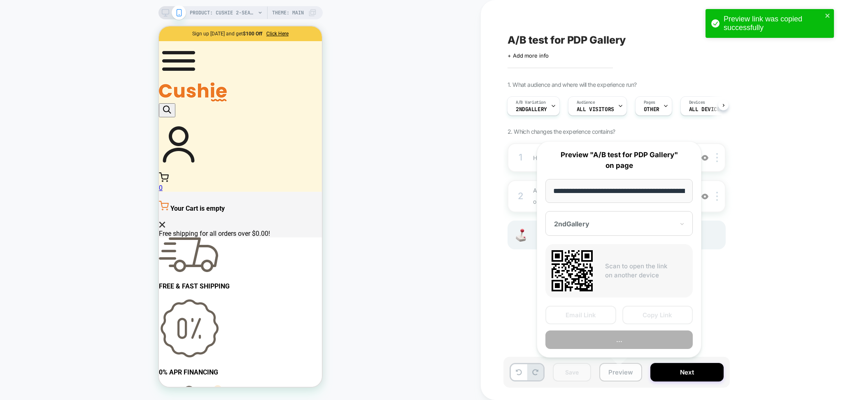
scroll to position [0, 189]
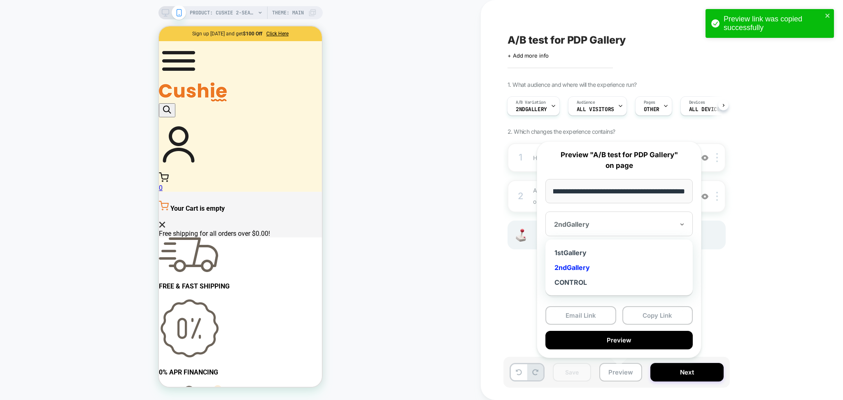
drag, startPoint x: 640, startPoint y: 218, endPoint x: 632, endPoint y: 230, distance: 14.0
click at [640, 218] on div "2ndGallery" at bounding box center [618, 224] width 147 height 25
click at [568, 254] on div "1stGallery" at bounding box center [619, 252] width 139 height 15
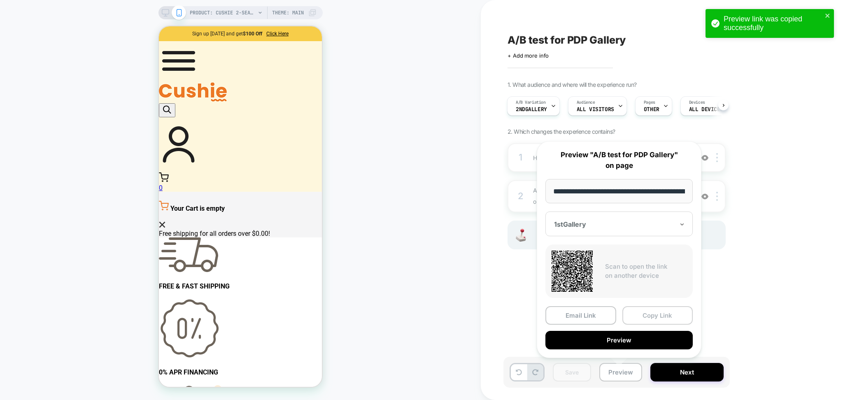
click at [640, 316] on button "Copy Link" at bounding box center [657, 315] width 71 height 19
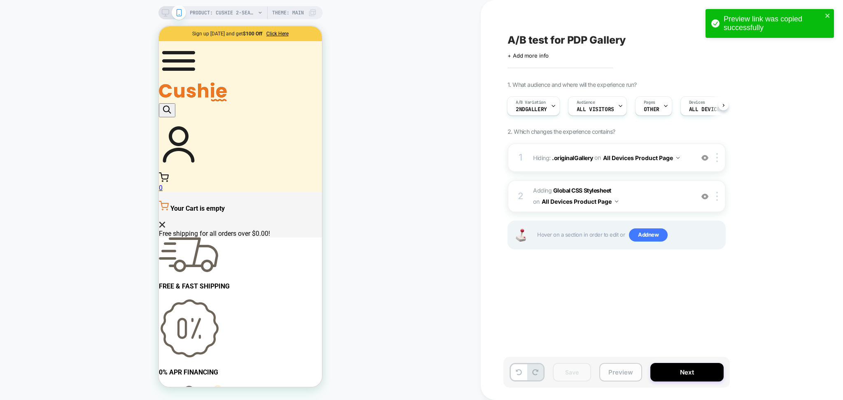
click at [625, 373] on button "Preview" at bounding box center [620, 372] width 43 height 19
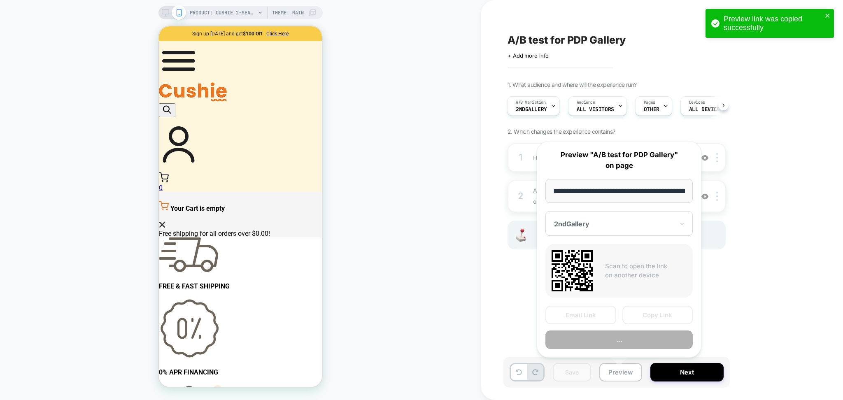
scroll to position [0, 189]
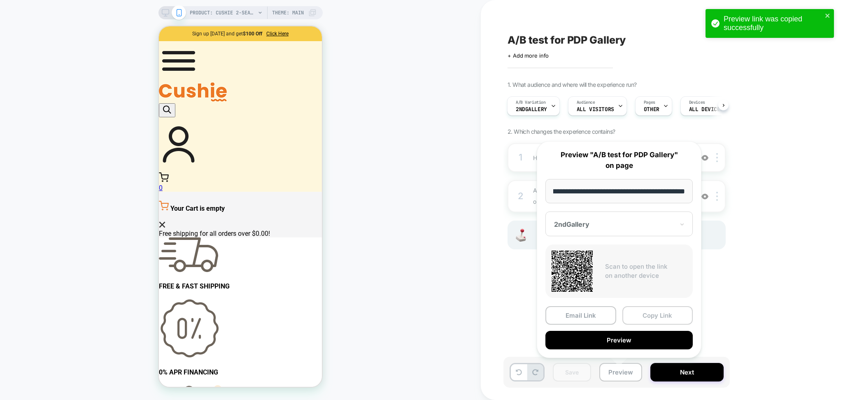
click at [653, 309] on button "Copy Link" at bounding box center [657, 315] width 71 height 19
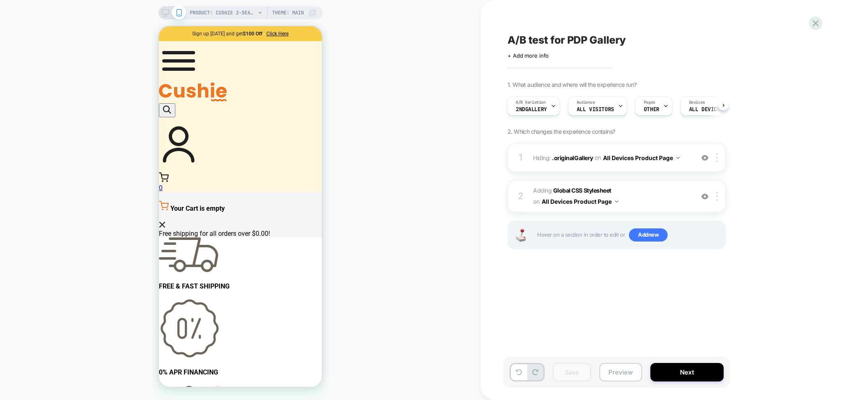
click at [616, 373] on button "Preview" at bounding box center [620, 372] width 43 height 19
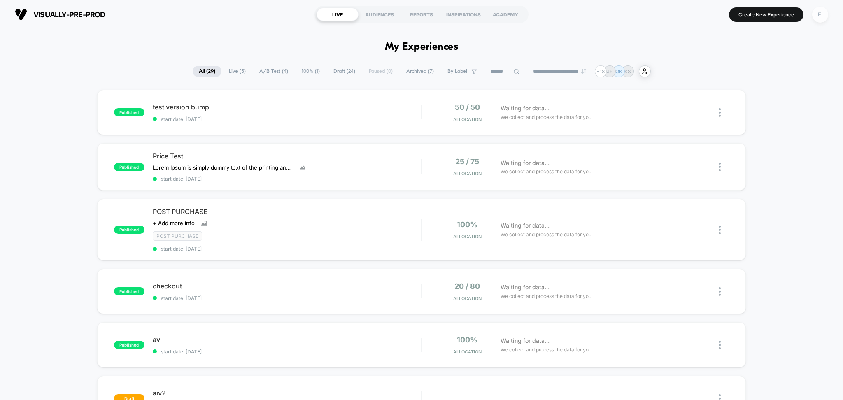
click at [820, 16] on div "E." at bounding box center [820, 15] width 16 height 16
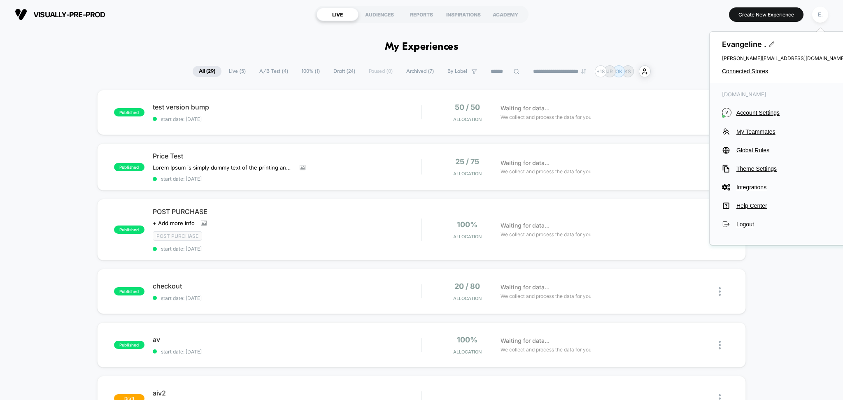
click at [741, 67] on div "[PERSON_NAME] . [PERSON_NAME][EMAIL_ADDRESS][DOMAIN_NAME] Connected Stores" at bounding box center [784, 57] width 148 height 51
click at [739, 70] on span "Connected Stores" at bounding box center [783, 71] width 123 height 7
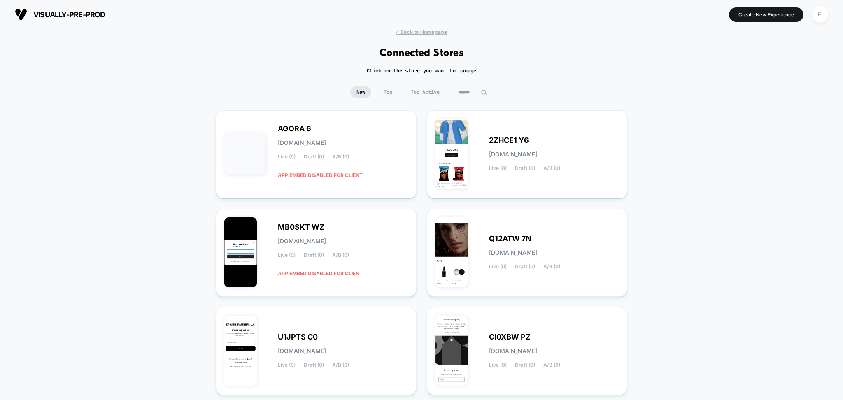
click at [470, 96] on input at bounding box center [472, 92] width 41 height 12
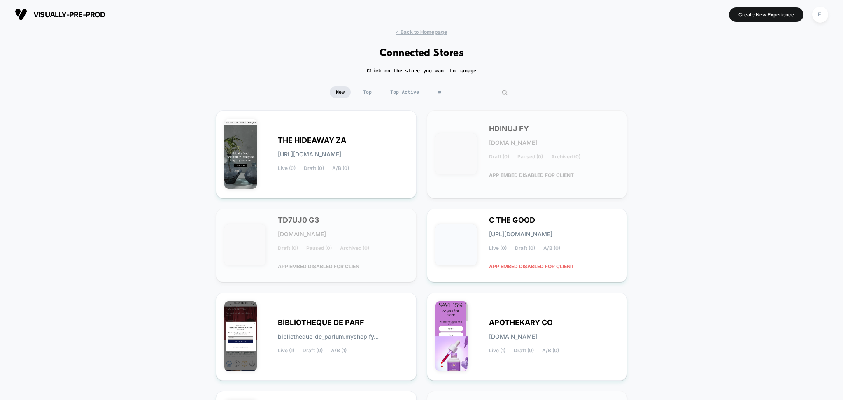
type input "*"
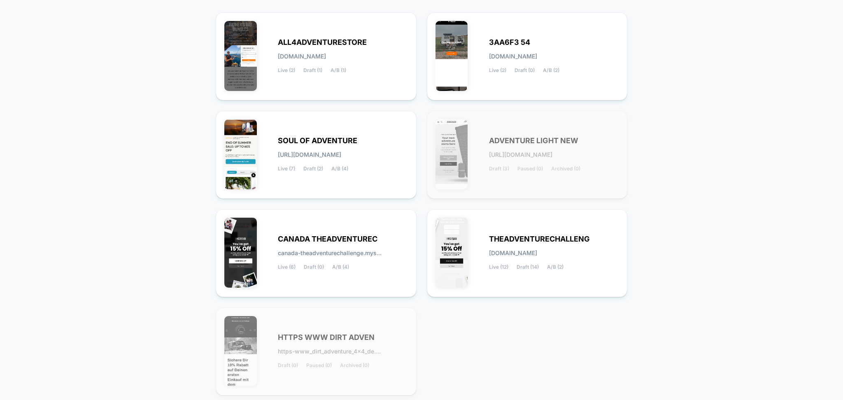
scroll to position [160, 0]
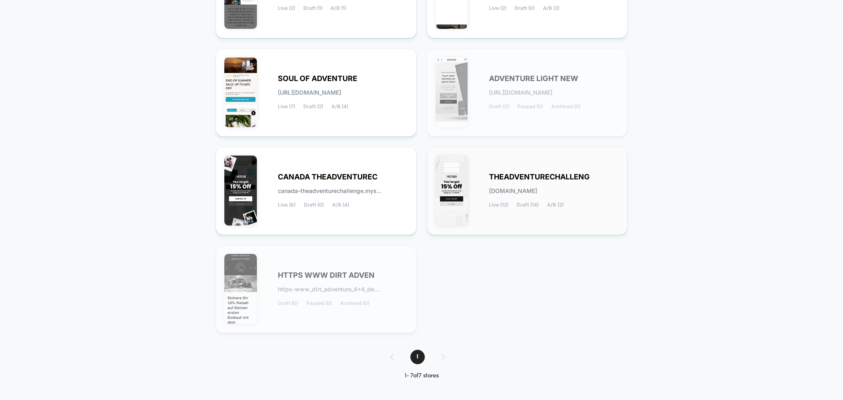
type input "*********"
click at [593, 176] on div "THEADVENTURECHALLENG [DOMAIN_NAME] Live (12) Draft (14) A/B (2)" at bounding box center [554, 191] width 130 height 34
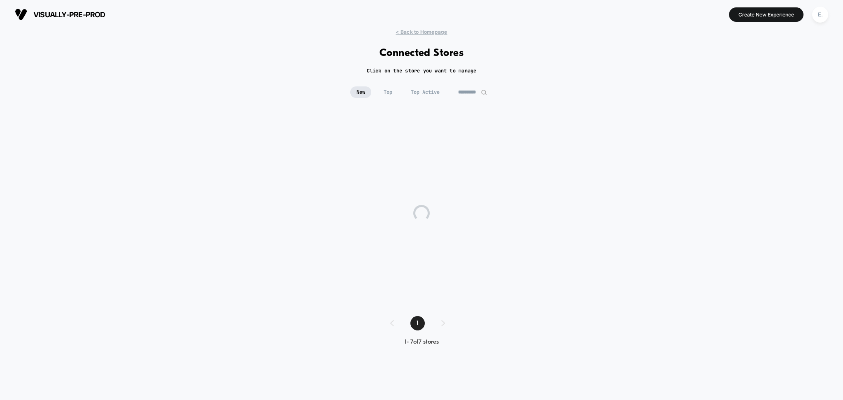
scroll to position [0, 0]
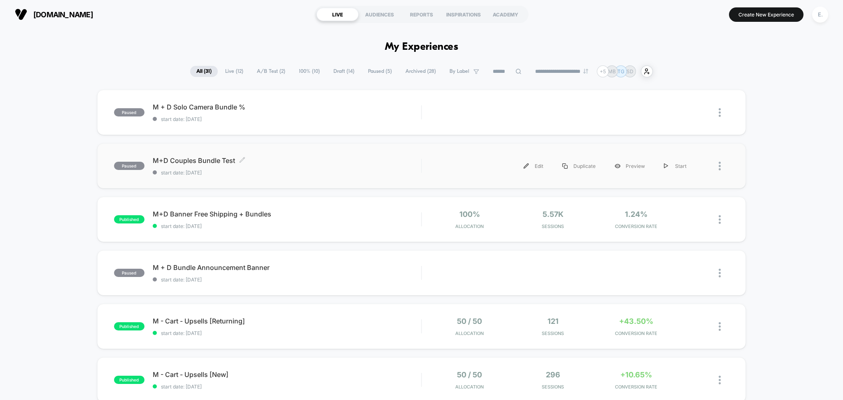
click at [333, 167] on div "M+D Couples Bundle Test Click to edit experience details Click to edit experien…" at bounding box center [287, 165] width 269 height 19
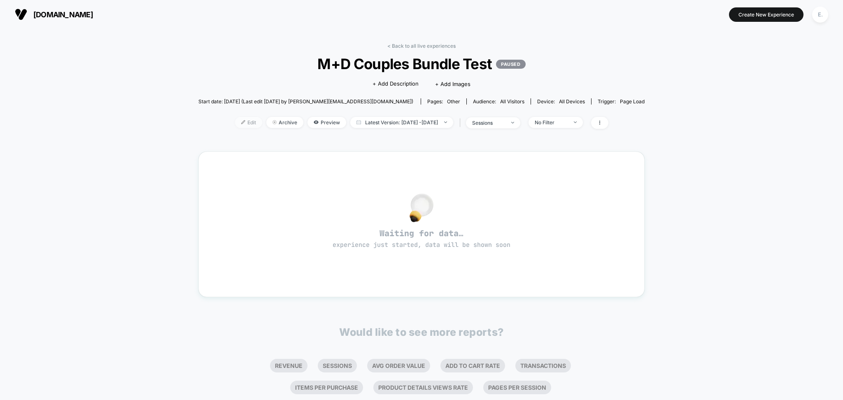
click at [235, 125] on span "Edit" at bounding box center [248, 122] width 27 height 11
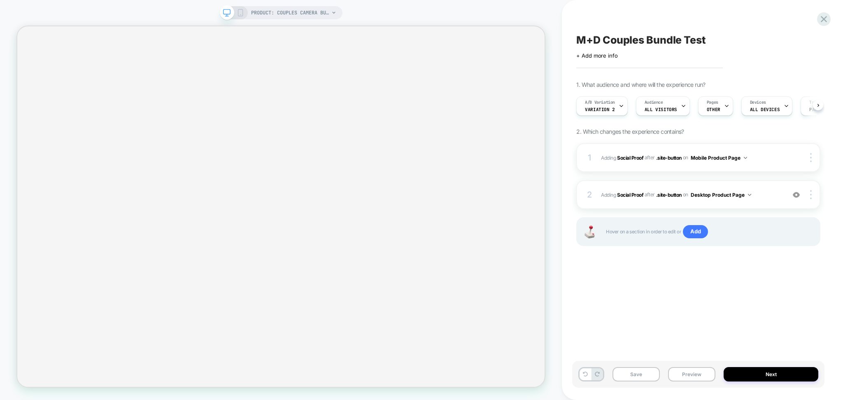
scroll to position [0, 0]
click at [797, 199] on div at bounding box center [797, 194] width 16 height 9
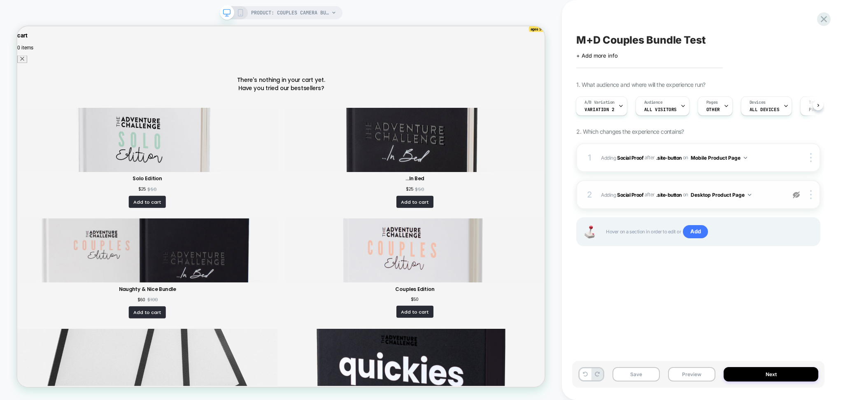
scroll to position [0, 0]
click at [698, 379] on button "Preview" at bounding box center [691, 374] width 47 height 14
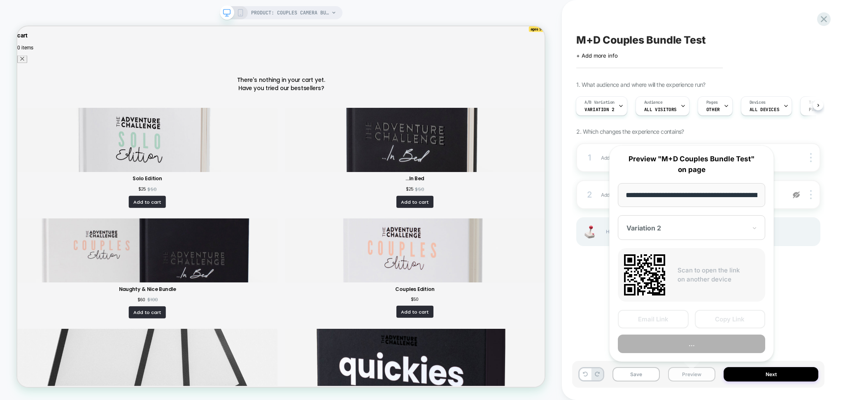
scroll to position [0, 165]
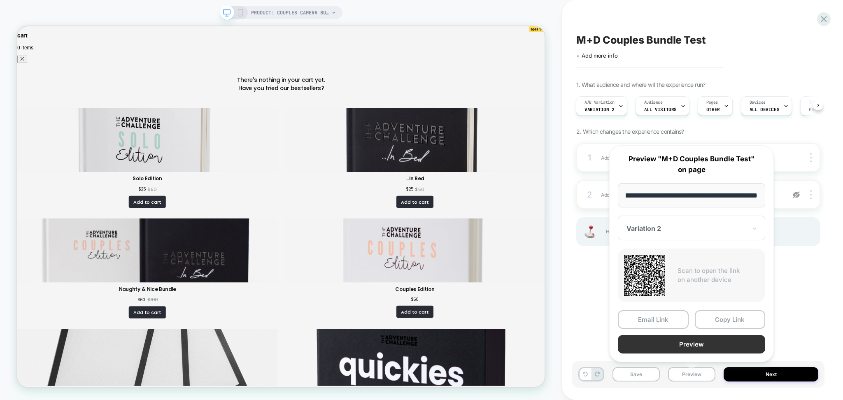
click at [677, 345] on button "Preview" at bounding box center [691, 344] width 147 height 19
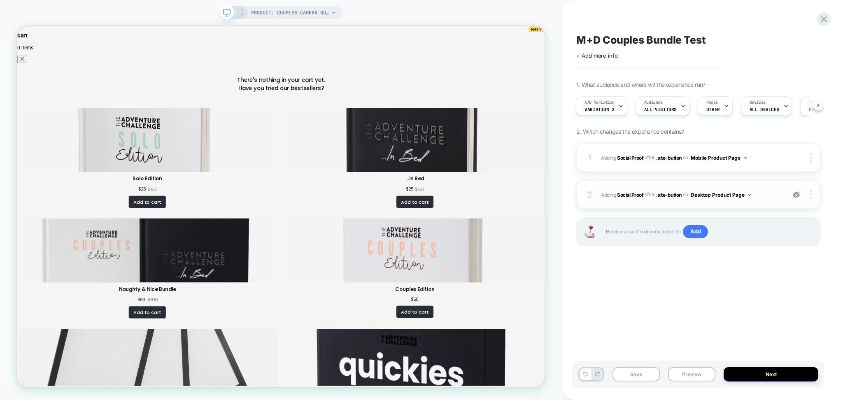
click at [792, 200] on div "2 #_loomi_addon_1758119102208 Adding Social Proof AFTER .site-button .site-butt…" at bounding box center [698, 194] width 244 height 29
drag, startPoint x: 797, startPoint y: 197, endPoint x: 786, endPoint y: 250, distance: 53.9
click at [797, 197] on img at bounding box center [796, 194] width 7 height 7
click at [689, 375] on button "Preview" at bounding box center [691, 374] width 47 height 14
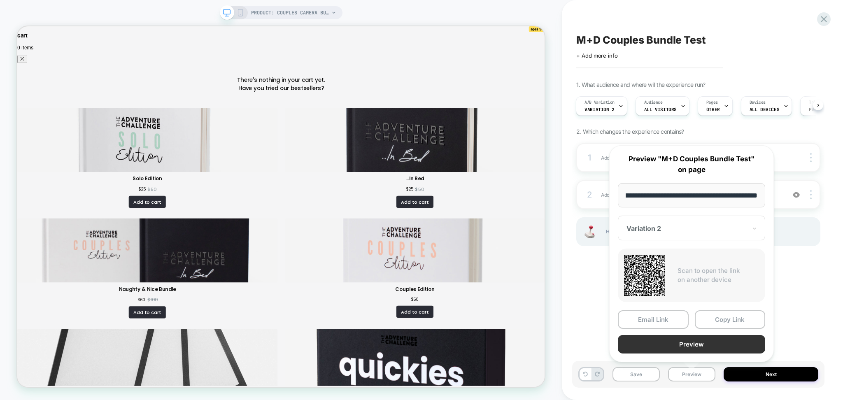
click at [679, 340] on button "Preview" at bounding box center [691, 344] width 147 height 19
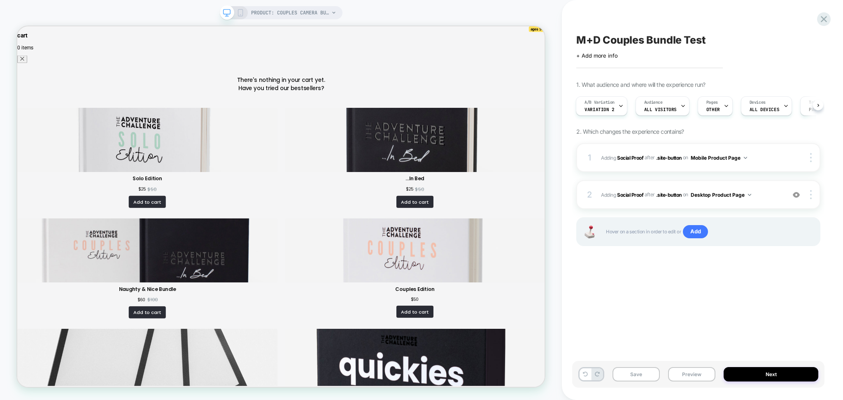
click at [237, 9] on icon at bounding box center [240, 12] width 7 height 7
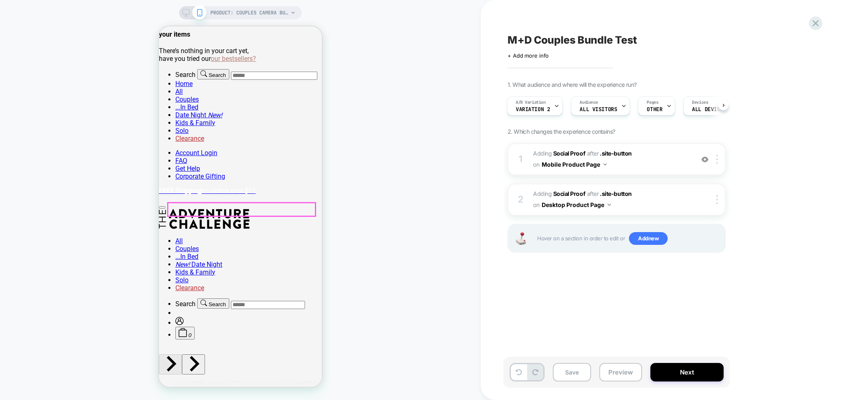
scroll to position [165, 0]
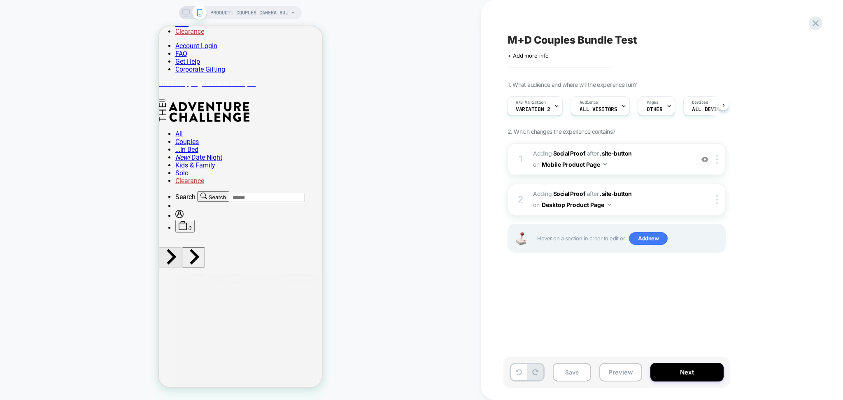
click at [615, 382] on div "Save Preview Next" at bounding box center [616, 372] width 226 height 31
click at [611, 372] on button "Preview" at bounding box center [620, 372] width 43 height 19
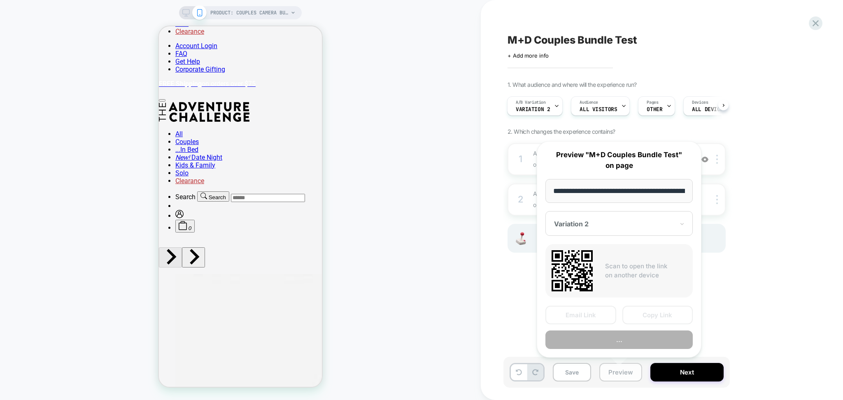
scroll to position [0, 165]
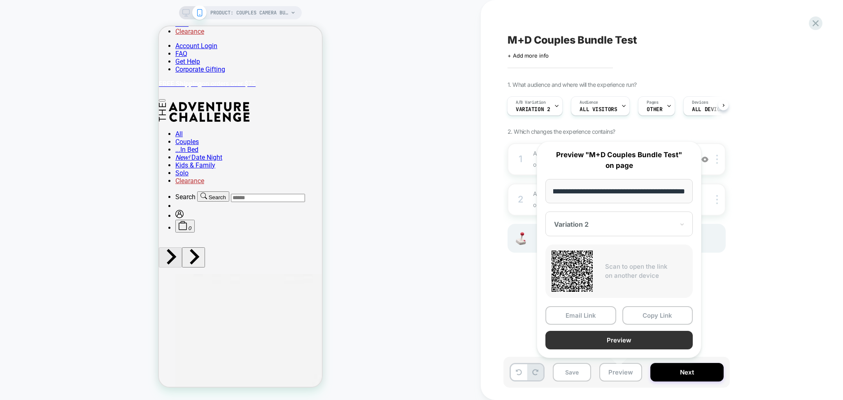
click at [604, 339] on button "Preview" at bounding box center [618, 340] width 147 height 19
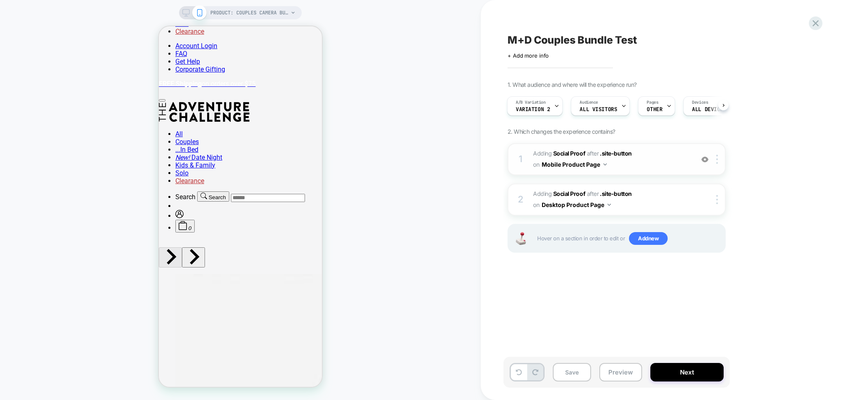
click at [660, 171] on div "1 #_loomi_addon_1758081206595 Adding Social Proof AFTER .site-button .site-butt…" at bounding box center [617, 159] width 218 height 32
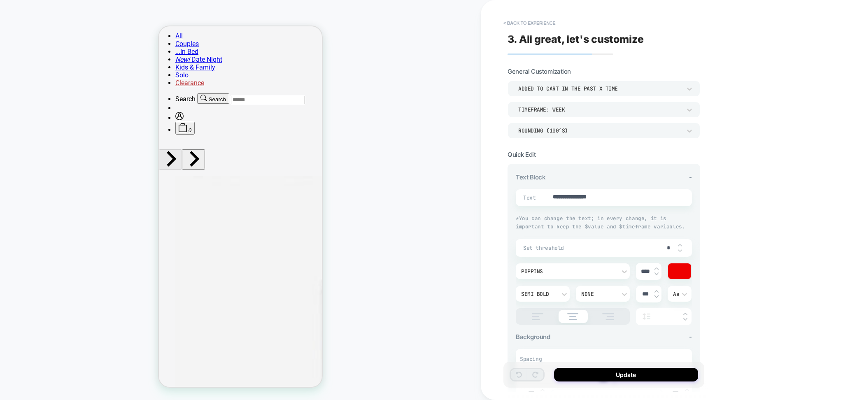
scroll to position [329, 0]
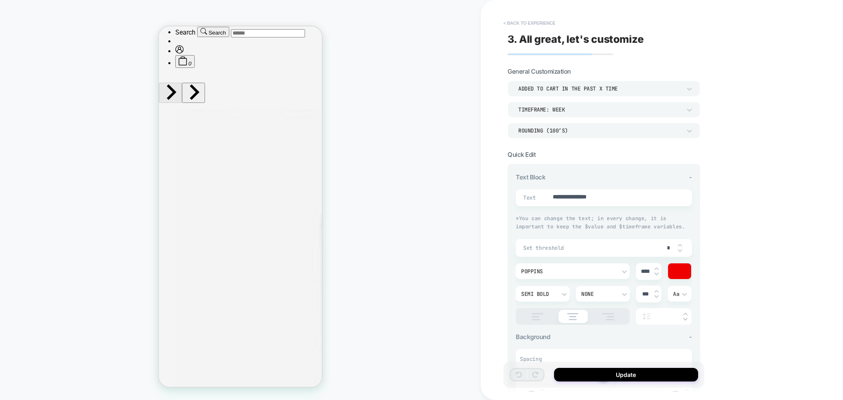
click at [529, 23] on button "< Back to experience" at bounding box center [529, 22] width 60 height 13
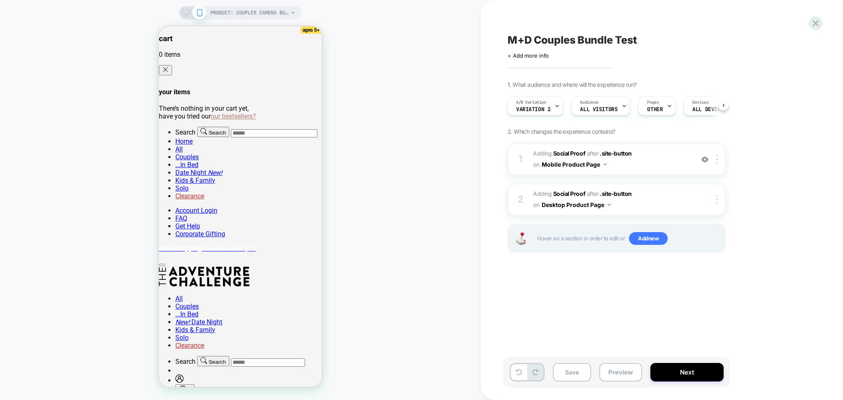
scroll to position [0, 0]
click at [666, 104] on icon at bounding box center [668, 105] width 5 height 5
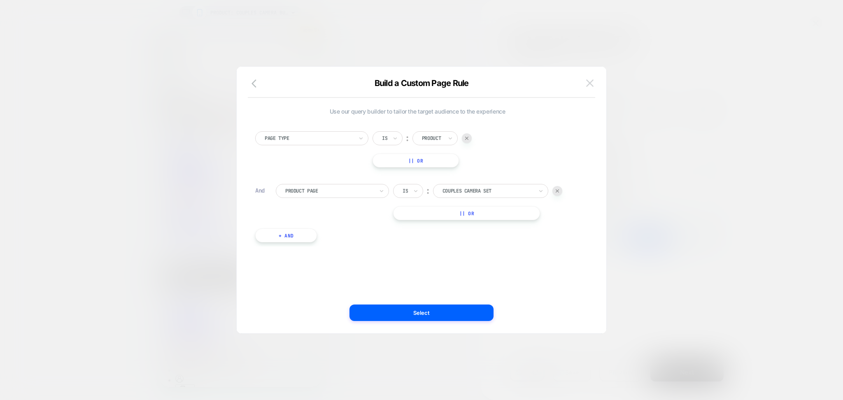
click at [589, 82] on img at bounding box center [589, 82] width 7 height 7
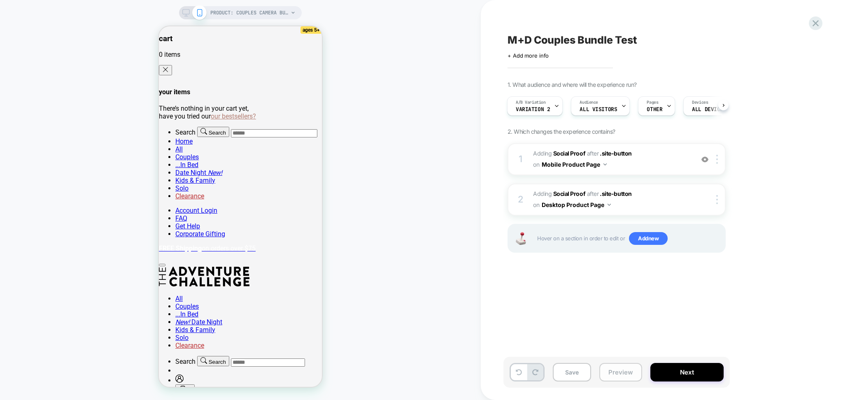
click at [617, 377] on button "Preview" at bounding box center [620, 372] width 43 height 19
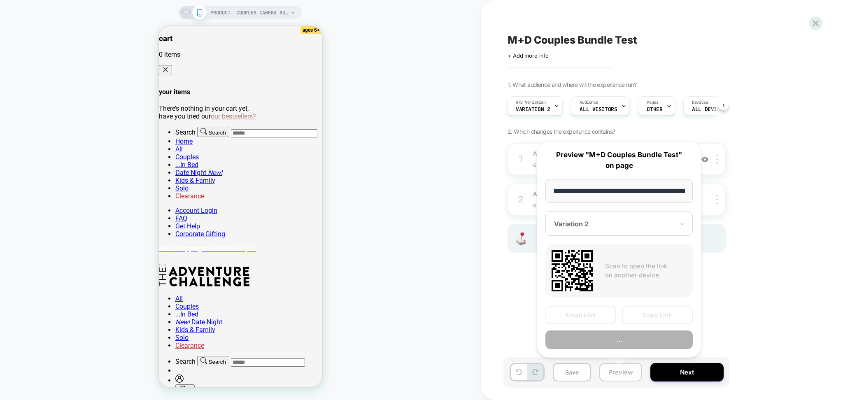
scroll to position [0, 165]
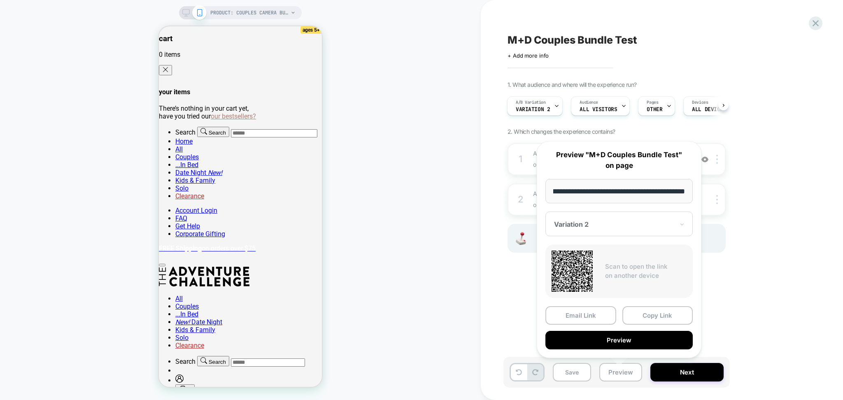
click at [780, 197] on div "1. What audience and where will the experience run? A/B Variation Variation 2 A…" at bounding box center [658, 177] width 300 height 192
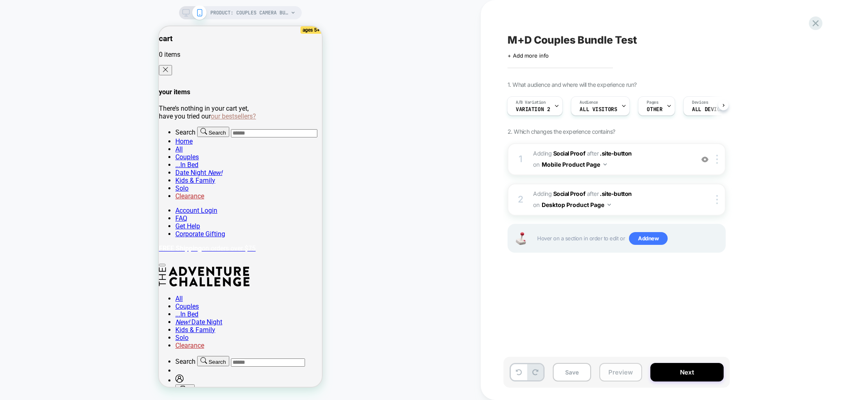
click at [620, 375] on button "Preview" at bounding box center [620, 372] width 43 height 19
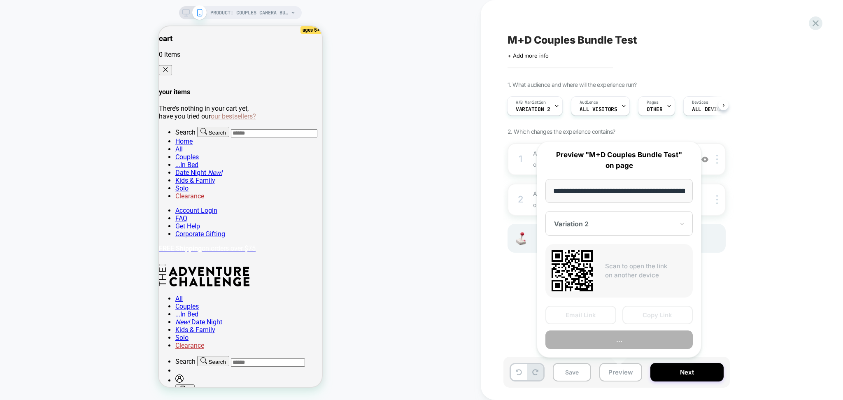
scroll to position [0, 165]
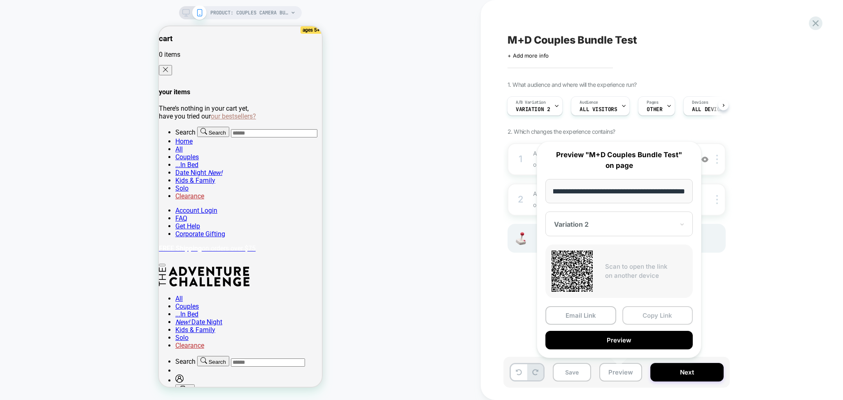
click at [643, 317] on button "Copy Link" at bounding box center [657, 315] width 71 height 19
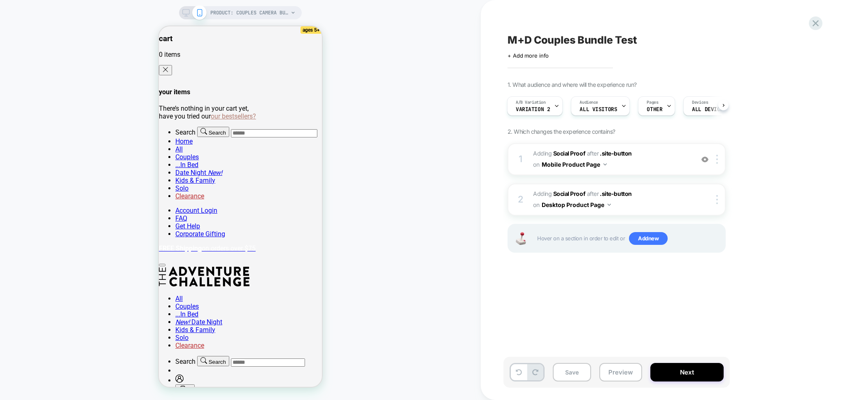
click at [578, 42] on span "M+D Couples Bundle Test" at bounding box center [572, 40] width 129 height 12
click at [577, 42] on textarea "**********" at bounding box center [542, 40] width 69 height 13
click at [578, 42] on textarea "**********" at bounding box center [593, 40] width 171 height 13
click at [548, 108] on span "Variation 2" at bounding box center [533, 110] width 34 height 6
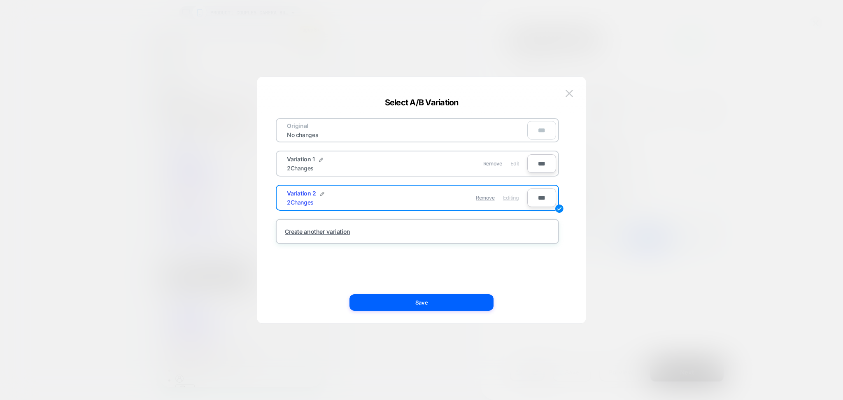
click at [515, 163] on span "Edit" at bounding box center [514, 164] width 9 height 6
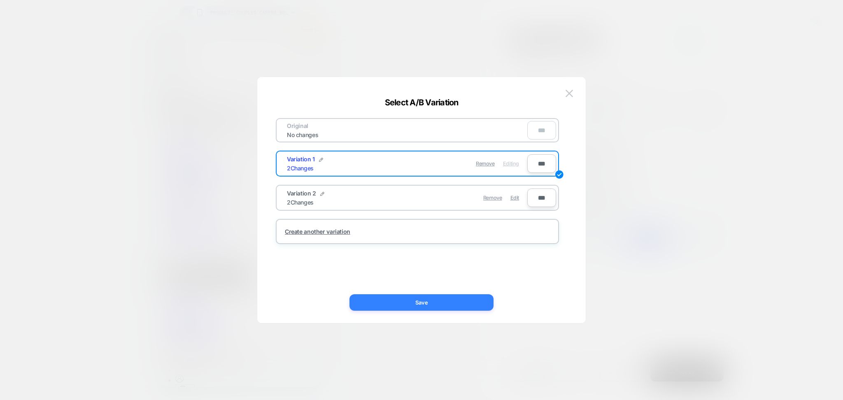
click at [479, 303] on button "Save" at bounding box center [421, 302] width 144 height 16
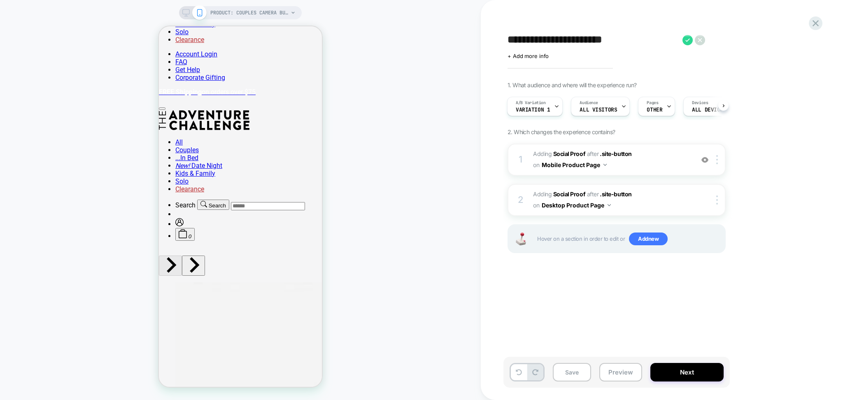
scroll to position [165, 0]
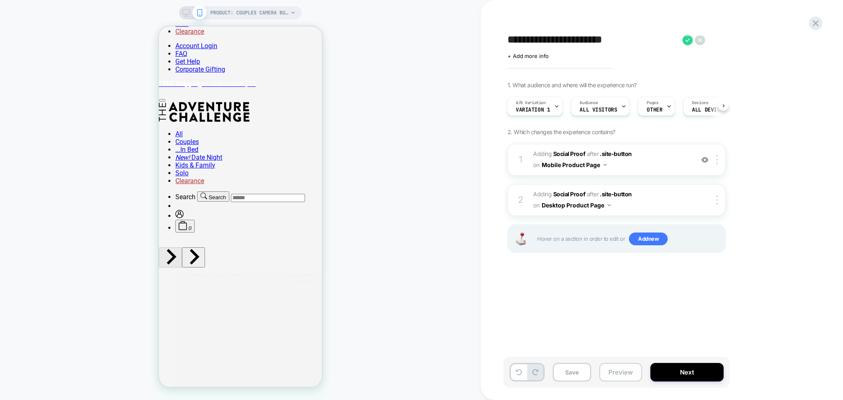
click at [619, 374] on button "Preview" at bounding box center [620, 372] width 43 height 19
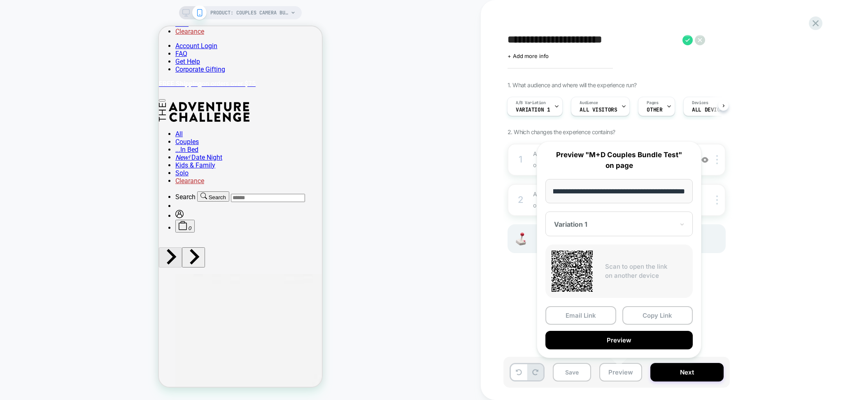
scroll to position [0, 0]
click at [653, 317] on button "Copy Link" at bounding box center [657, 315] width 71 height 19
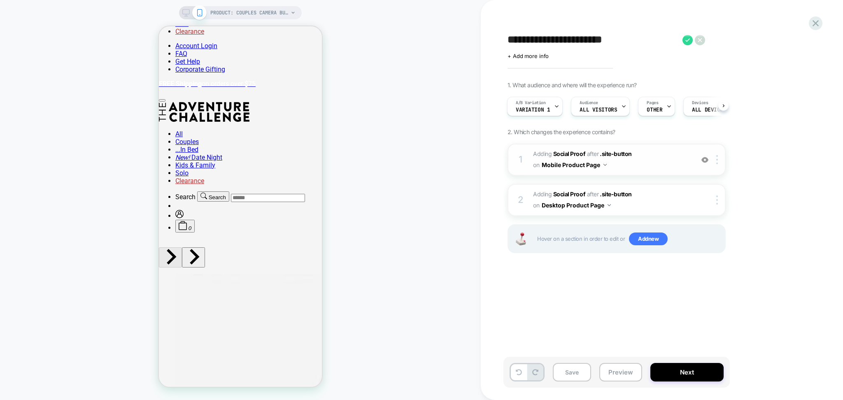
click at [642, 167] on span "#_loomi_addon_1758081206595 Adding Social Proof AFTER .site-button .site-button…" at bounding box center [611, 160] width 157 height 22
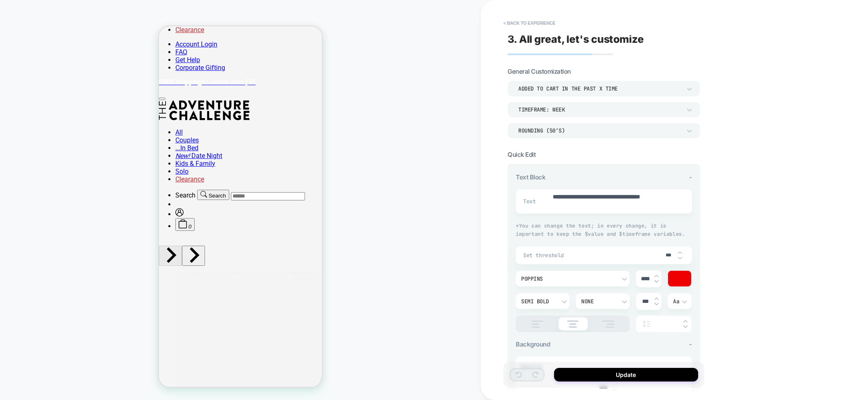
scroll to position [180, 0]
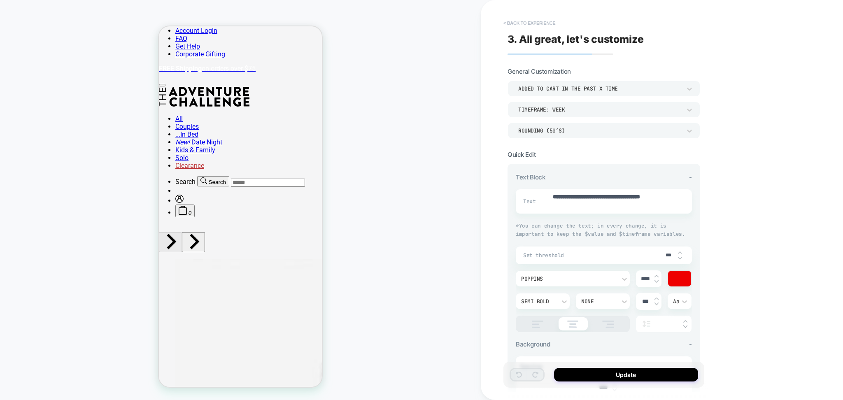
click at [536, 26] on button "< Back to experience" at bounding box center [529, 22] width 60 height 13
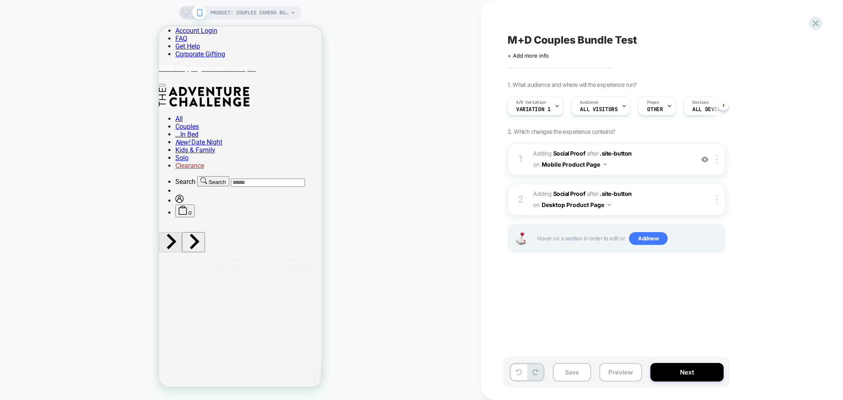
scroll to position [0, 0]
click at [536, 44] on span "M+D Couples Bundle Test" at bounding box center [572, 40] width 129 height 12
click at [543, 116] on div "A/B Variation Variation 1 Audience All Visitors Pages OTHER Devices ALL DEVICES…" at bounding box center [612, 107] width 218 height 28
click at [554, 107] on icon at bounding box center [556, 106] width 5 height 5
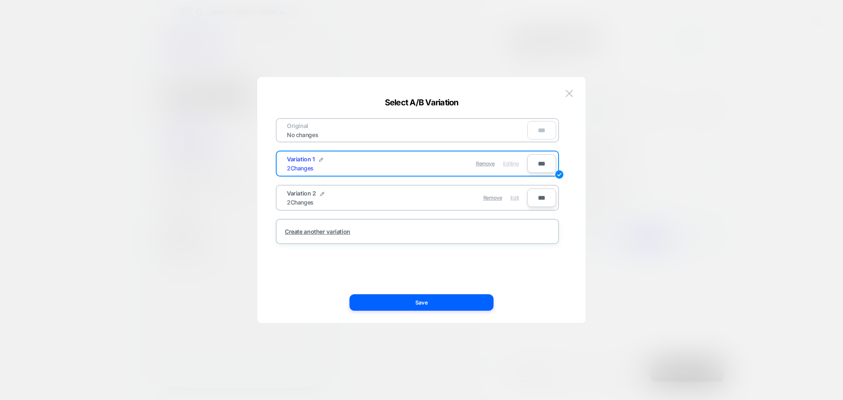
click at [513, 195] on span "Edit" at bounding box center [514, 198] width 9 height 6
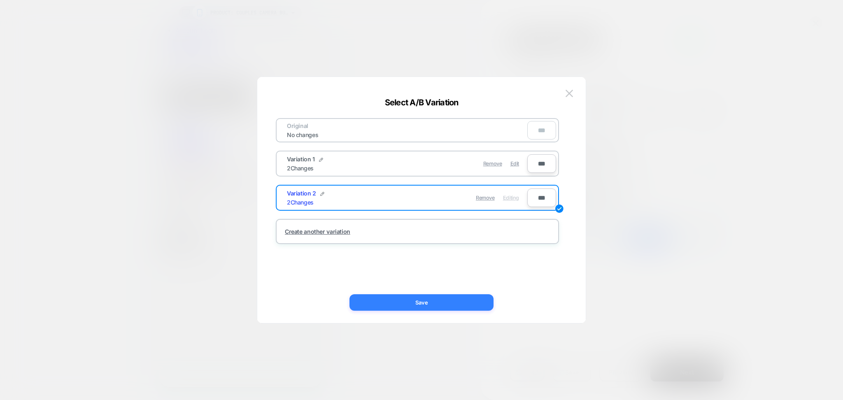
click at [477, 303] on button "Save" at bounding box center [421, 302] width 144 height 16
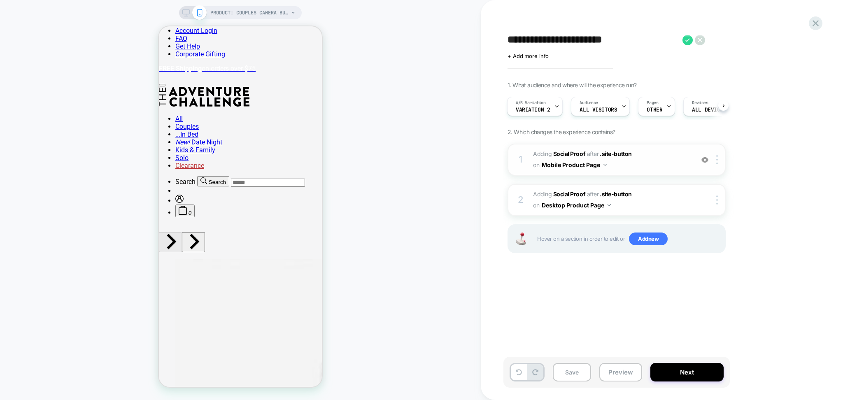
click at [654, 167] on span "#_loomi_addon_1758081206595 Adding Social Proof AFTER .site-button .site-button…" at bounding box center [611, 160] width 157 height 22
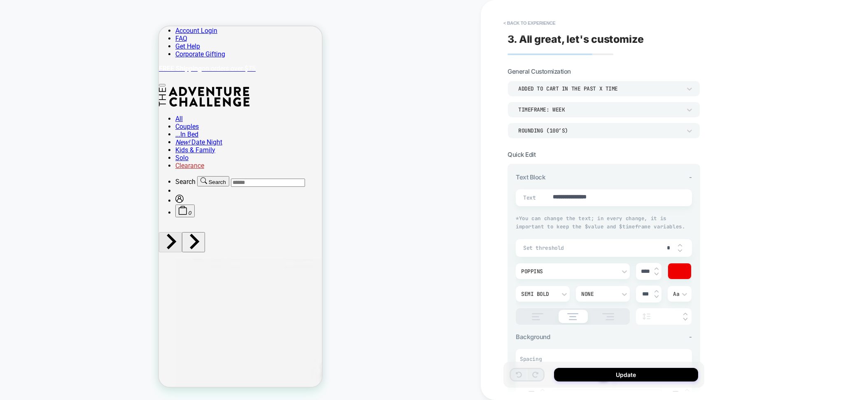
type textarea "*"
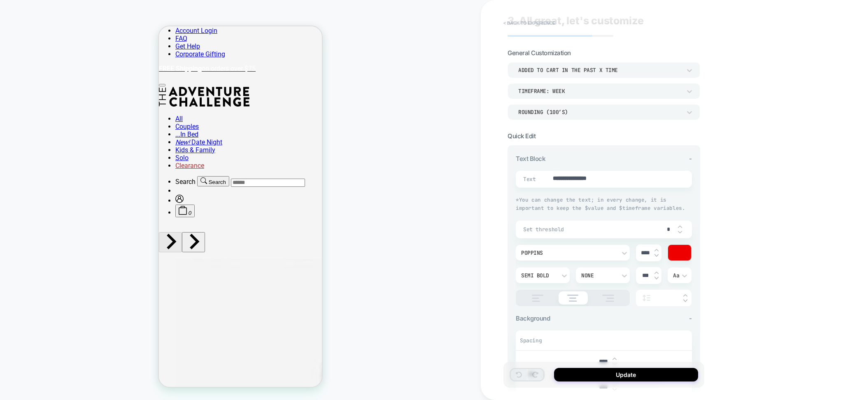
scroll to position [0, 0]
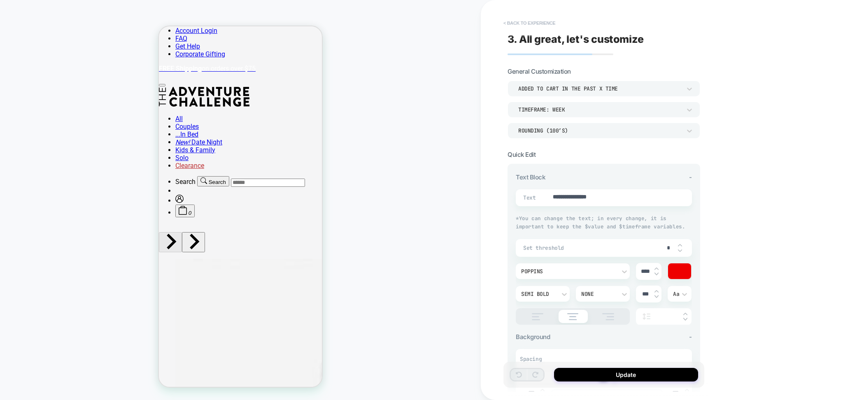
click at [539, 21] on button "< Back to experience" at bounding box center [529, 22] width 60 height 13
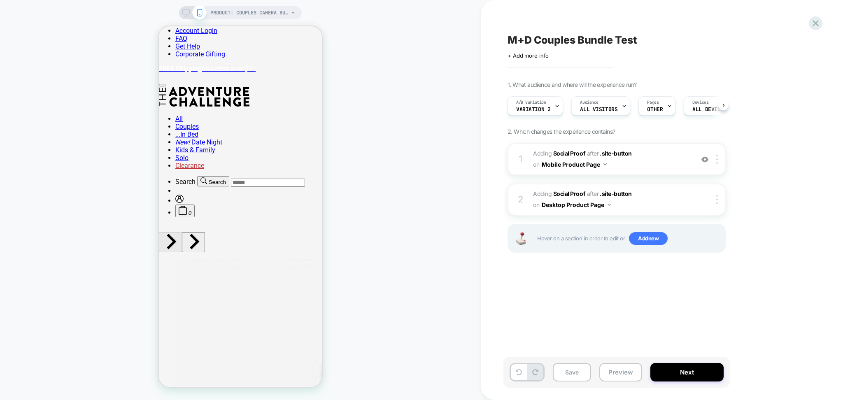
scroll to position [0, 0]
click at [620, 391] on div "Save Preview Next" at bounding box center [662, 376] width 309 height 39
click at [614, 358] on div "Save Preview Next" at bounding box center [616, 372] width 226 height 31
click at [612, 365] on button "Preview" at bounding box center [620, 372] width 43 height 19
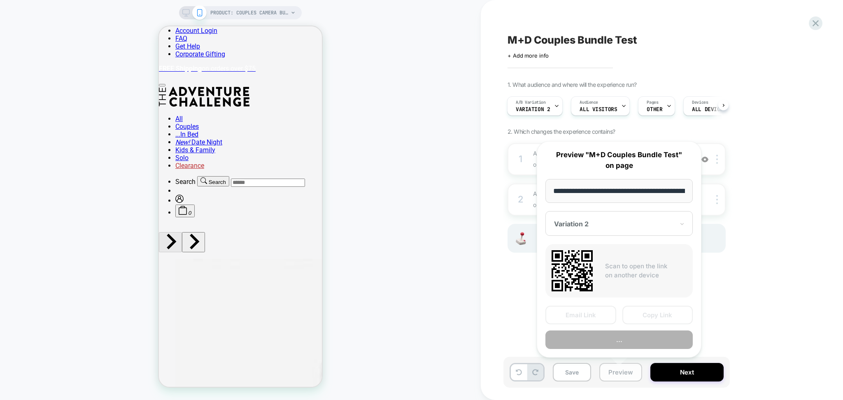
scroll to position [0, 165]
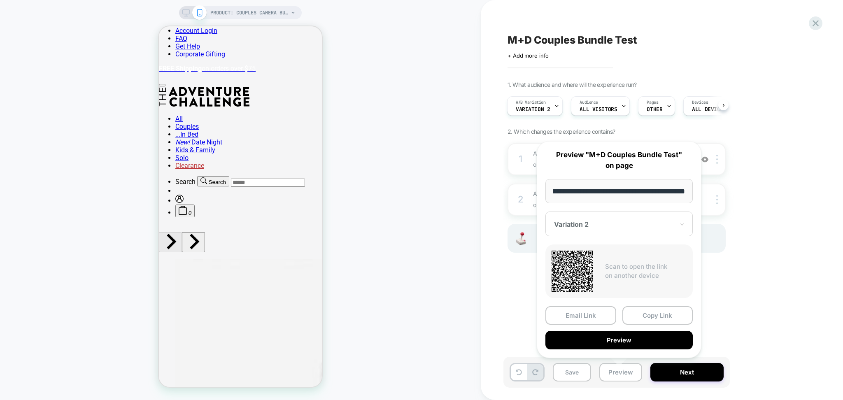
click at [654, 213] on div "Variation 2" at bounding box center [618, 224] width 147 height 25
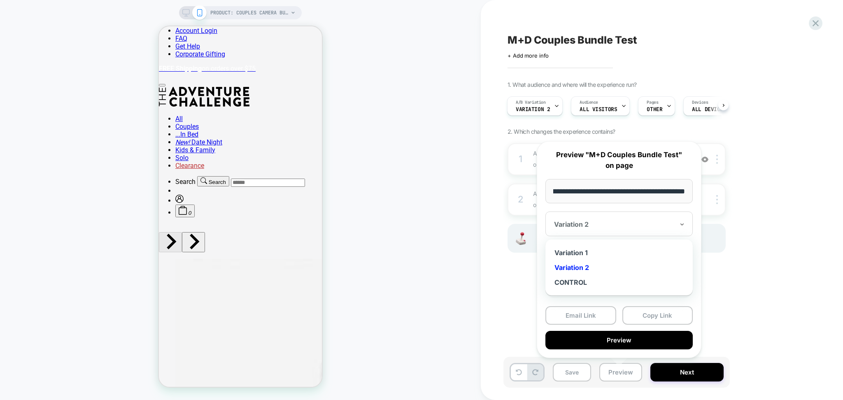
scroll to position [0, 0]
click at [588, 249] on div "Variation 1" at bounding box center [619, 252] width 139 height 15
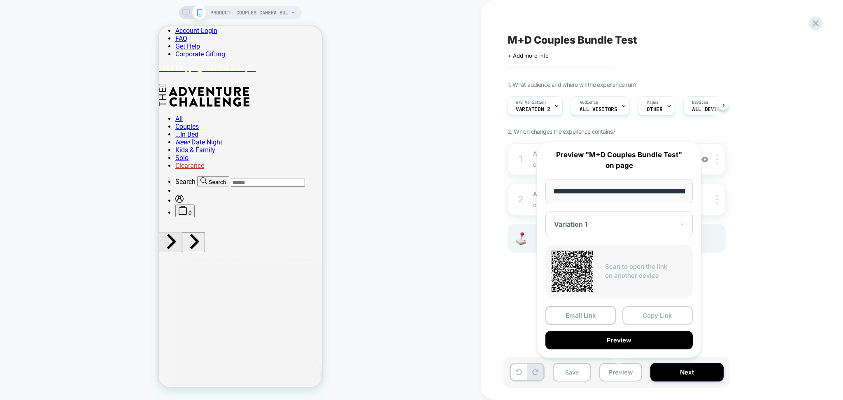
click at [640, 312] on button "Copy Link" at bounding box center [657, 315] width 71 height 19
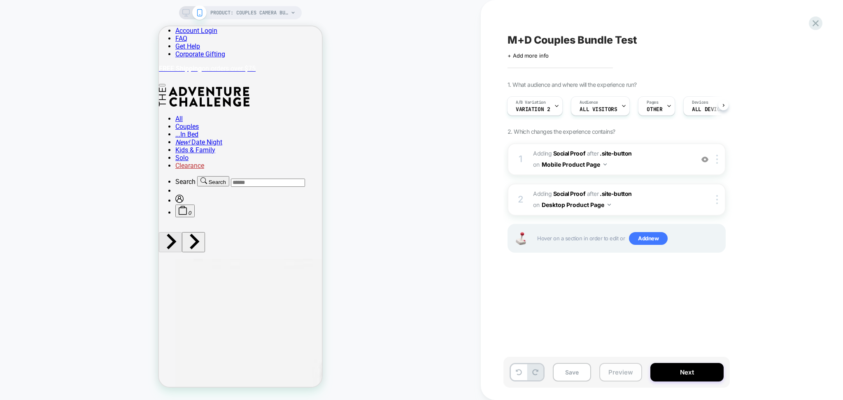
click at [622, 376] on button "Preview" at bounding box center [620, 372] width 43 height 19
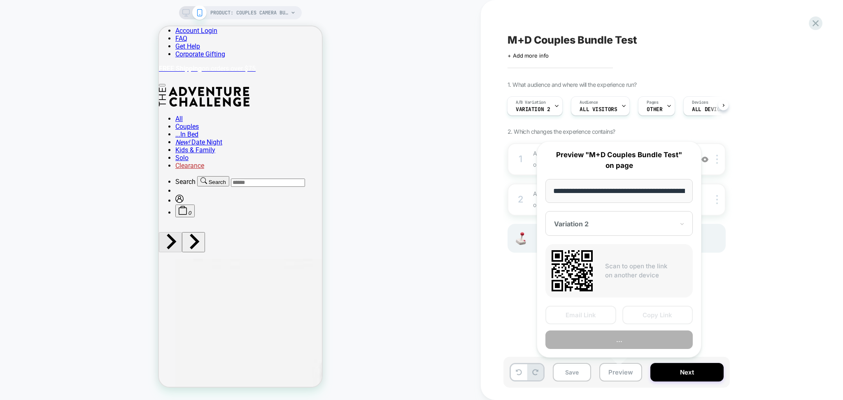
scroll to position [0, 165]
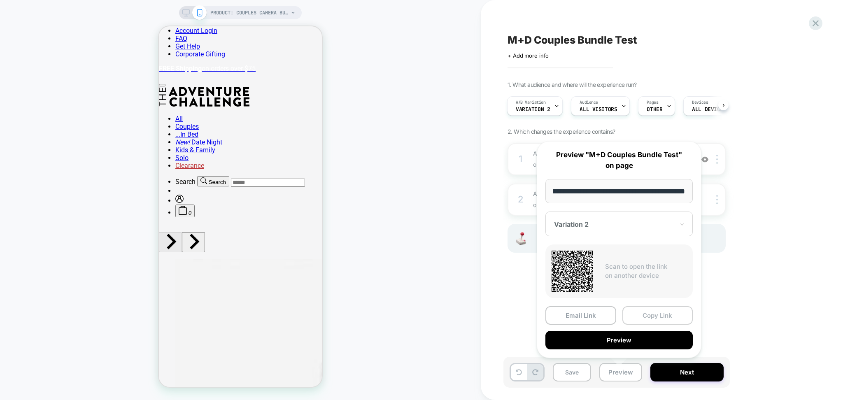
click at [646, 310] on button "Copy Link" at bounding box center [657, 315] width 71 height 19
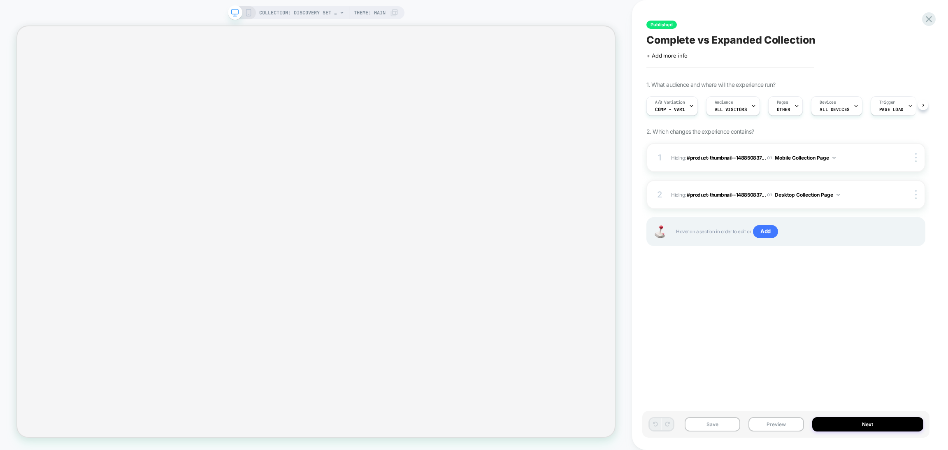
scroll to position [0, 0]
click at [869, 156] on span "Hiding : #product-thumbnail--148850837... #product-thumbnail--14885083775344-44…" at bounding box center [778, 158] width 215 height 10
click at [871, 196] on span "Hiding : #product-thumbnail--148850837... #product-thumbnail--14885083775344-57…" at bounding box center [778, 195] width 215 height 10
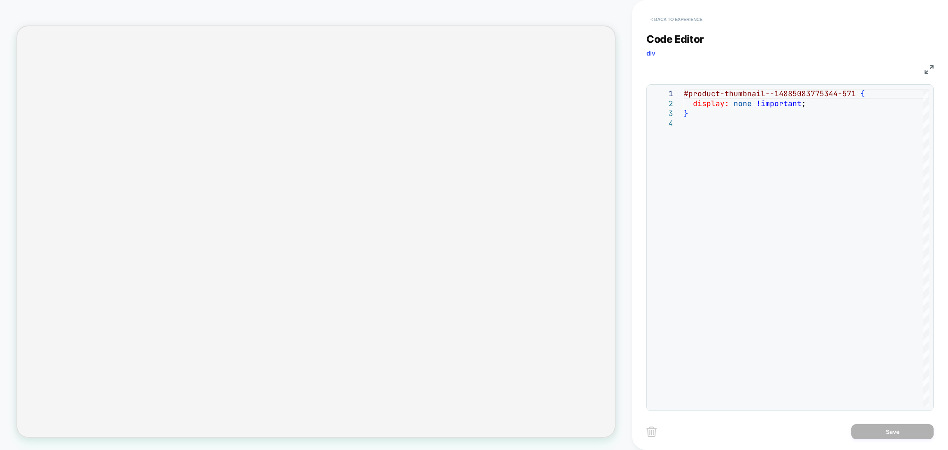
click at [682, 20] on button "< Back to experience" at bounding box center [677, 19] width 60 height 13
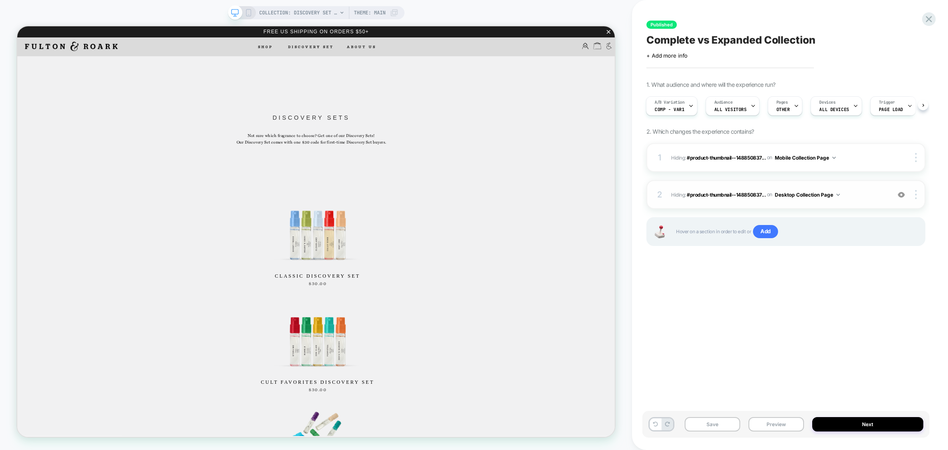
click at [903, 192] on img at bounding box center [901, 194] width 7 height 7
click at [900, 193] on img at bounding box center [901, 194] width 7 height 7
click at [902, 196] on img at bounding box center [901, 194] width 7 height 7
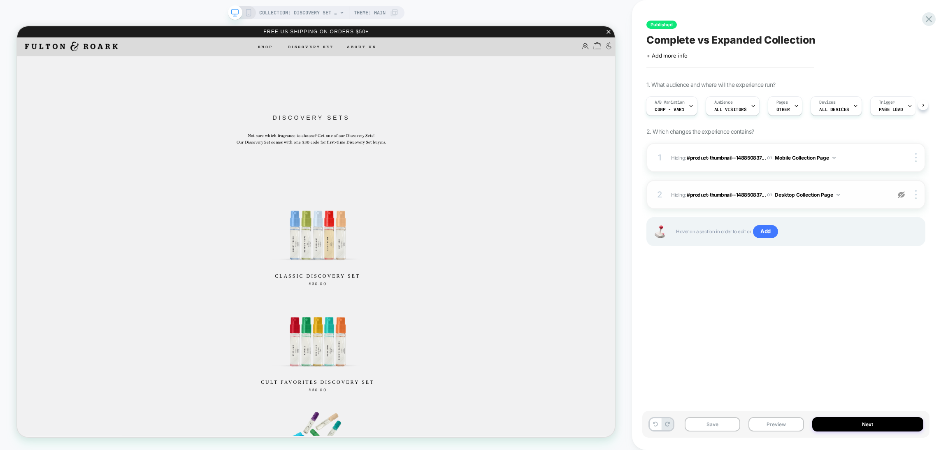
click at [902, 196] on img at bounding box center [901, 194] width 7 height 7
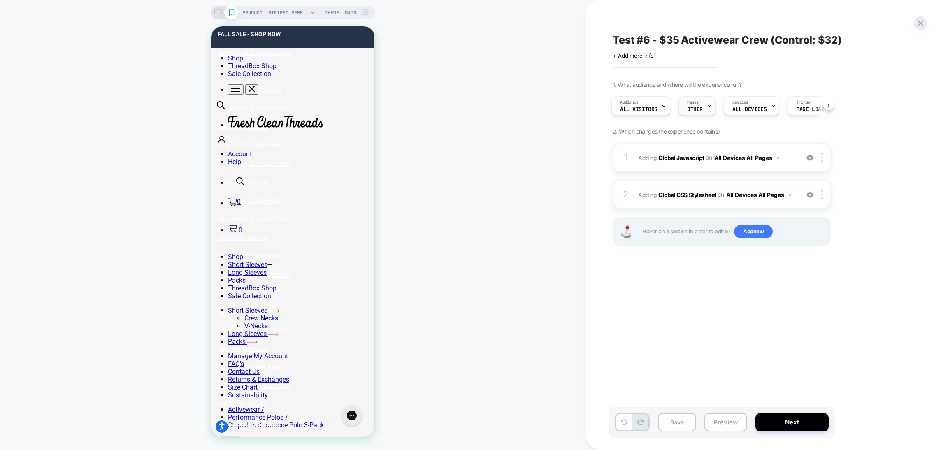
click at [703, 107] on div "Pages OTHER" at bounding box center [695, 106] width 32 height 19
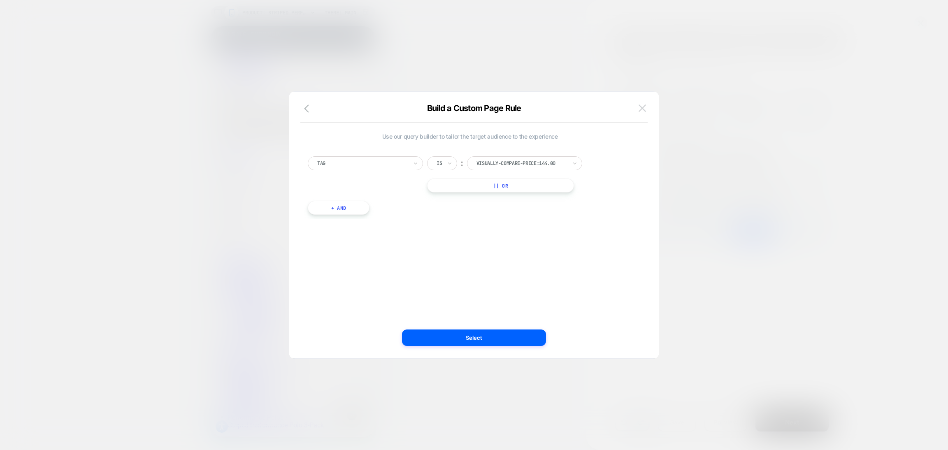
click at [642, 107] on img at bounding box center [642, 108] width 7 height 7
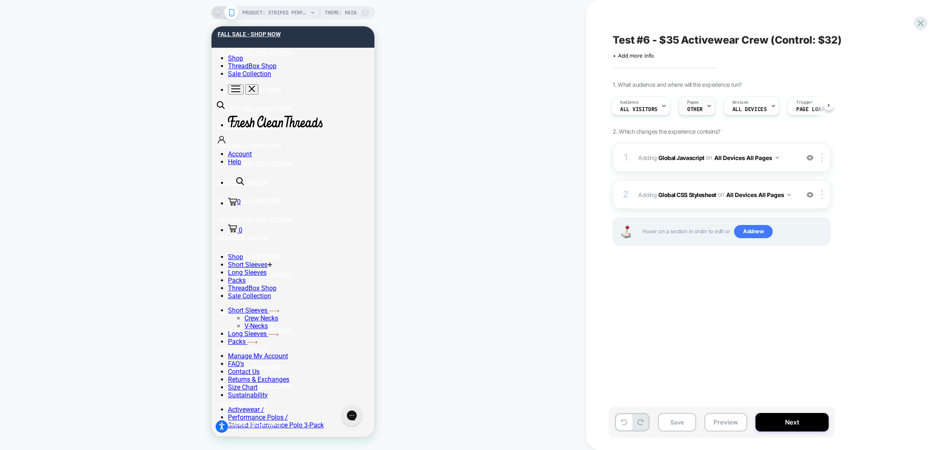
click at [707, 97] on div at bounding box center [709, 106] width 5 height 19
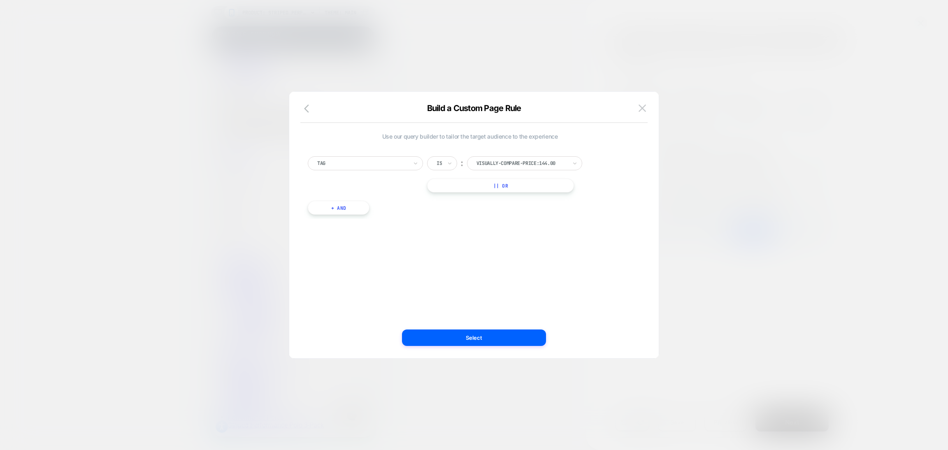
click at [380, 160] on div at bounding box center [362, 163] width 91 height 7
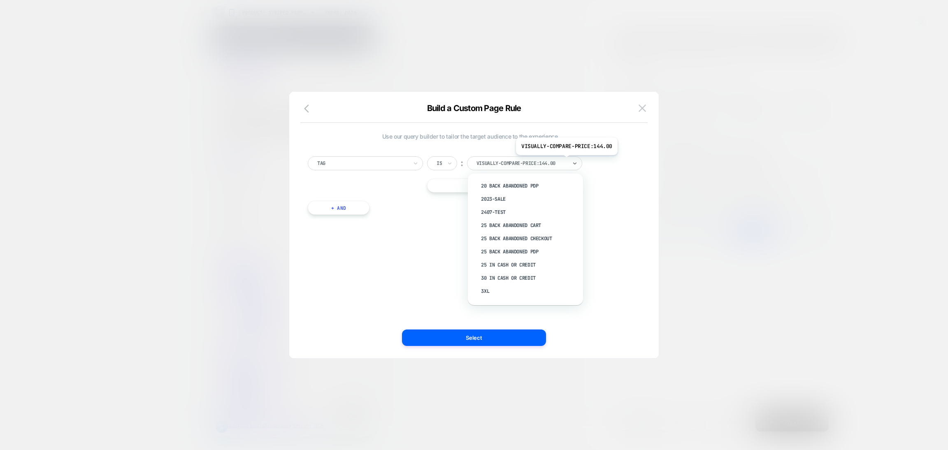
click at [566, 161] on div at bounding box center [522, 163] width 91 height 7
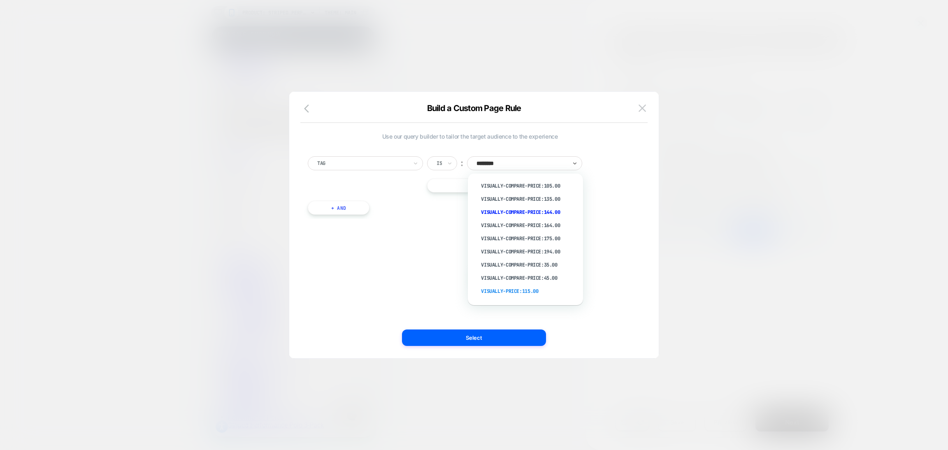
type input "*********"
click at [540, 265] on div "visually-price:35.00" at bounding box center [529, 269] width 107 height 13
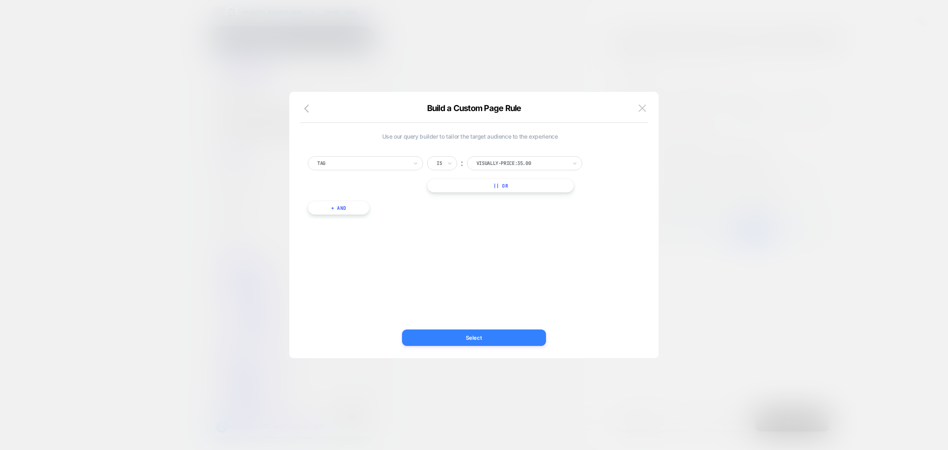
click at [522, 343] on button "Select" at bounding box center [474, 338] width 144 height 16
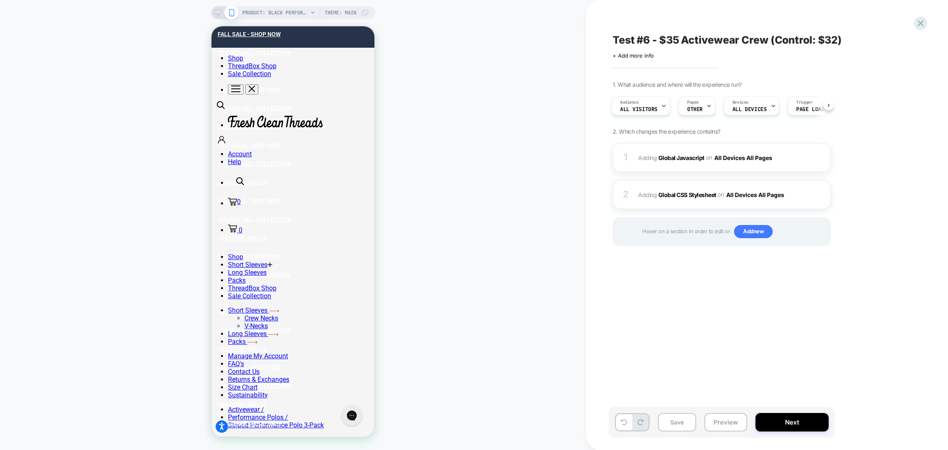
scroll to position [0, 2]
click at [708, 105] on icon at bounding box center [709, 106] width 3 height 2
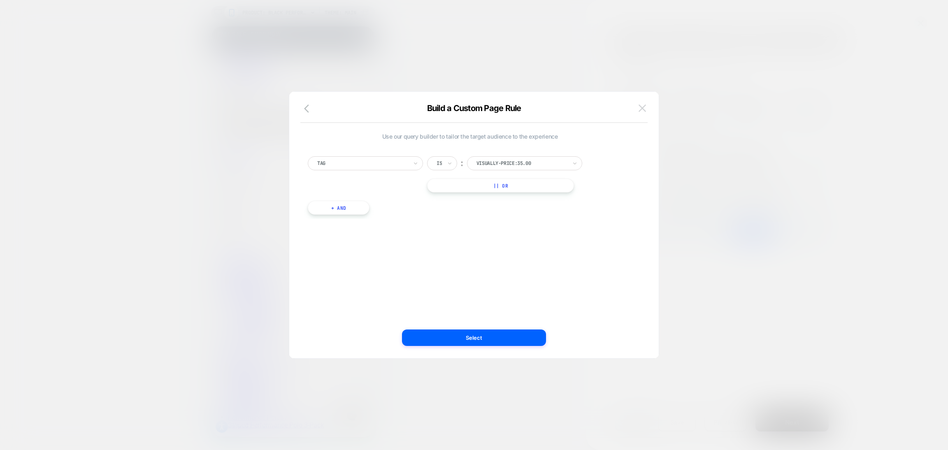
click at [639, 113] on button at bounding box center [642, 108] width 12 height 12
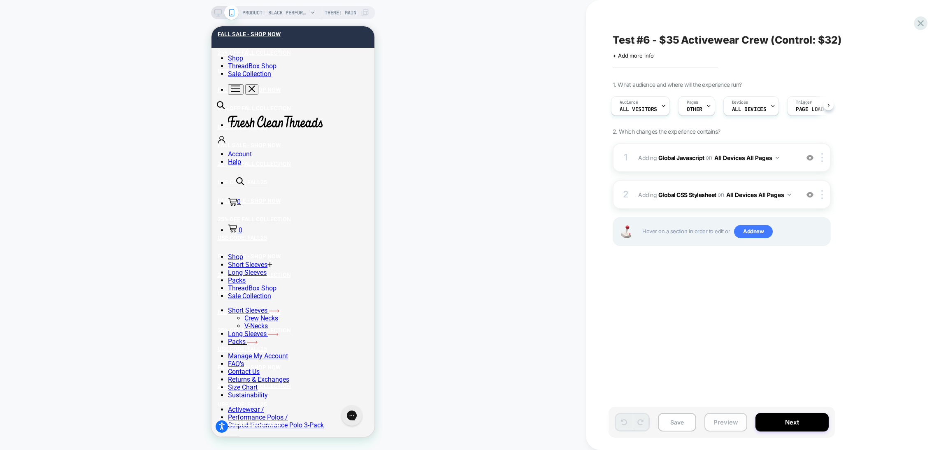
click at [725, 427] on button "Preview" at bounding box center [726, 422] width 43 height 19
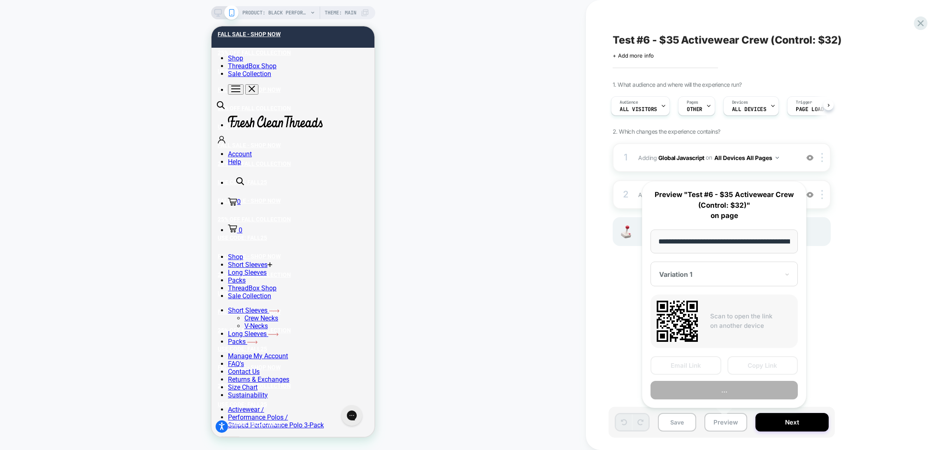
scroll to position [0, 135]
click at [683, 389] on button "..." at bounding box center [724, 390] width 147 height 19
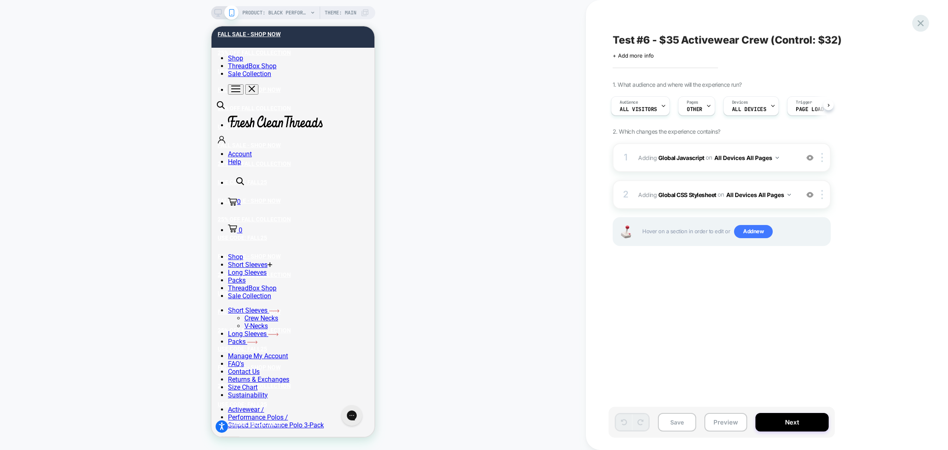
click at [922, 22] on icon at bounding box center [921, 23] width 6 height 6
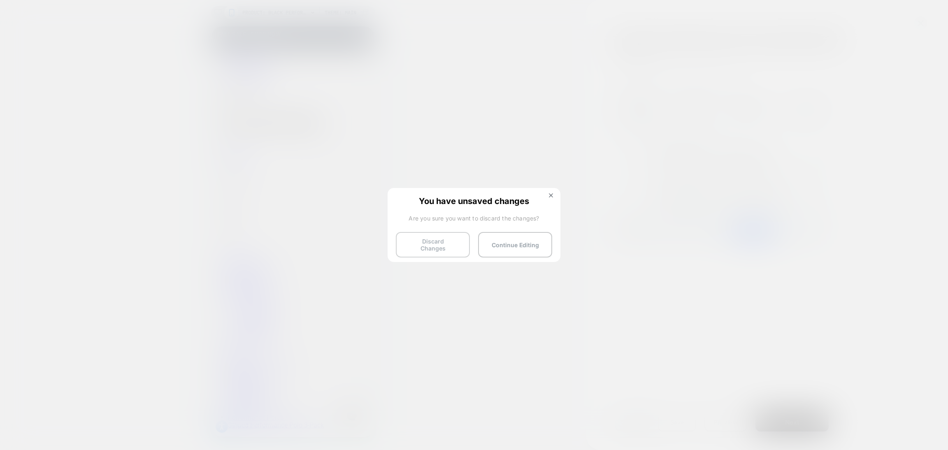
click at [427, 243] on button "Discard Changes" at bounding box center [433, 245] width 74 height 26
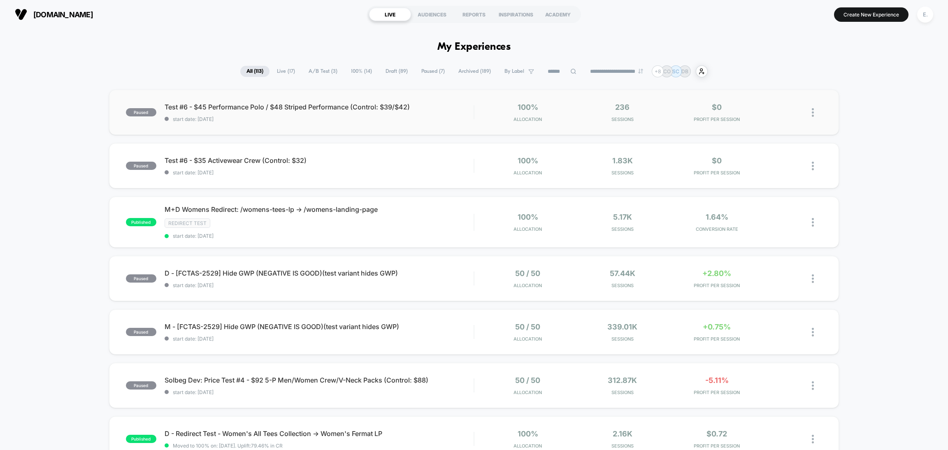
click at [359, 125] on div "paused Test #6 - $45 Performance Polo / $48 Striped Performance (Control: $39/$…" at bounding box center [474, 112] width 730 height 45
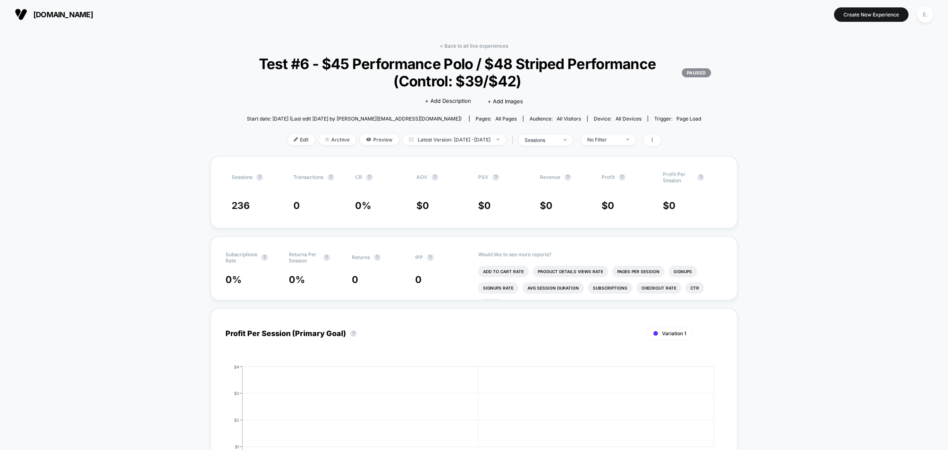
click at [281, 147] on div "< Back to all live experiences Test #6 - $45 Performance Polo / $48 Striped Per…" at bounding box center [474, 100] width 527 height 114
click at [294, 139] on img at bounding box center [296, 139] width 4 height 4
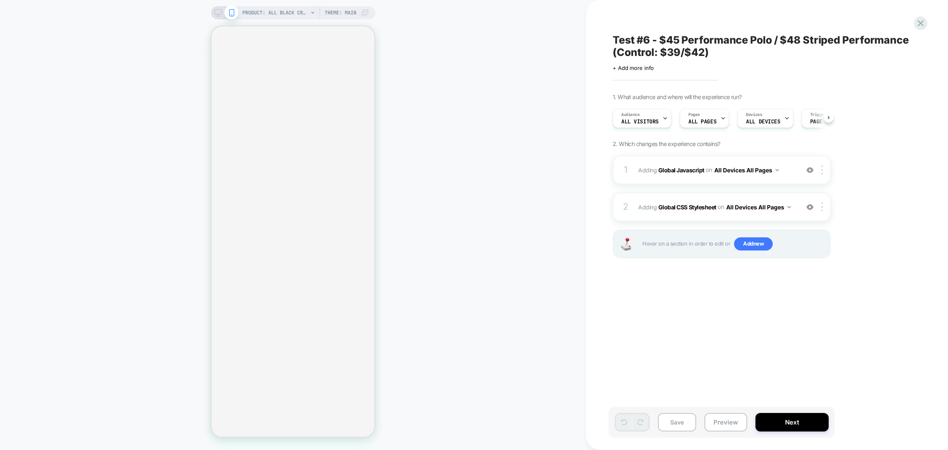
scroll to position [0, 0]
click at [777, 174] on div "on All Devices All Pages" at bounding box center [742, 170] width 73 height 12
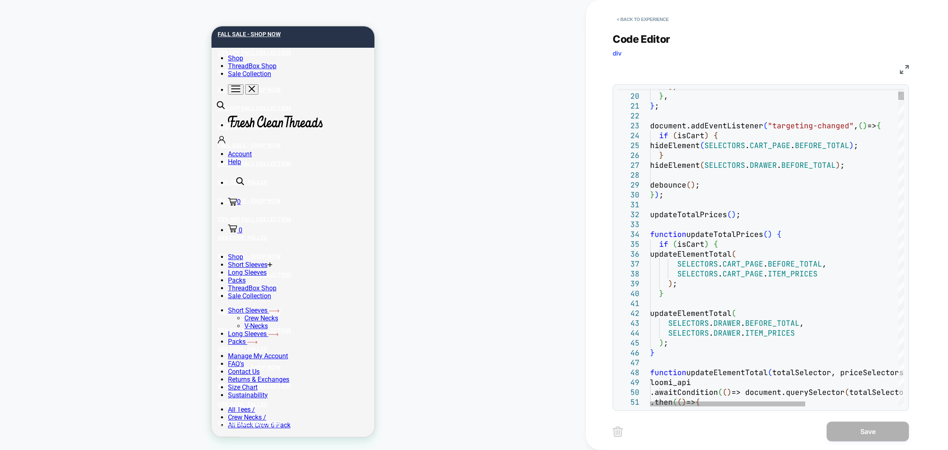
scroll to position [0, 0]
type textarea "**********"
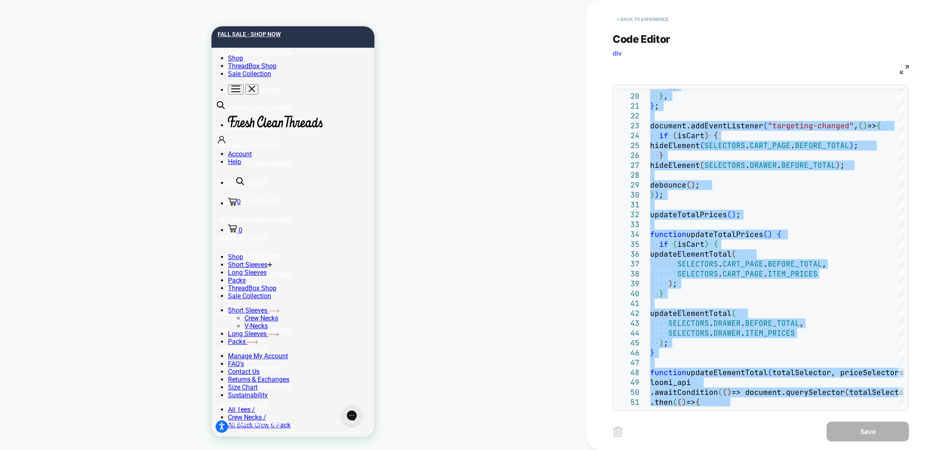
click at [643, 23] on button "< Back to experience" at bounding box center [643, 19] width 60 height 13
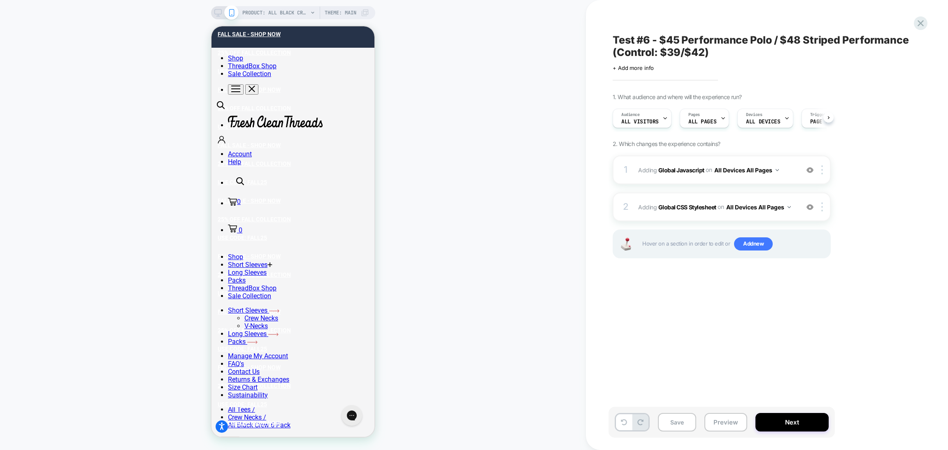
scroll to position [0, 0]
click at [702, 110] on div "Pages ALL PAGES" at bounding box center [702, 118] width 44 height 19
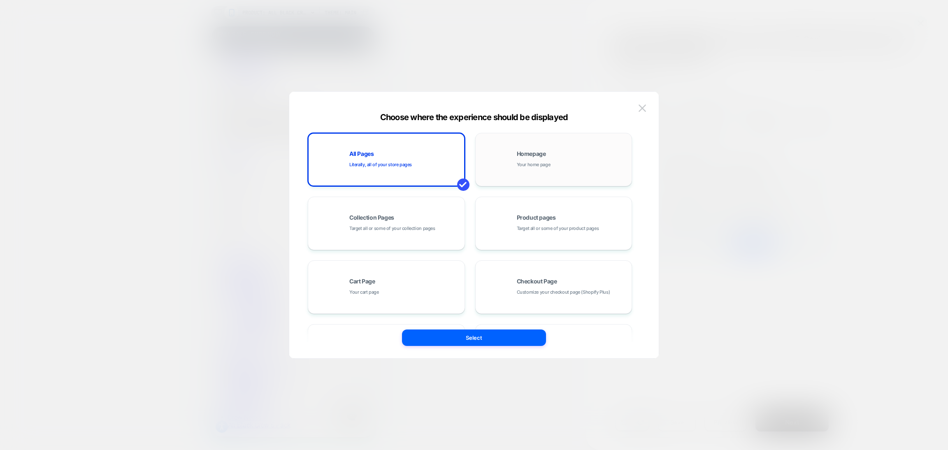
click at [502, 161] on div "Homepage Your home page" at bounding box center [554, 159] width 148 height 45
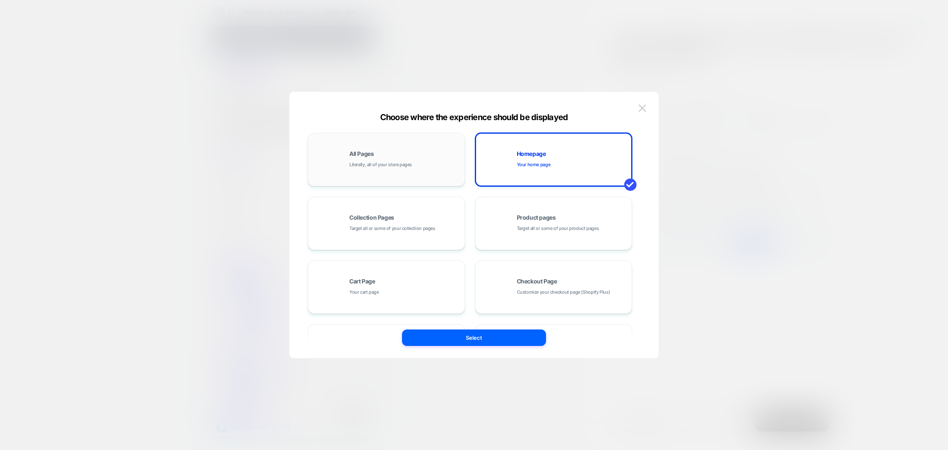
click at [419, 154] on div "All Pages Literally, all of your store pages" at bounding box center [404, 160] width 111 height 18
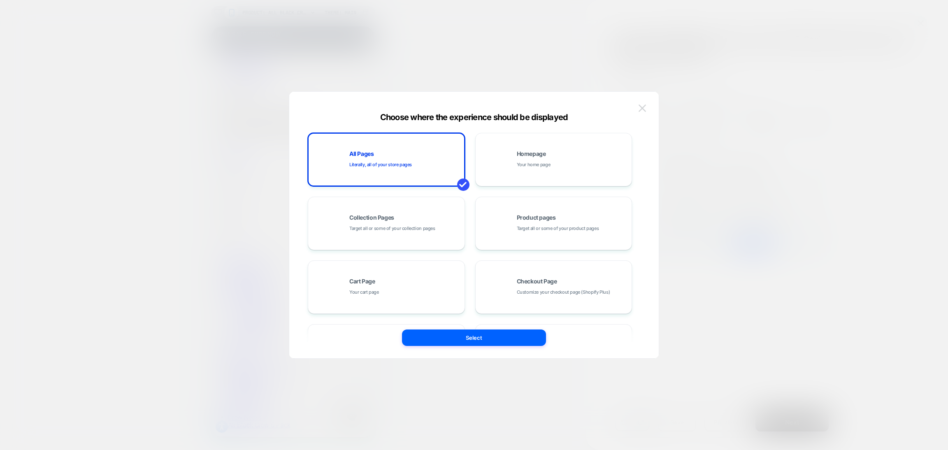
click at [642, 105] on img at bounding box center [642, 108] width 7 height 7
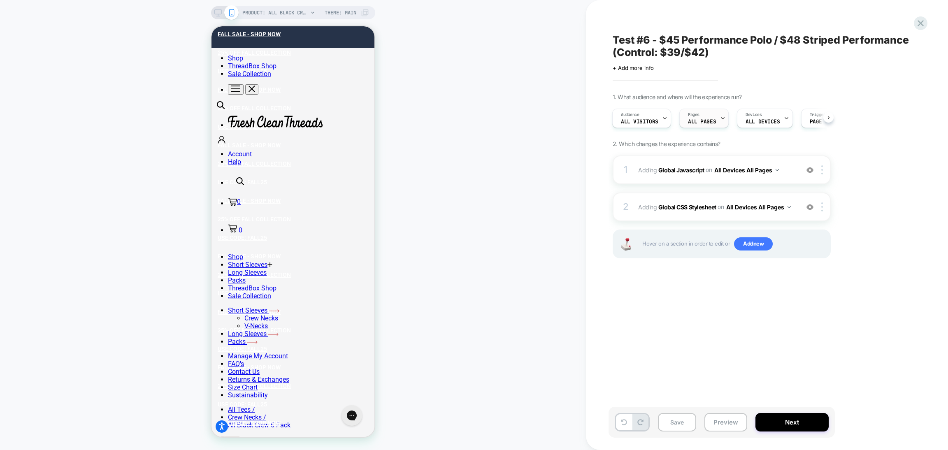
click at [686, 121] on div "Pages ALL PAGES" at bounding box center [702, 118] width 44 height 19
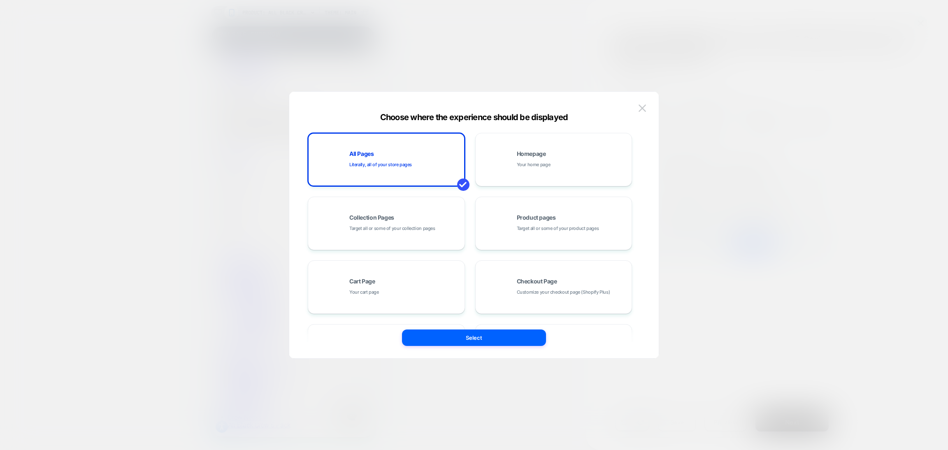
scroll to position [124, 0]
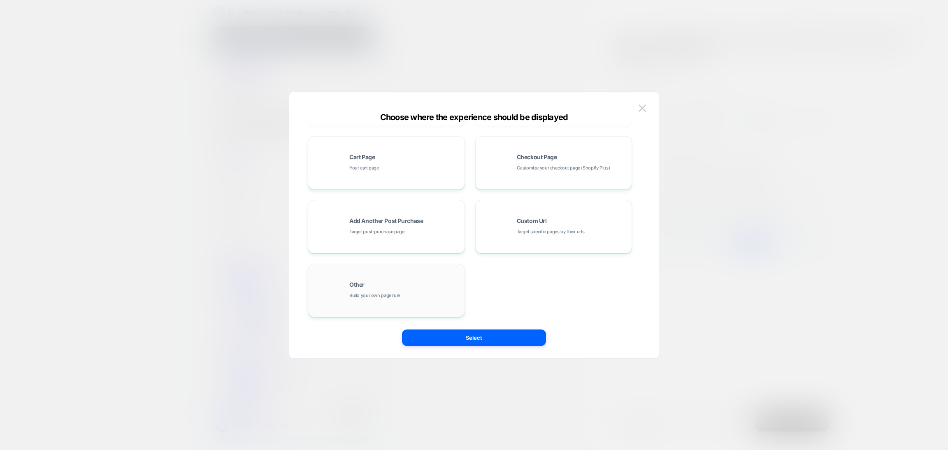
click at [394, 297] on span "Build your own page rule" at bounding box center [374, 296] width 51 height 8
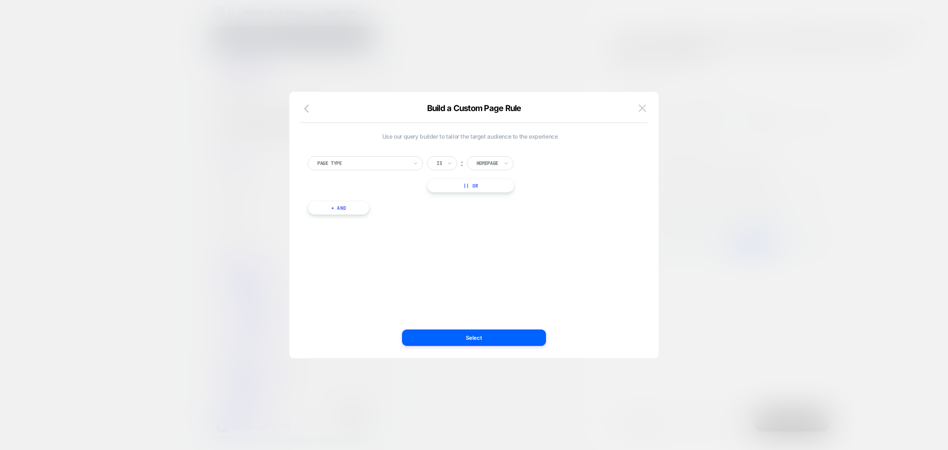
scroll to position [0, 0]
click at [370, 167] on div at bounding box center [362, 163] width 91 height 7
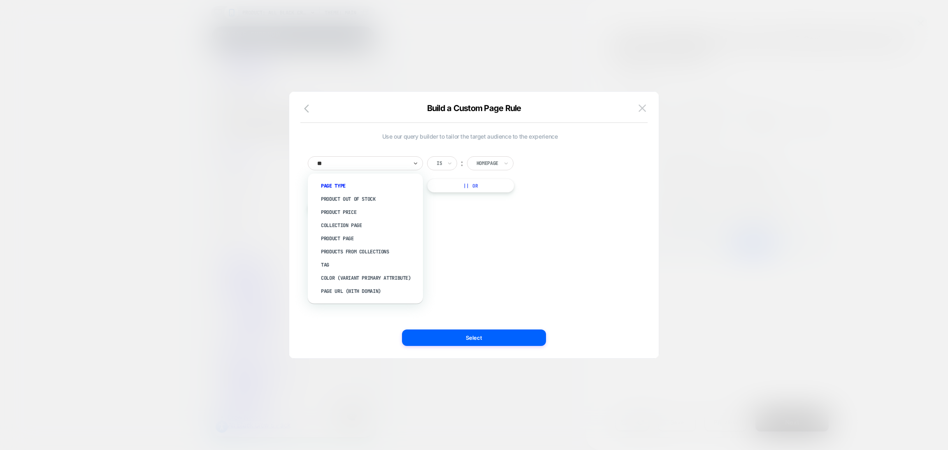
type input "***"
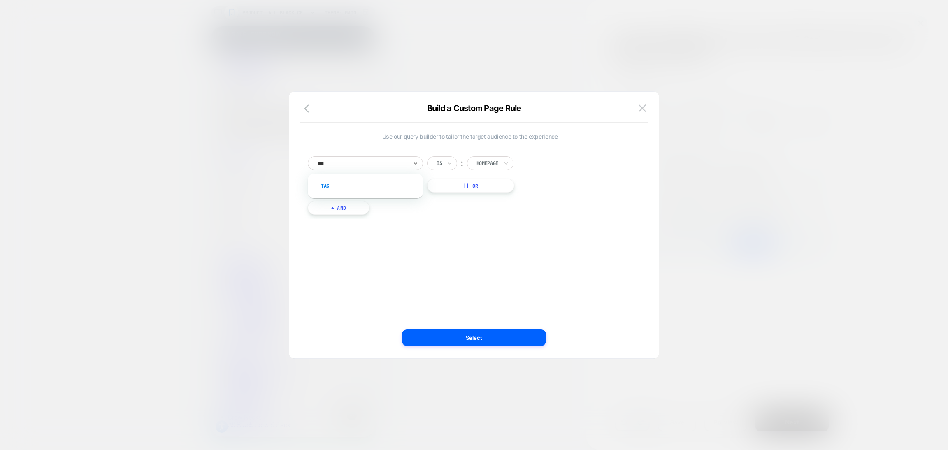
click at [389, 186] on div "Tag" at bounding box center [369, 185] width 107 height 13
click at [522, 159] on div "20 back abandoned pdp" at bounding box center [522, 163] width 92 height 9
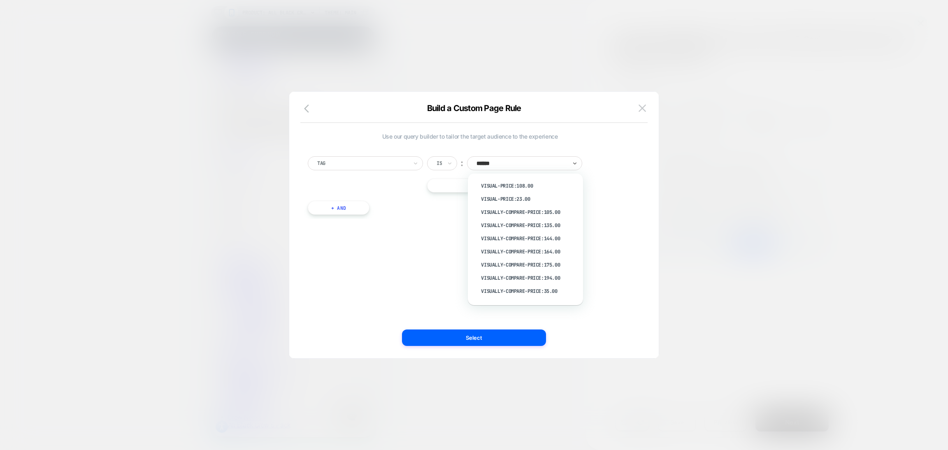
type input "*******"
click at [543, 279] on div "visually-compare-price:45.00" at bounding box center [529, 278] width 107 height 13
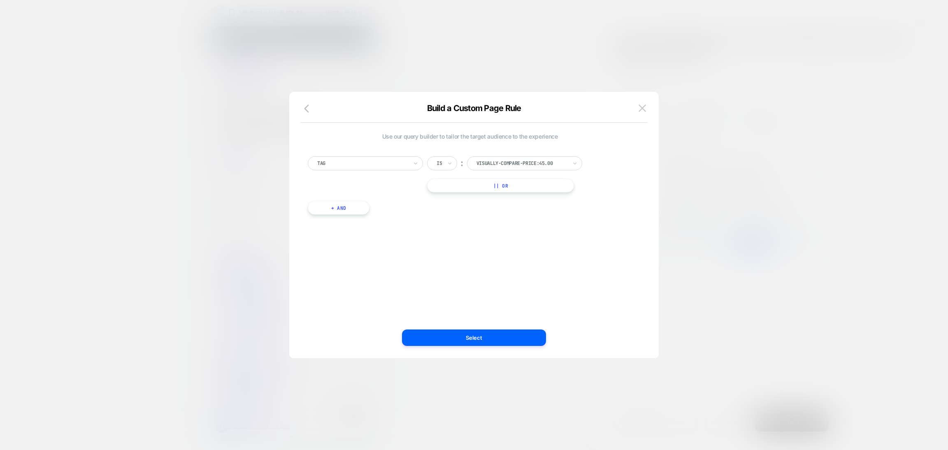
click at [522, 326] on div "Use our query builder to tailor the target audience to the experience Tag Is ︰ …" at bounding box center [470, 225] width 345 height 234
click at [519, 341] on button "Select" at bounding box center [474, 338] width 144 height 16
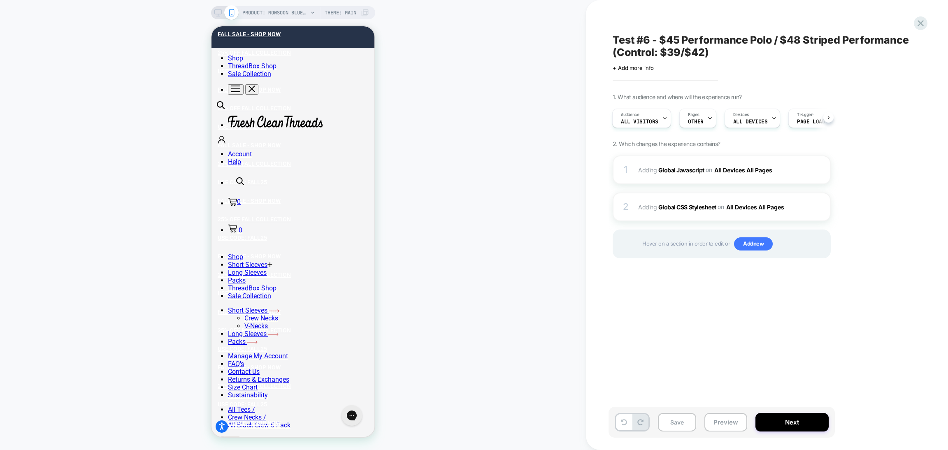
scroll to position [0, 1]
click at [715, 424] on button "Preview" at bounding box center [726, 422] width 43 height 19
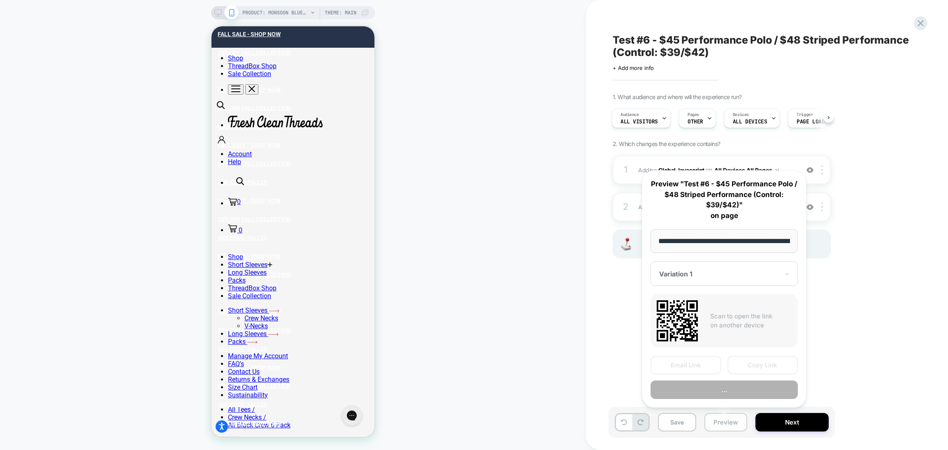
scroll to position [0, 163]
click at [701, 390] on button "Preview" at bounding box center [724, 390] width 147 height 19
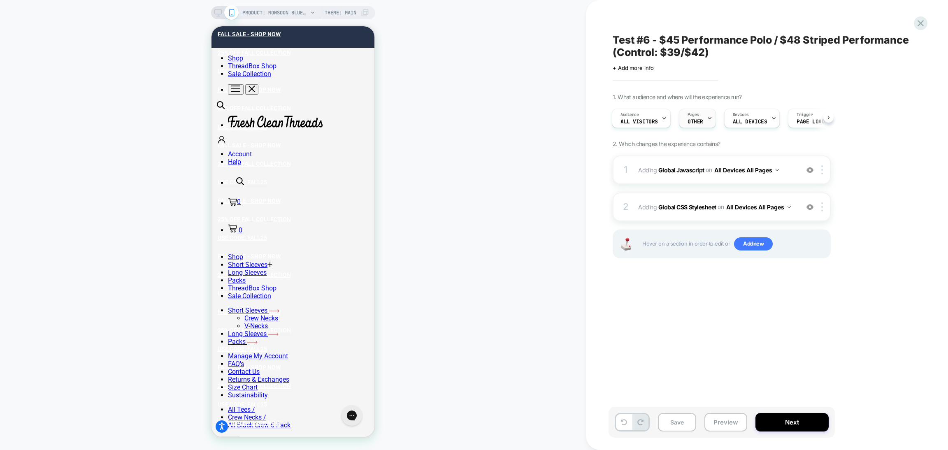
click at [709, 119] on icon at bounding box center [709, 118] width 5 height 5
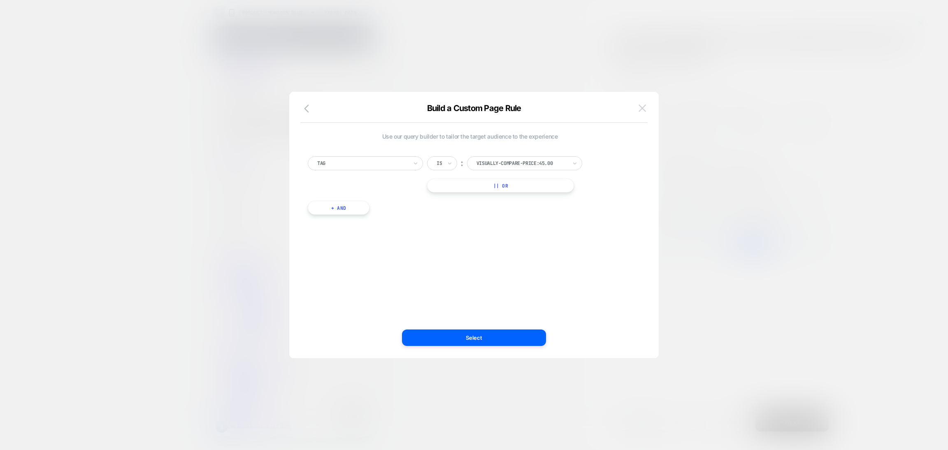
click at [639, 114] on button at bounding box center [642, 108] width 12 height 12
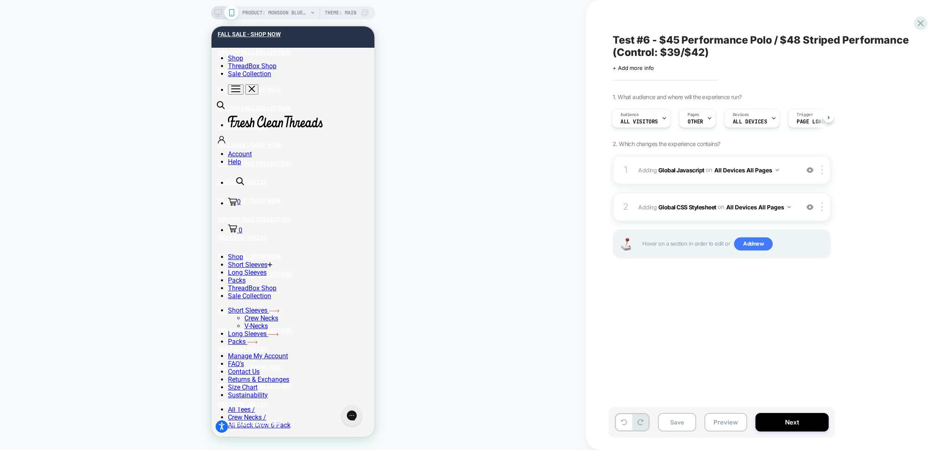
drag, startPoint x: 721, startPoint y: 60, endPoint x: 624, endPoint y: 40, distance: 98.9
click at [624, 40] on div "Test #6 - $45 Performance Polo / $48 Striped Performance (Control: $39/$42) Cli…" at bounding box center [763, 52] width 300 height 38
click at [626, 40] on span "Test #6 - $45 Performance Polo / $48 Striped Performance (Control: $39/$42)" at bounding box center [763, 46] width 300 height 25
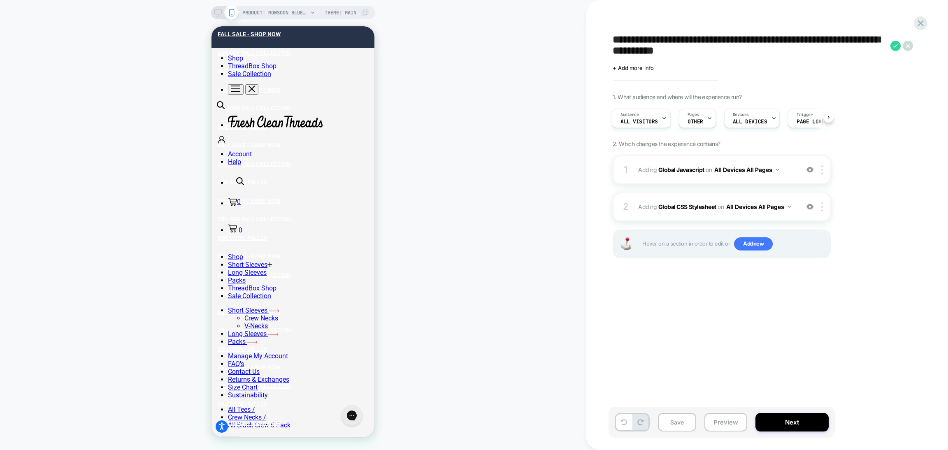
click at [626, 40] on textarea "**********" at bounding box center [750, 46] width 274 height 25
click at [703, 119] on div "Pages OTHER" at bounding box center [696, 118] width 32 height 19
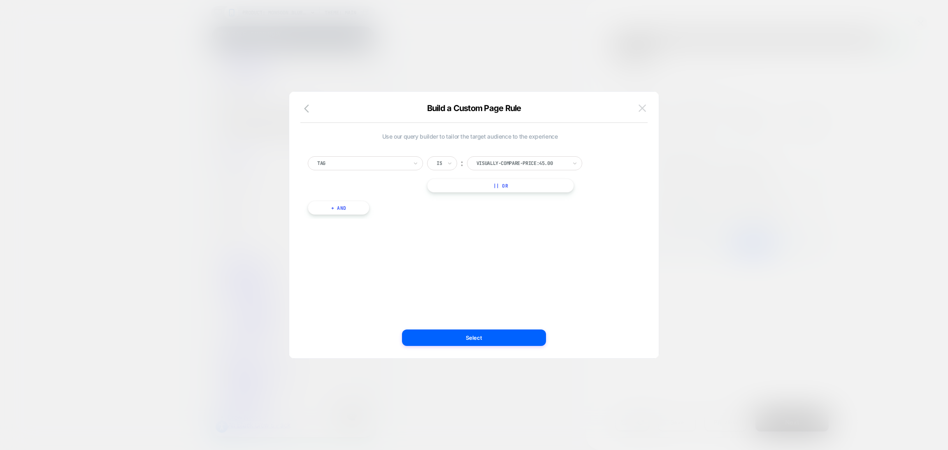
click at [641, 106] on img at bounding box center [642, 108] width 7 height 7
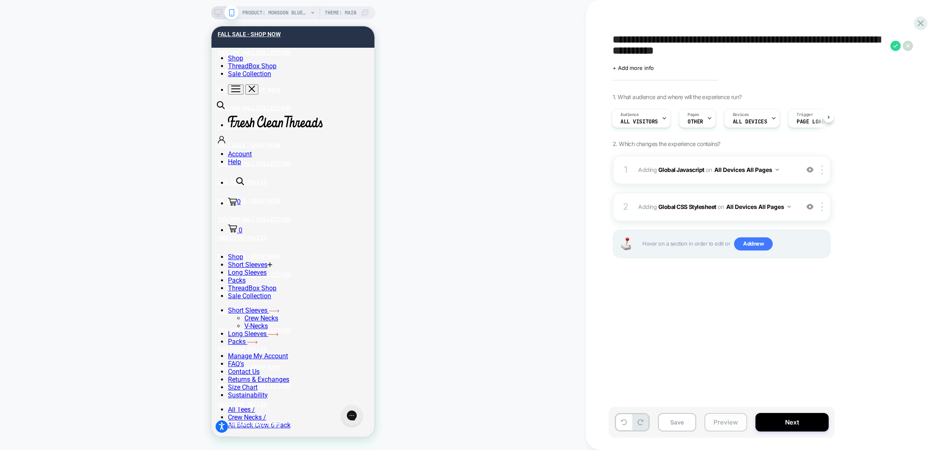
click at [725, 421] on button "Preview" at bounding box center [726, 422] width 43 height 19
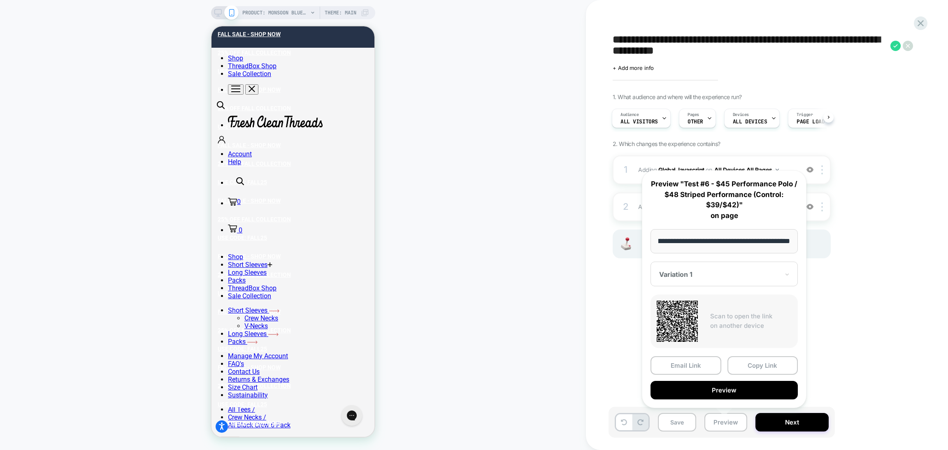
click at [717, 391] on button "Preview" at bounding box center [724, 390] width 147 height 19
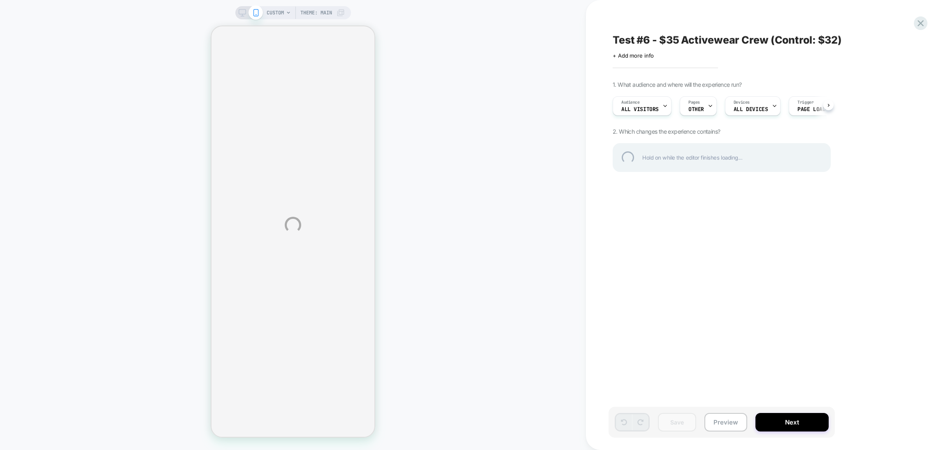
click at [728, 427] on div "CUSTOM Theme: MAIN Test #6 - $35 Activewear Crew (Control: $32) Click to edit e…" at bounding box center [474, 225] width 948 height 450
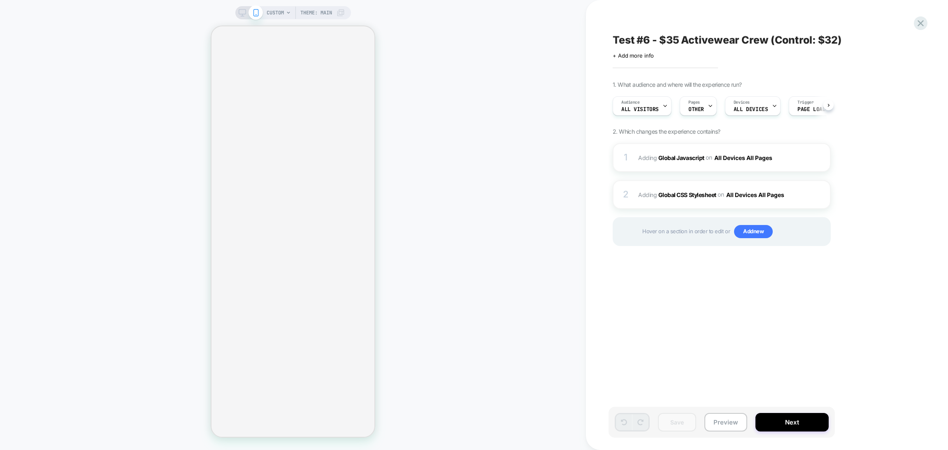
scroll to position [0, 1]
click at [724, 428] on button "Preview" at bounding box center [726, 422] width 43 height 19
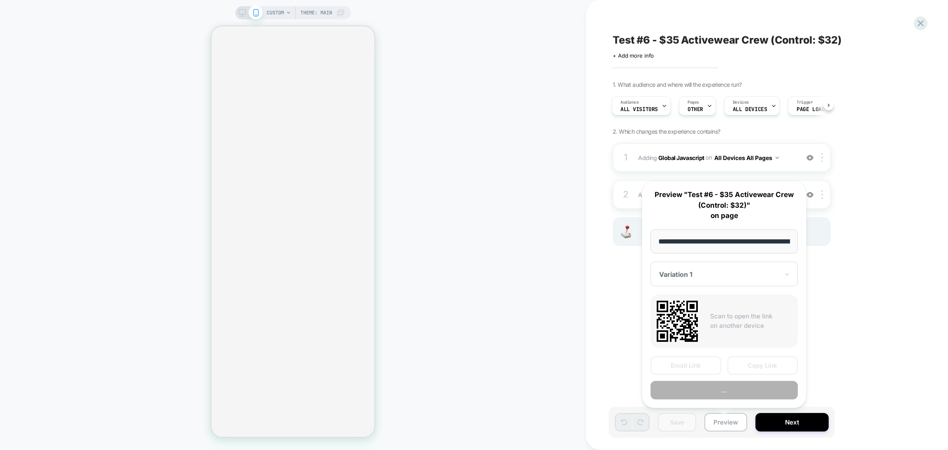
scroll to position [0, 135]
click at [703, 392] on button "Preview" at bounding box center [724, 390] width 147 height 19
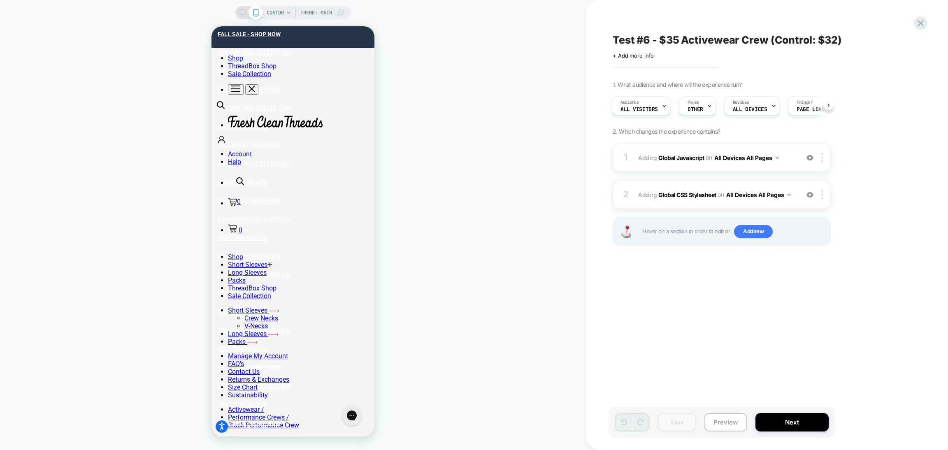
scroll to position [0, 0]
click at [702, 39] on span "Test #6 - $35 Activewear Crew (Control: $32)" at bounding box center [727, 40] width 229 height 12
click at [702, 39] on textarea "**********" at bounding box center [750, 40] width 274 height 12
click at [705, 102] on div "Pages OTHER" at bounding box center [696, 106] width 32 height 19
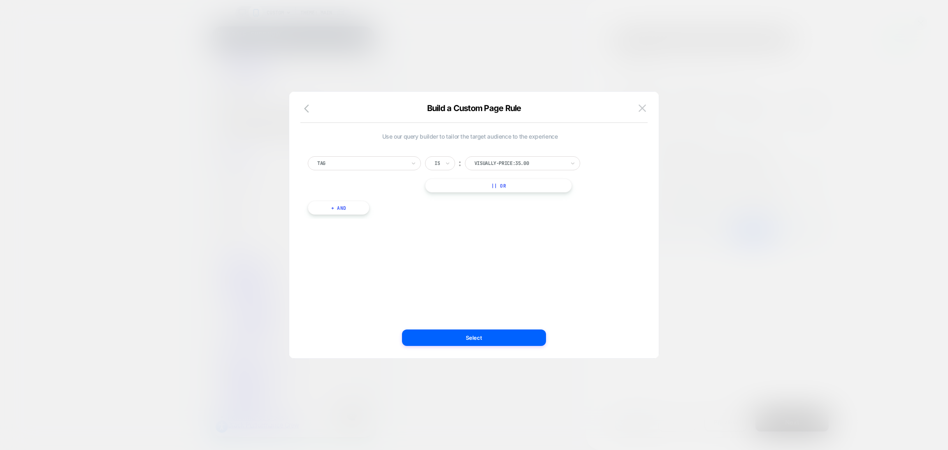
click at [651, 109] on div "Build a Custom Page Rule" at bounding box center [474, 113] width 370 height 20
click at [643, 104] on button at bounding box center [642, 108] width 12 height 12
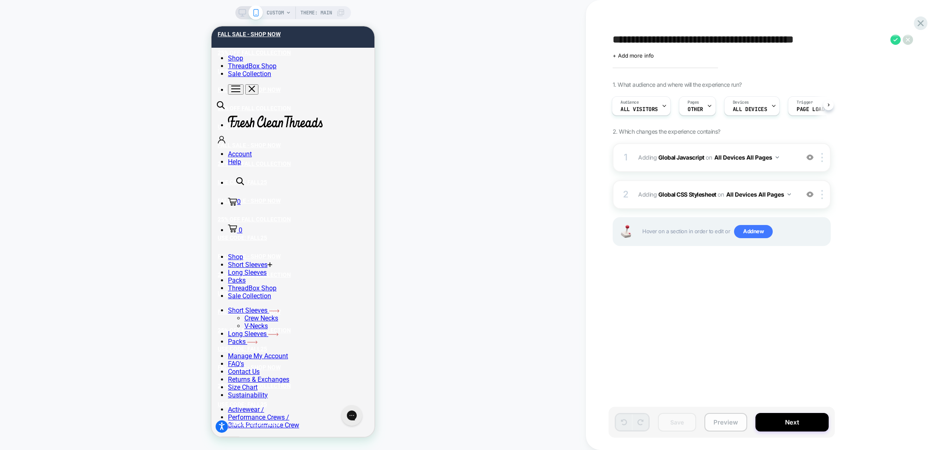
click at [726, 418] on button "Preview" at bounding box center [726, 422] width 43 height 19
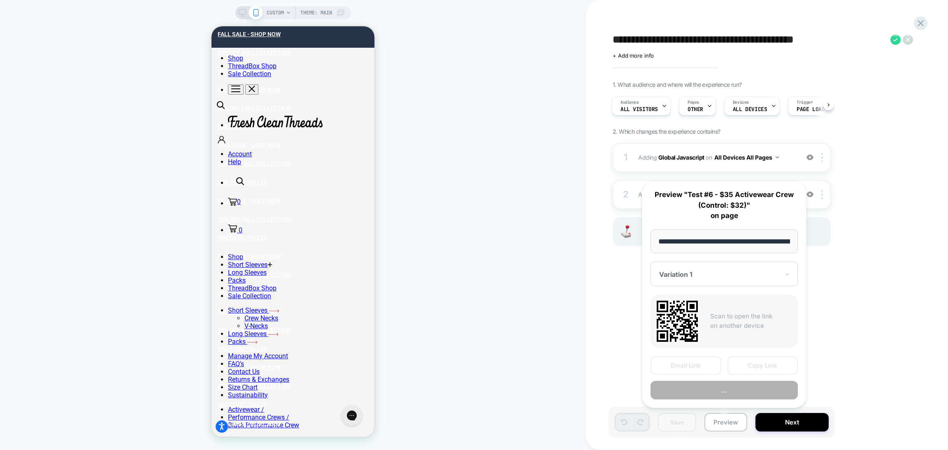
scroll to position [0, 135]
click at [715, 391] on button "Preview" at bounding box center [724, 390] width 147 height 19
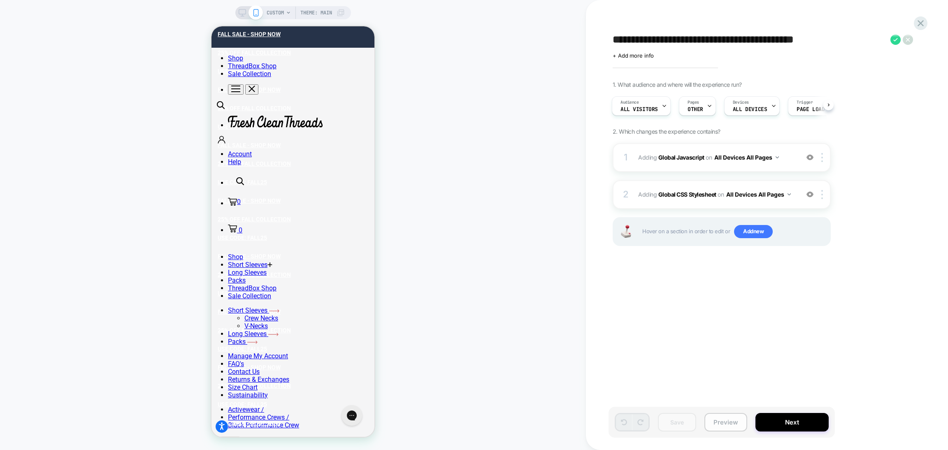
click at [729, 416] on button "Preview" at bounding box center [726, 422] width 43 height 19
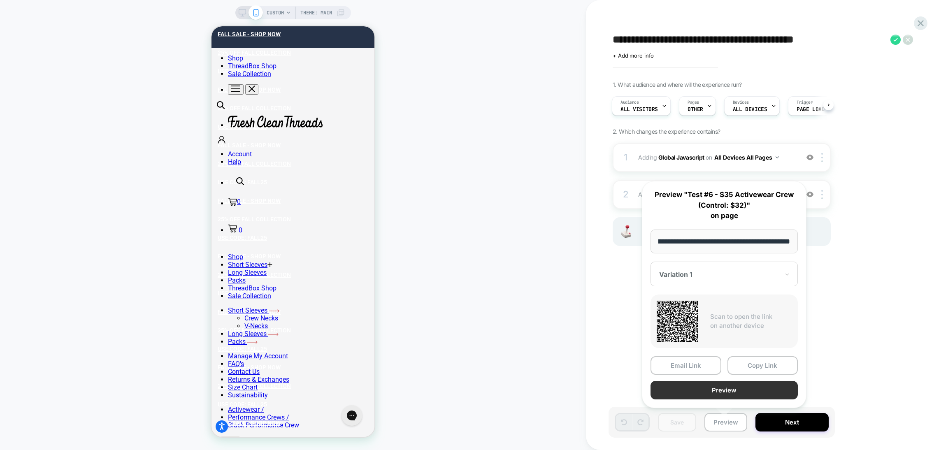
click at [717, 387] on button "Preview" at bounding box center [724, 390] width 147 height 19
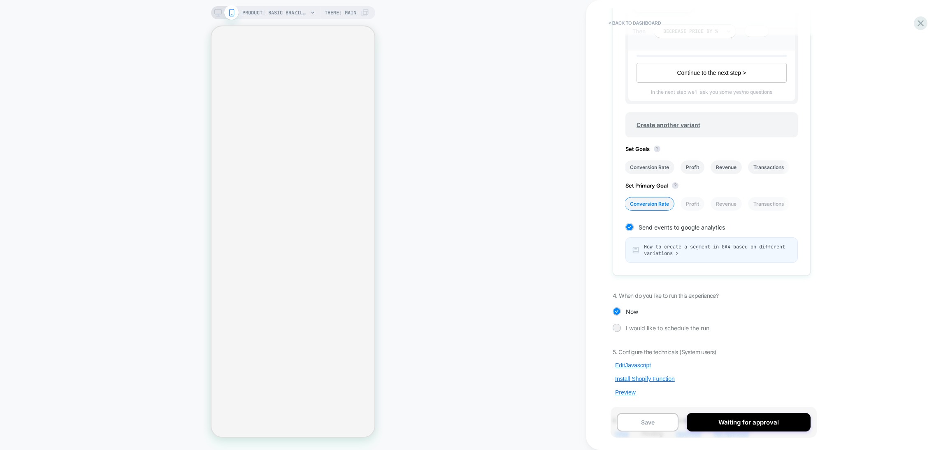
scroll to position [391, 0]
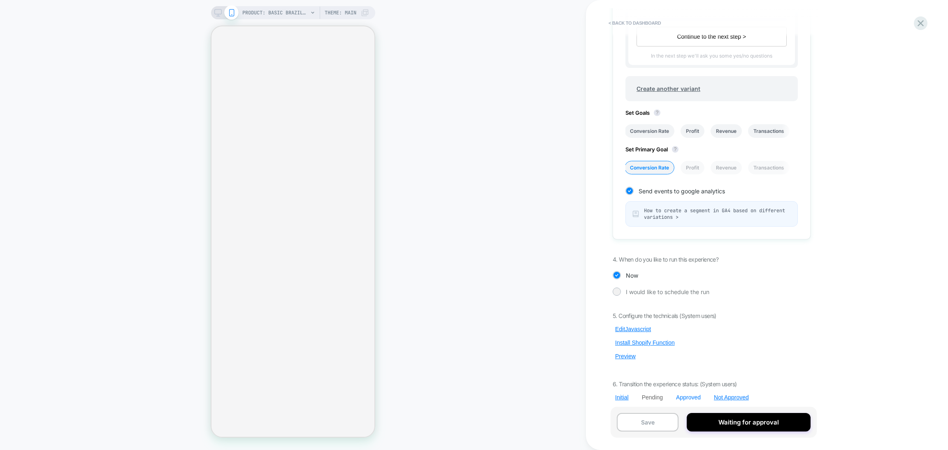
click at [689, 396] on div "Approved" at bounding box center [688, 397] width 25 height 7
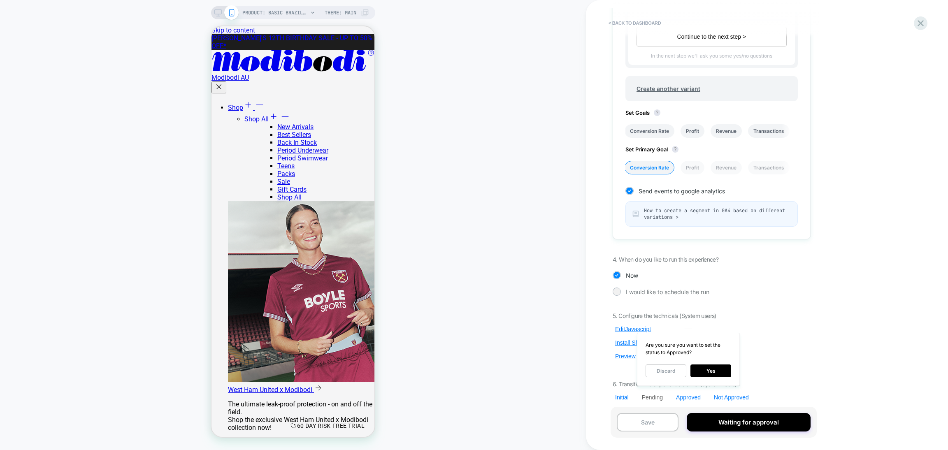
scroll to position [0, 0]
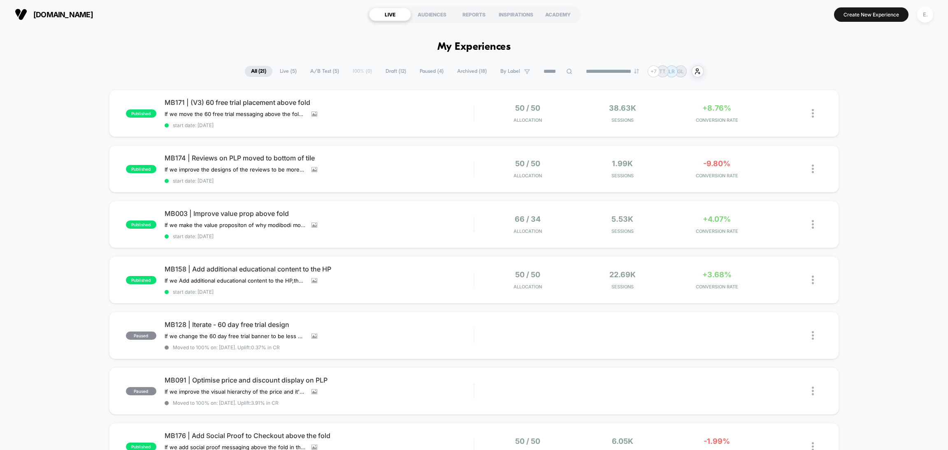
click at [387, 75] on span "Draft ( 12 )" at bounding box center [396, 71] width 33 height 11
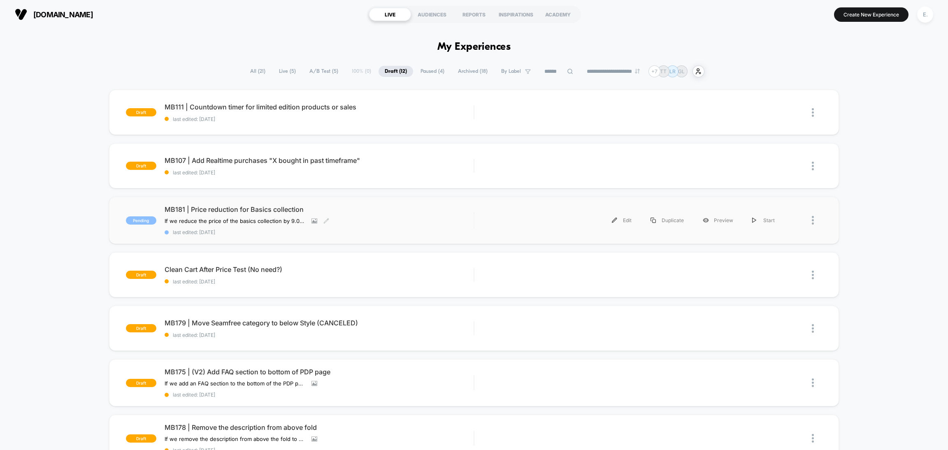
click at [349, 221] on div "If we reduce the price of the basics collection by 9.09% , then conversions wil…" at bounding box center [273, 221] width 217 height 7
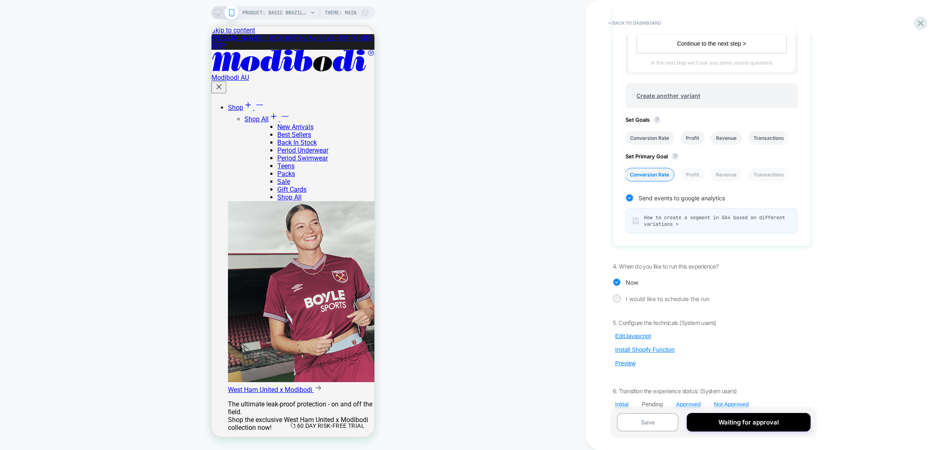
scroll to position [391, 0]
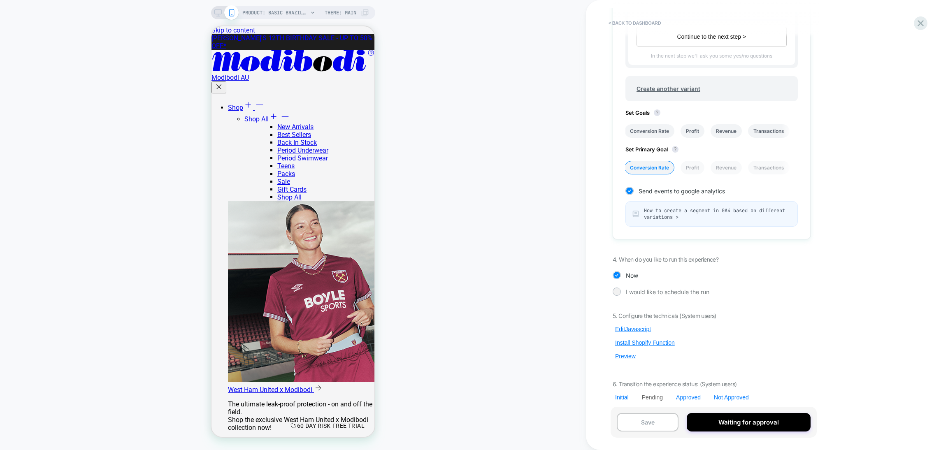
click at [685, 394] on div "Approved" at bounding box center [688, 397] width 25 height 7
click at [708, 370] on button "Yes" at bounding box center [711, 371] width 41 height 13
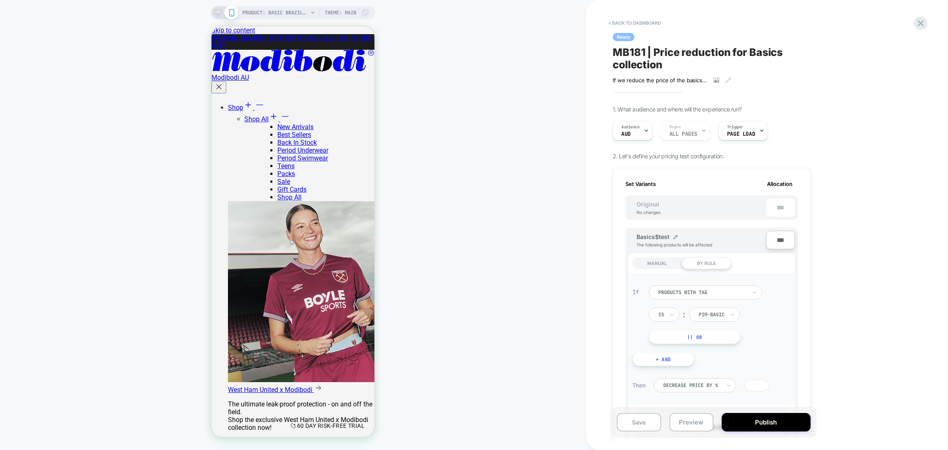
scroll to position [308, 0]
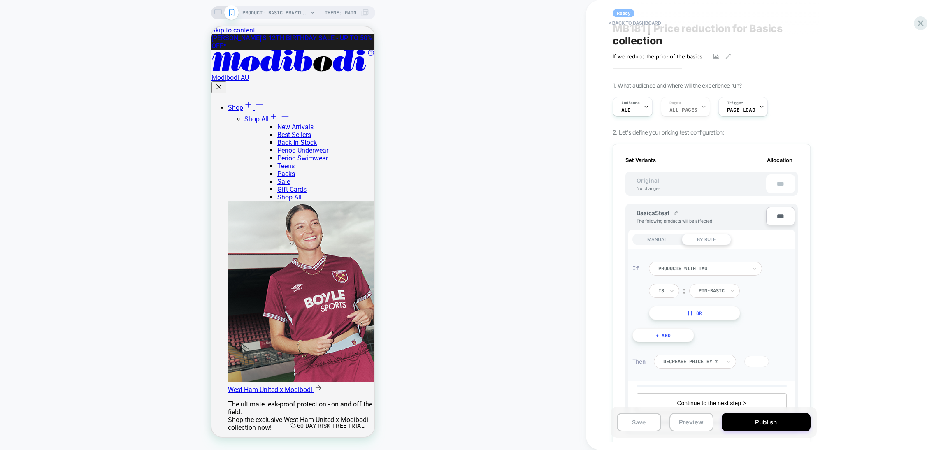
scroll to position [391, 0]
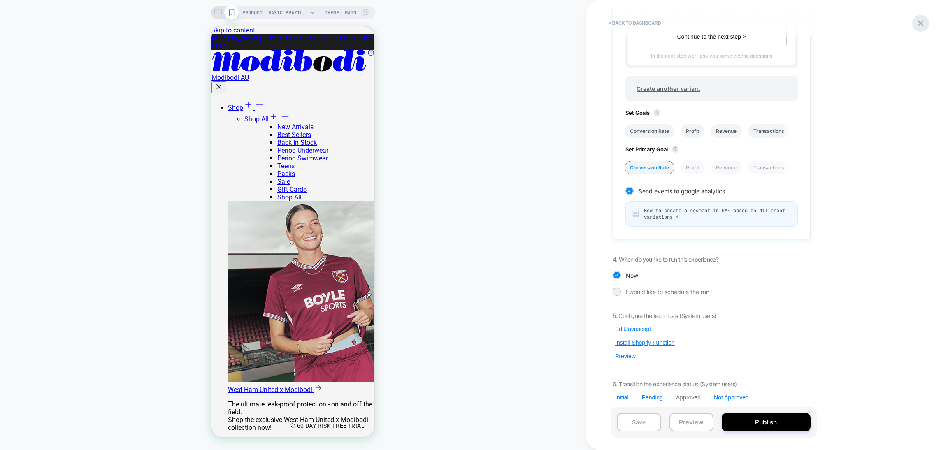
click at [917, 22] on icon at bounding box center [920, 23] width 11 height 11
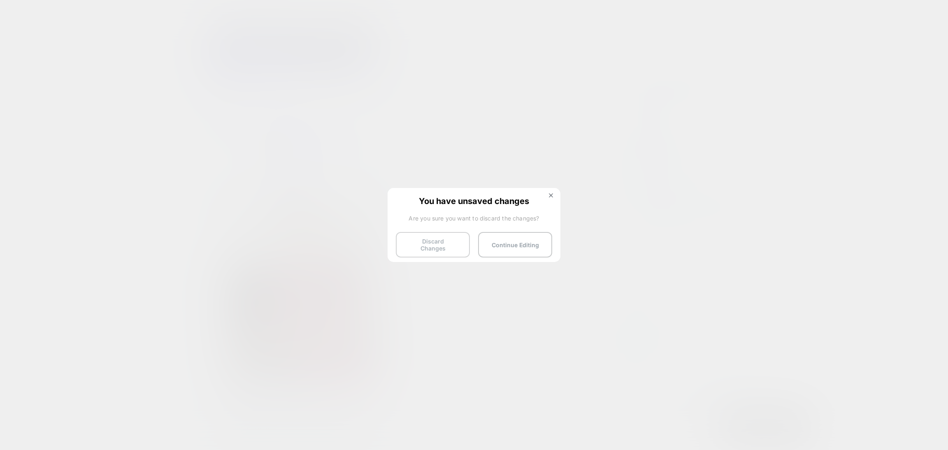
click at [453, 247] on button "Discard Changes" at bounding box center [433, 245] width 74 height 26
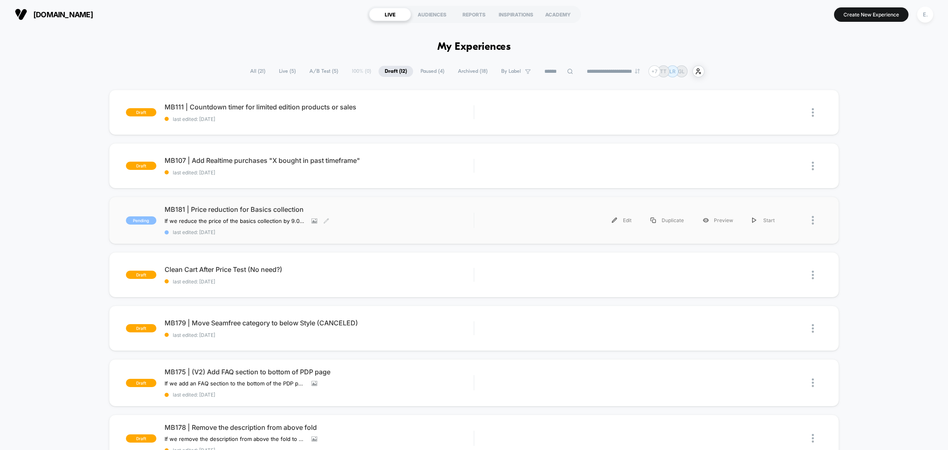
click at [440, 220] on div "MB181 | Price reduction for Basics collection If we reduce the price of the bas…" at bounding box center [319, 220] width 309 height 30
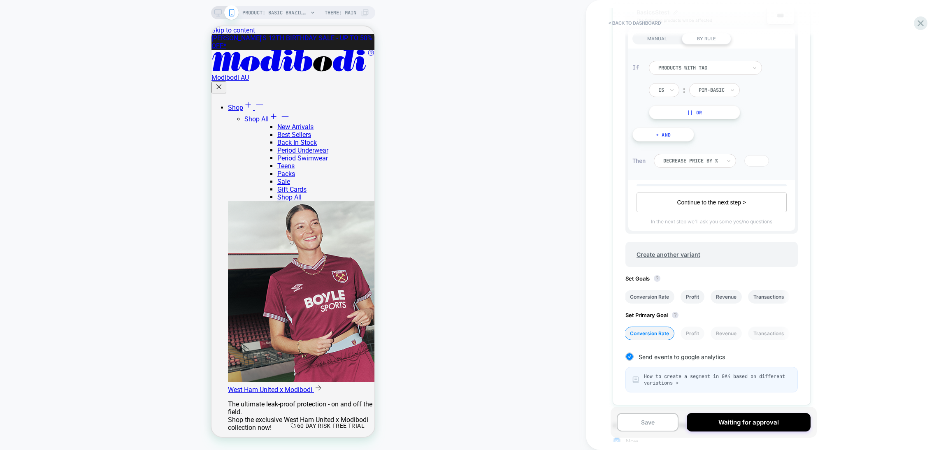
scroll to position [391, 0]
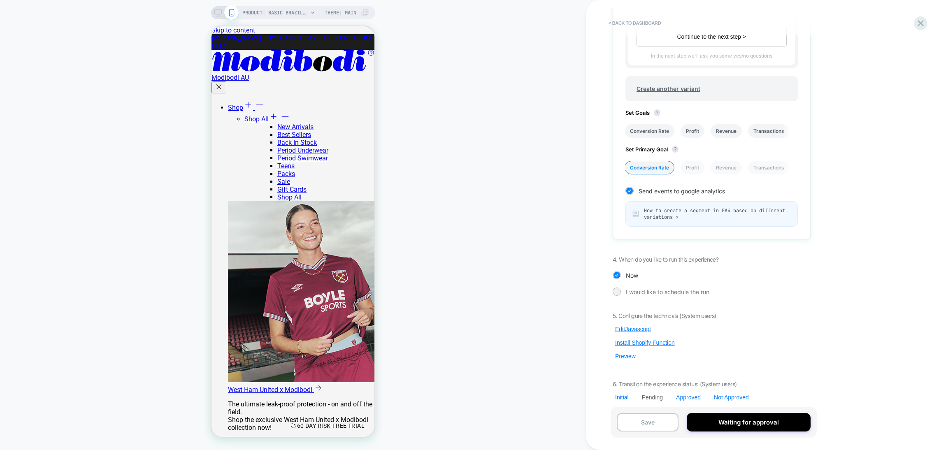
click at [678, 394] on div "Approved" at bounding box center [688, 397] width 25 height 7
click at [697, 373] on button "Yes" at bounding box center [711, 371] width 41 height 13
click at [643, 422] on button "Save" at bounding box center [639, 422] width 44 height 19
click at [915, 27] on div "< back to dashboard Ready MB181 | Price reduction for Basics collection If we r…" at bounding box center [767, 225] width 362 height 450
click at [920, 25] on icon at bounding box center [920, 23] width 11 height 11
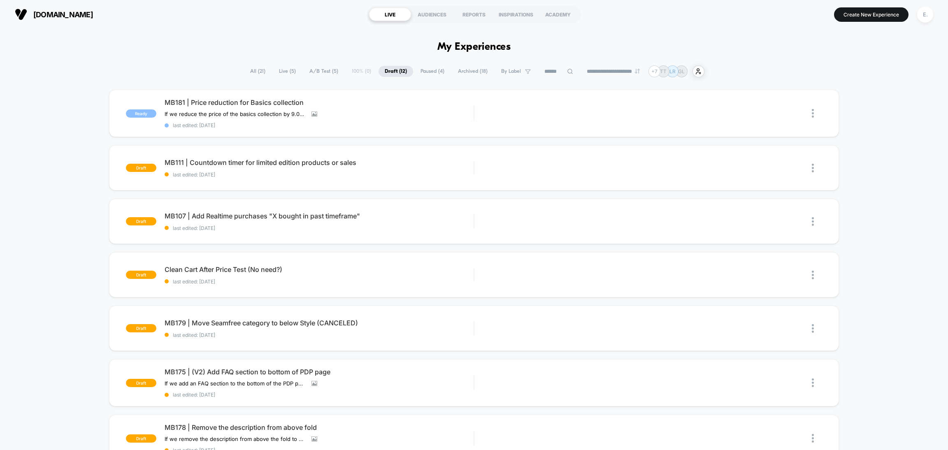
click at [550, 72] on input at bounding box center [558, 72] width 41 height 10
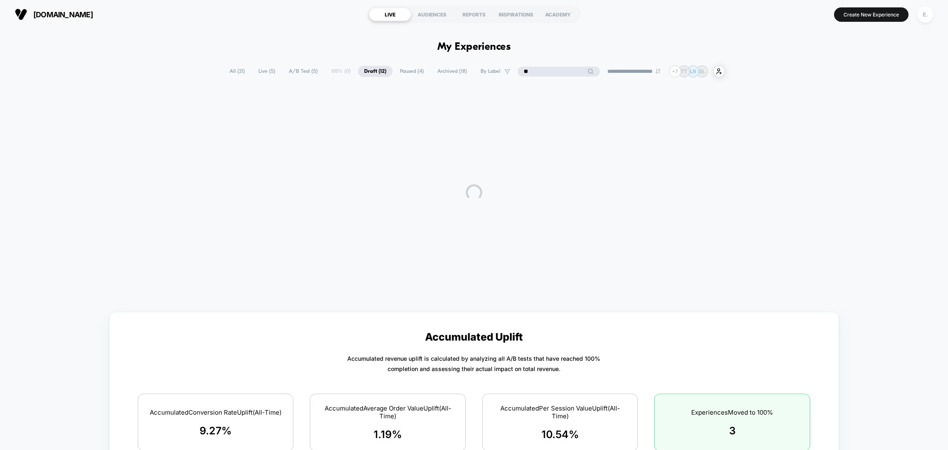
type input "*"
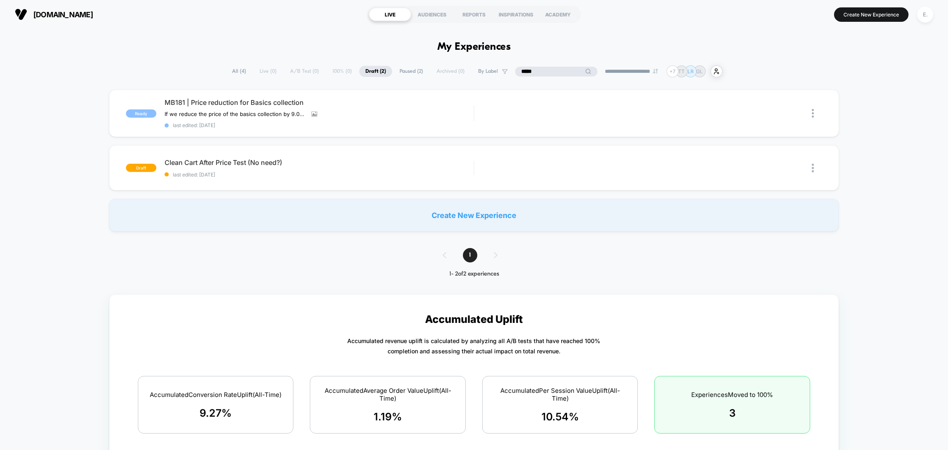
type input "*****"
click at [247, 74] on span "All ( 4 )" at bounding box center [260, 71] width 26 height 11
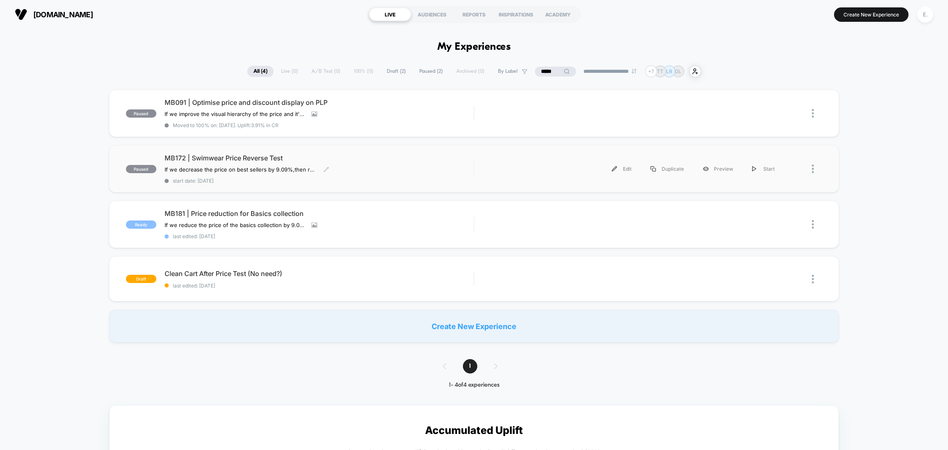
click at [305, 155] on span "MB172 | Swimwear Price Reverse Test" at bounding box center [319, 158] width 309 height 8
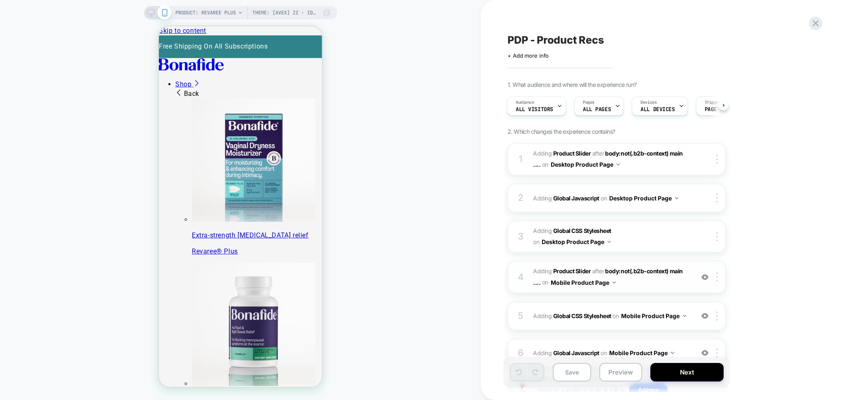
scroll to position [63, 0]
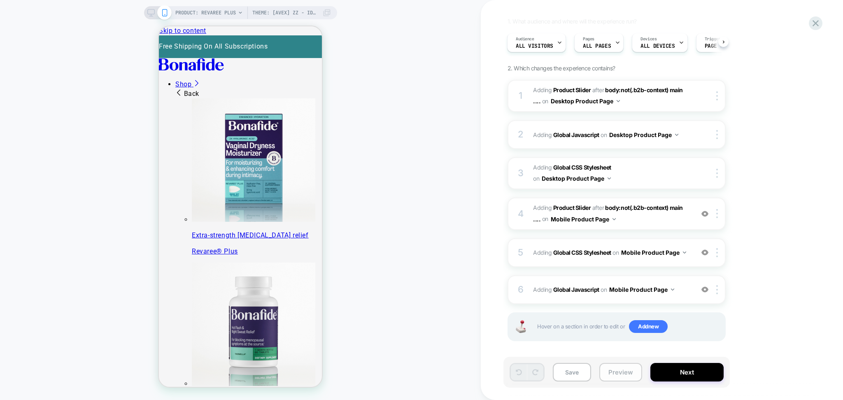
click at [608, 375] on button "Preview" at bounding box center [620, 372] width 43 height 19
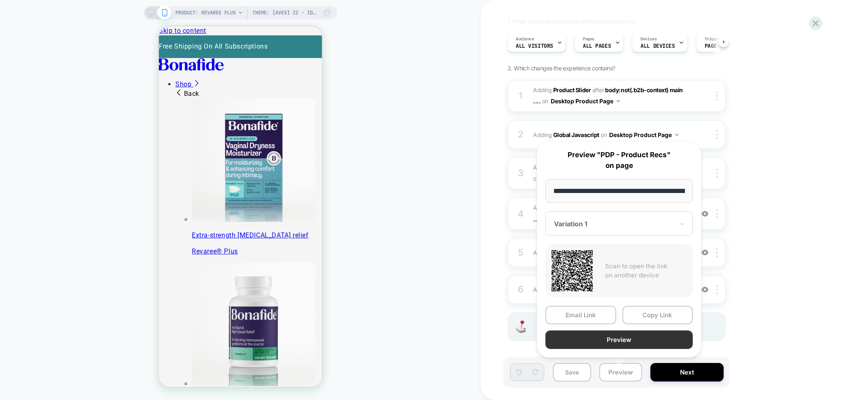
scroll to position [0, 142]
click at [596, 339] on button "Preview" at bounding box center [618, 340] width 147 height 19
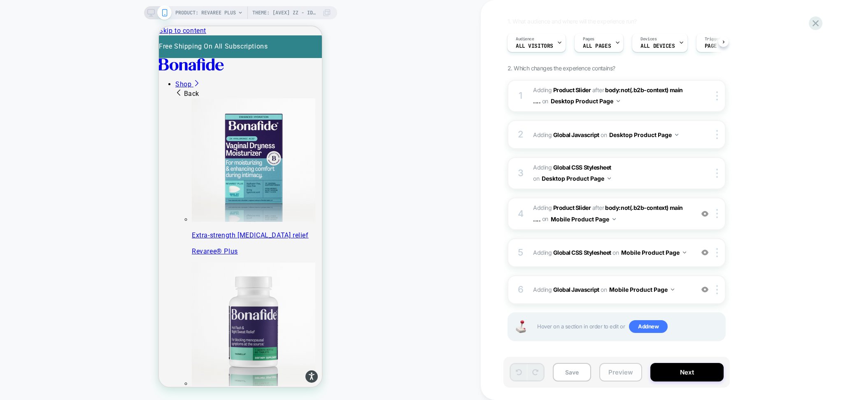
click at [614, 377] on button "Preview" at bounding box center [620, 372] width 43 height 19
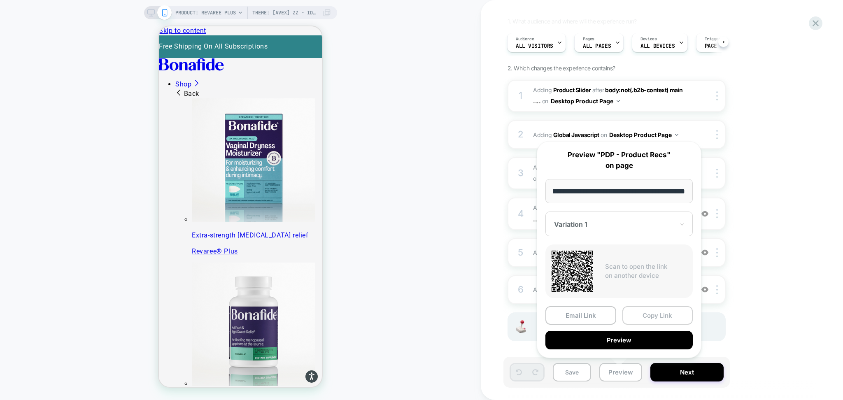
click at [653, 312] on button "Copy Link" at bounding box center [657, 315] width 71 height 19
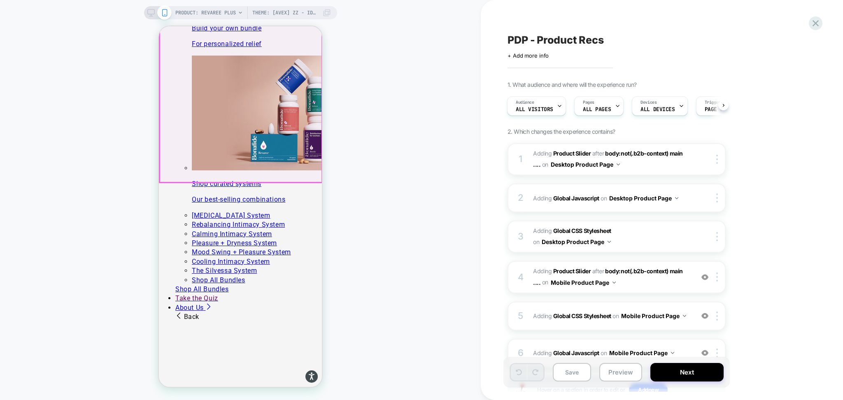
scroll to position [1097, 0]
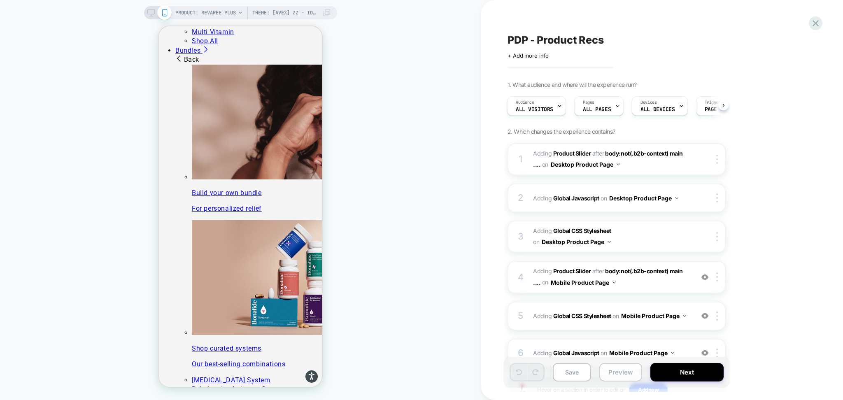
click at [622, 374] on button "Preview" at bounding box center [620, 372] width 43 height 19
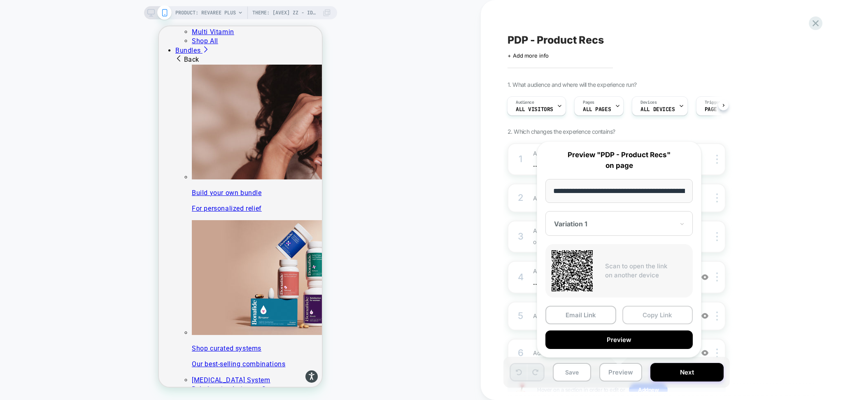
scroll to position [0, 0]
click at [648, 311] on button "Copy Link" at bounding box center [657, 315] width 71 height 19
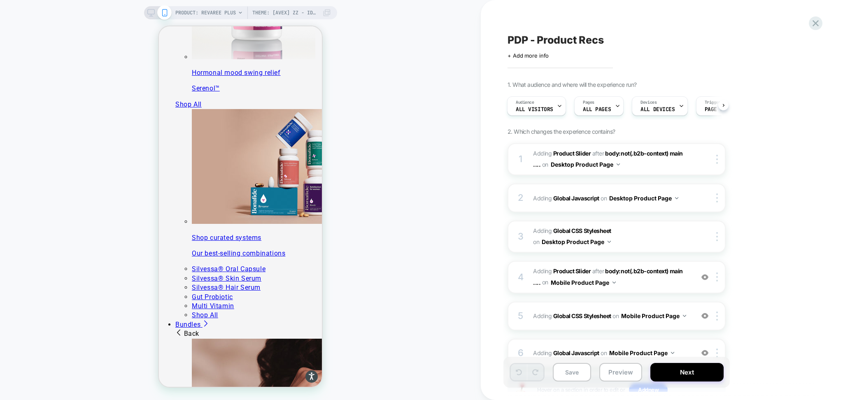
click at [539, 40] on span "PDP - Product Recs" at bounding box center [556, 40] width 96 height 12
click at [549, 42] on textarea "**********" at bounding box center [575, 40] width 135 height 13
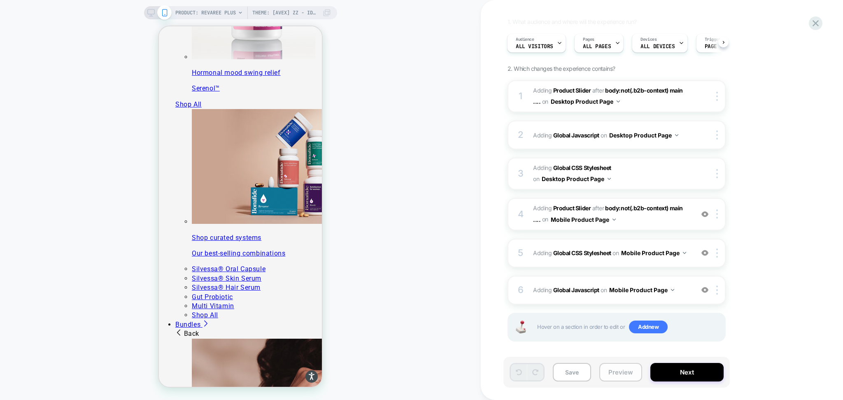
click at [620, 366] on button "Preview" at bounding box center [620, 372] width 43 height 19
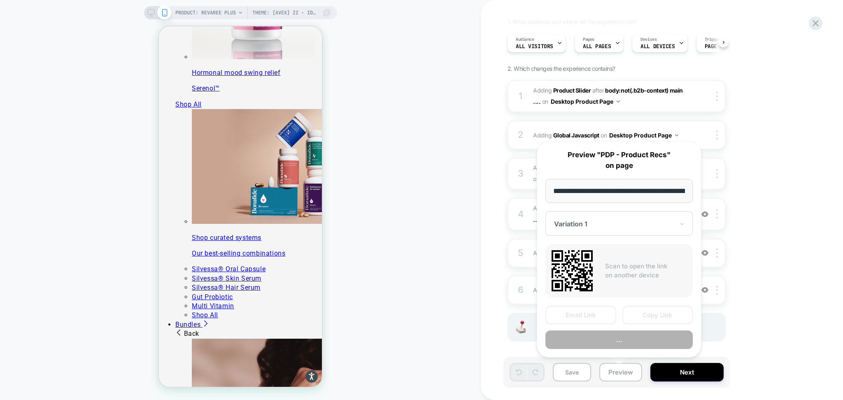
scroll to position [0, 142]
click at [639, 310] on button "Copy Link" at bounding box center [657, 315] width 71 height 19
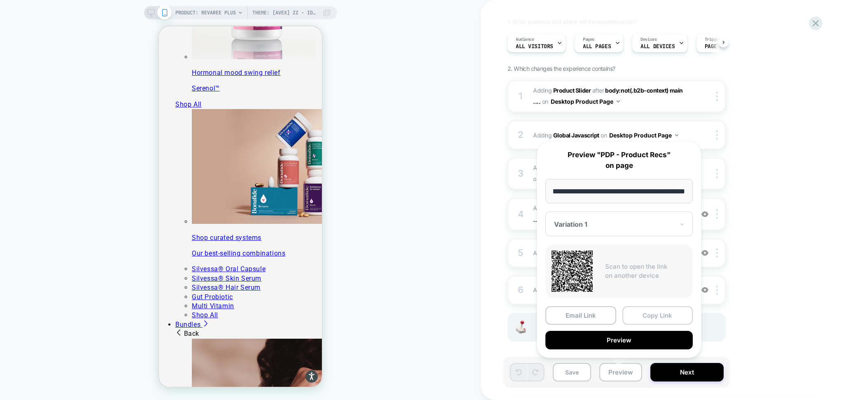
scroll to position [0, 0]
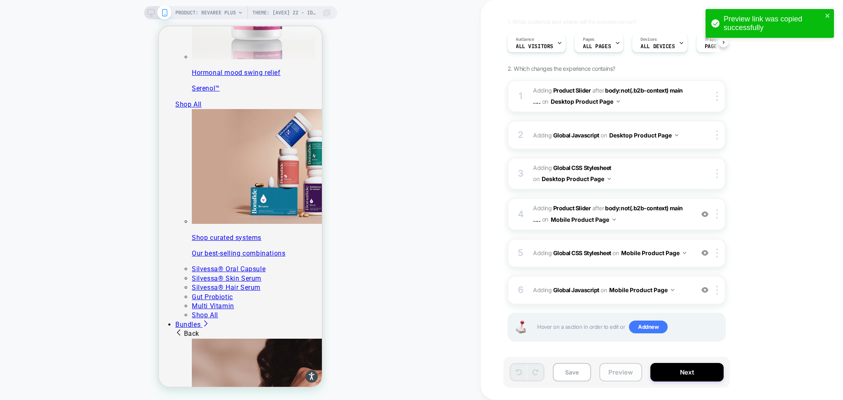
click at [618, 376] on button "Preview" at bounding box center [620, 372] width 43 height 19
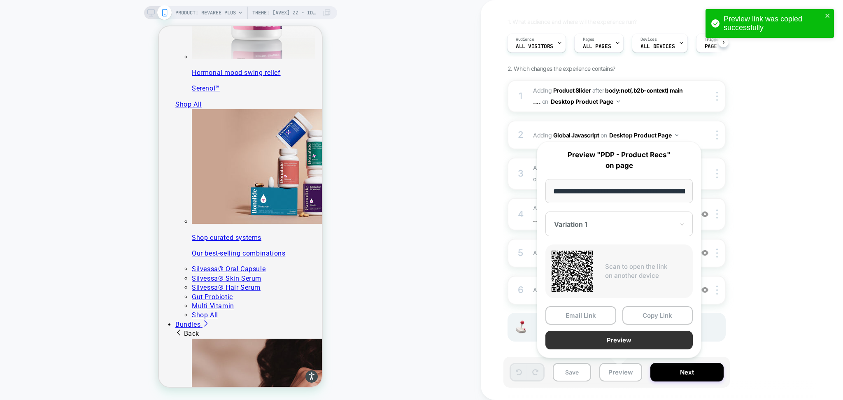
click at [602, 339] on button "Preview" at bounding box center [618, 340] width 147 height 19
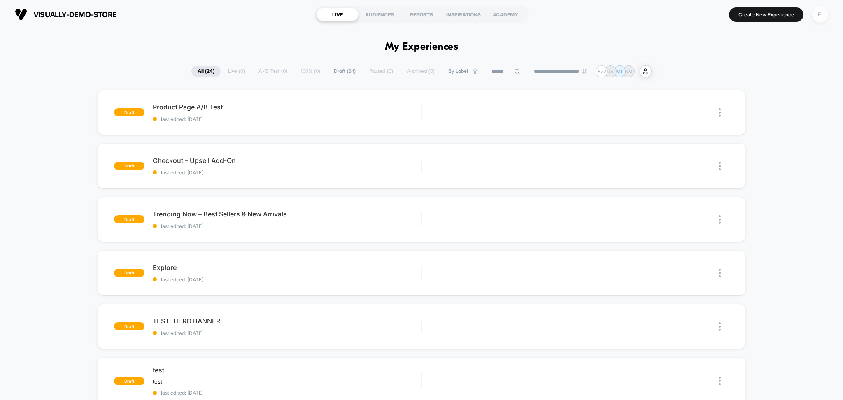
click at [818, 20] on div "E." at bounding box center [820, 15] width 16 height 16
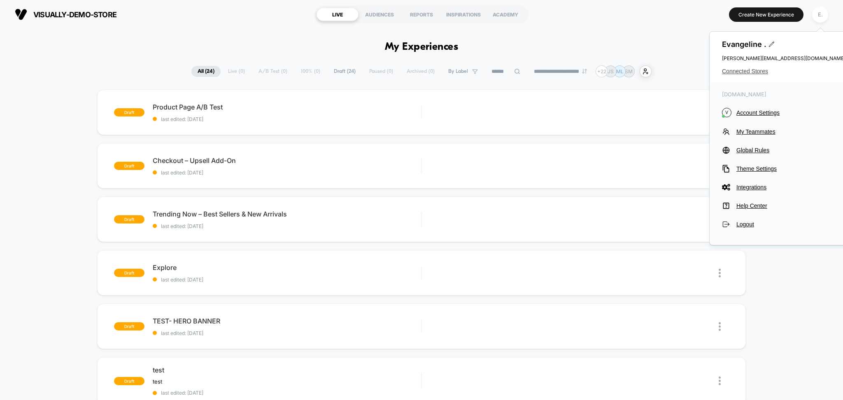
click at [750, 71] on span "Connected Stores" at bounding box center [783, 71] width 123 height 7
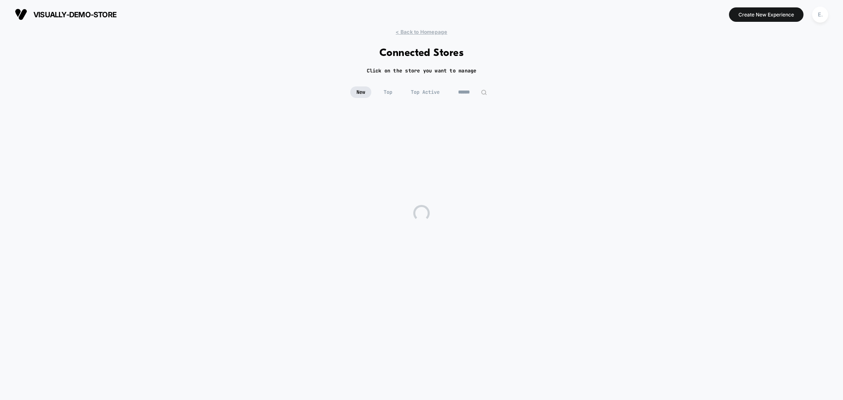
click at [476, 93] on input at bounding box center [472, 92] width 41 height 12
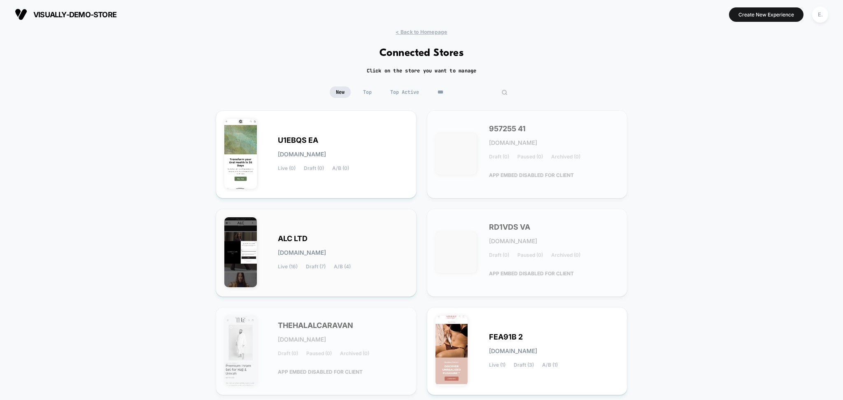
type input "***"
click at [385, 269] on div "ALC LTD [DOMAIN_NAME] Live (16) Draft (7) A/B (4)" at bounding box center [343, 253] width 130 height 34
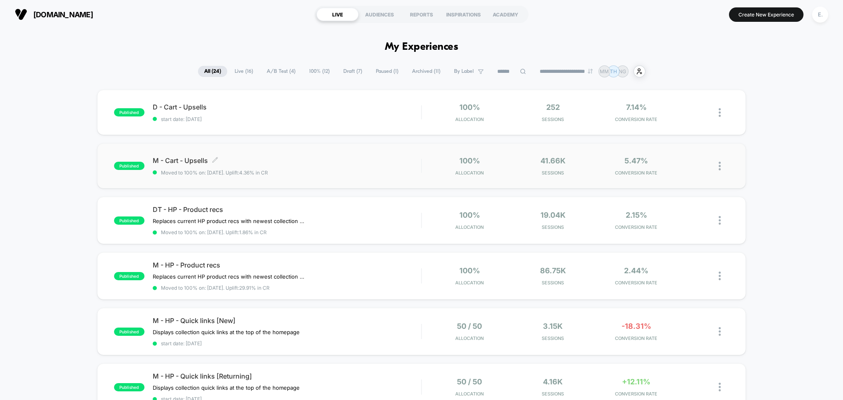
click at [300, 166] on div "M - Cart - Upsells Click to edit experience details Click to edit experience de…" at bounding box center [287, 165] width 269 height 19
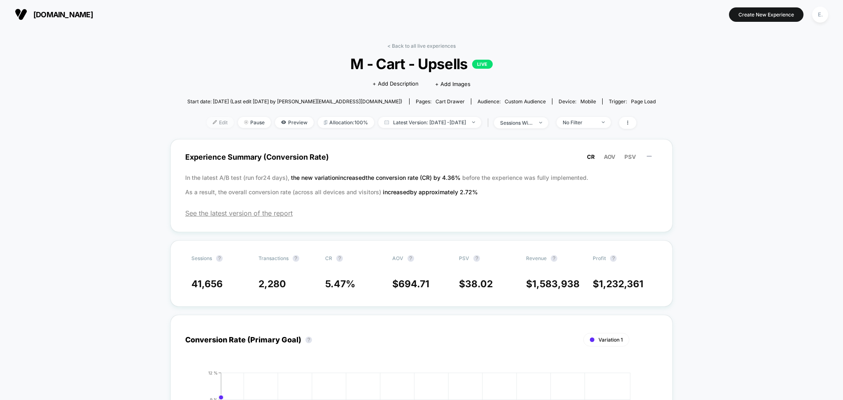
click at [213, 123] on img at bounding box center [215, 122] width 4 height 4
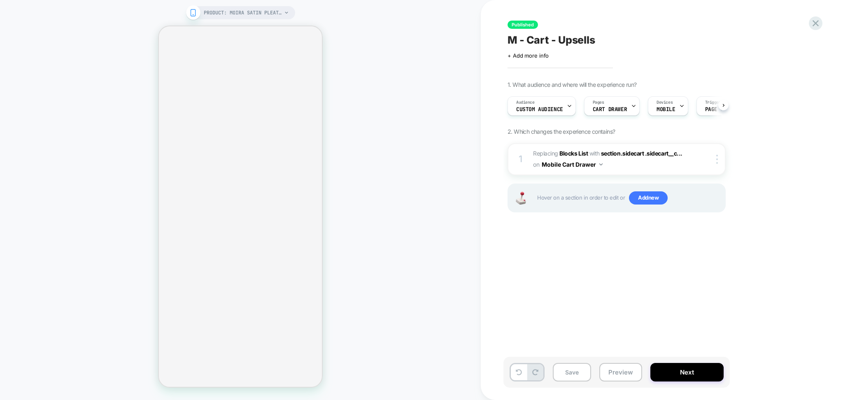
scroll to position [0, 0]
click at [633, 167] on span "#_loomi_addon_1753115065499 Replacing Blocks List WITH section.sidecart .sideca…" at bounding box center [611, 159] width 157 height 22
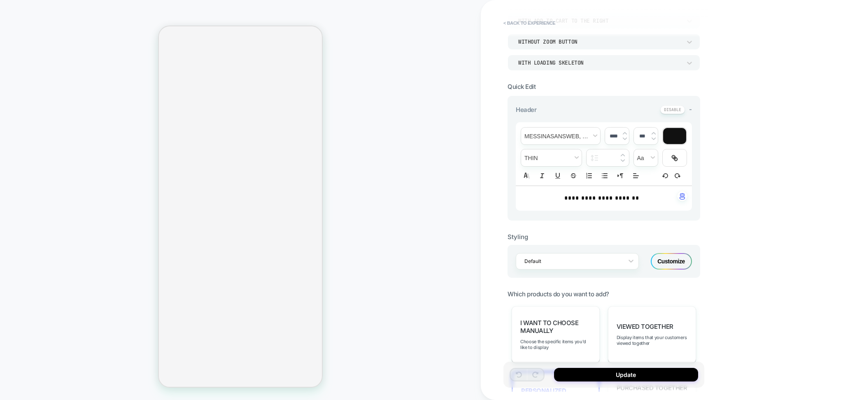
scroll to position [109, 0]
click at [531, 21] on button "< Back to experience" at bounding box center [529, 22] width 60 height 13
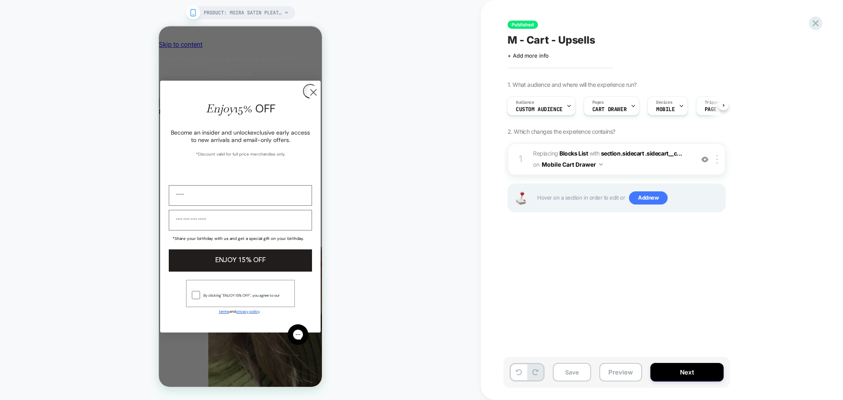
scroll to position [0, 0]
click at [653, 155] on span "section.sidecart .sidecart__c..." at bounding box center [642, 153] width 82 height 7
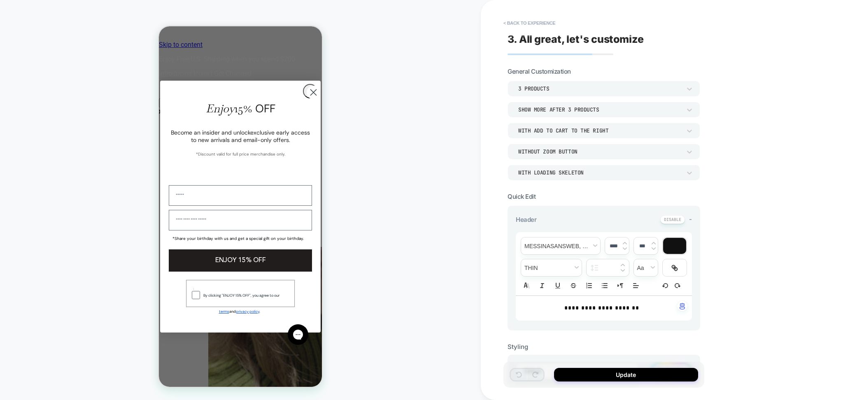
click at [307, 99] on circle "Close dialog" at bounding box center [314, 93] width 14 height 14
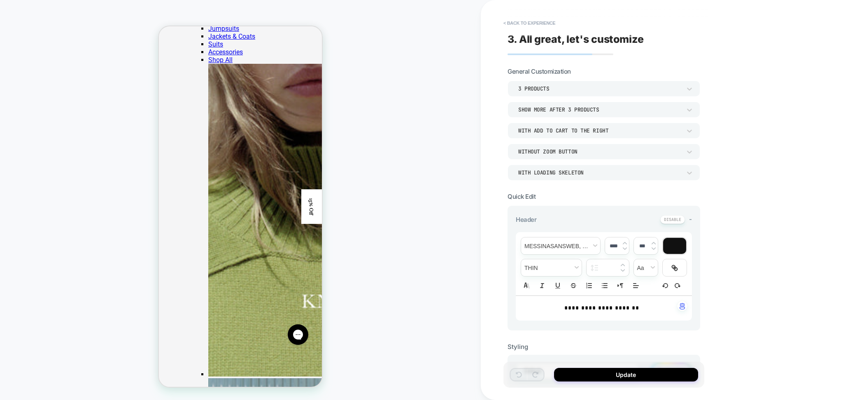
scroll to position [219, 0]
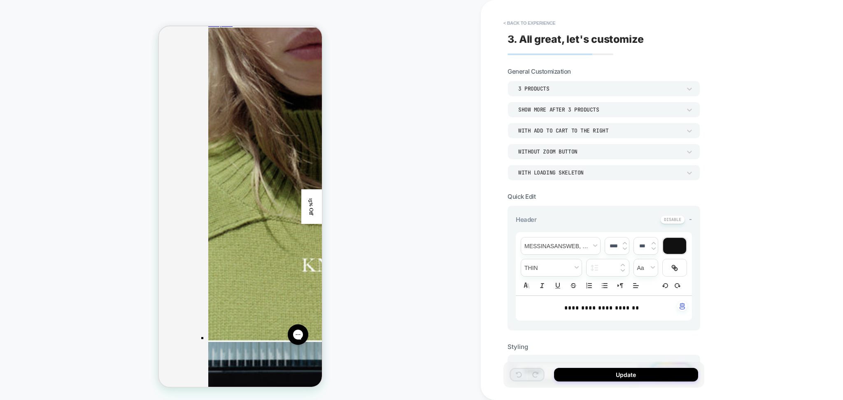
click at [582, 313] on div "**********" at bounding box center [604, 308] width 176 height 25
type input "***"
click at [582, 313] on div "**********" at bounding box center [604, 308] width 176 height 25
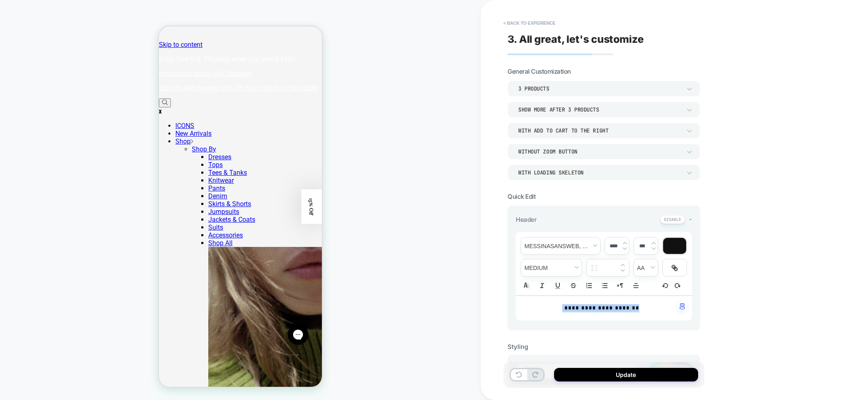
scroll to position [109, 0]
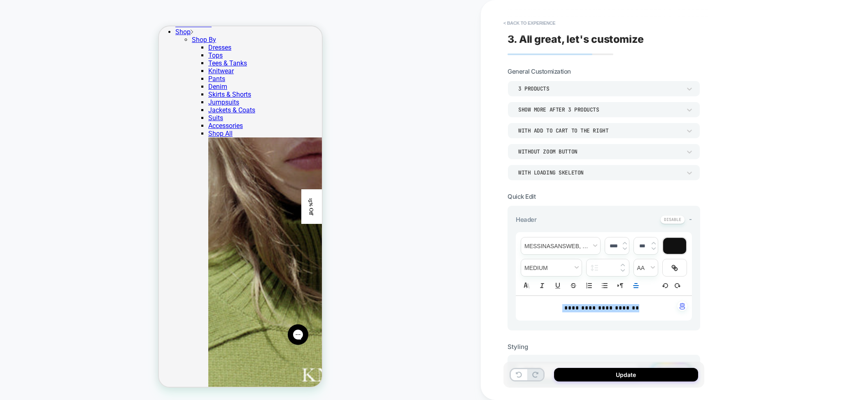
drag, startPoint x: 300, startPoint y: 59, endPoint x: 589, endPoint y: 63, distance: 289.4
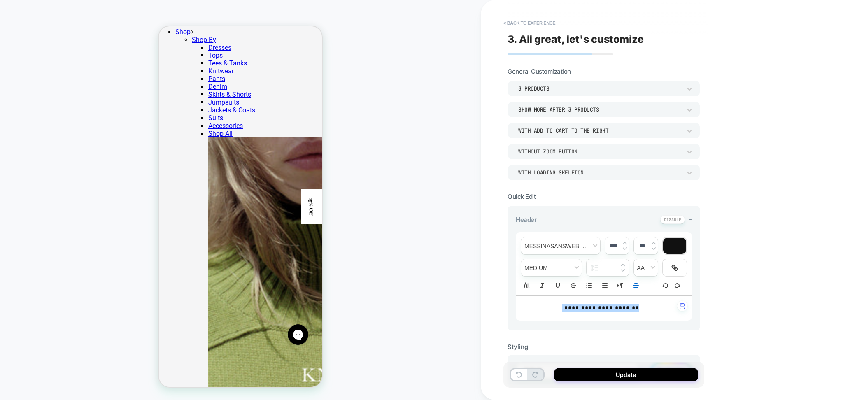
click at [519, 23] on button "< Back to experience" at bounding box center [529, 22] width 60 height 13
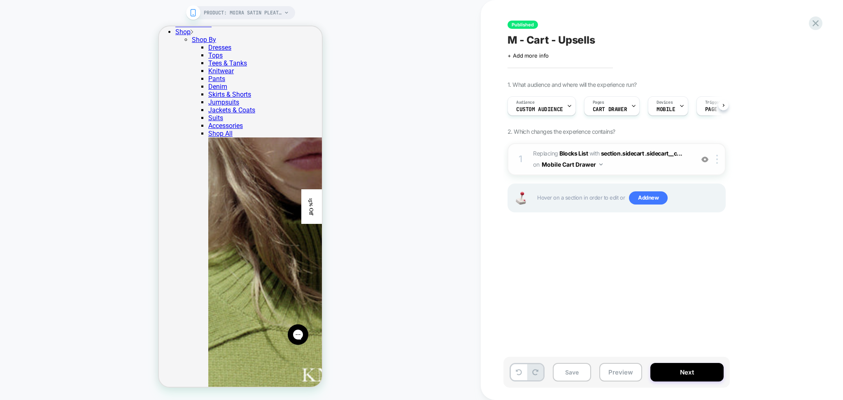
scroll to position [0, 0]
click at [626, 166] on span "#_loomi_addon_1753115065499 Replacing Blocks List WITH section.sidecart .sideca…" at bounding box center [611, 159] width 157 height 22
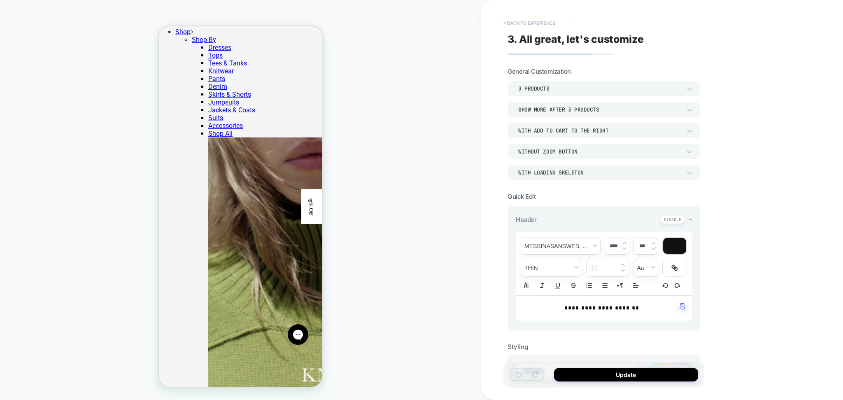
scroll to position [87, 0]
click at [515, 21] on button "< Back to experience" at bounding box center [529, 22] width 60 height 13
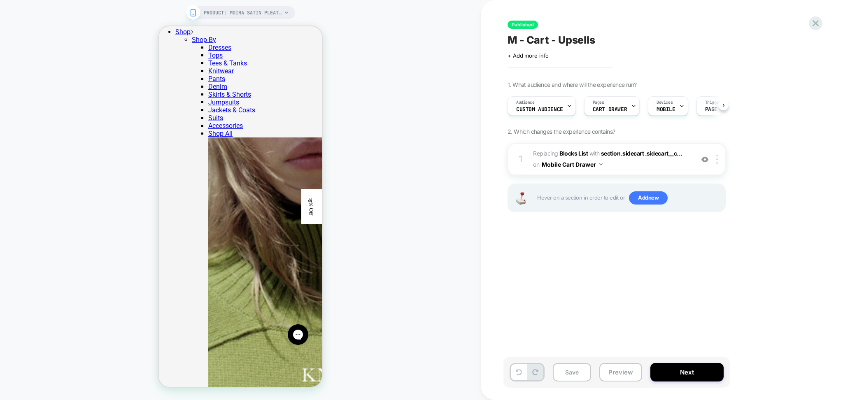
scroll to position [86, 0]
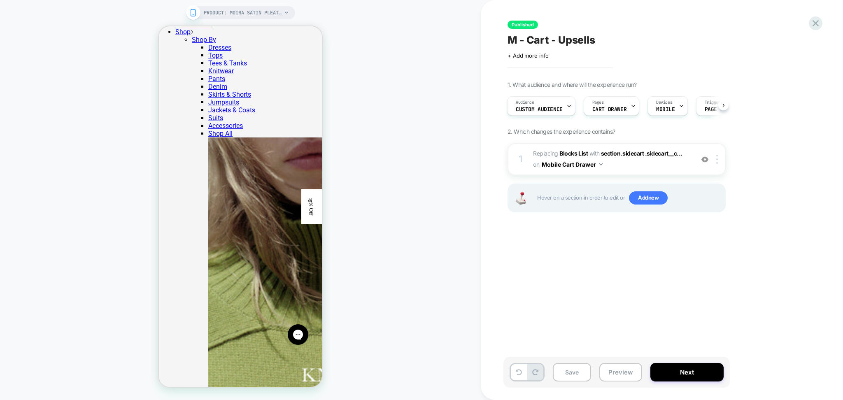
click at [713, 160] on div at bounding box center [719, 159] width 14 height 9
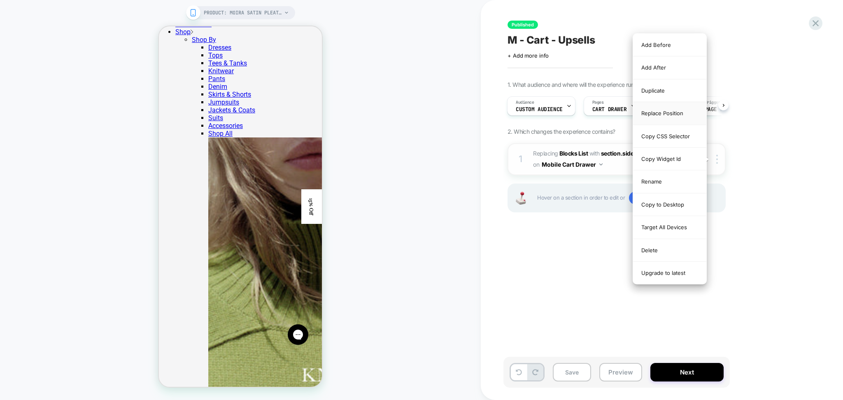
click at [668, 102] on div "Replace Position" at bounding box center [669, 113] width 73 height 23
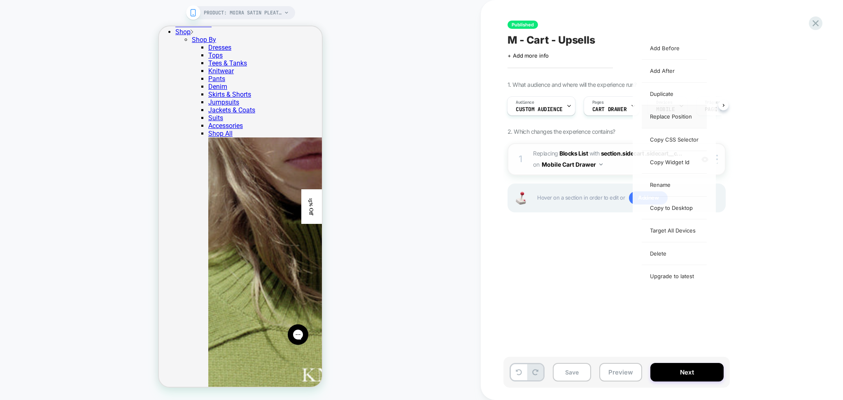
scroll to position [0, 0]
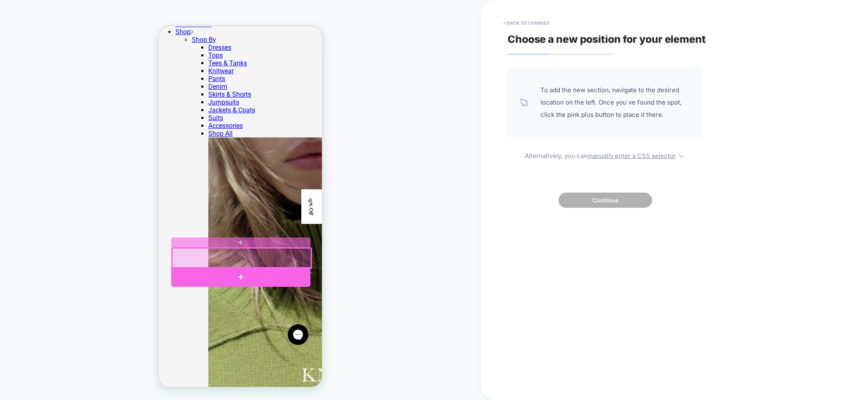
click at [223, 279] on div at bounding box center [240, 277] width 139 height 20
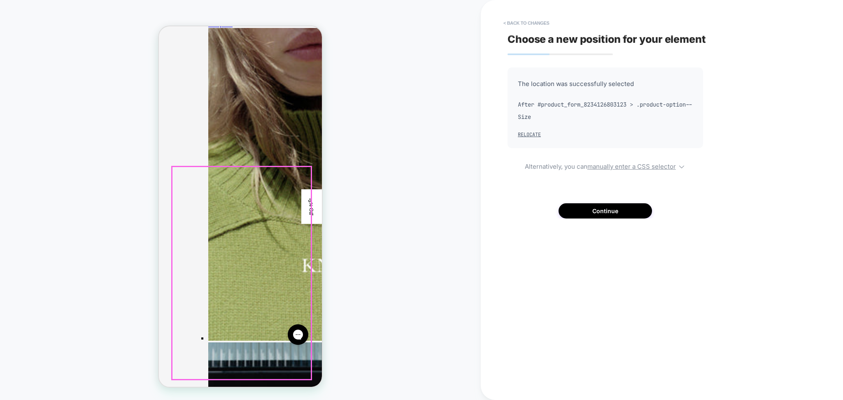
scroll to position [219, 0]
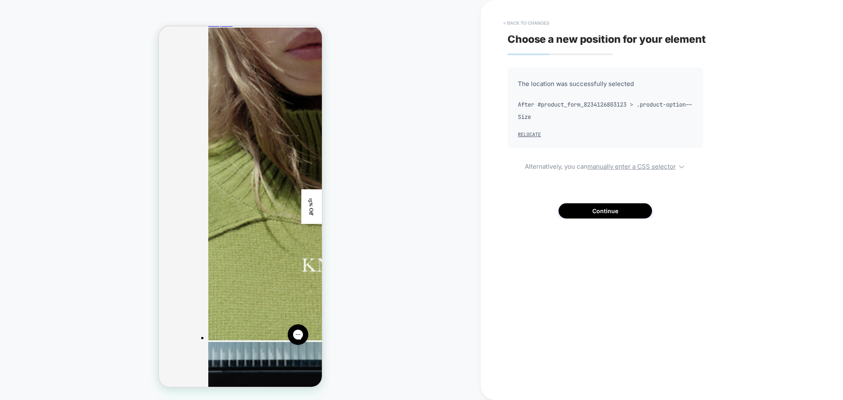
click at [537, 22] on button "< Back to changes" at bounding box center [526, 22] width 54 height 13
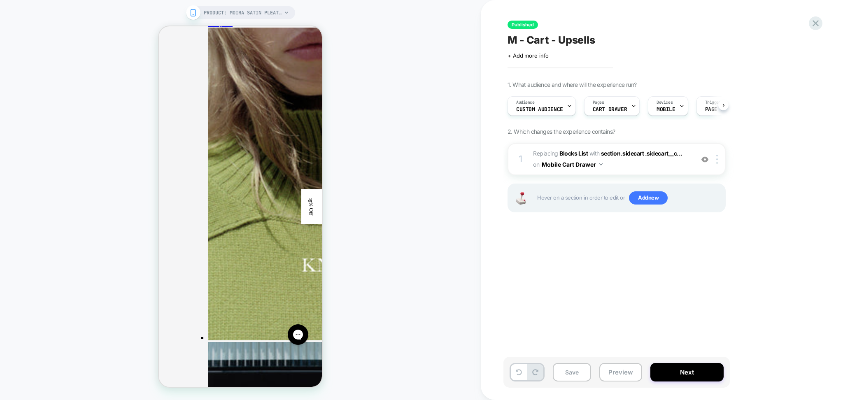
scroll to position [0, 0]
click at [817, 22] on icon at bounding box center [816, 23] width 6 height 6
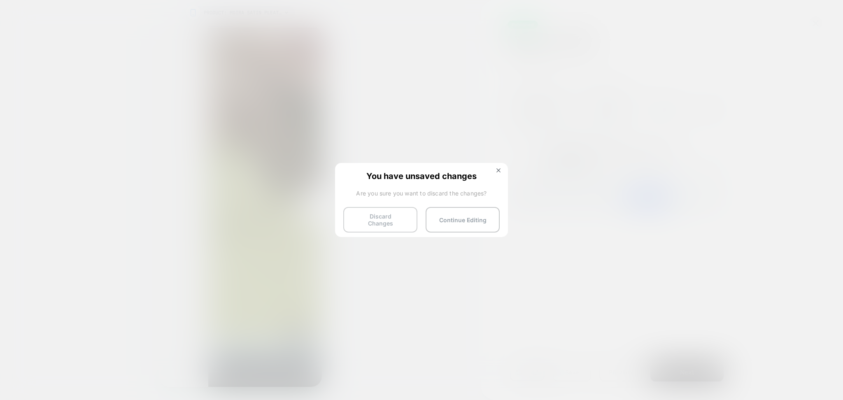
click at [361, 224] on button "Discard Changes" at bounding box center [380, 220] width 74 height 26
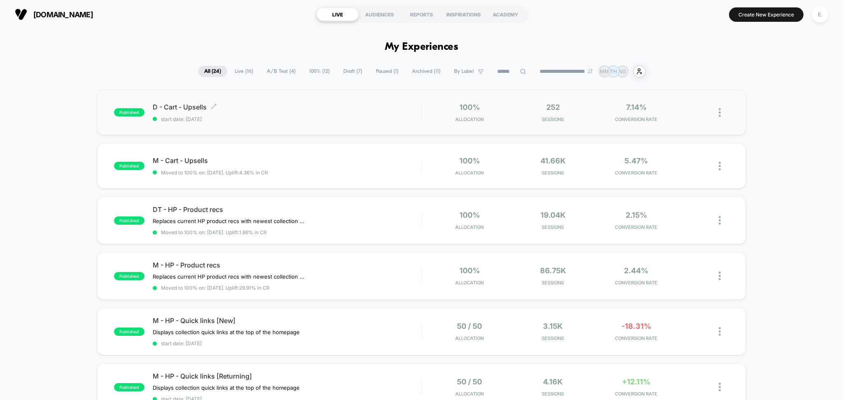
click at [367, 115] on div "D - Cart - Upsells Click to edit experience details Click to edit experience de…" at bounding box center [287, 112] width 269 height 19
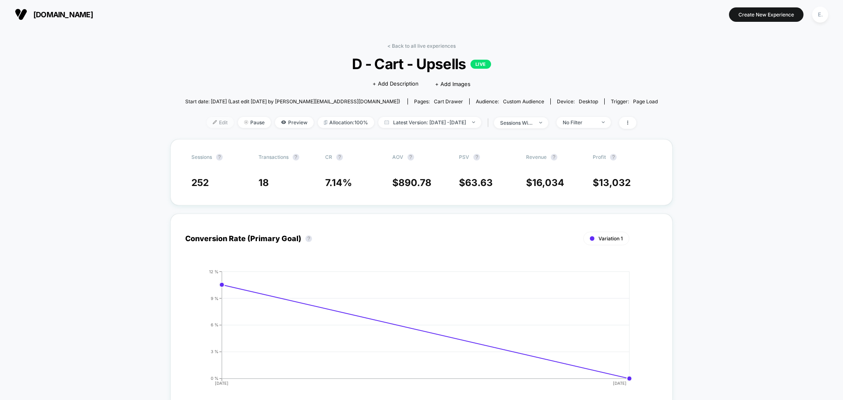
click at [208, 128] on span "Edit" at bounding box center [220, 122] width 27 height 11
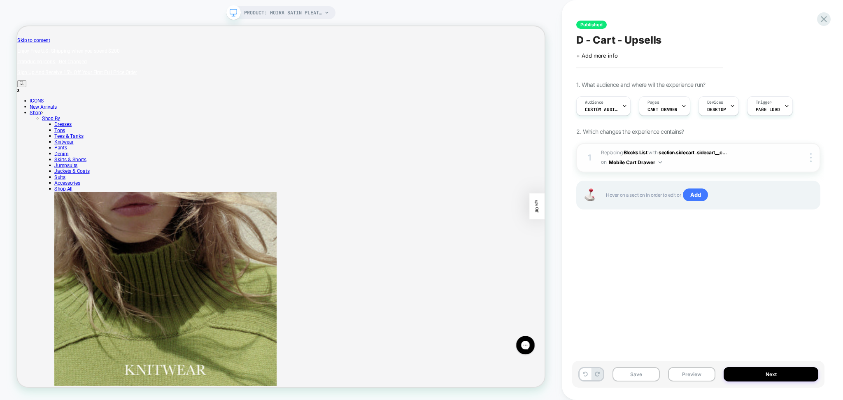
click at [673, 164] on span "#_loomi_addon_1753115065499_dup1758122313 Replacing Blocks List WITH section.si…" at bounding box center [691, 157] width 180 height 19
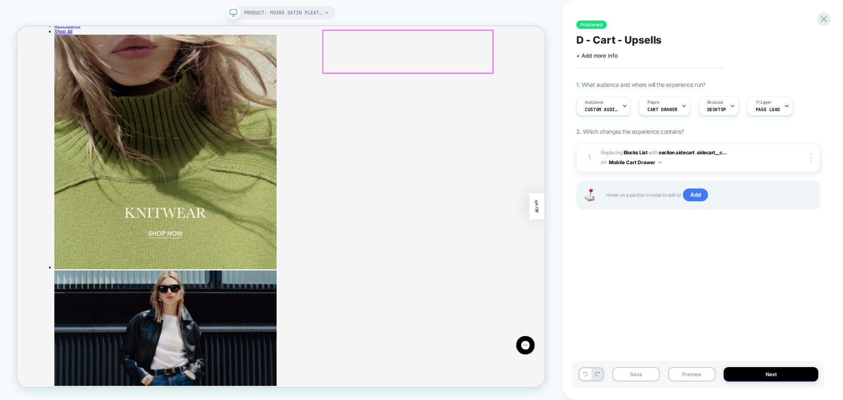
scroll to position [219, 0]
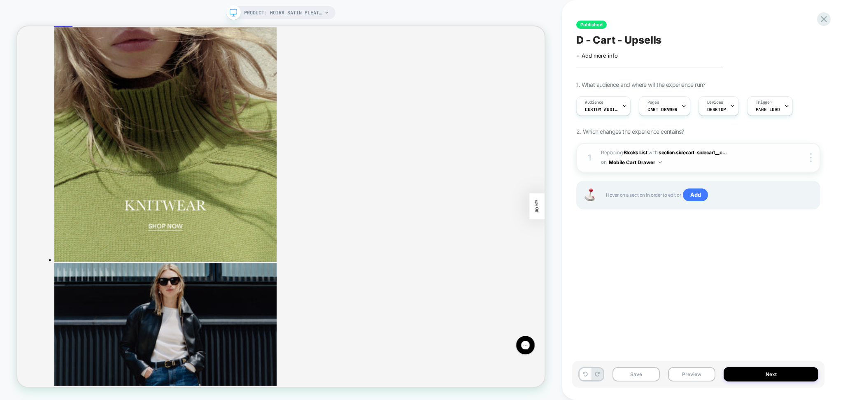
click at [735, 154] on span "#_loomi_addon_1753115065499_dup1758122313 Replacing Blocks List WITH section.si…" at bounding box center [691, 157] width 180 height 19
click at [759, 154] on span "#_loomi_addon_1753115065499_dup1758122313 Replacing Blocks List WITH section.si…" at bounding box center [691, 157] width 180 height 19
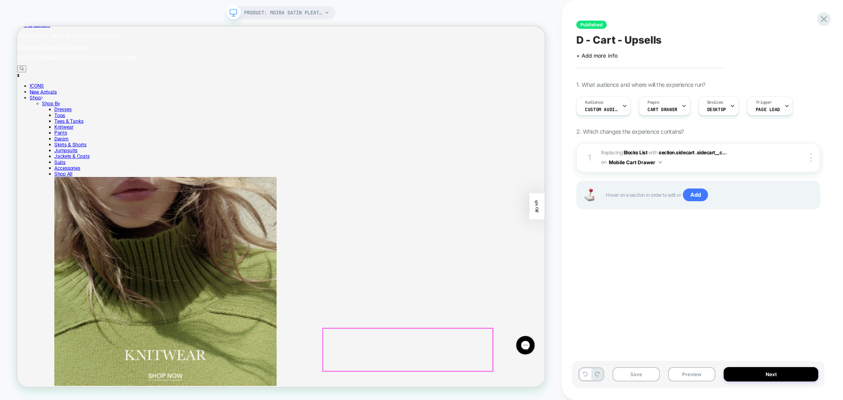
scroll to position [0, 0]
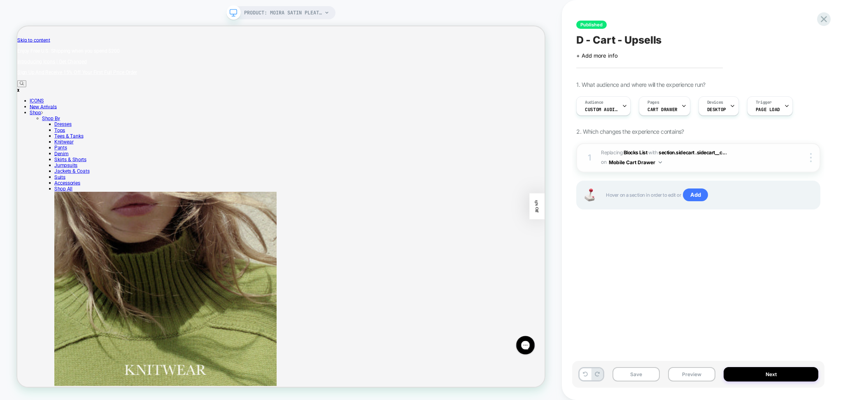
click at [628, 164] on button "Mobile Cart Drawer" at bounding box center [635, 162] width 53 height 10
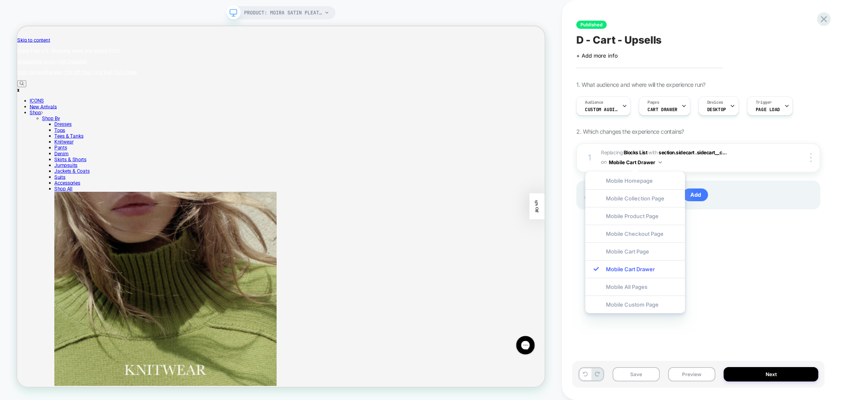
click at [834, 261] on div "Published D - Cart - Upsells Click to edit experience details + Add more info 1…" at bounding box center [702, 200] width 281 height 400
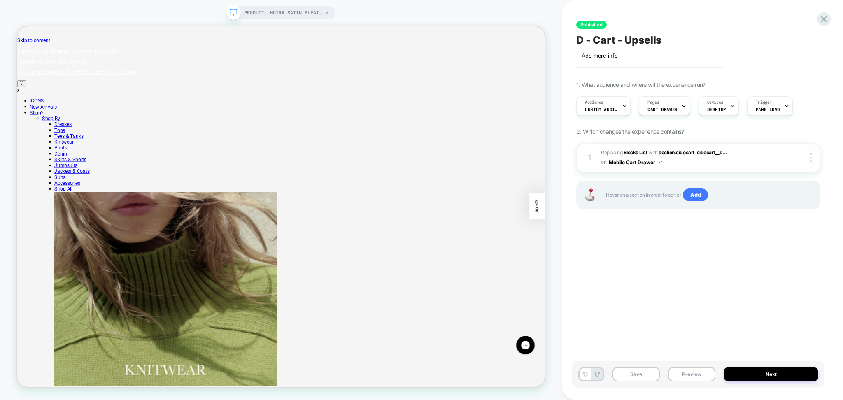
click at [643, 165] on button "Mobile Cart Drawer" at bounding box center [635, 162] width 53 height 10
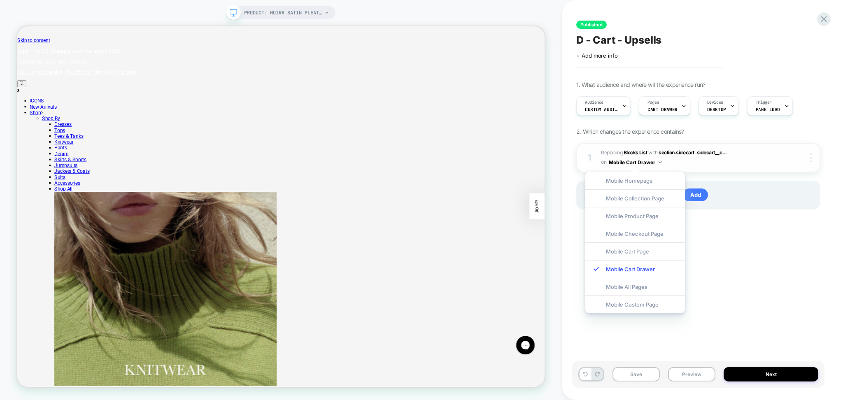
click at [818, 160] on div at bounding box center [812, 157] width 16 height 9
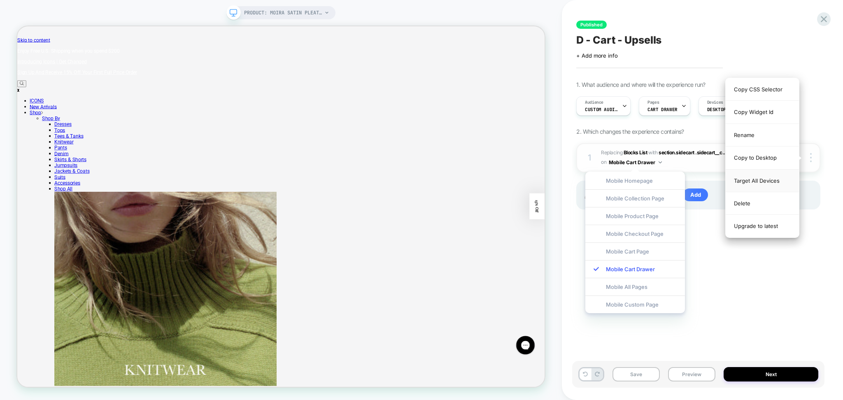
click at [762, 183] on div "Target All Devices" at bounding box center [762, 181] width 73 height 23
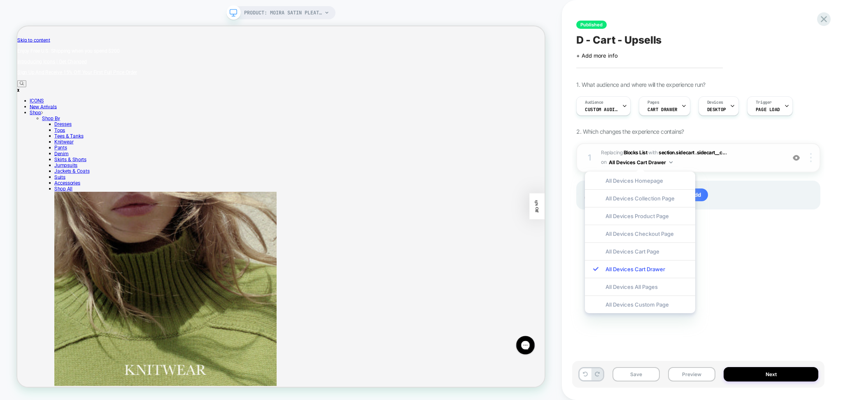
click at [806, 158] on div at bounding box center [812, 157] width 16 height 9
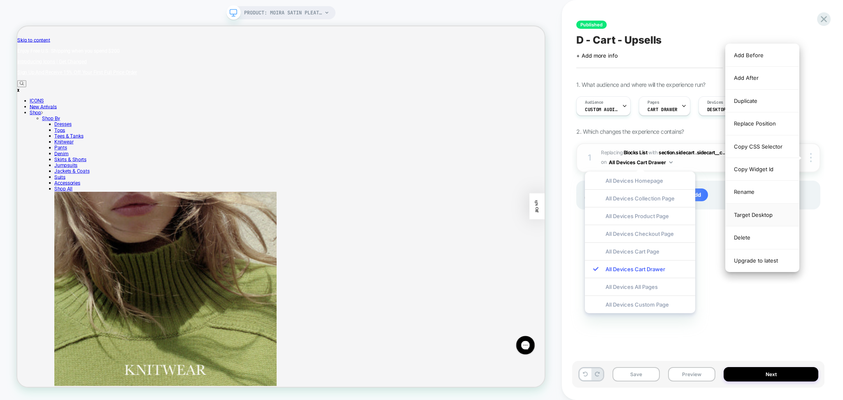
click at [764, 220] on div "Target Desktop" at bounding box center [762, 215] width 73 height 23
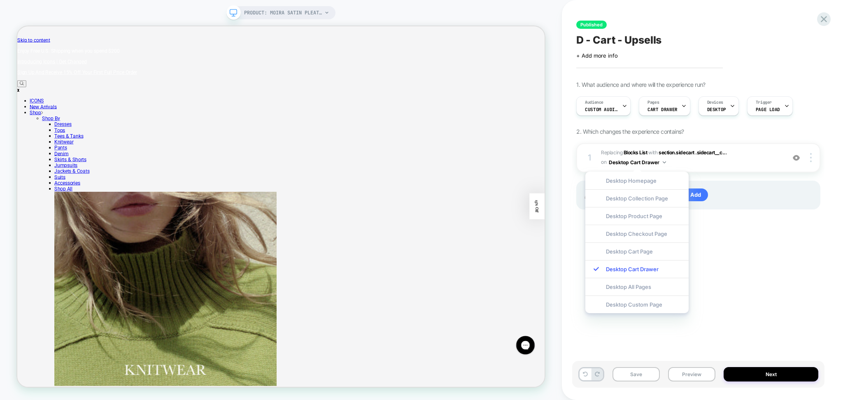
click at [720, 226] on div "1 #_loomi_addon_1753115065499_dup1758122313 Replacing Blocks List WITH section.…" at bounding box center [698, 186] width 244 height 87
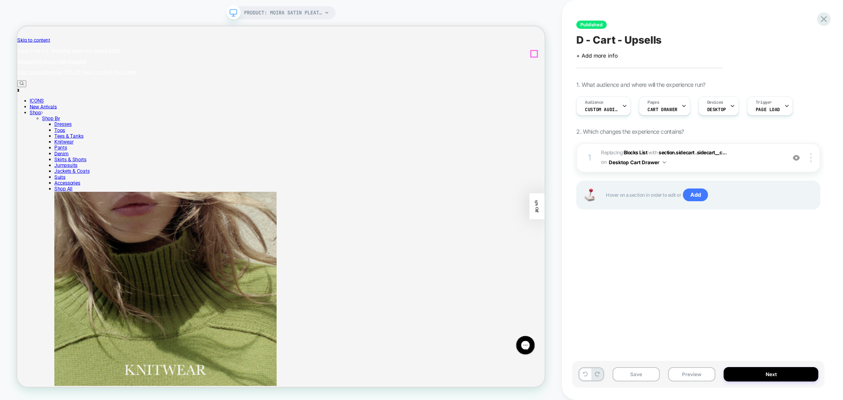
click at [701, 381] on button "Preview" at bounding box center [691, 374] width 47 height 14
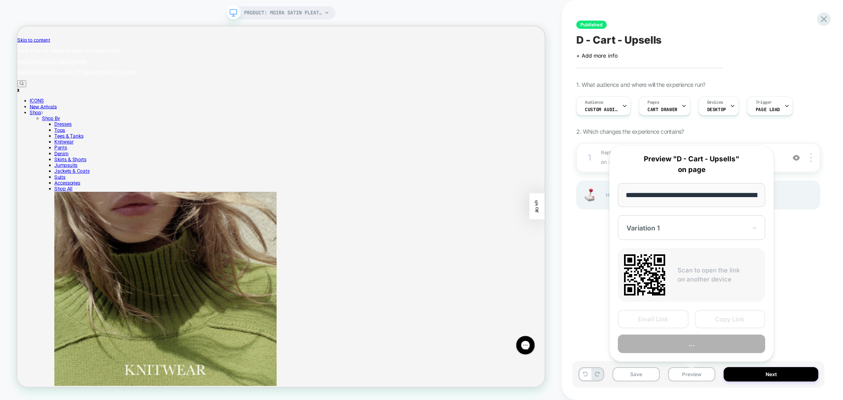
scroll to position [0, 105]
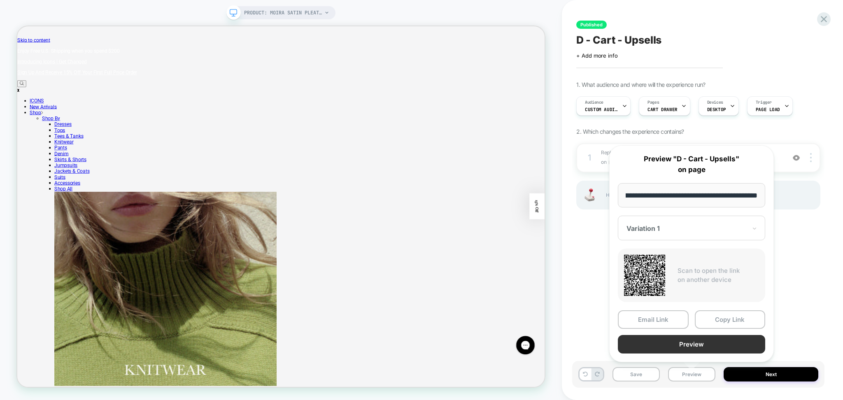
click at [679, 346] on button "Preview" at bounding box center [691, 344] width 147 height 19
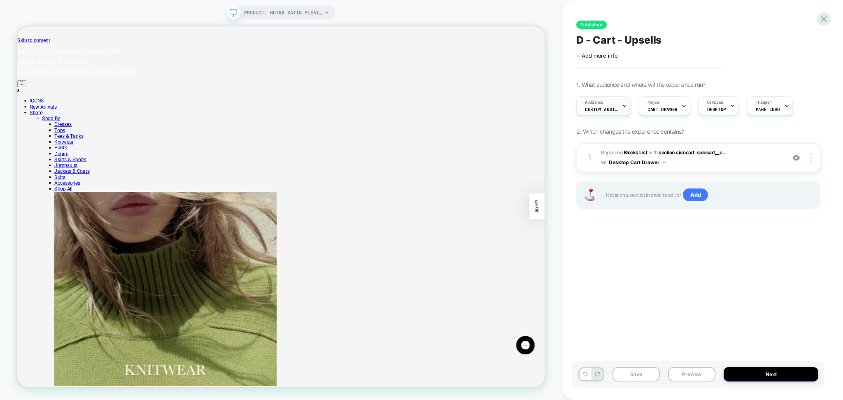
click at [603, 102] on span "Audience" at bounding box center [594, 103] width 19 height 6
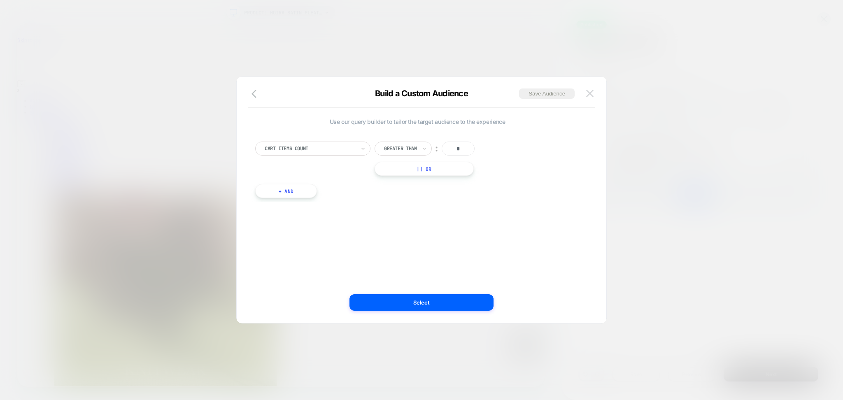
click at [584, 93] on button at bounding box center [590, 93] width 12 height 12
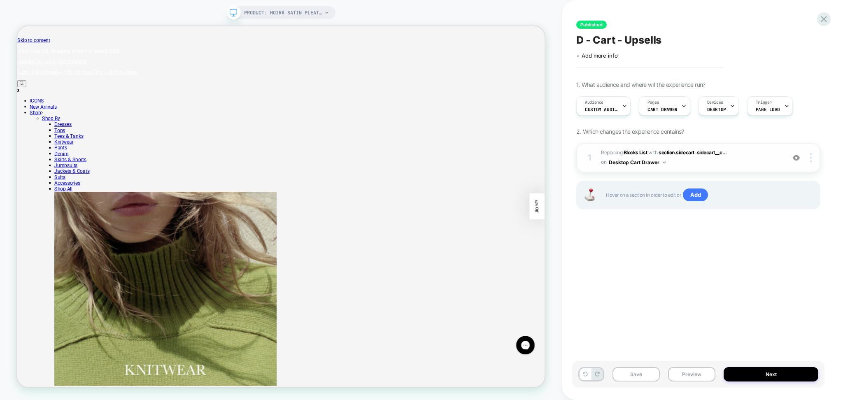
click at [705, 171] on div "1 #_loomi_addon_1753115065499_dup1758122313 Replacing Blocks List WITH section.…" at bounding box center [698, 157] width 244 height 29
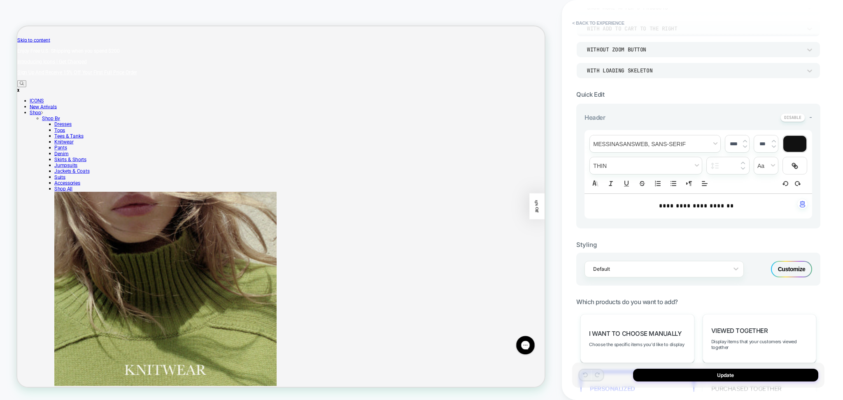
scroll to position [55, 0]
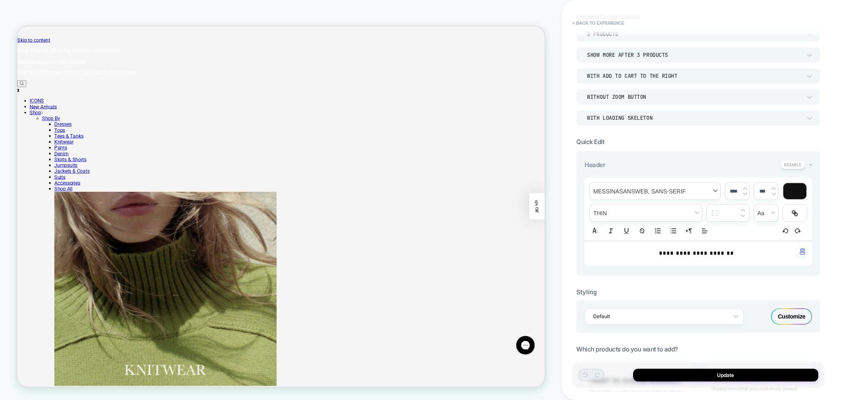
click at [703, 192] on span "font" at bounding box center [655, 191] width 130 height 17
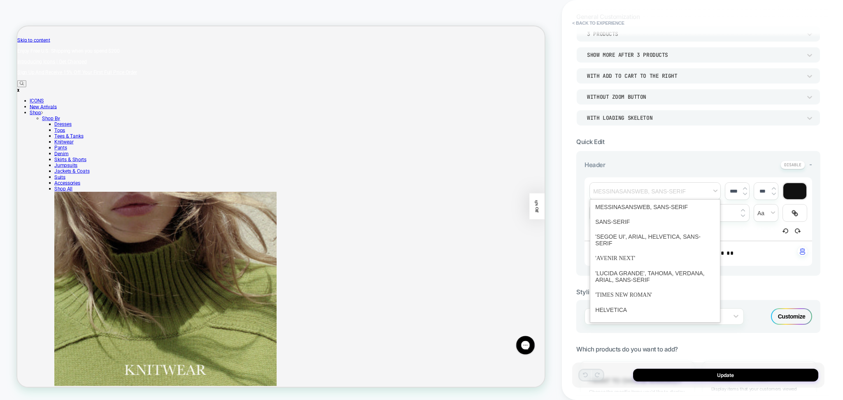
click at [676, 170] on div "**********" at bounding box center [698, 214] width 228 height 107
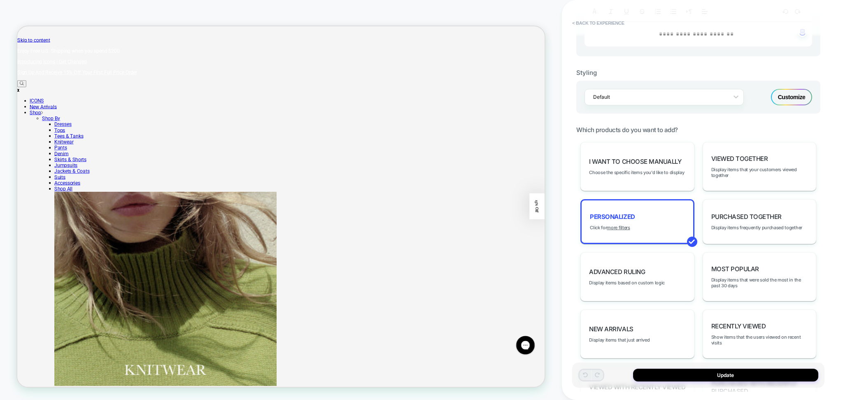
scroll to position [0, 0]
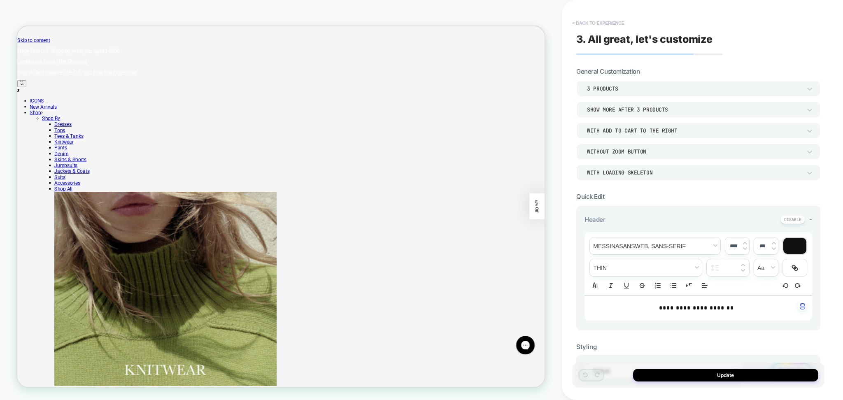
click at [622, 22] on button "< Back to experience" at bounding box center [598, 22] width 60 height 13
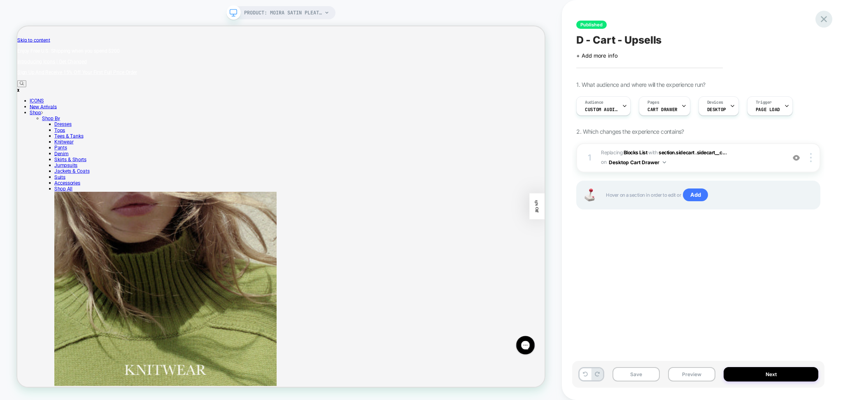
click at [824, 14] on icon at bounding box center [823, 19] width 11 height 11
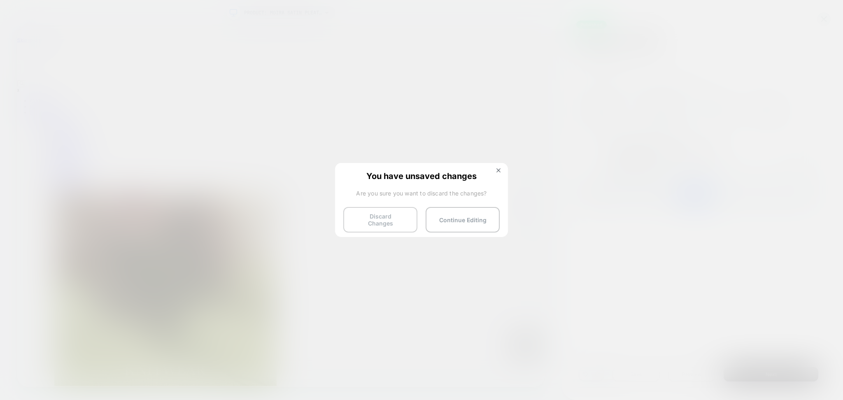
click at [357, 207] on button "Discard Changes" at bounding box center [380, 220] width 74 height 26
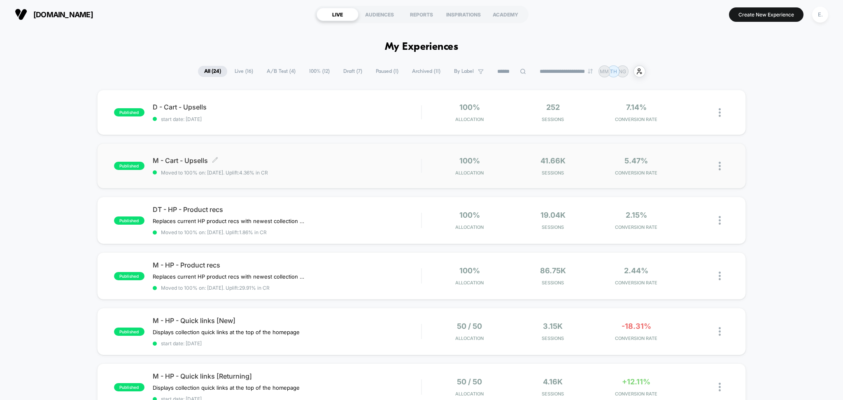
click at [321, 167] on div "M - Cart - Upsells Click to edit experience details Click to edit experience de…" at bounding box center [287, 165] width 269 height 19
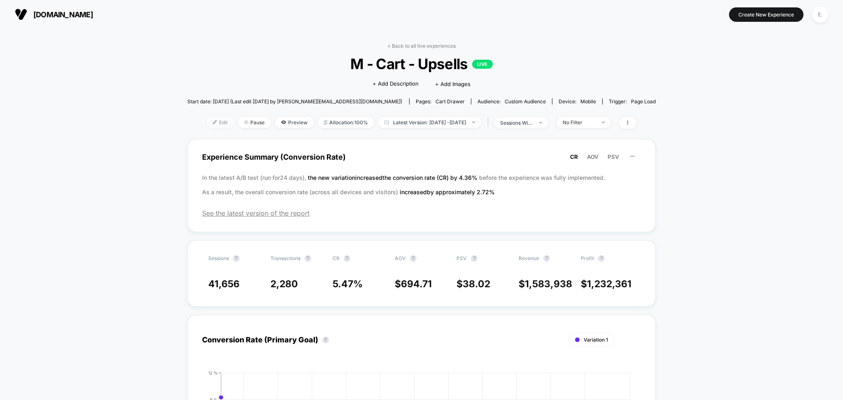
click at [207, 124] on span "Edit" at bounding box center [220, 122] width 27 height 11
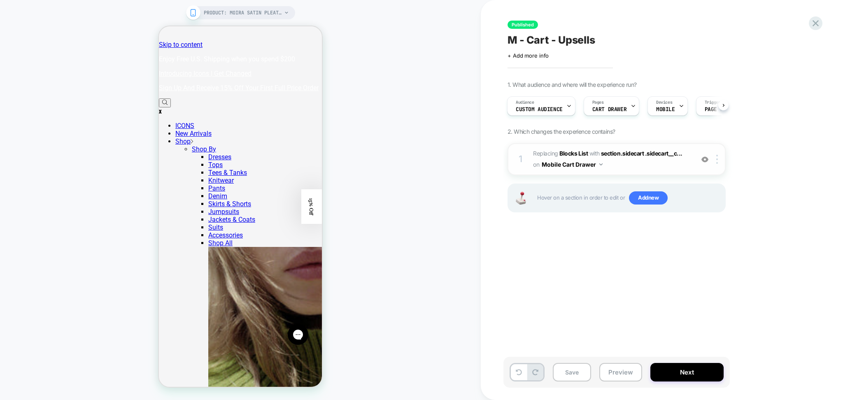
click at [611, 166] on span "#_loomi_addon_1753115065499 Replacing Blocks List WITH section.sidecart .sideca…" at bounding box center [611, 159] width 157 height 22
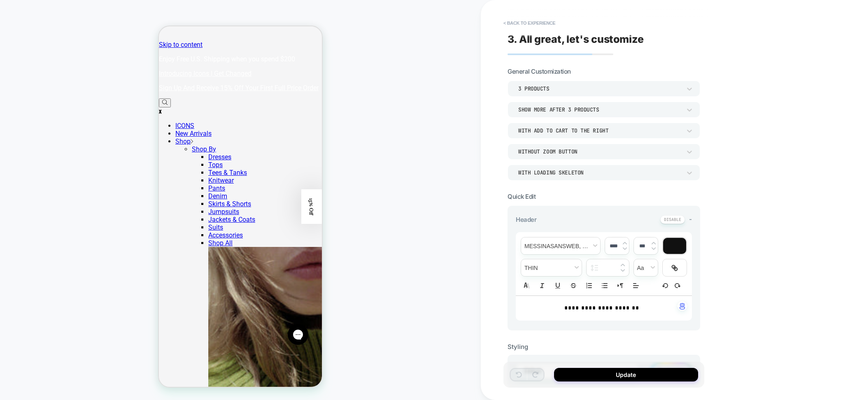
scroll to position [87, 0]
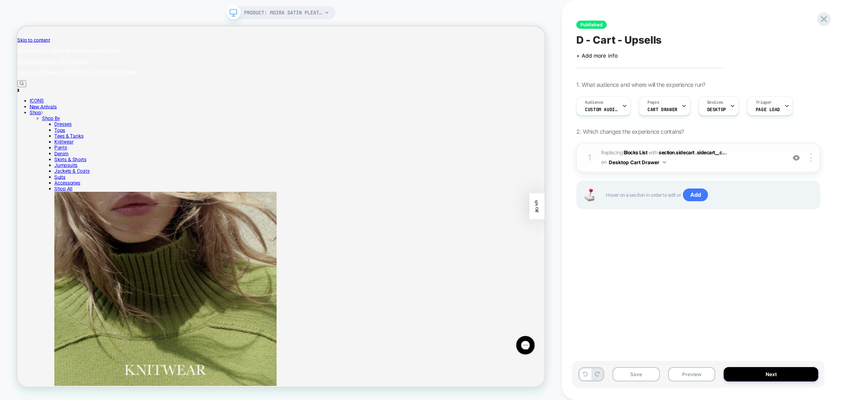
click at [748, 162] on span "#_loomi_addon_1753115065499_dup1758122313 Replacing Blocks List WITH section.si…" at bounding box center [691, 157] width 180 height 19
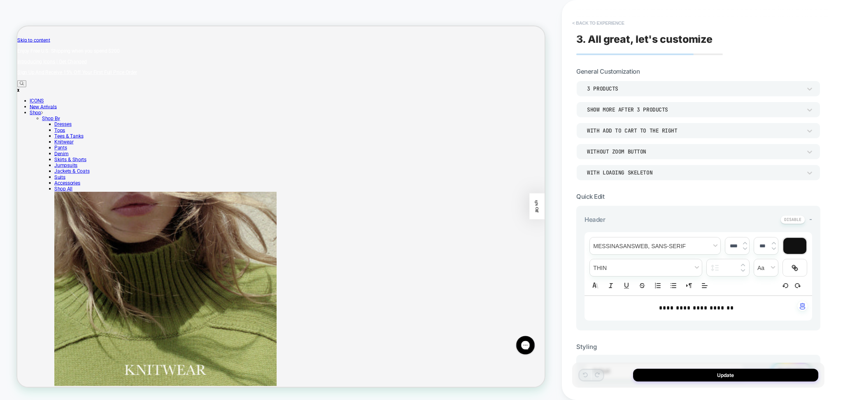
click at [589, 24] on button "< Back to experience" at bounding box center [598, 22] width 60 height 13
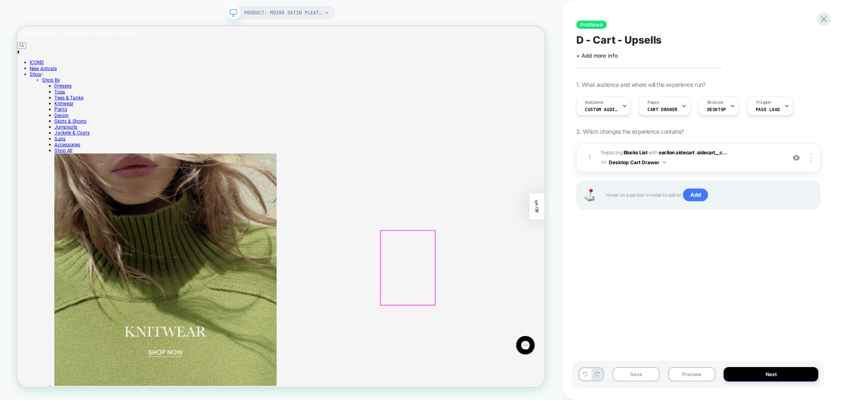
scroll to position [109, 0]
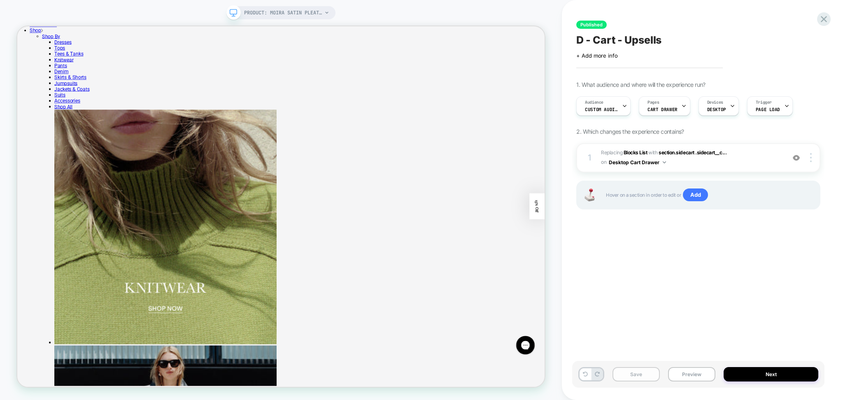
click at [640, 377] on button "Save" at bounding box center [635, 374] width 47 height 14
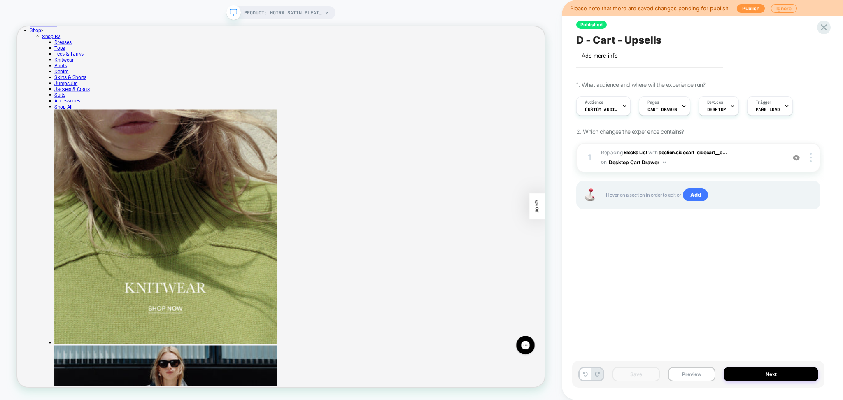
click at [637, 34] on span "D - Cart - Upsells" at bounding box center [618, 40] width 85 height 12
click at [637, 34] on textarea "**********" at bounding box center [643, 40] width 135 height 13
click at [684, 371] on button "Preview" at bounding box center [691, 374] width 47 height 14
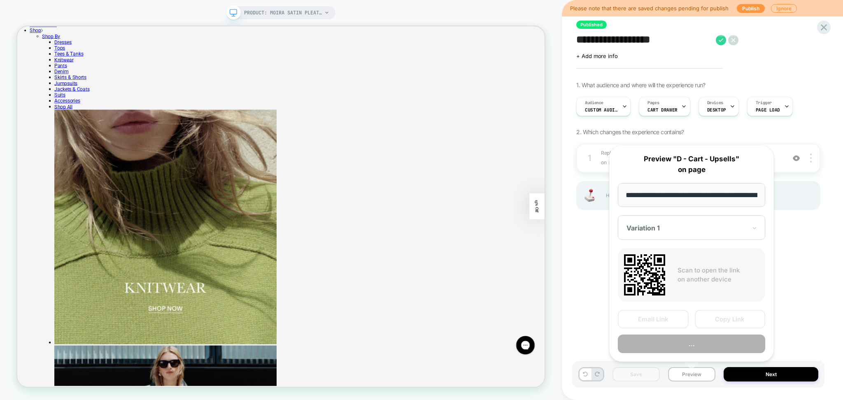
scroll to position [0, 105]
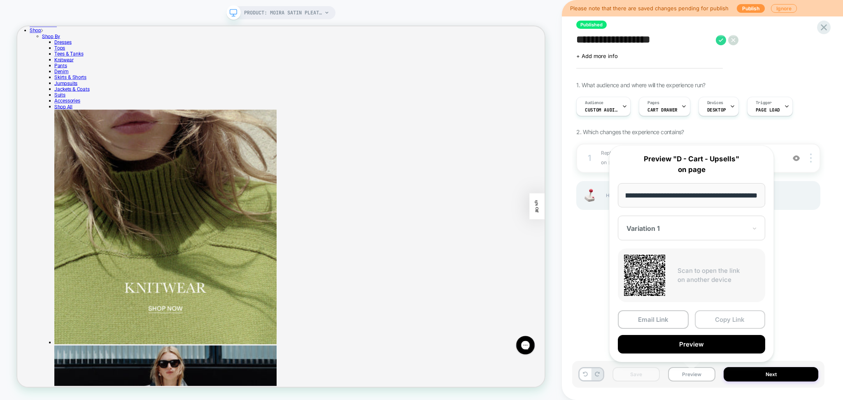
click at [703, 316] on button "Copy Link" at bounding box center [730, 319] width 71 height 19
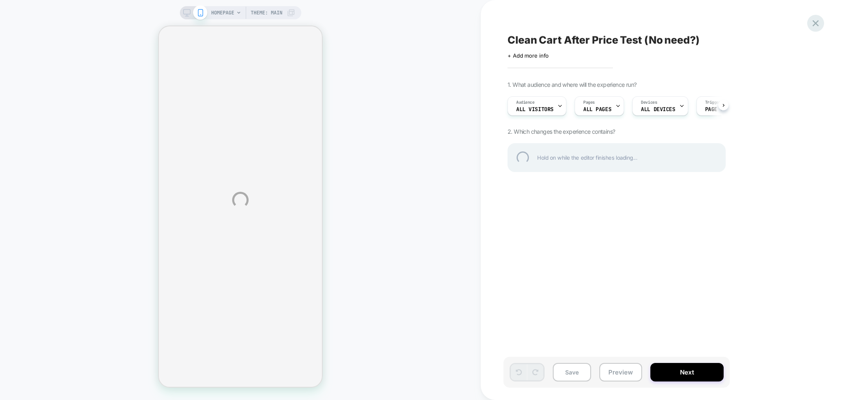
click at [814, 21] on div at bounding box center [815, 23] width 17 height 17
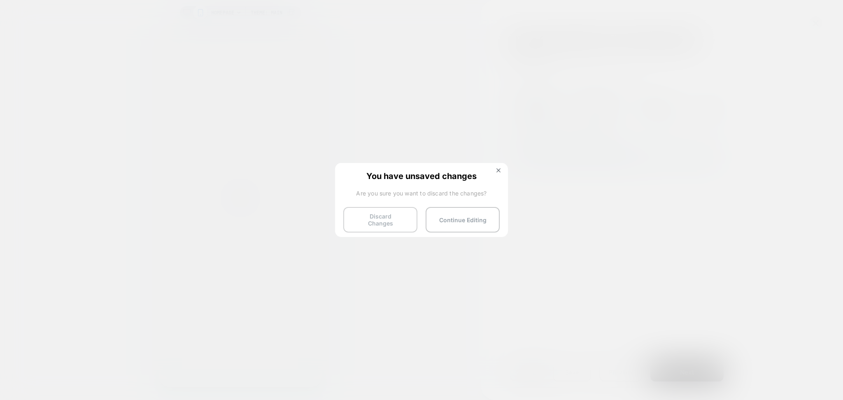
click at [369, 218] on button "Discard Changes" at bounding box center [380, 220] width 74 height 26
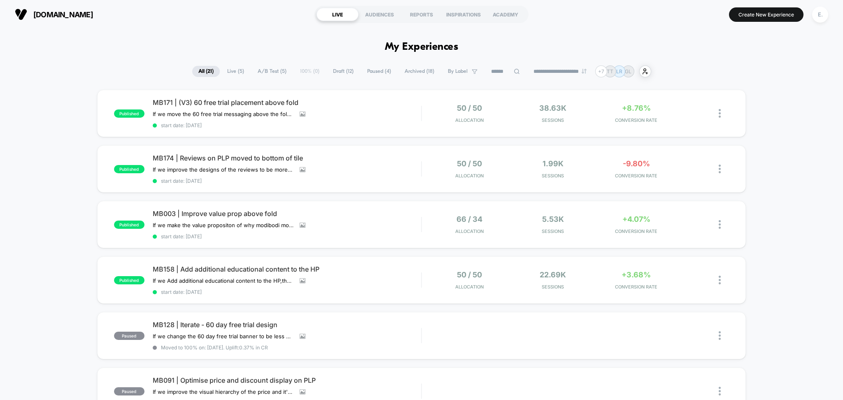
click at [514, 71] on icon at bounding box center [516, 71] width 5 height 5
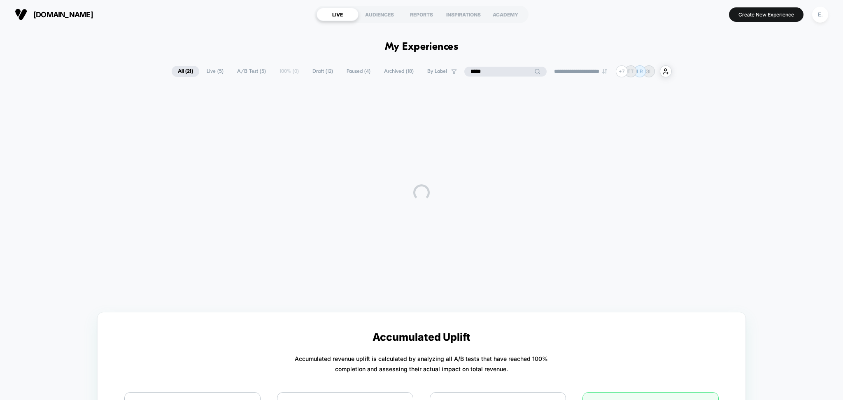
type input "*****"
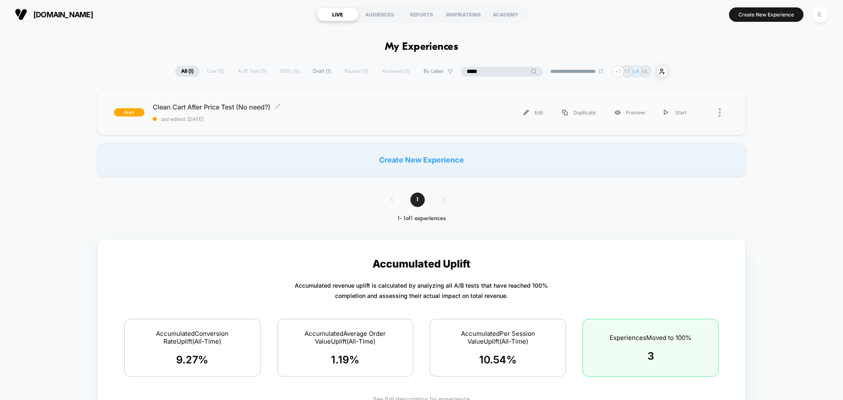
click at [369, 121] on span "last edited: [DATE]" at bounding box center [287, 119] width 269 height 6
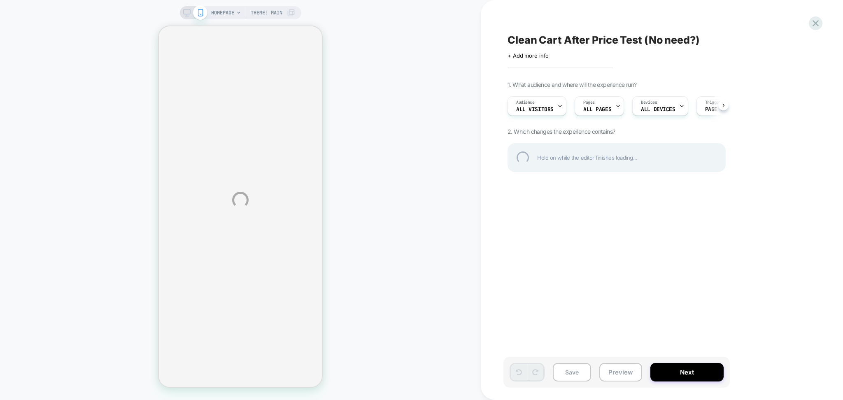
click at [644, 39] on div "Clean Cart After Price Test (No need?)" at bounding box center [658, 40] width 300 height 12
click at [620, 38] on textarea "**********" at bounding box center [564, 40] width 112 height 13
click at [644, 38] on textarea "**********" at bounding box center [645, 40] width 274 height 13
click at [816, 23] on div at bounding box center [815, 23] width 17 height 17
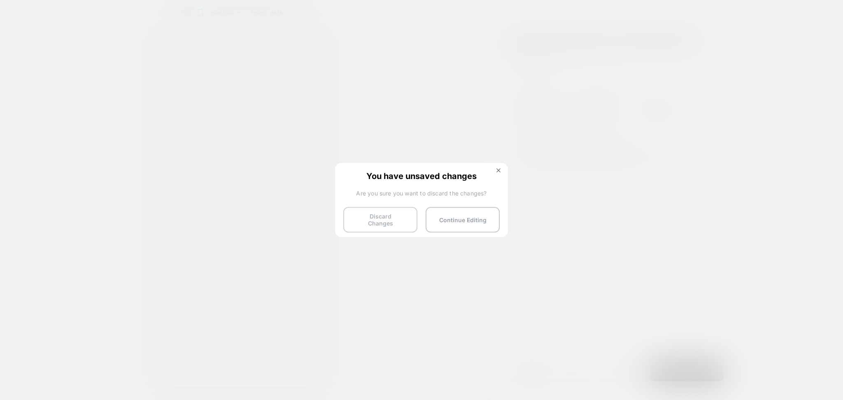
click at [377, 223] on button "Discard Changes" at bounding box center [380, 220] width 74 height 26
